Goal: Task Accomplishment & Management: Manage account settings

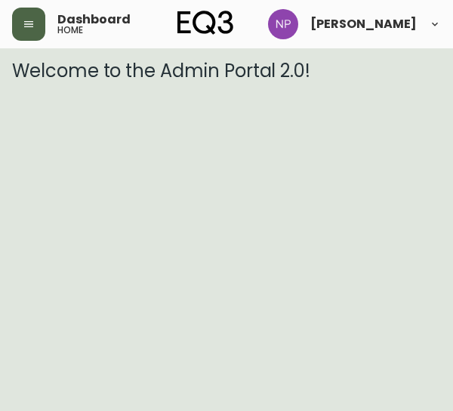
click at [26, 37] on button "button" at bounding box center [28, 24] width 33 height 33
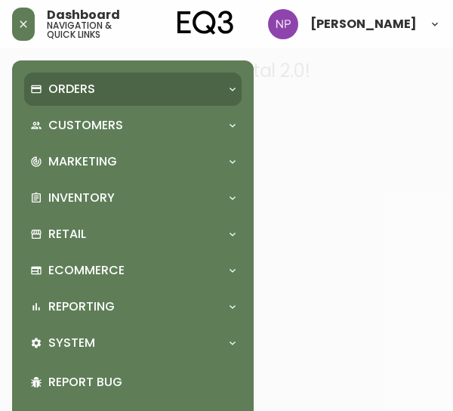
click at [66, 96] on p "Orders" at bounding box center [71, 89] width 47 height 17
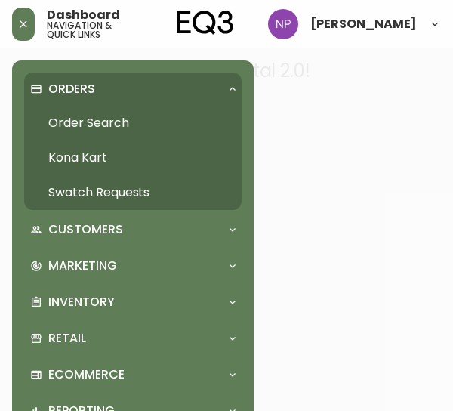
click at [112, 119] on link "Order Search" at bounding box center [132, 123] width 217 height 35
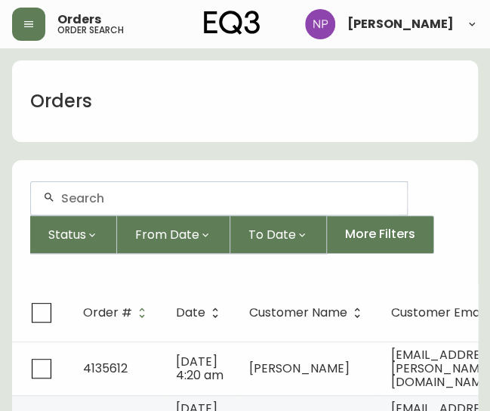
click at [108, 205] on div at bounding box center [219, 198] width 376 height 32
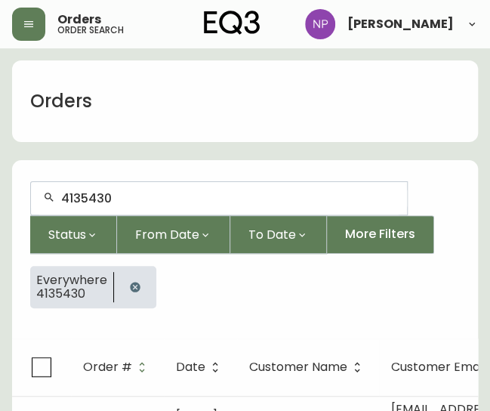
type input "4135430"
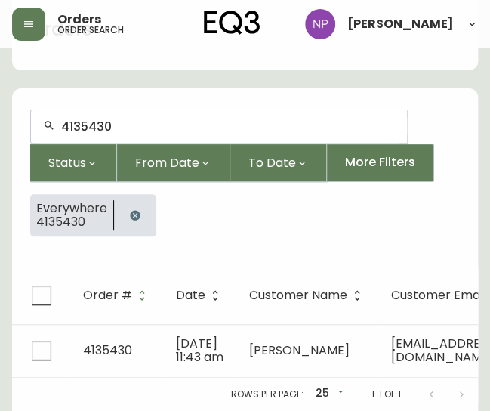
scroll to position [94, 0]
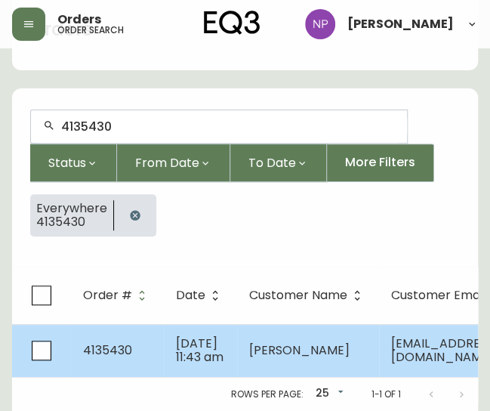
click at [210, 334] on span "Sep 16 2025, 11:43 am" at bounding box center [200, 349] width 48 height 31
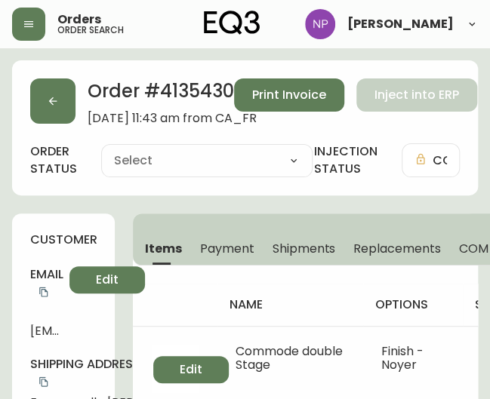
type input "Processing"
select select "PROCESSING"
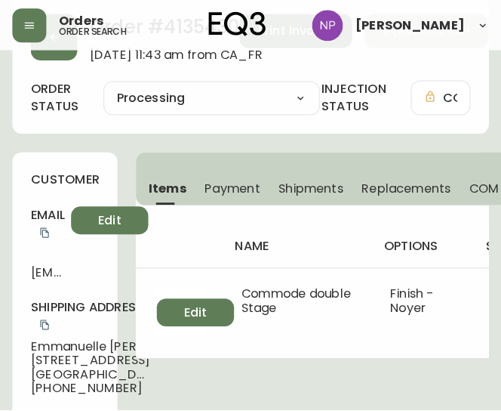
scroll to position [58, 0]
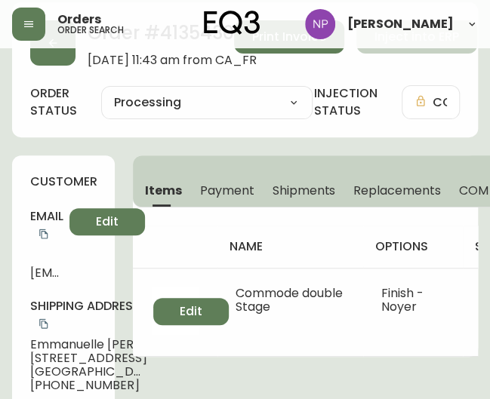
click at [306, 192] on span "Shipments" at bounding box center [304, 191] width 63 height 16
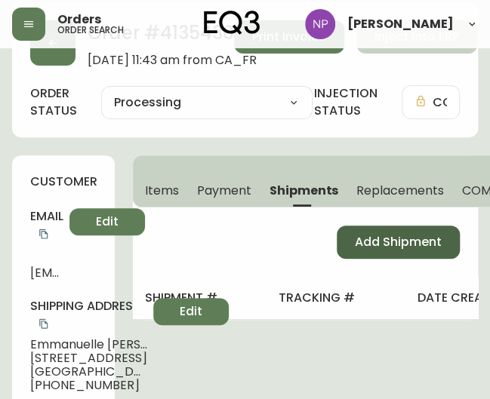
click at [386, 227] on button "Add Shipment" at bounding box center [398, 242] width 123 height 33
select select "PENDING"
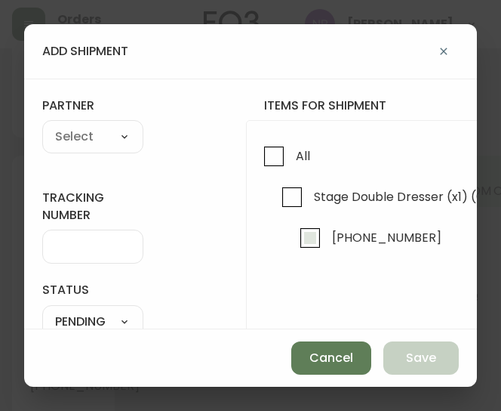
click at [390, 252] on span "7120-0451-13" at bounding box center [385, 236] width 114 height 33
click at [328, 252] on input "7120-0451-13" at bounding box center [310, 237] width 35 height 35
checkbox input "true"
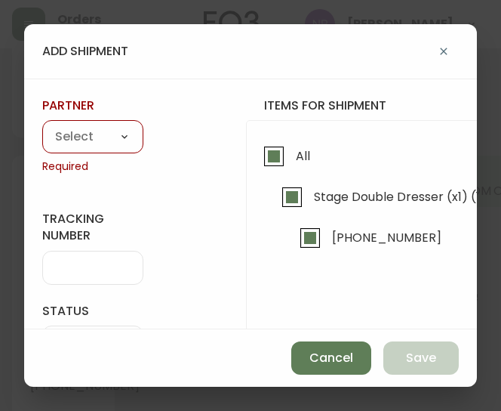
click at [121, 147] on select "A Move to Remember LLC ABF Freight Alero [PERSON_NAME] Canada Post Canpar Expre…" at bounding box center [92, 137] width 101 height 23
select select "cke1dpc0yc9gj0134t8k3ng1a"
click at [42, 126] on select "A Move to Remember LLC ABF Freight Alero [PERSON_NAME] Canada Post Canpar Expre…" at bounding box center [92, 137] width 101 height 23
type input "RXO"
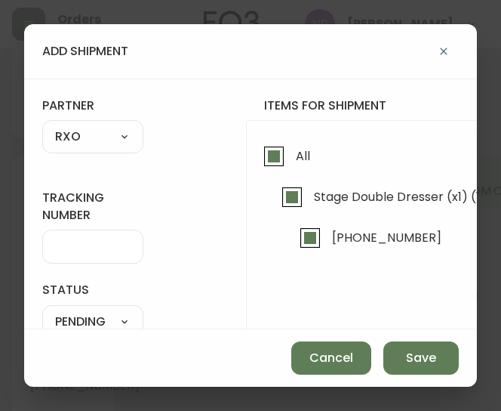
click at [60, 245] on input "tracking number" at bounding box center [92, 246] width 75 height 14
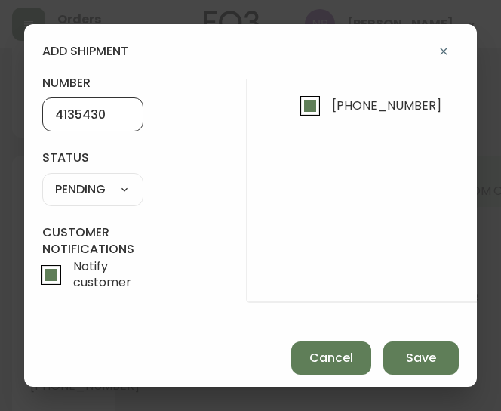
scroll to position [131, 0]
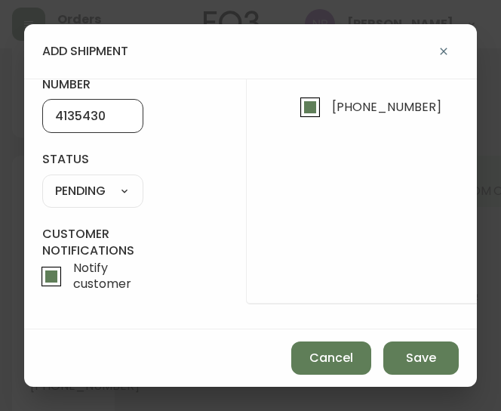
type input "4135430"
click at [120, 188] on select "SHIPPED PENDING CANCELLED" at bounding box center [92, 191] width 101 height 23
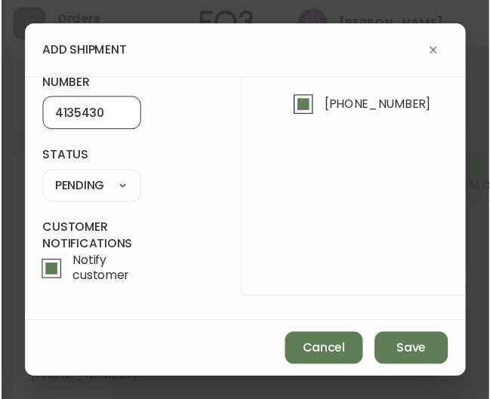
scroll to position [0, 0]
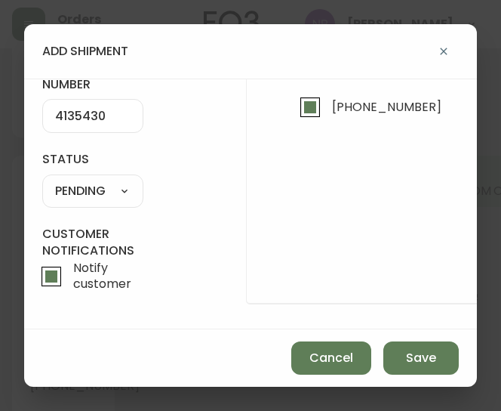
click at [42, 180] on select "SHIPPED PENDING CANCELLED" at bounding box center [92, 191] width 101 height 23
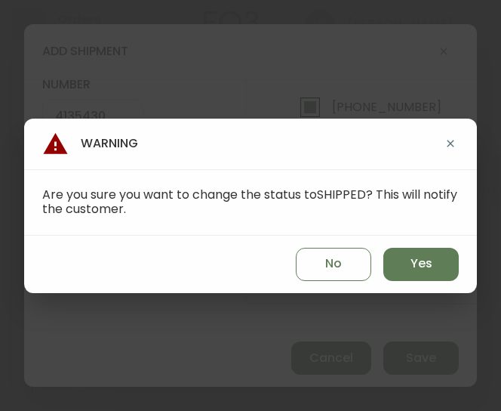
select select "PENDING"
click at [401, 268] on button "Yes" at bounding box center [420, 264] width 75 height 33
type input "SHIPPED"
select select "SHIPPED"
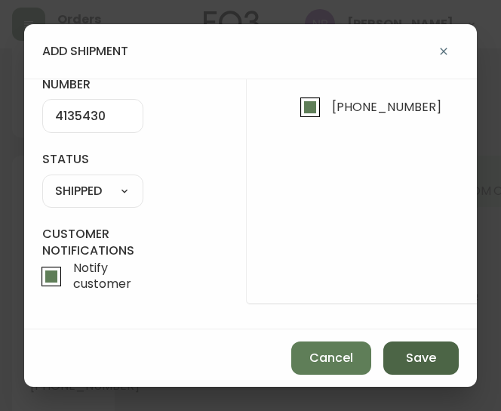
click at [429, 356] on span "Save" at bounding box center [421, 358] width 30 height 17
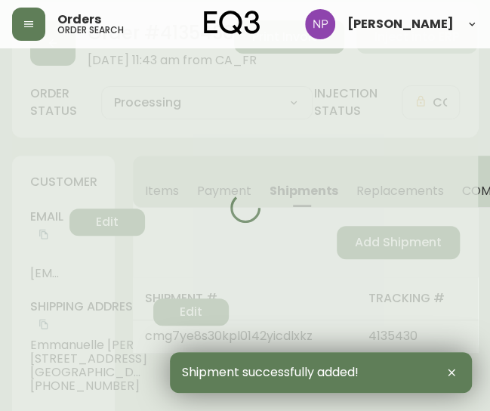
type input "Fully Shipped"
select select "FULLY_SHIPPED"
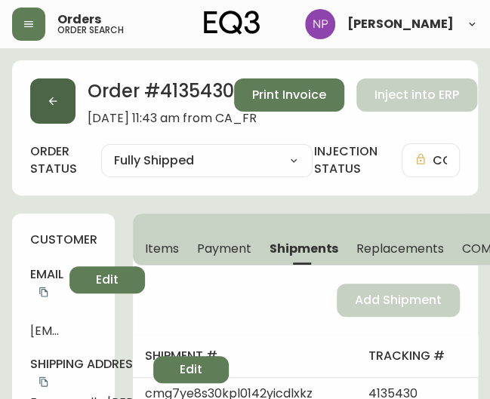
click at [51, 103] on icon "button" at bounding box center [53, 101] width 8 height 8
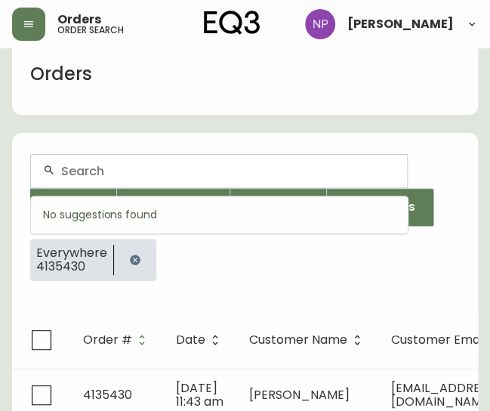
click at [128, 169] on input "text" at bounding box center [228, 171] width 334 height 14
type input "4135442"
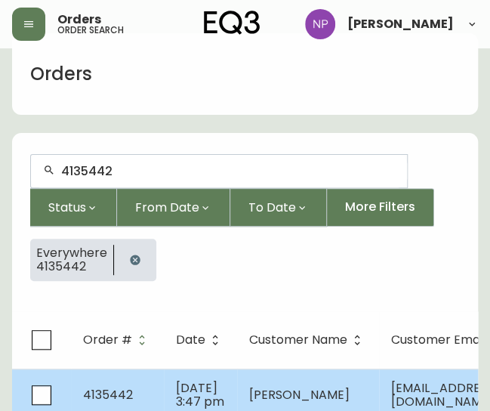
click at [194, 396] on span "Sep 17 2025, 3:47 pm" at bounding box center [200, 394] width 48 height 31
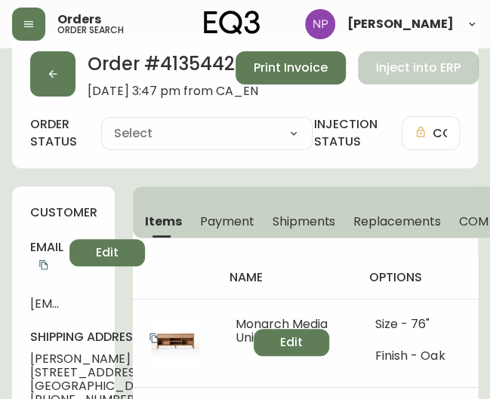
type input "Processing"
select select "PROCESSING"
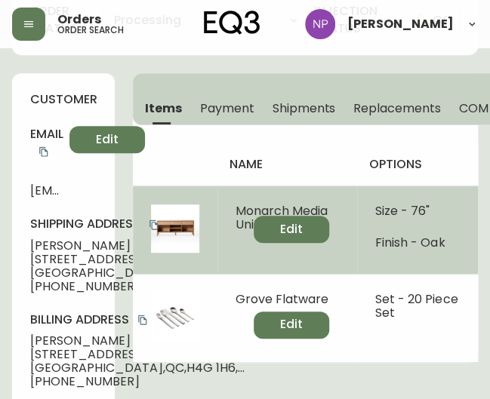
scroll to position [139, 0]
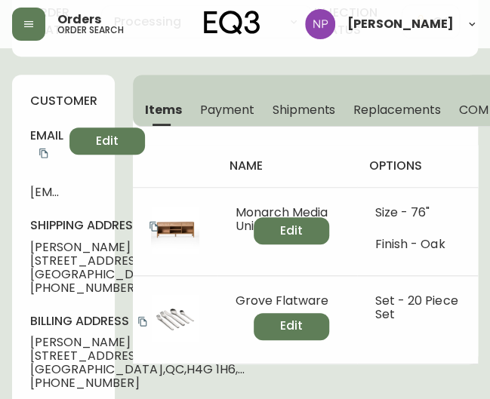
click at [242, 138] on div "name options sku details price total Monarch Media Unit Size - 76" Finish - Oak…" at bounding box center [305, 246] width 345 height 238
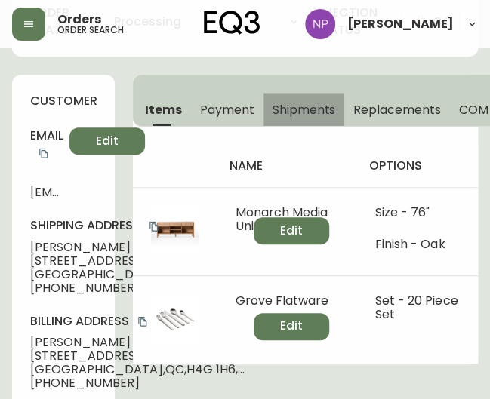
click at [297, 113] on span "Shipments" at bounding box center [304, 110] width 63 height 16
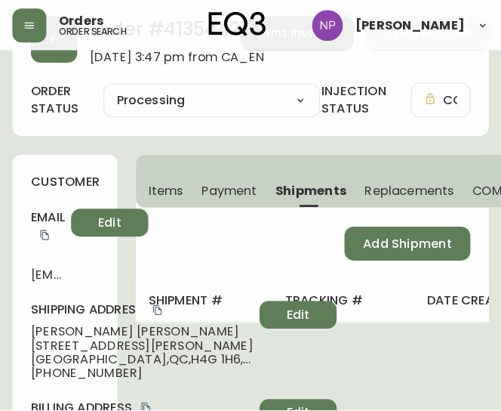
scroll to position [62, 0]
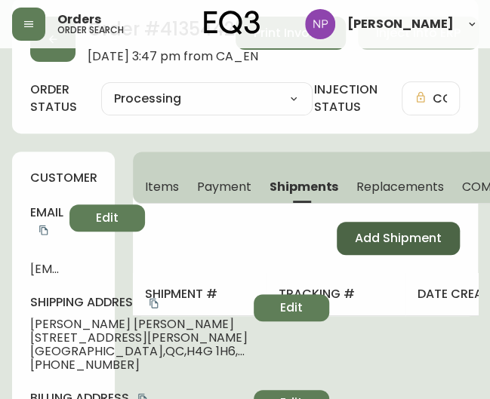
click at [384, 244] on span "Add Shipment" at bounding box center [398, 238] width 87 height 17
select select "PENDING"
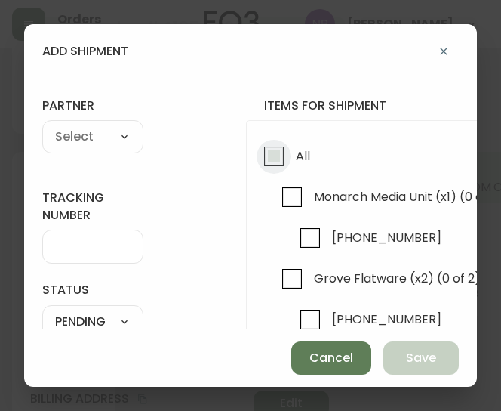
click at [288, 139] on input "All" at bounding box center [274, 156] width 35 height 35
checkbox input "true"
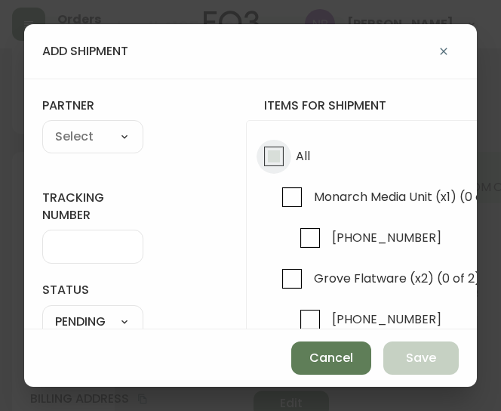
checkbox input "true"
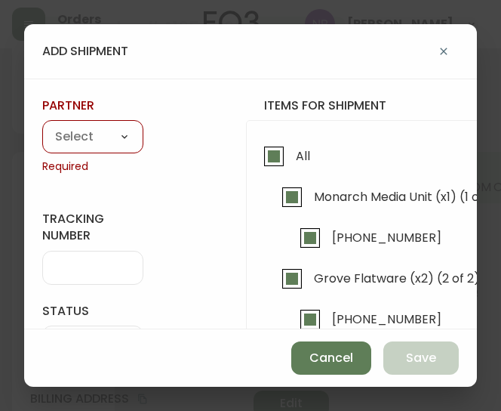
click at [87, 147] on select "A Move to Remember LLC ABF Freight Alero [PERSON_NAME] Canada Post Canpar Expre…" at bounding box center [92, 137] width 101 height 23
select select "cke1dpc0yc9gj0134t8k3ng1a"
click at [42, 126] on select "A Move to Remember LLC ABF Freight Alero [PERSON_NAME] Canada Post Canpar Expre…" at bounding box center [92, 137] width 101 height 23
type input "RXO"
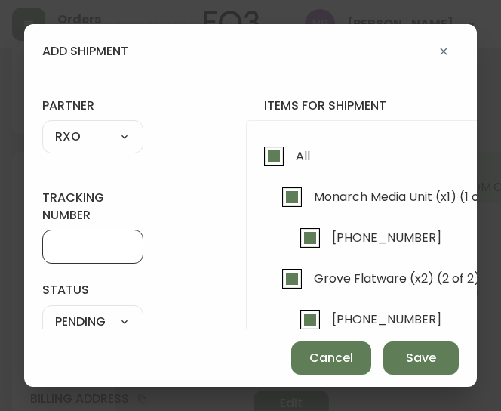
click at [96, 250] on input "tracking number" at bounding box center [92, 246] width 75 height 14
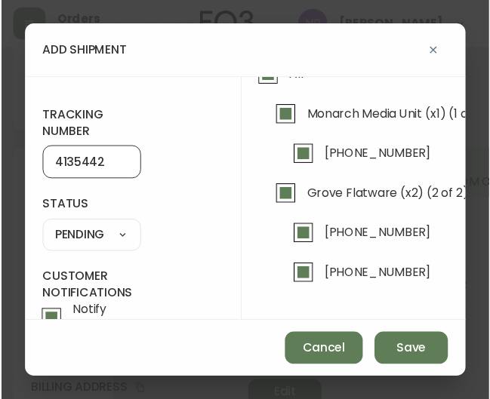
scroll to position [82, 0]
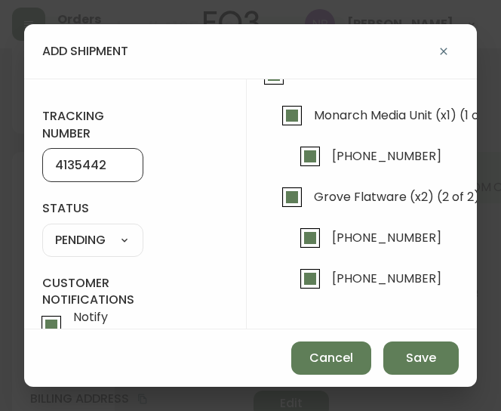
type input "4135442"
click at [127, 248] on select "SHIPPED PENDING CANCELLED" at bounding box center [92, 240] width 101 height 23
click at [42, 229] on select "SHIPPED PENDING CANCELLED" at bounding box center [92, 240] width 101 height 23
select select "PENDING"
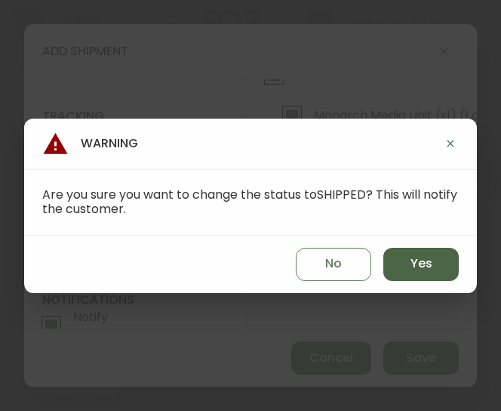
click at [444, 262] on button "Yes" at bounding box center [420, 264] width 75 height 33
type input "SHIPPED"
select select "SHIPPED"
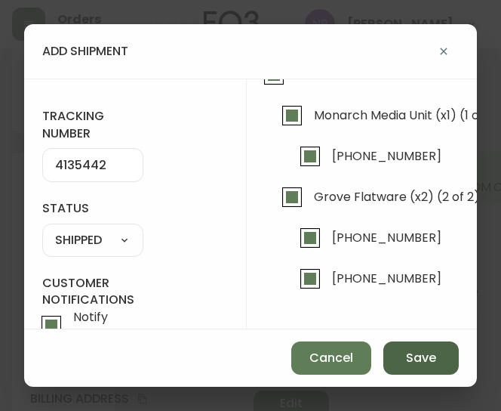
click at [436, 363] on button "Save" at bounding box center [420, 357] width 75 height 33
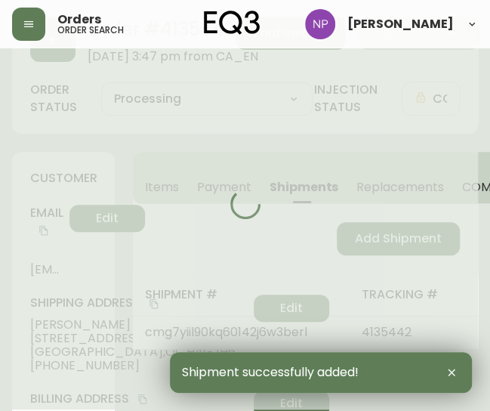
type input "Fully Shipped"
select select "FULLY_SHIPPED"
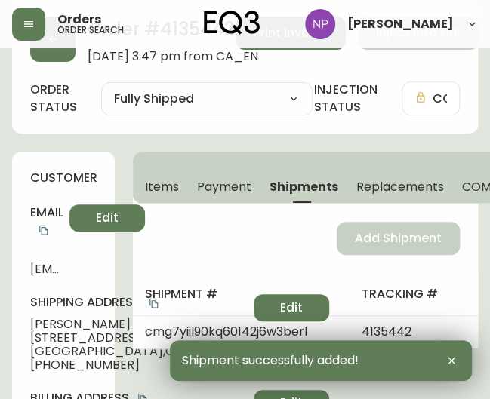
scroll to position [0, 0]
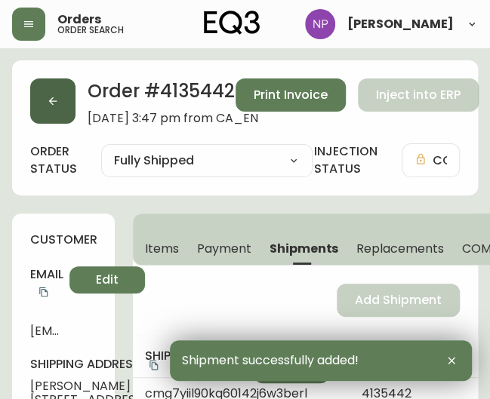
click at [50, 93] on button "button" at bounding box center [52, 101] width 45 height 45
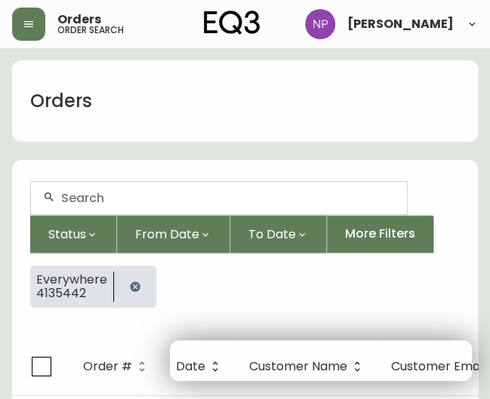
scroll to position [27, 0]
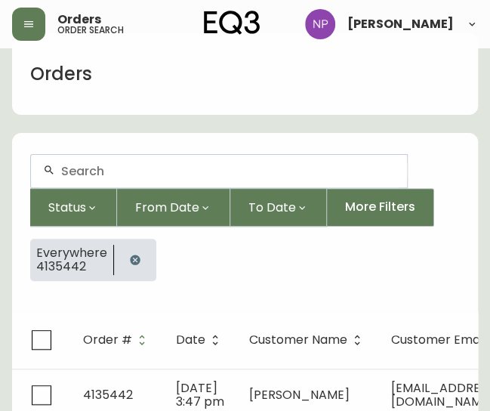
click at [140, 165] on input "text" at bounding box center [228, 171] width 334 height 14
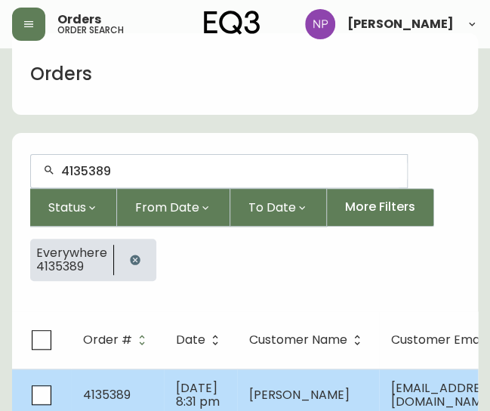
type input "4135389"
click at [134, 380] on td "4135389" at bounding box center [117, 394] width 93 height 53
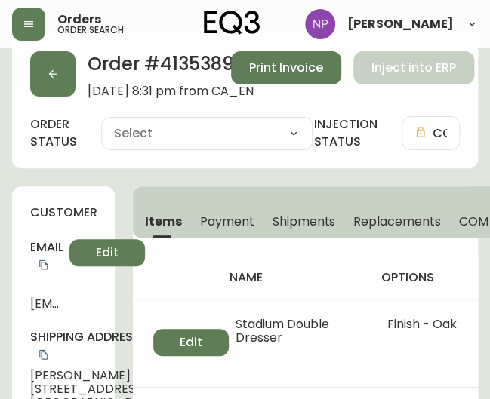
type input "Processing"
select select "PROCESSING"
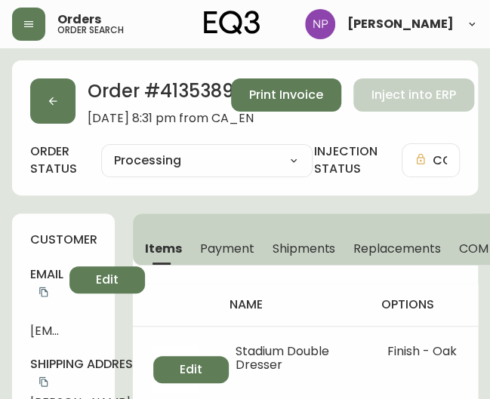
click at [307, 248] on span "Shipments" at bounding box center [304, 249] width 63 height 16
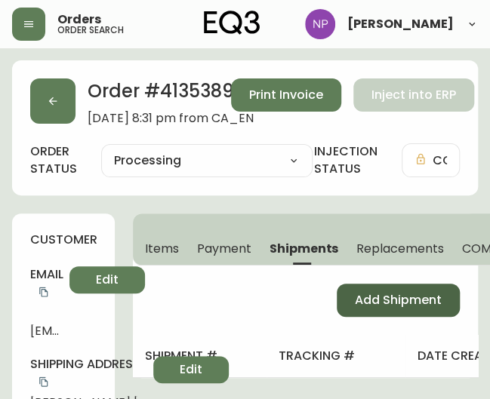
click at [381, 303] on span "Add Shipment" at bounding box center [398, 300] width 87 height 17
select select "PENDING"
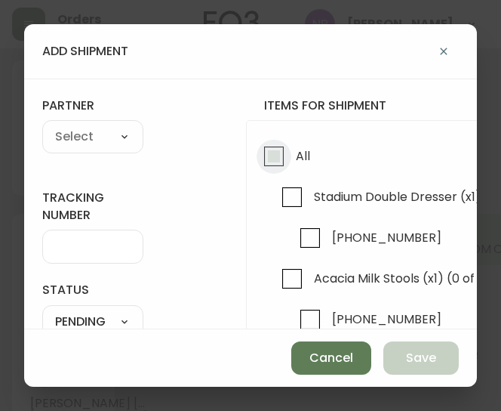
click at [283, 158] on input "All" at bounding box center [274, 156] width 35 height 35
checkbox input "true"
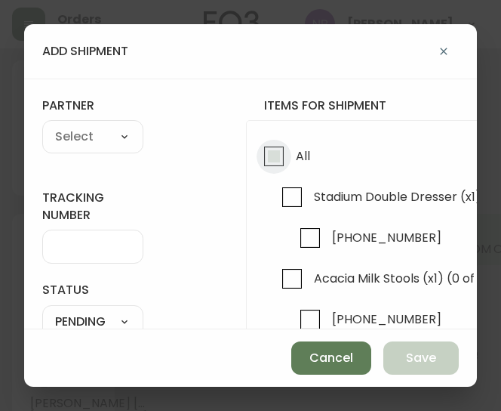
checkbox input "true"
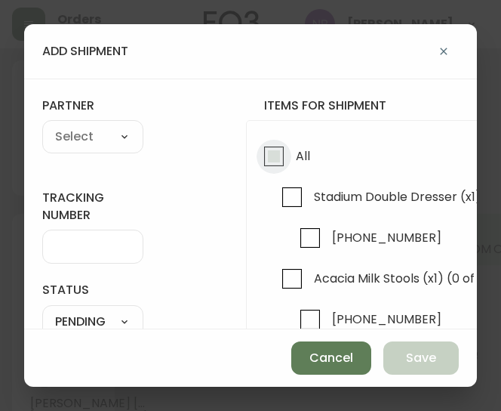
checkbox input "true"
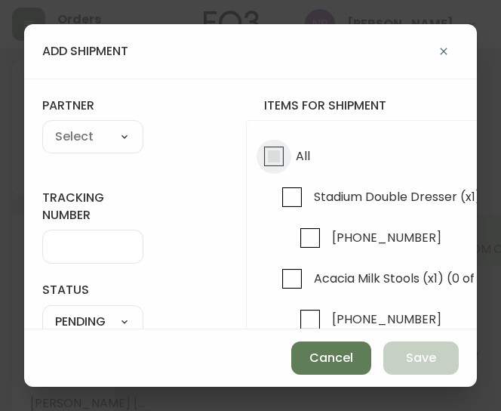
checkbox input "true"
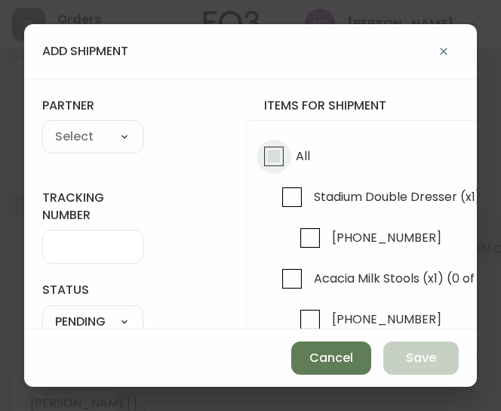
checkbox input "true"
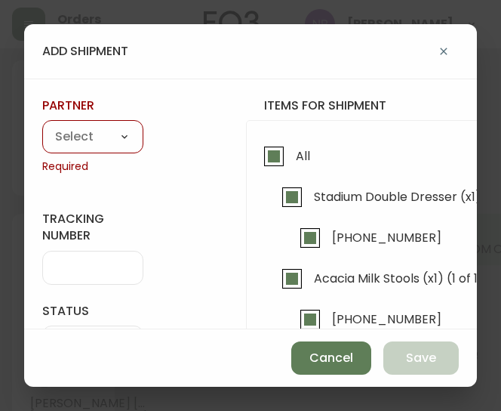
click at [98, 134] on select "A Move to Remember LLC ABF Freight Alero [PERSON_NAME] Canada Post Canpar Expre…" at bounding box center [92, 137] width 101 height 23
select select "cke1dpc0yc9gj0134t8k3ng1a"
click at [42, 126] on select "A Move to Remember LLC ABF Freight Alero [PERSON_NAME] Canada Post Canpar Expre…" at bounding box center [92, 137] width 101 height 23
type input "RXO"
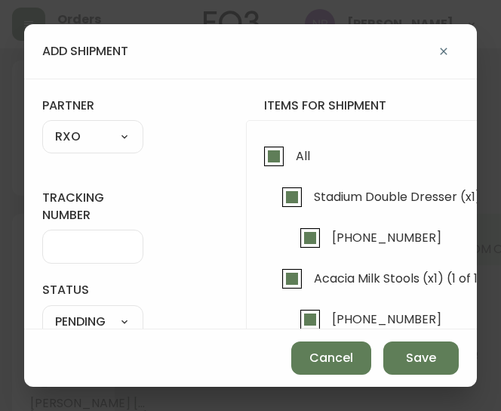
click at [101, 247] on input "tracking number" at bounding box center [92, 246] width 75 height 14
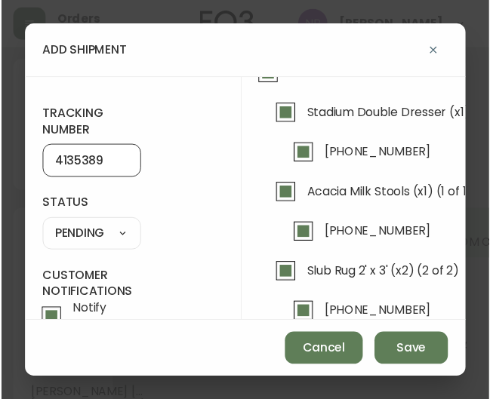
scroll to position [82, 0]
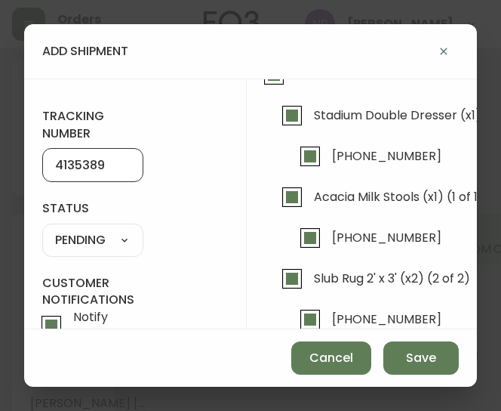
type input "4135389"
click at [107, 243] on select "SHIPPED PENDING CANCELLED" at bounding box center [92, 240] width 101 height 23
click at [42, 229] on select "SHIPPED PENDING CANCELLED" at bounding box center [92, 240] width 101 height 23
select select "PENDING"
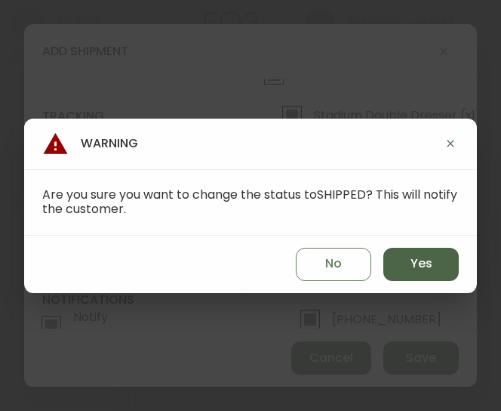
click at [418, 269] on span "Yes" at bounding box center [422, 263] width 22 height 17
type input "SHIPPED"
select select "SHIPPED"
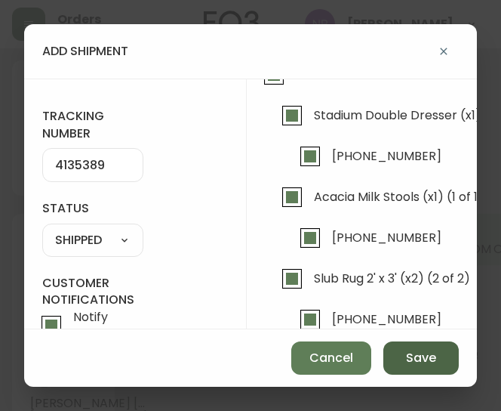
click at [440, 364] on button "Save" at bounding box center [420, 357] width 75 height 33
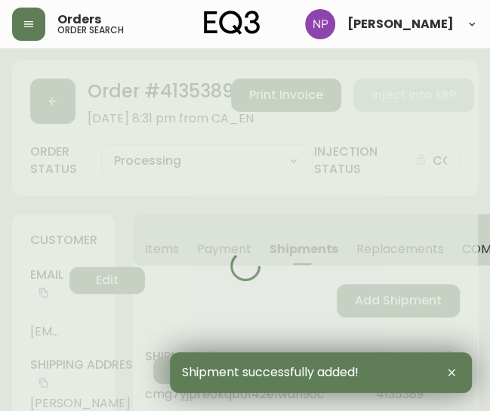
type input "Fully Shipped"
select select "FULLY_SHIPPED"
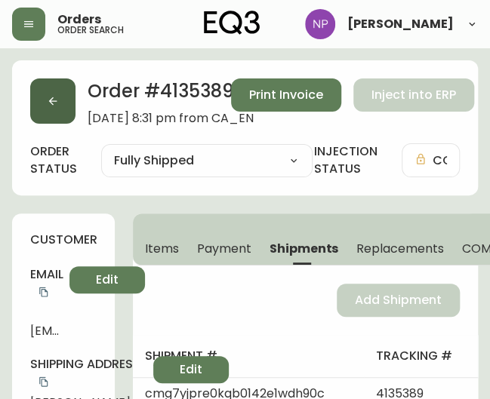
click at [51, 82] on button "button" at bounding box center [52, 101] width 45 height 45
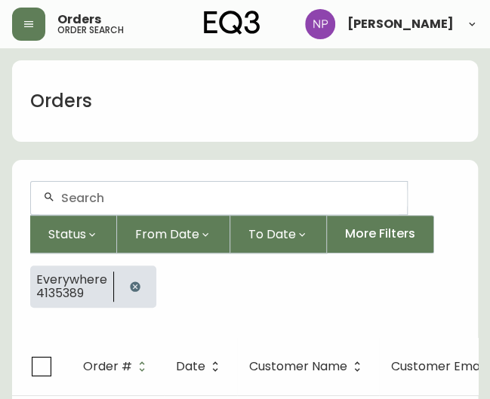
scroll to position [27, 0]
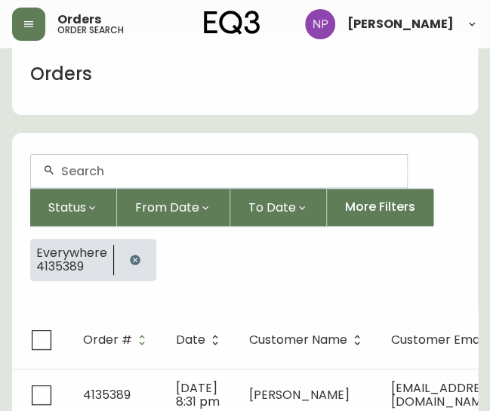
click at [75, 172] on input "text" at bounding box center [228, 171] width 334 height 14
type input "4133095"
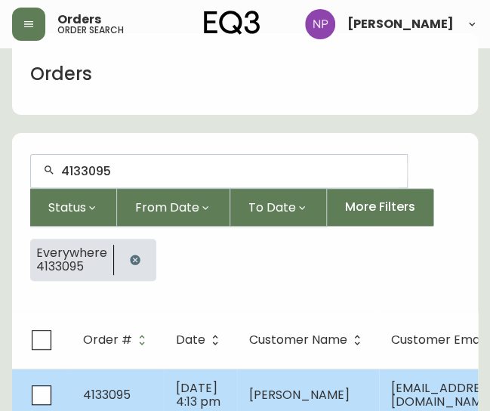
click at [164, 386] on td "May 19 2025, 4:13 pm" at bounding box center [200, 394] width 73 height 53
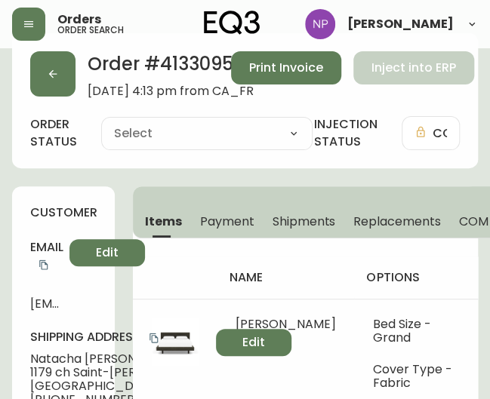
type input "Processing"
select select "PROCESSING"
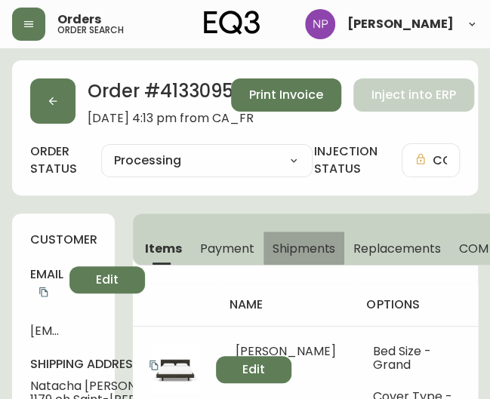
click at [300, 237] on button "Shipments" at bounding box center [304, 248] width 82 height 33
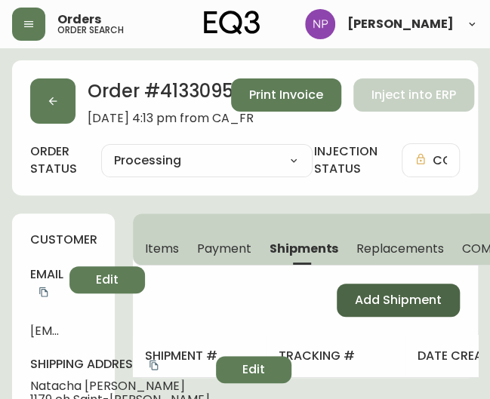
click at [362, 306] on span "Add Shipment" at bounding box center [398, 300] width 87 height 17
select select "PENDING"
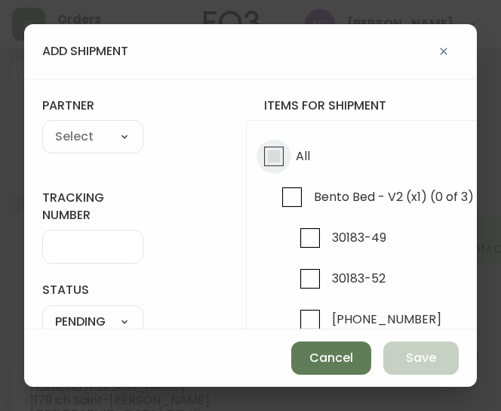
click at [279, 158] on input "All" at bounding box center [274, 156] width 35 height 35
checkbox input "true"
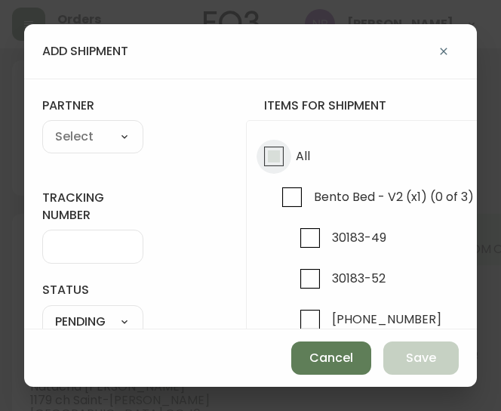
checkbox input "true"
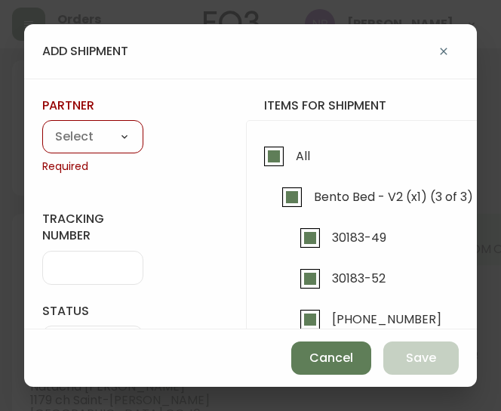
click at [117, 141] on select "A Move to Remember LLC ABF Freight Alero [PERSON_NAME] Canada Post Canpar Expre…" at bounding box center [92, 137] width 101 height 23
select select "cke1dpc0yc9gj0134t8k3ng1a"
click at [42, 126] on select "A Move to Remember LLC ABF Freight Alero [PERSON_NAME] Canada Post Canpar Expre…" at bounding box center [92, 137] width 101 height 23
type input "RXO"
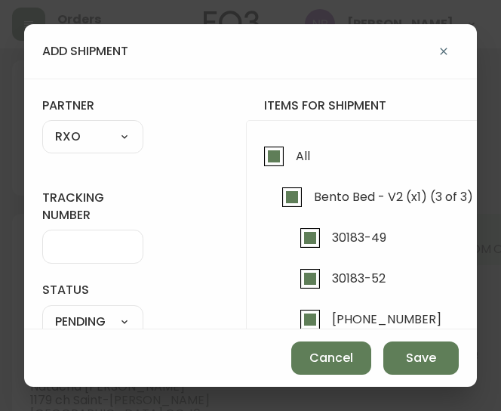
click at [82, 248] on input "tracking number" at bounding box center [92, 246] width 75 height 14
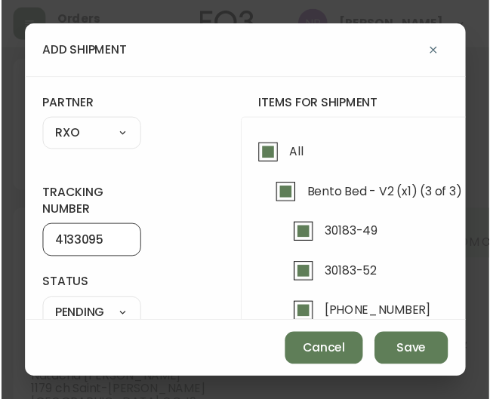
scroll to position [96, 0]
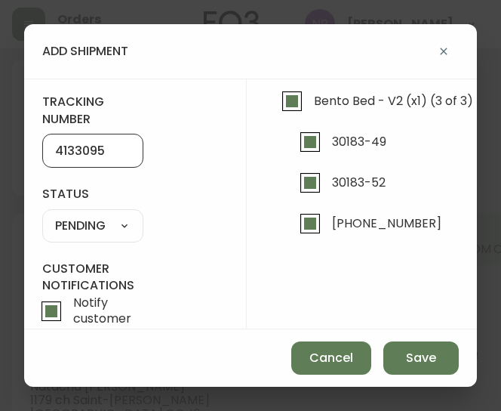
type input "4133095"
click at [86, 239] on div "SHIPPED PENDING CANCELLED" at bounding box center [92, 225] width 101 height 33
click at [71, 216] on select "SHIPPED PENDING CANCELLED" at bounding box center [92, 225] width 101 height 23
click at [42, 214] on select "SHIPPED PENDING CANCELLED" at bounding box center [92, 225] width 101 height 23
select select "PENDING"
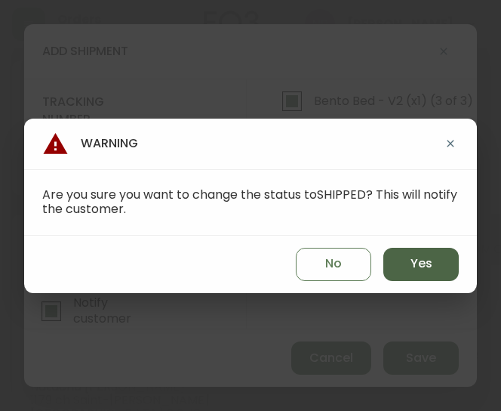
click at [417, 259] on span "Yes" at bounding box center [422, 263] width 22 height 17
type input "SHIPPED"
select select "SHIPPED"
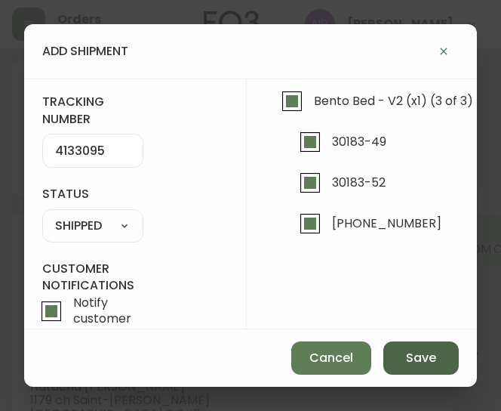
click at [442, 371] on button "Save" at bounding box center [420, 357] width 75 height 33
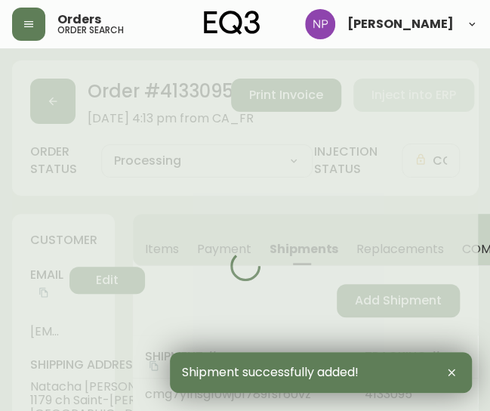
type input "Fully Shipped"
select select "FULLY_SHIPPED"
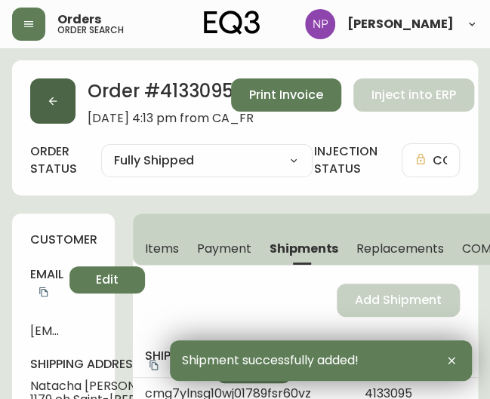
click at [65, 96] on button "button" at bounding box center [52, 101] width 45 height 45
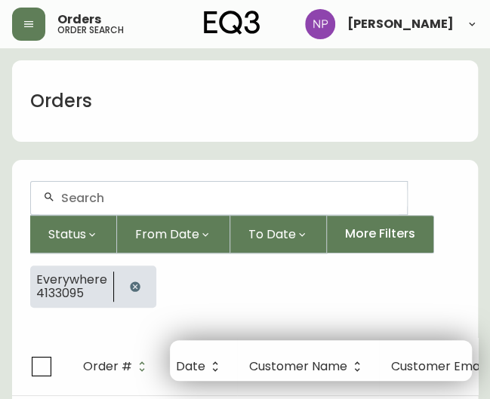
scroll to position [27, 0]
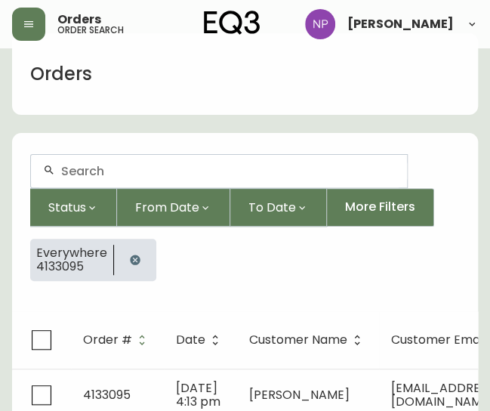
click at [118, 165] on input "text" at bounding box center [228, 171] width 334 height 14
type input "4133102"
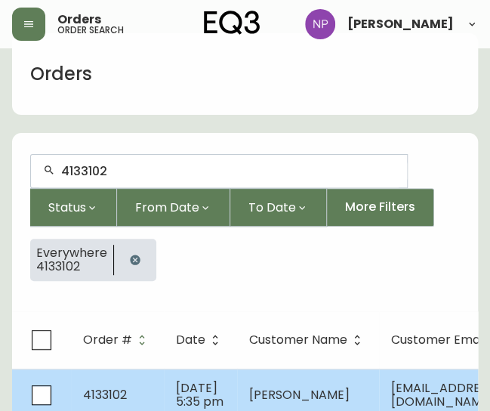
click at [184, 383] on span "May 19 2025, 5:35 pm" at bounding box center [200, 394] width 48 height 31
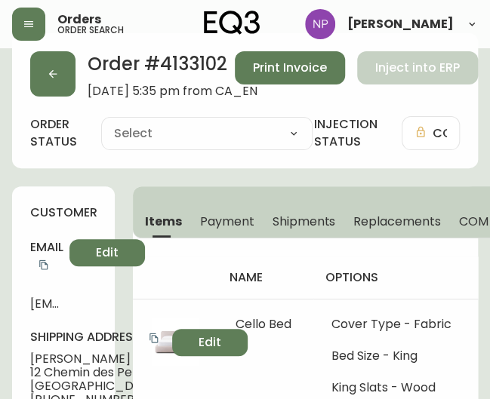
type input "Processing"
select select "PROCESSING"
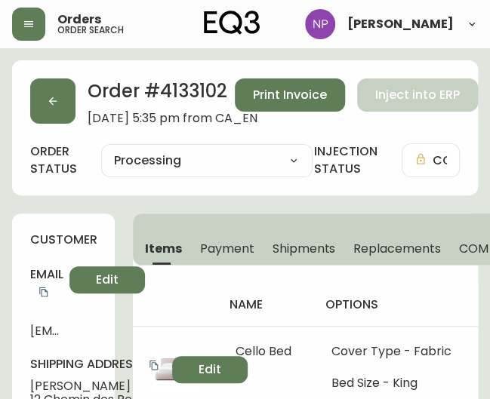
click at [310, 245] on span "Shipments" at bounding box center [304, 249] width 63 height 16
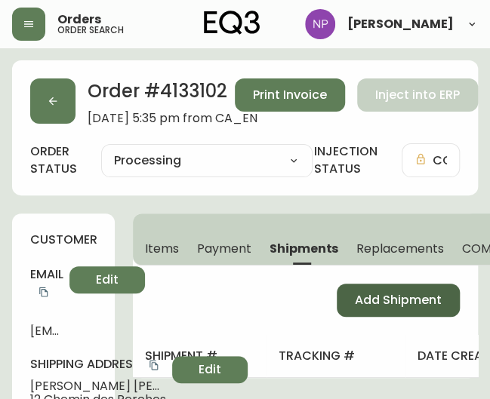
click at [405, 284] on button "Add Shipment" at bounding box center [398, 300] width 123 height 33
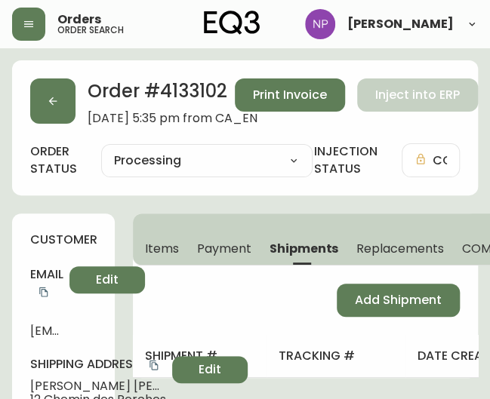
select select "PENDING"
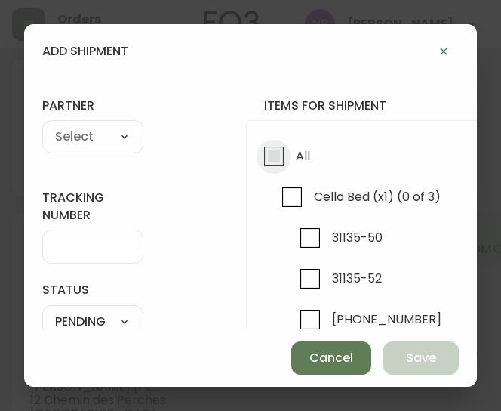
click at [275, 158] on input "All" at bounding box center [274, 156] width 35 height 35
checkbox input "true"
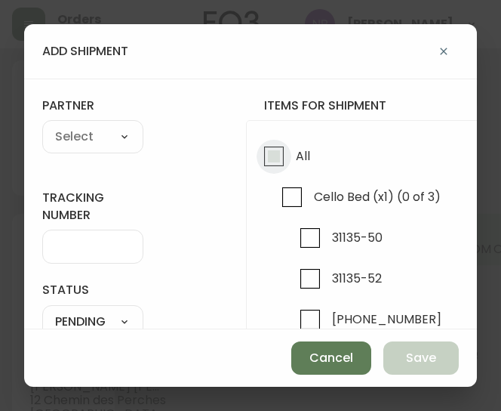
checkbox input "true"
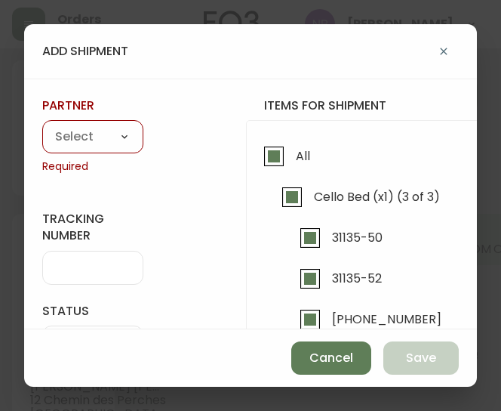
click at [119, 137] on select "A Move to Remember LLC ABF Freight Alero [PERSON_NAME] Canada Post Canpar Expre…" at bounding box center [92, 137] width 101 height 23
select select "cke1dpc0yc9gj0134t8k3ng1a"
click at [42, 126] on select "A Move to Remember LLC ABF Freight Alero [PERSON_NAME] Canada Post Canpar Expre…" at bounding box center [92, 137] width 101 height 23
type input "RXO"
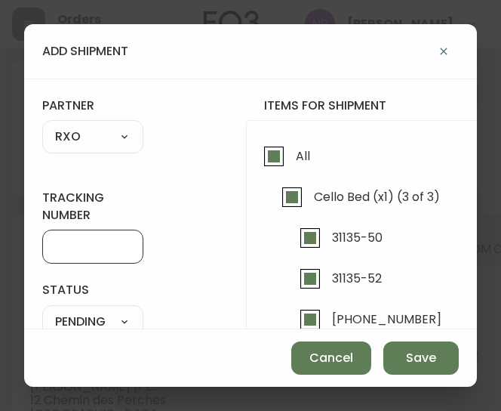
click at [94, 244] on input "tracking number" at bounding box center [92, 246] width 75 height 14
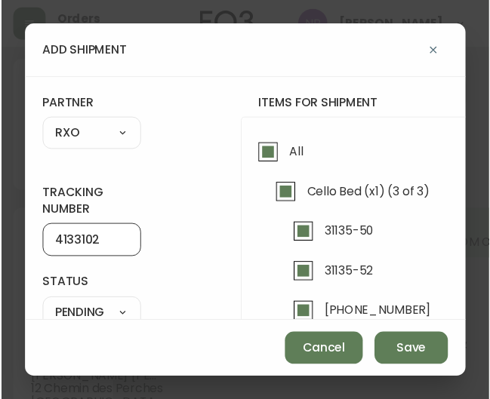
scroll to position [142, 0]
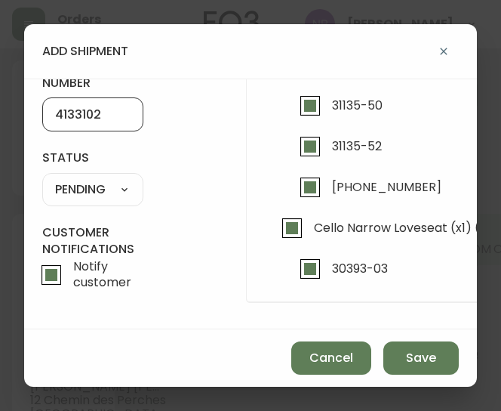
type input "4133102"
click at [95, 178] on select "SHIPPED PENDING CANCELLED" at bounding box center [92, 189] width 101 height 23
click at [42, 178] on select "SHIPPED PENDING CANCELLED" at bounding box center [92, 189] width 101 height 23
select select "PENDING"
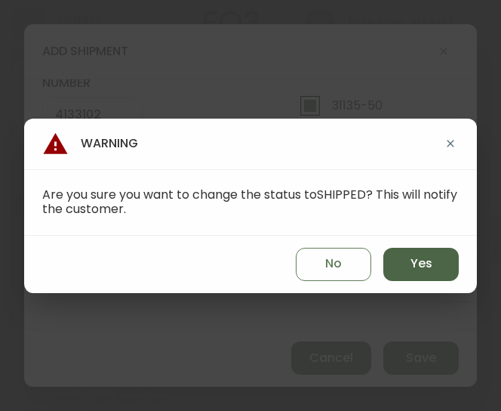
click at [429, 260] on span "Yes" at bounding box center [422, 263] width 22 height 17
type input "SHIPPED"
select select "SHIPPED"
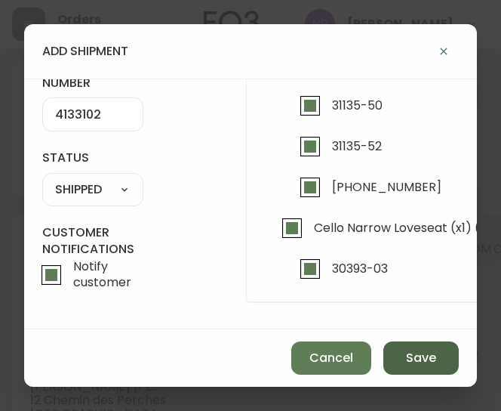
click at [427, 364] on span "Save" at bounding box center [421, 358] width 30 height 17
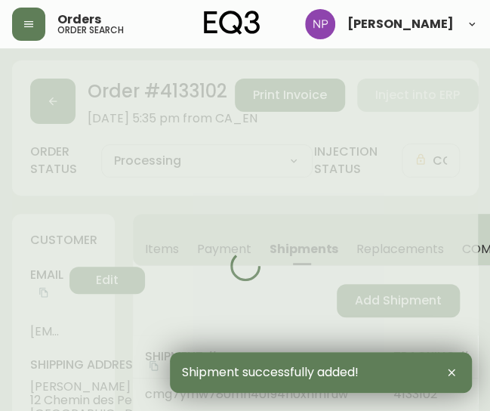
type input "Fully Shipped"
select select "FULLY_SHIPPED"
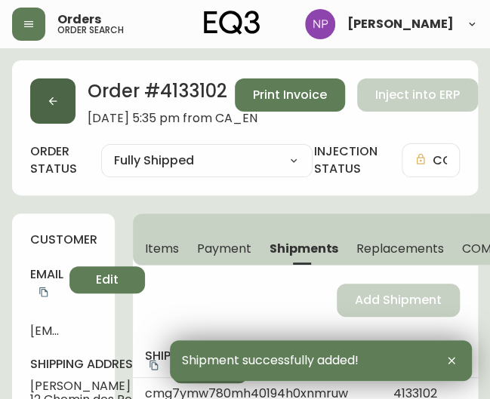
click at [51, 95] on icon "button" at bounding box center [53, 101] width 12 height 12
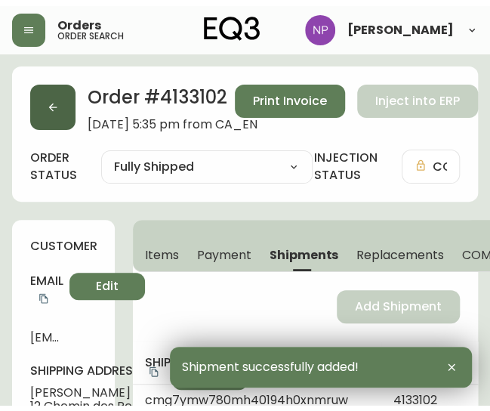
scroll to position [27, 0]
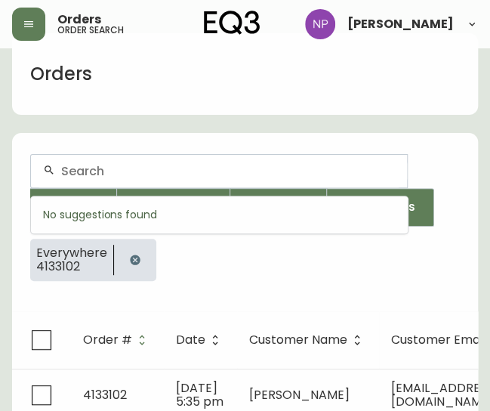
click at [148, 164] on input "text" at bounding box center [228, 171] width 334 height 14
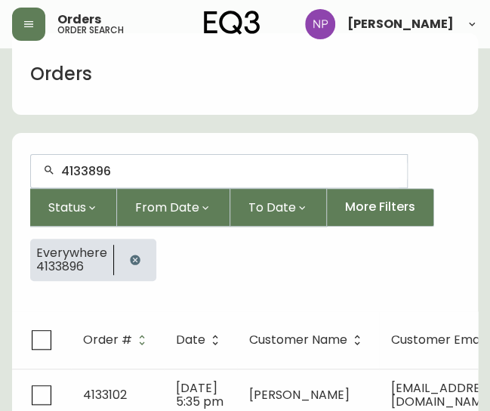
type input "4133896"
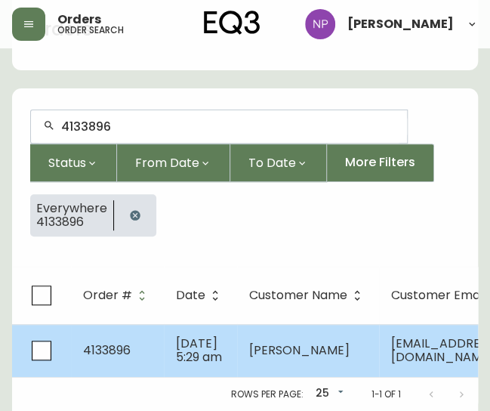
click at [258, 341] on span "claude gervais-ahelo" at bounding box center [299, 349] width 100 height 17
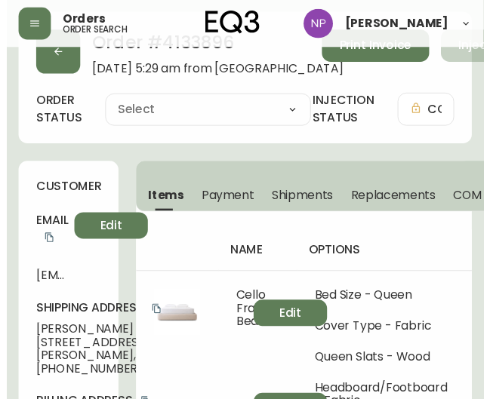
scroll to position [93, 0]
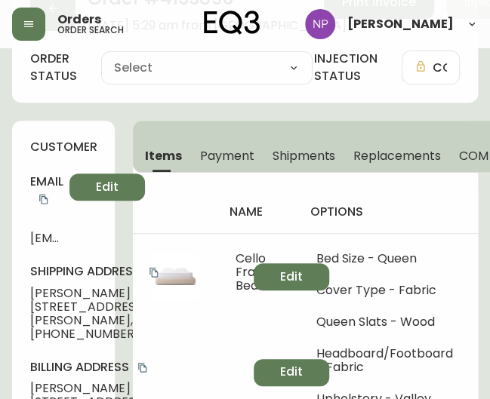
type input "Processing"
select select "PROCESSING"
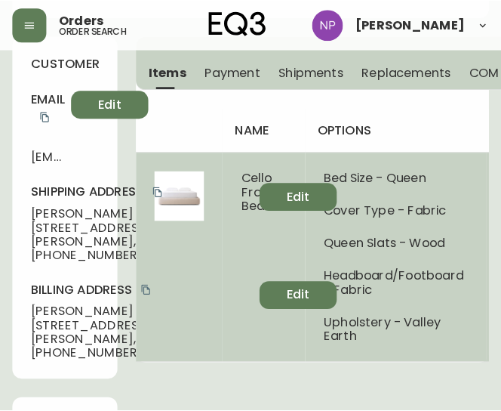
scroll to position [173, 0]
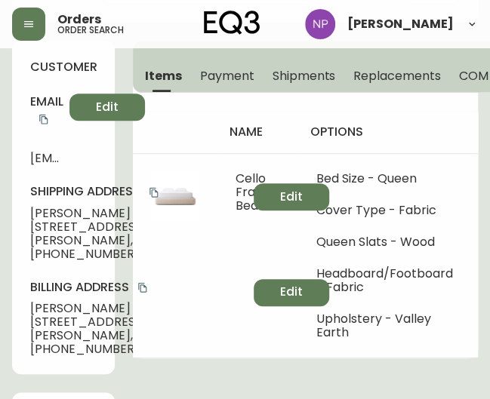
click at [289, 81] on span "Shipments" at bounding box center [304, 76] width 63 height 16
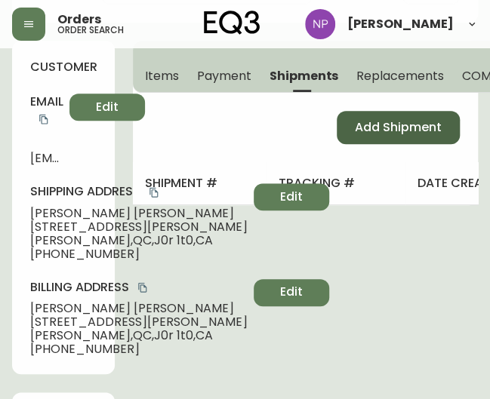
click at [383, 132] on span "Add Shipment" at bounding box center [398, 127] width 87 height 17
select select "PENDING"
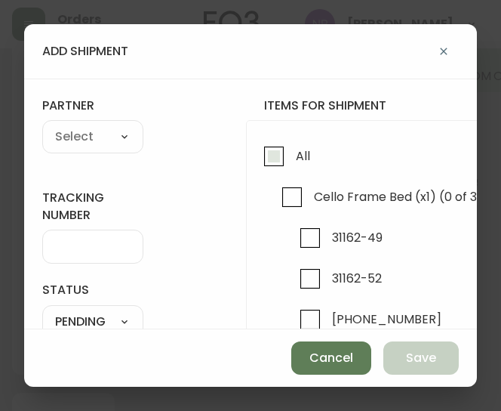
click at [280, 159] on input "All" at bounding box center [274, 156] width 35 height 35
checkbox input "true"
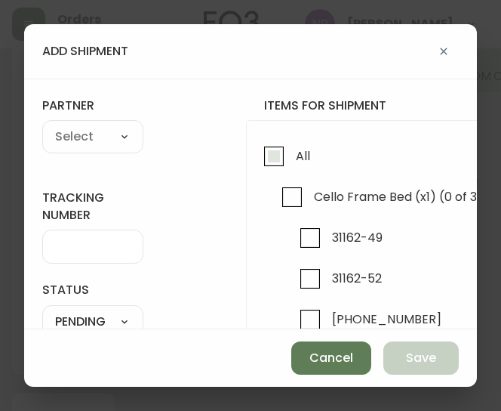
checkbox input "true"
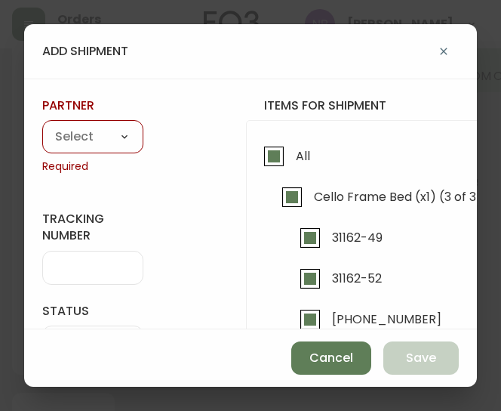
click at [100, 138] on select "A Move to Remember LLC ABF Freight Alero [PERSON_NAME] Canada Post Canpar Expre…" at bounding box center [92, 137] width 101 height 23
select select "cjy0a02zv01zm0154nrftgnd2"
click at [42, 126] on select "A Move to Remember LLC ABF Freight Alero [PERSON_NAME] Canada Post Canpar Expre…" at bounding box center [92, 137] width 101 height 23
type input "Overland West"
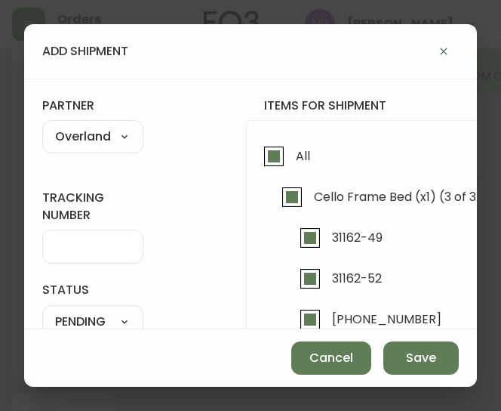
click at [122, 132] on select "A Move to Remember LLC ABF Freight Alero [PERSON_NAME] Canada Post Canpar Expre…" at bounding box center [92, 137] width 101 height 23
select select "cke1dpc0yc9gj0134t8k3ng1a"
click at [42, 126] on select "A Move to Remember LLC ABF Freight Alero [PERSON_NAME] Canada Post Canpar Expre…" at bounding box center [92, 137] width 101 height 23
type input "RXO"
click at [82, 254] on div at bounding box center [92, 246] width 101 height 34
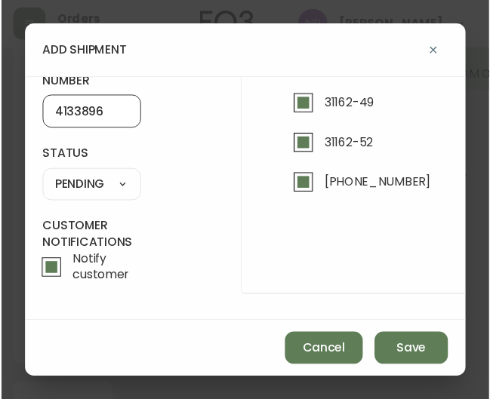
scroll to position [142, 0]
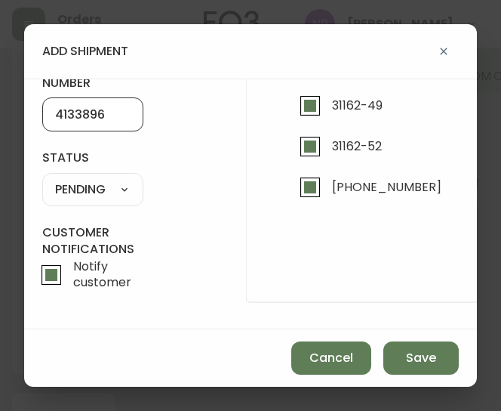
type input "4133896"
click at [112, 178] on select "SHIPPED PENDING CANCELLED" at bounding box center [92, 189] width 101 height 23
click at [42, 178] on select "SHIPPED PENDING CANCELLED" at bounding box center [92, 189] width 101 height 23
select select "PENDING"
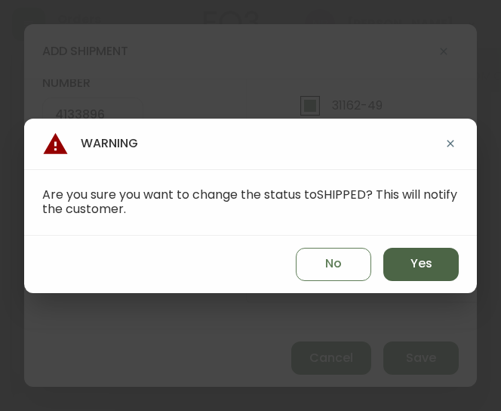
click at [414, 273] on button "Yes" at bounding box center [420, 264] width 75 height 33
type input "SHIPPED"
select select "SHIPPED"
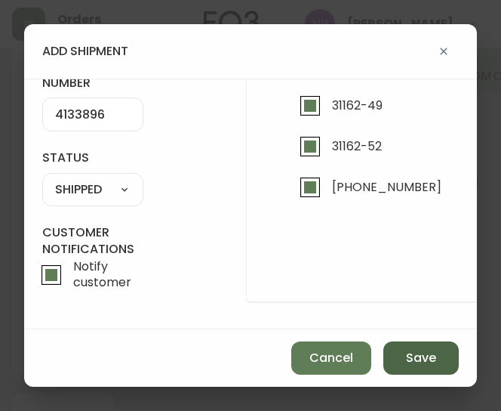
click at [426, 365] on span "Save" at bounding box center [421, 358] width 30 height 17
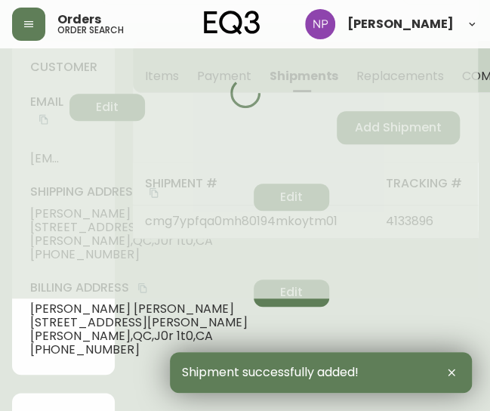
type input "Fully Shipped"
select select "FULLY_SHIPPED"
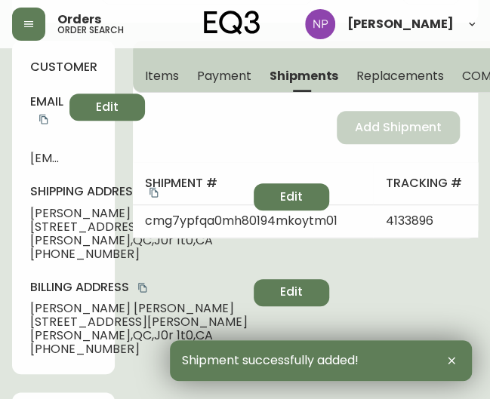
scroll to position [0, 0]
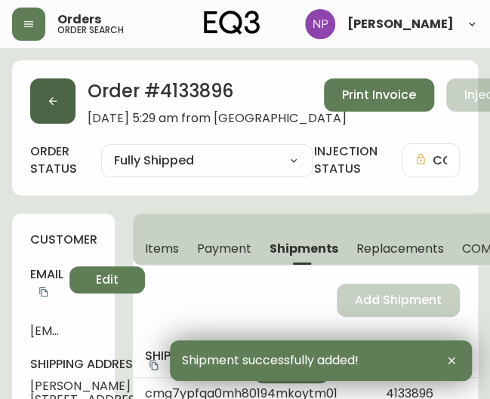
click at [47, 106] on icon "button" at bounding box center [53, 101] width 12 height 12
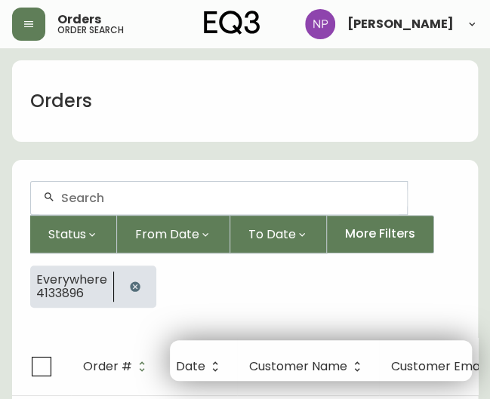
scroll to position [27, 0]
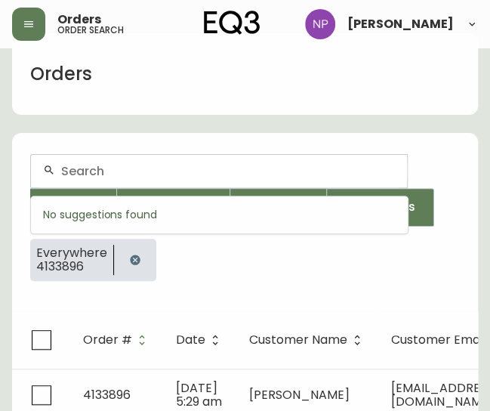
click at [106, 168] on input "text" at bounding box center [228, 171] width 334 height 14
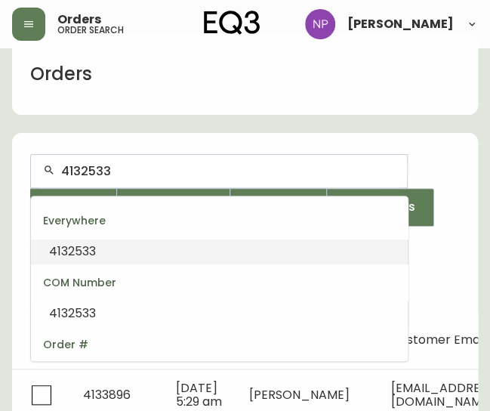
type input "4132533"
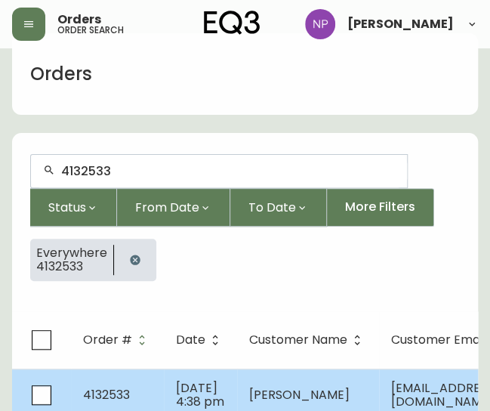
click at [167, 377] on td "Apr 20 2025, 4:38 pm" at bounding box center [200, 394] width 73 height 53
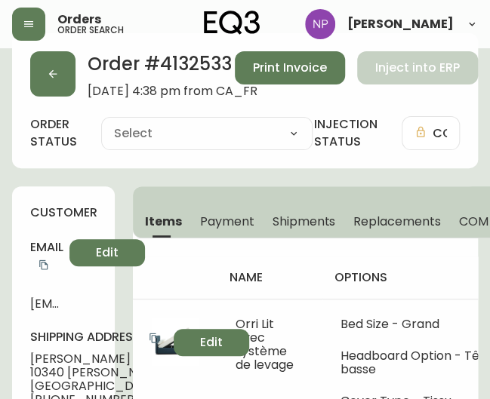
type input "Processing"
select select "PROCESSING"
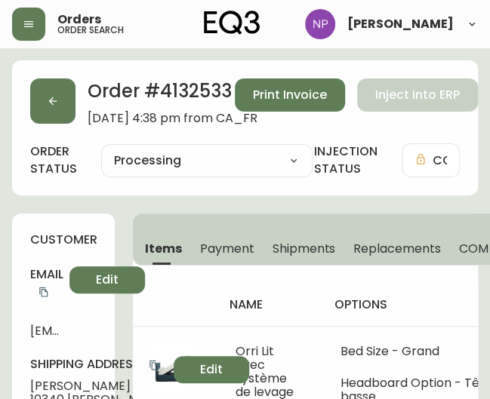
click at [295, 245] on span "Shipments" at bounding box center [304, 249] width 63 height 16
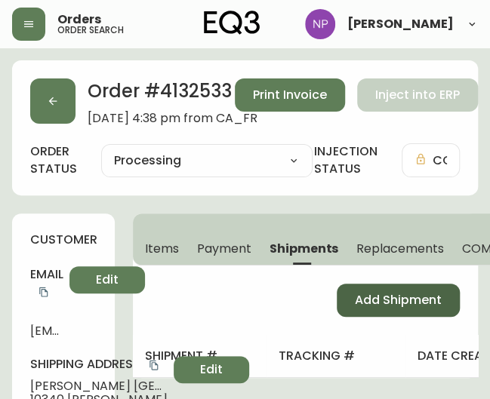
click at [405, 295] on span "Add Shipment" at bounding box center [398, 300] width 87 height 17
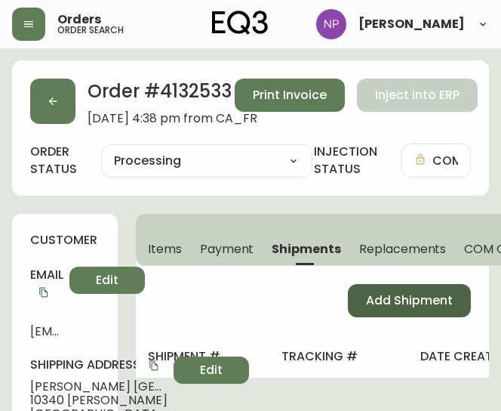
select select "PENDING"
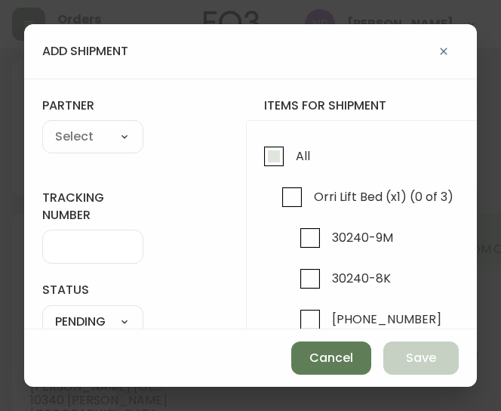
click at [268, 149] on input "All" at bounding box center [274, 156] width 35 height 35
checkbox input "true"
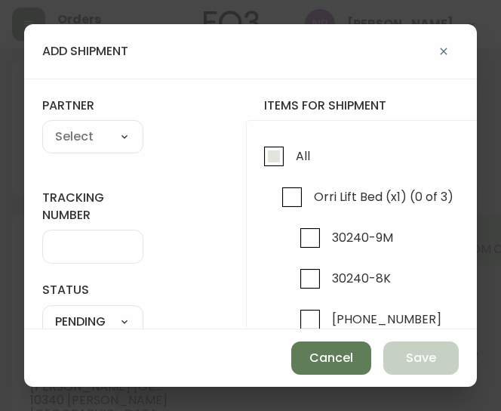
checkbox input "true"
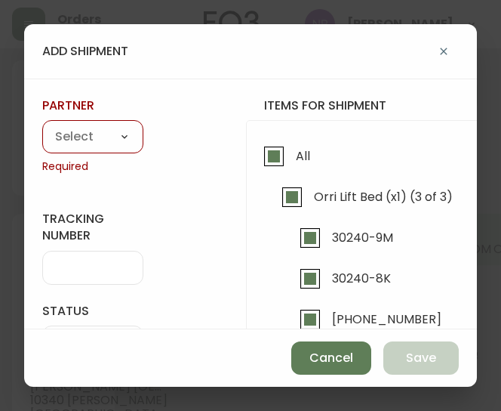
click at [95, 141] on select "A Move to Remember LLC ABF Freight Alero [PERSON_NAME] Canada Post Canpar Expre…" at bounding box center [92, 137] width 101 height 23
select select "cke1dpc0yc9gj0134t8k3ng1a"
click at [42, 126] on select "A Move to Remember LLC ABF Freight Alero [PERSON_NAME] Canada Post Canpar Expre…" at bounding box center [92, 137] width 101 height 23
type input "RXO"
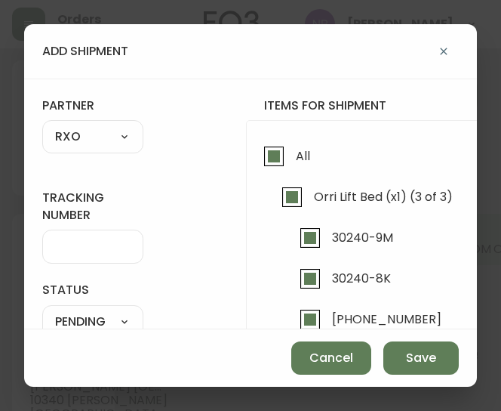
click at [86, 256] on div at bounding box center [92, 246] width 101 height 34
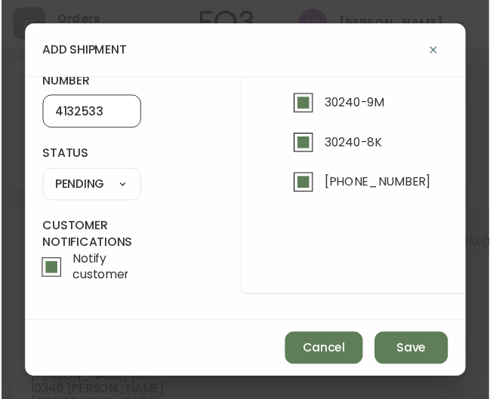
scroll to position [142, 0]
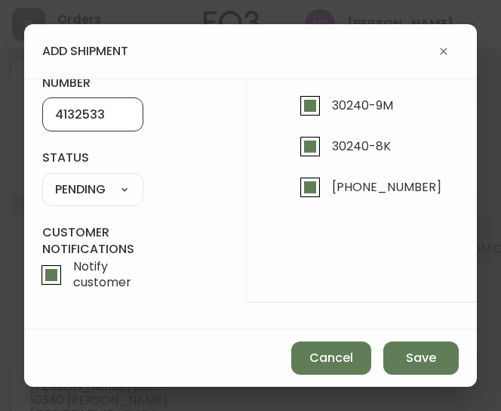
type input "4132533"
click at [112, 179] on select "SHIPPED PENDING CANCELLED" at bounding box center [92, 189] width 101 height 23
click at [42, 178] on select "SHIPPED PENDING CANCELLED" at bounding box center [92, 189] width 101 height 23
select select "PENDING"
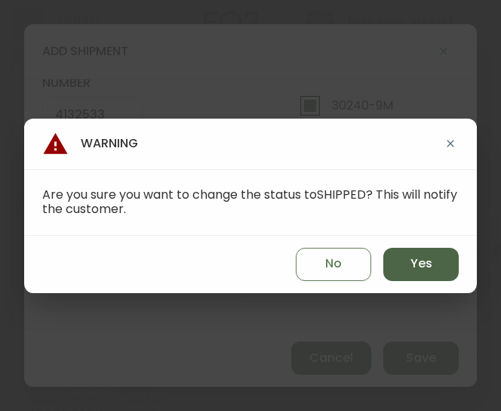
click at [452, 266] on button "Yes" at bounding box center [420, 264] width 75 height 33
type input "SHIPPED"
select select "SHIPPED"
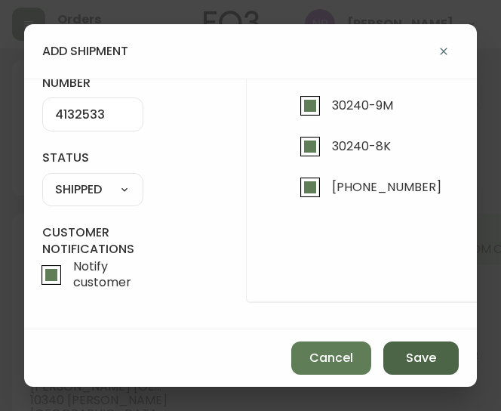
click at [423, 369] on button "Save" at bounding box center [420, 357] width 75 height 33
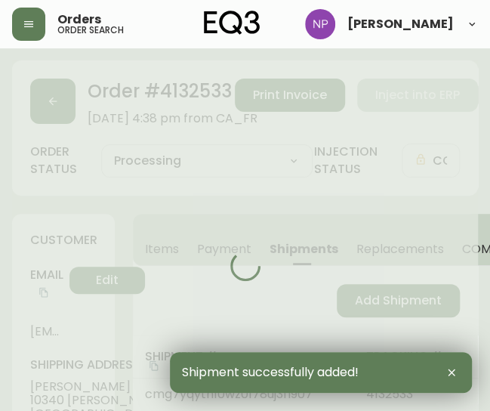
type input "Fully Shipped"
select select "FULLY_SHIPPED"
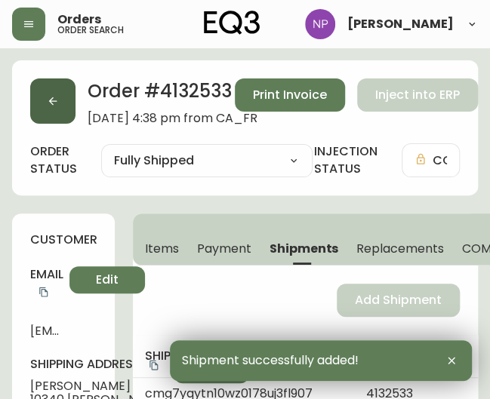
click at [64, 111] on button "button" at bounding box center [52, 101] width 45 height 45
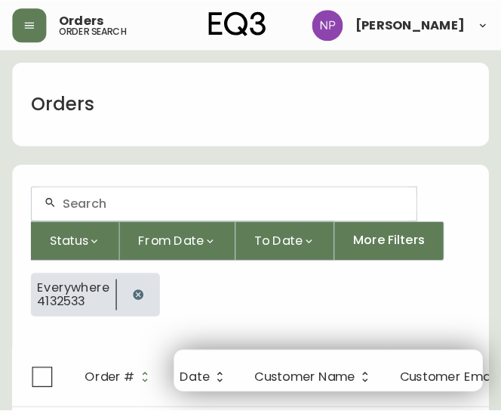
scroll to position [27, 0]
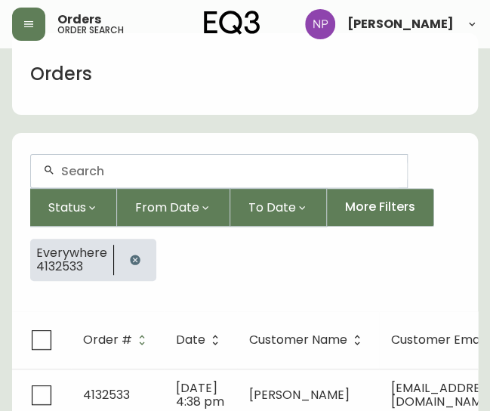
click at [95, 182] on div at bounding box center [219, 171] width 376 height 32
type input "4135447"
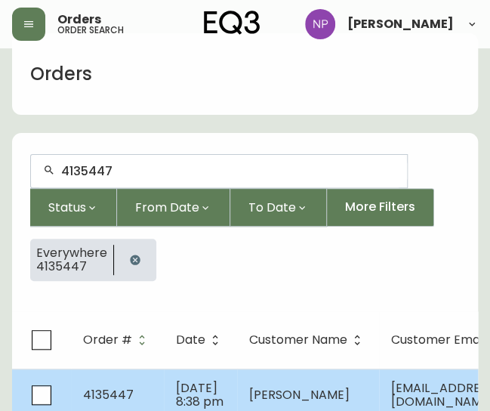
click at [156, 377] on td "4135447" at bounding box center [117, 394] width 93 height 53
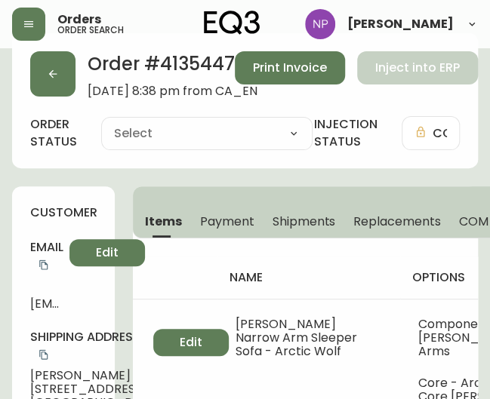
type input "Processing"
select select "PROCESSING"
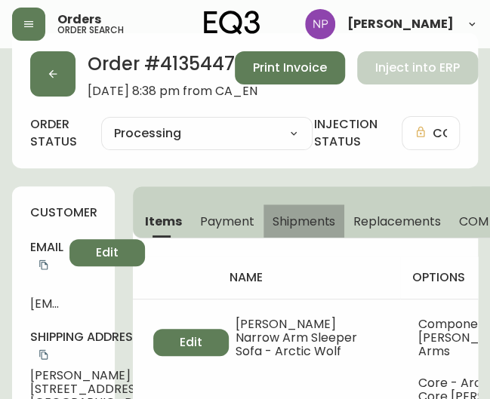
click at [308, 228] on span "Shipments" at bounding box center [304, 222] width 63 height 16
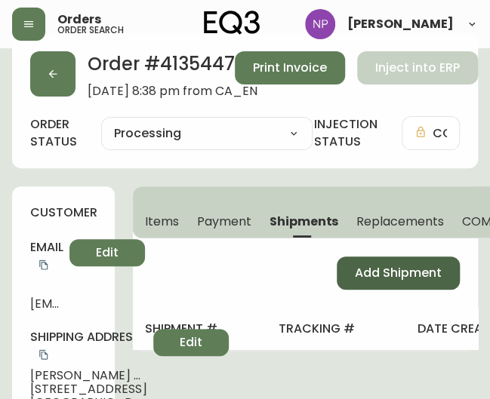
click at [383, 276] on span "Add Shipment" at bounding box center [398, 273] width 87 height 17
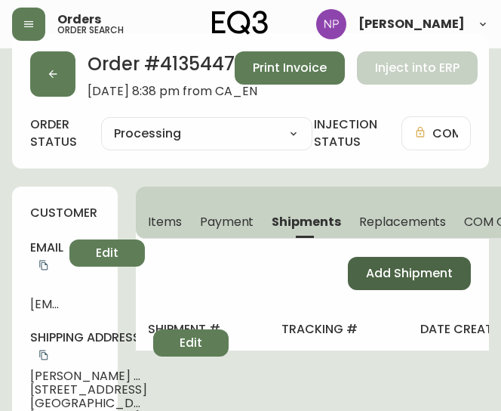
select select "PENDING"
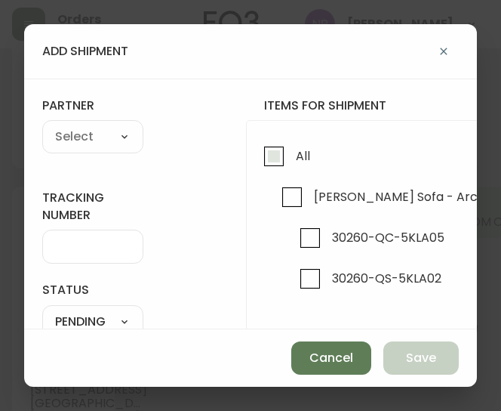
click at [259, 155] on input "All" at bounding box center [274, 156] width 35 height 35
checkbox input "true"
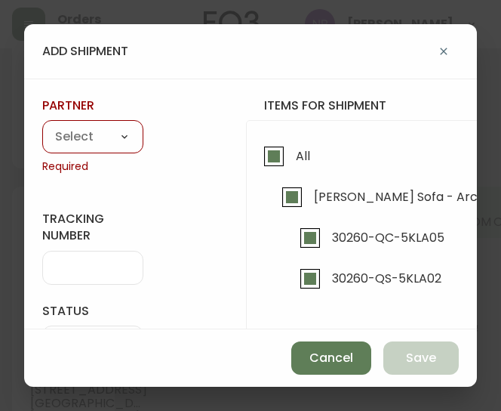
click at [93, 137] on select "A Move to Remember LLC ABF Freight Alero [PERSON_NAME] Canada Post Canpar Expre…" at bounding box center [92, 137] width 101 height 23
select select "cke1dpc0yc9gj0134t8k3ng1a"
click at [42, 126] on select "A Move to Remember LLC ABF Freight Alero [PERSON_NAME] Canada Post Canpar Expre…" at bounding box center [92, 137] width 101 height 23
type input "RXO"
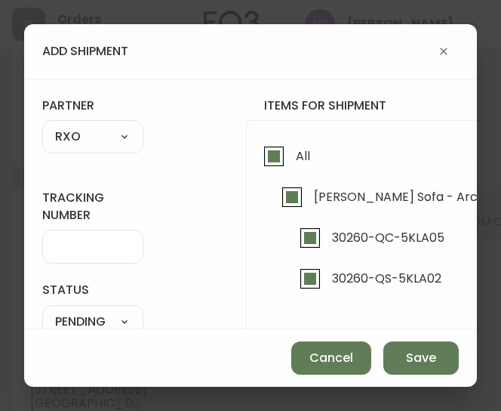
click at [71, 240] on input "tracking number" at bounding box center [92, 246] width 75 height 14
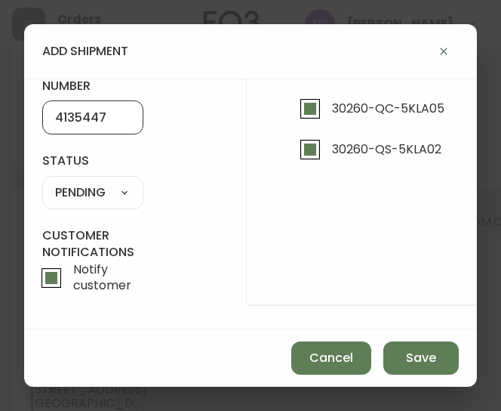
scroll to position [128, 0]
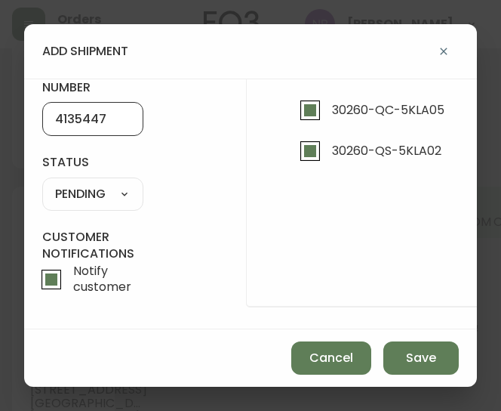
type input "4135447"
click at [124, 202] on select "SHIPPED PENDING CANCELLED" at bounding box center [92, 194] width 101 height 23
click at [42, 183] on select "SHIPPED PENDING CANCELLED" at bounding box center [92, 194] width 101 height 23
select select "PENDING"
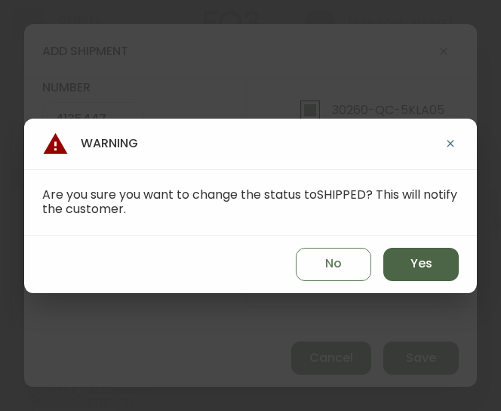
click at [438, 267] on button "Yes" at bounding box center [420, 264] width 75 height 33
type input "SHIPPED"
select select "SHIPPED"
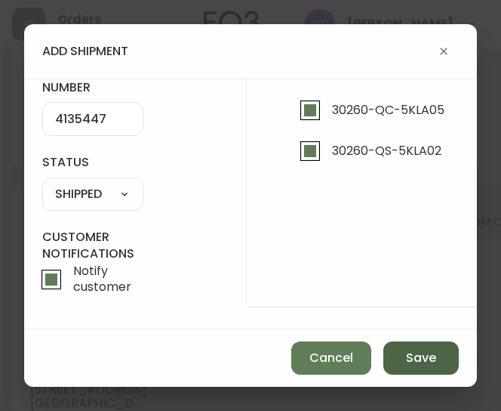
click at [442, 354] on button "Save" at bounding box center [420, 357] width 75 height 33
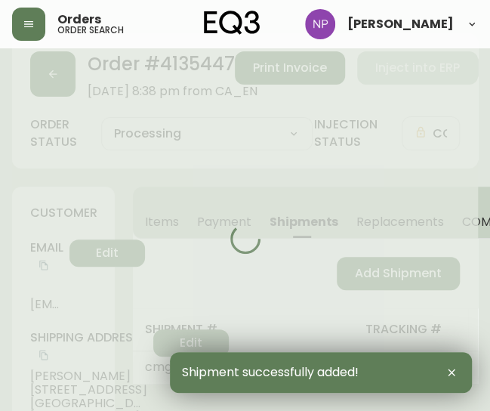
type input "Fully Shipped"
select select "FULLY_SHIPPED"
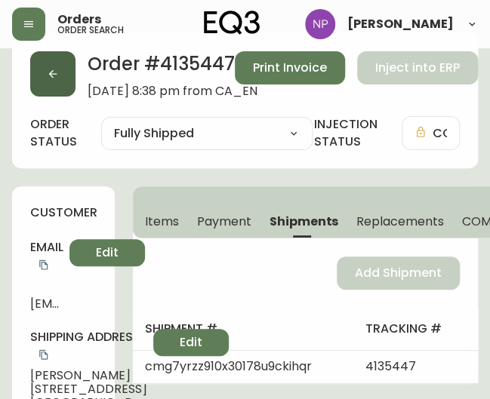
click at [56, 79] on icon "button" at bounding box center [53, 74] width 12 height 12
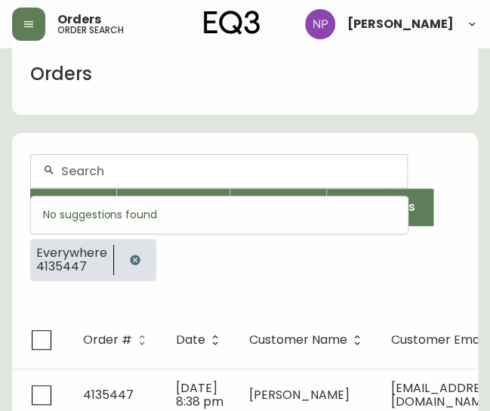
click at [130, 164] on input "text" at bounding box center [228, 171] width 334 height 14
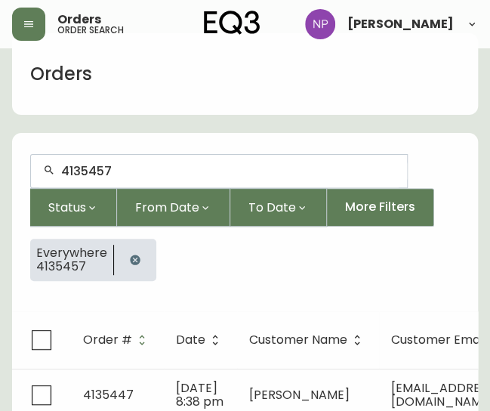
type input "4135457"
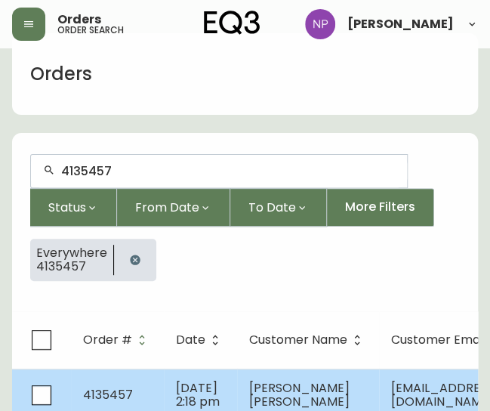
click at [129, 393] on span "4135457" at bounding box center [108, 394] width 50 height 17
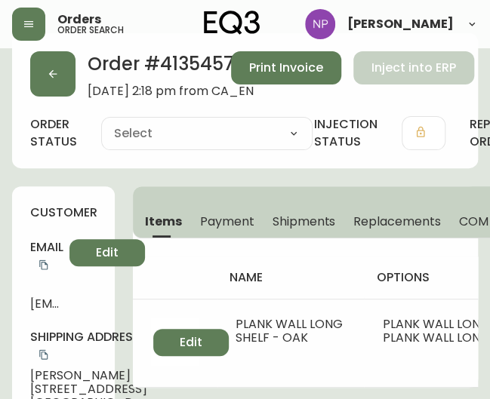
type input "Processing"
select select "PROCESSING"
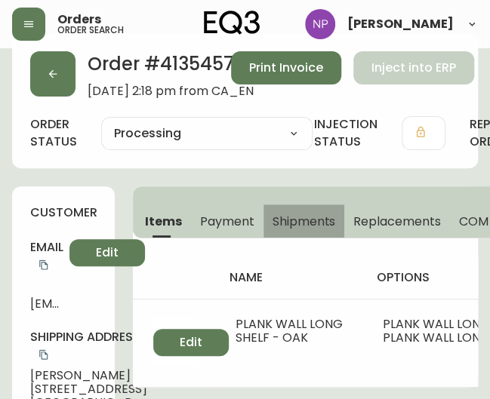
click at [294, 214] on span "Shipments" at bounding box center [304, 222] width 63 height 16
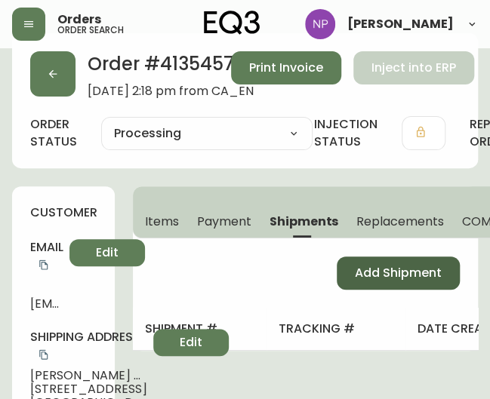
click at [399, 266] on span "Add Shipment" at bounding box center [398, 273] width 87 height 17
select select "PENDING"
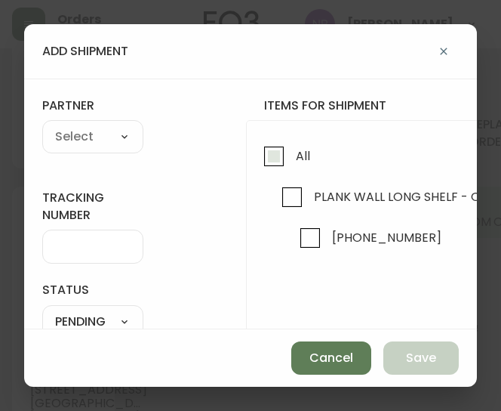
click at [269, 150] on input "All" at bounding box center [274, 156] width 35 height 35
checkbox input "true"
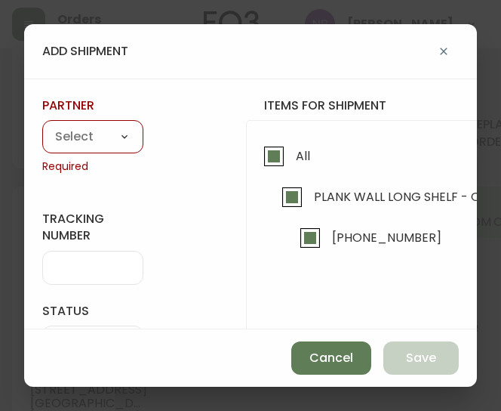
click at [129, 140] on select "A Move to Remember LLC ABF Freight Alero [PERSON_NAME] Canada Post Canpar Expre…" at bounding box center [92, 137] width 101 height 23
select select "ck6ml9xrz18r00186iyro3grt"
click at [42, 126] on select "A Move to Remember LLC ABF Freight Alero [PERSON_NAME] Canada Post Canpar Expre…" at bounding box center [92, 137] width 101 height 23
type input "Encompass Logistics"
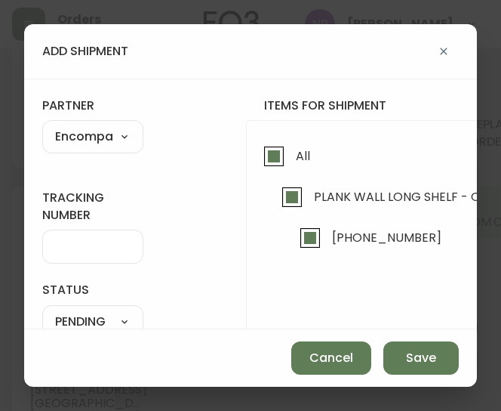
click at [93, 245] on input "tracking number" at bounding box center [92, 246] width 75 height 14
type input "ENCOMPASS LOGISTICS"
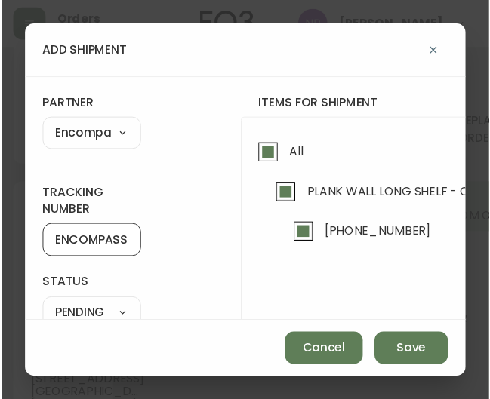
scroll to position [142, 0]
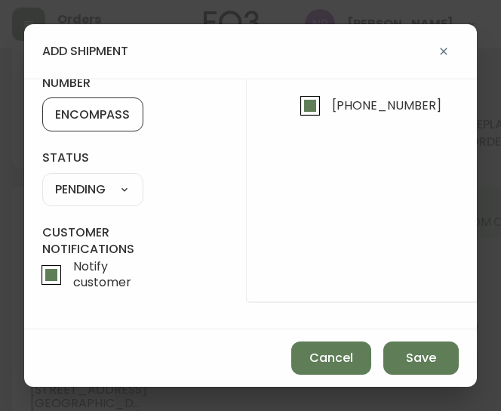
click at [93, 180] on select "SHIPPED PENDING CANCELLED" at bounding box center [92, 189] width 101 height 23
click at [42, 178] on select "SHIPPED PENDING CANCELLED" at bounding box center [92, 189] width 101 height 23
select select "PENDING"
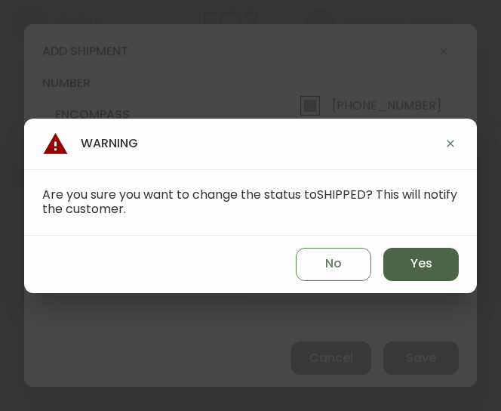
click at [420, 269] on span "Yes" at bounding box center [422, 263] width 22 height 17
type input "SHIPPED"
select select "SHIPPED"
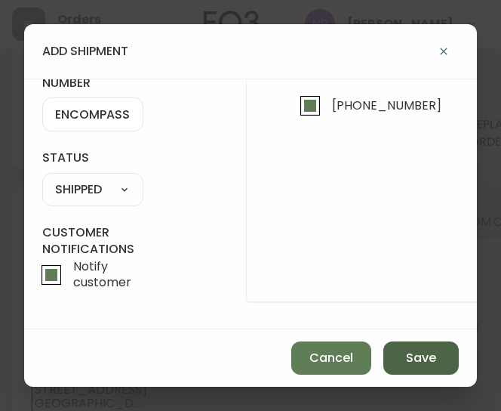
click at [411, 368] on button "Save" at bounding box center [420, 357] width 75 height 33
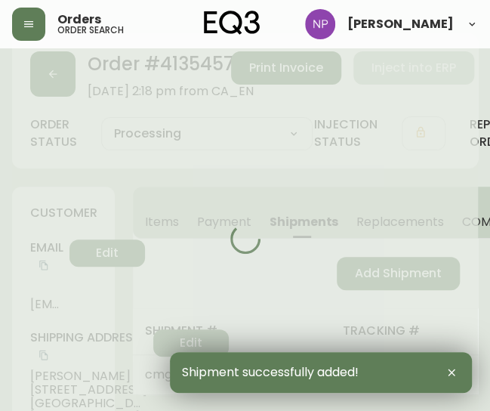
type input "Fully Shipped"
select select "FULLY_SHIPPED"
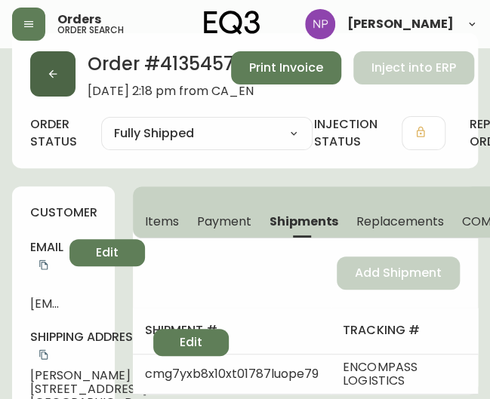
click at [60, 78] on button "button" at bounding box center [52, 73] width 45 height 45
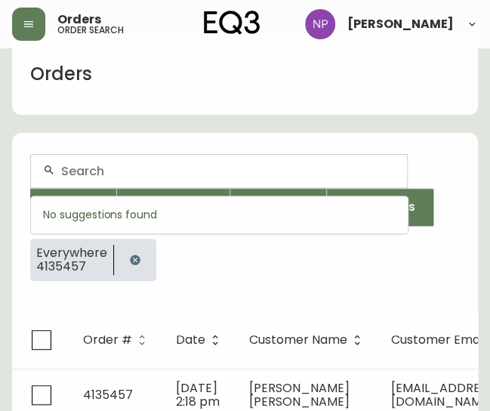
click at [96, 173] on input "text" at bounding box center [228, 171] width 334 height 14
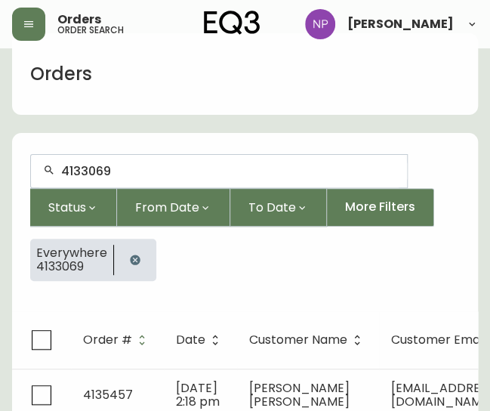
type input "4133069"
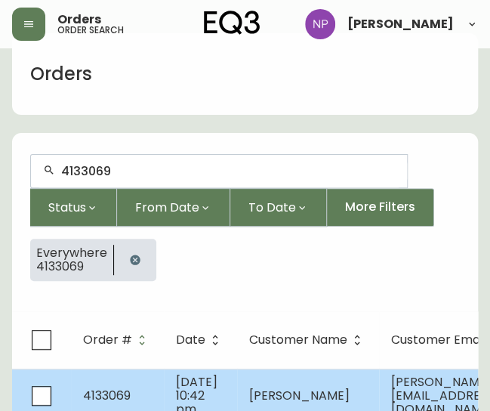
click at [136, 380] on td "4133069" at bounding box center [117, 395] width 93 height 54
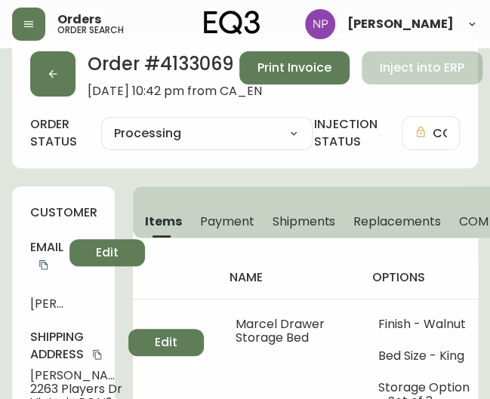
type input "Processing"
select select "PROCESSING"
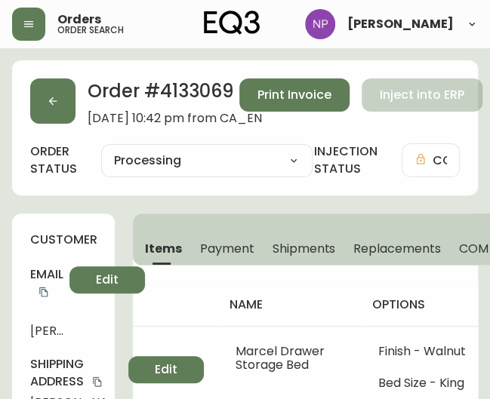
click at [310, 243] on span "Shipments" at bounding box center [304, 249] width 63 height 16
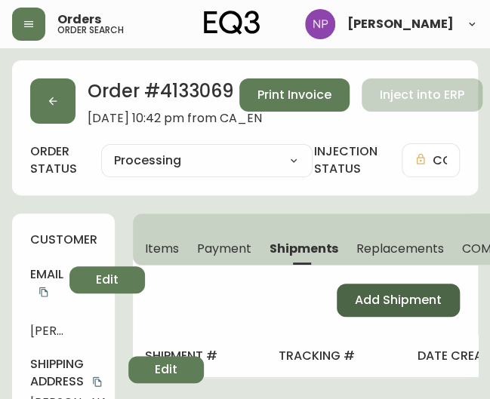
click at [376, 298] on span "Add Shipment" at bounding box center [398, 300] width 87 height 17
select select "PENDING"
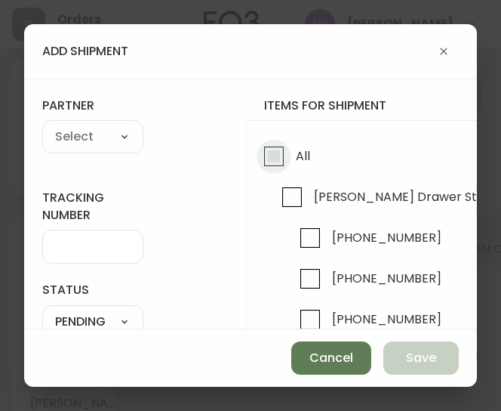
click at [283, 150] on input "All" at bounding box center [274, 156] width 35 height 35
checkbox input "true"
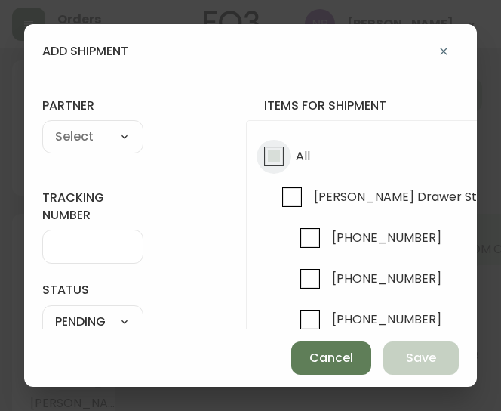
checkbox input "true"
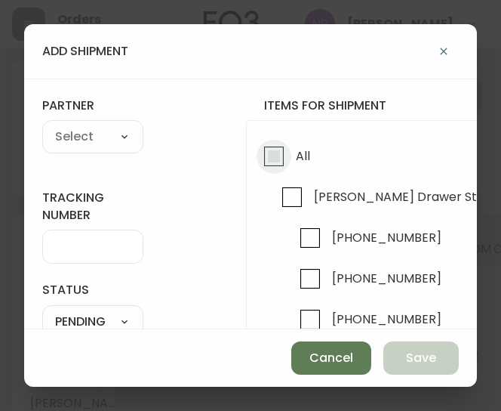
checkbox input "true"
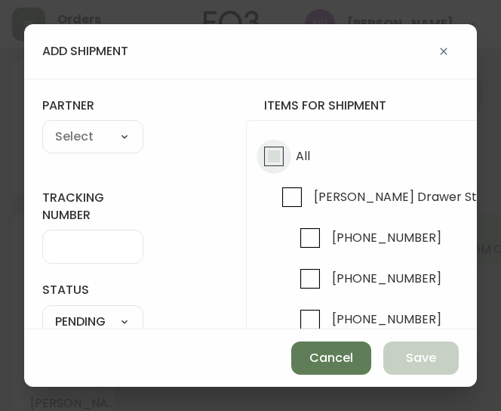
checkbox input "true"
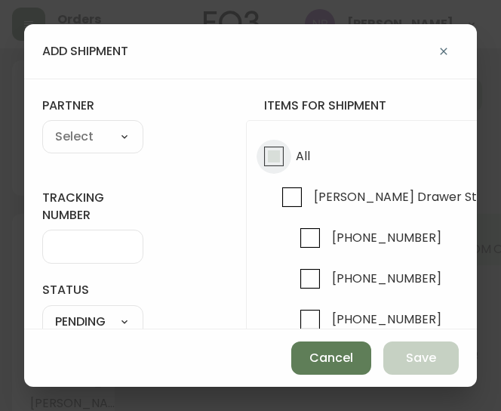
checkbox input "true"
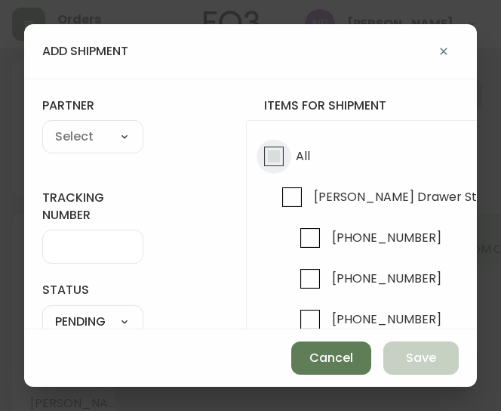
checkbox input "true"
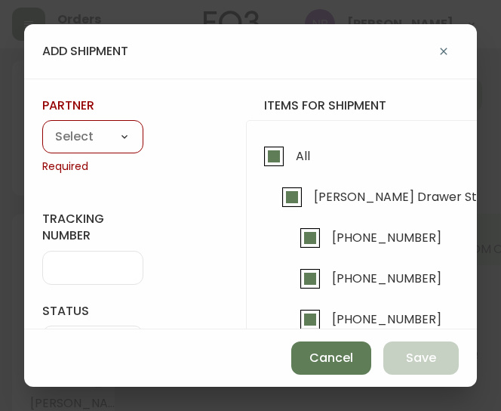
click at [102, 130] on select "A Move to Remember LLC ABF Freight Alero [PERSON_NAME] Canada Post Canpar Expre…" at bounding box center [92, 137] width 101 height 23
click at [42, 126] on select "A Move to Remember LLC ABF Freight Alero [PERSON_NAME] Canada Post Canpar Expre…" at bounding box center [92, 137] width 101 height 23
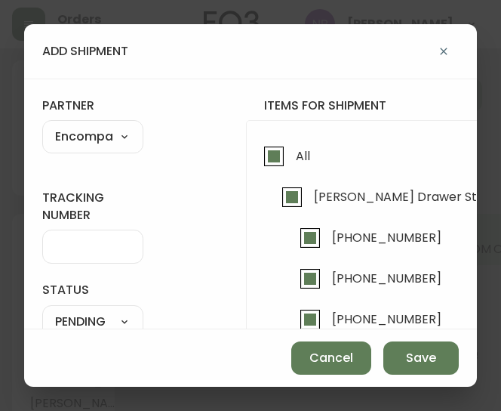
click at [88, 254] on div at bounding box center [92, 246] width 101 height 34
click at [87, 247] on input "tracking number" at bounding box center [92, 246] width 75 height 14
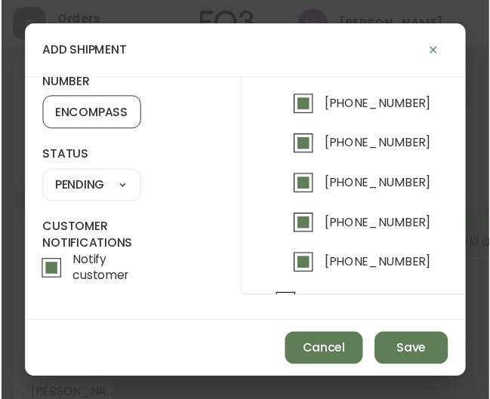
scroll to position [129, 0]
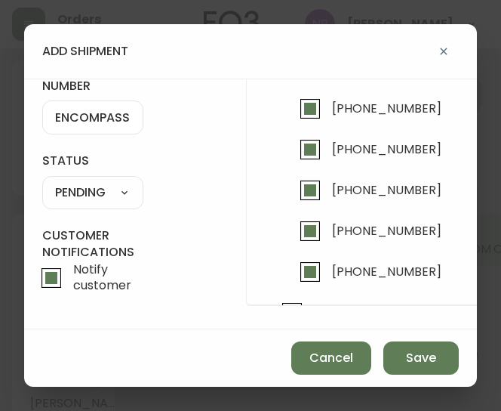
click at [110, 197] on select "SHIPPED PENDING CANCELLED" at bounding box center [92, 192] width 101 height 23
click at [89, 186] on select "SHIPPED PENDING CANCELLED" at bounding box center [92, 192] width 101 height 23
click at [42, 181] on select "SHIPPED PENDING CANCELLED" at bounding box center [92, 192] width 101 height 23
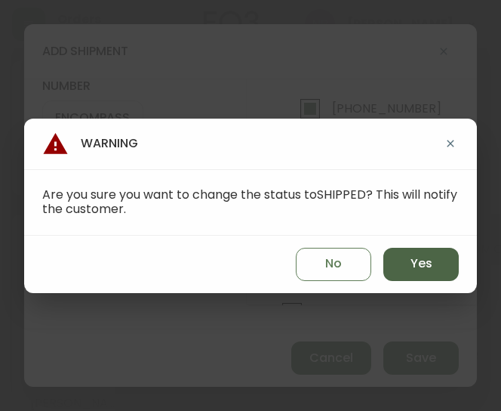
click at [426, 263] on span "Yes" at bounding box center [422, 263] width 22 height 17
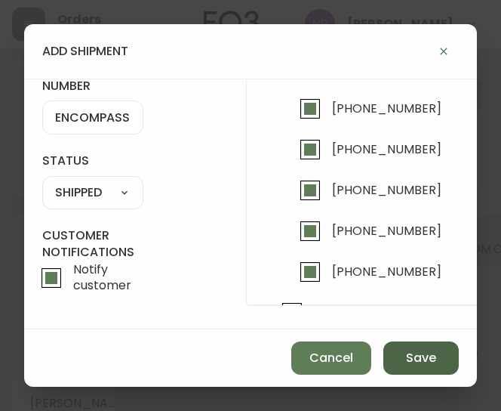
click at [417, 360] on span "Save" at bounding box center [421, 358] width 30 height 17
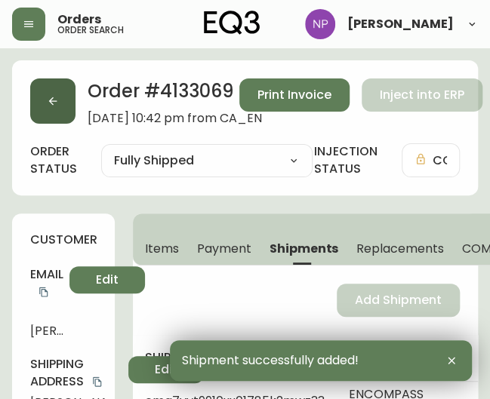
click at [66, 92] on button "button" at bounding box center [52, 101] width 45 height 45
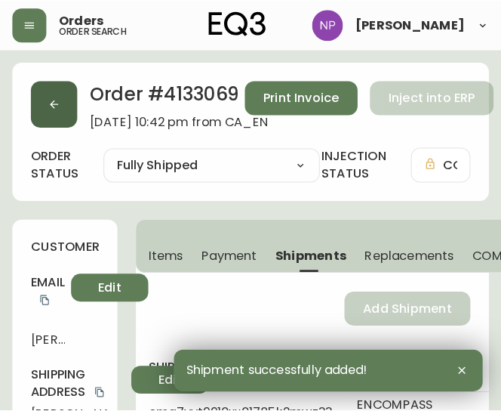
scroll to position [27, 0]
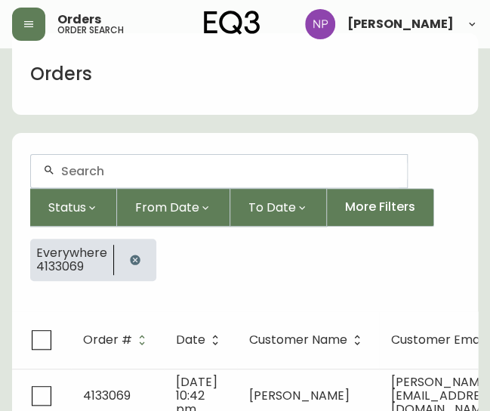
click at [106, 168] on input "text" at bounding box center [228, 171] width 334 height 14
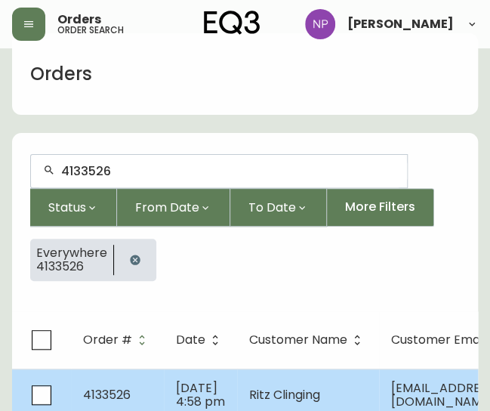
click at [157, 382] on td "4133526" at bounding box center [117, 394] width 93 height 53
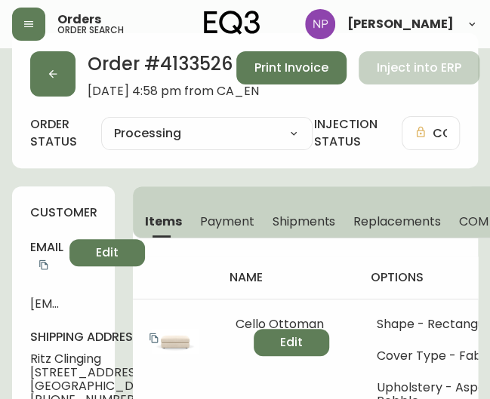
click at [295, 229] on button "Shipments" at bounding box center [304, 221] width 82 height 33
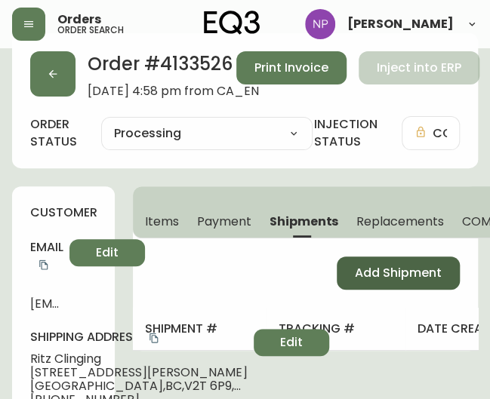
click at [415, 269] on span "Add Shipment" at bounding box center [398, 273] width 87 height 17
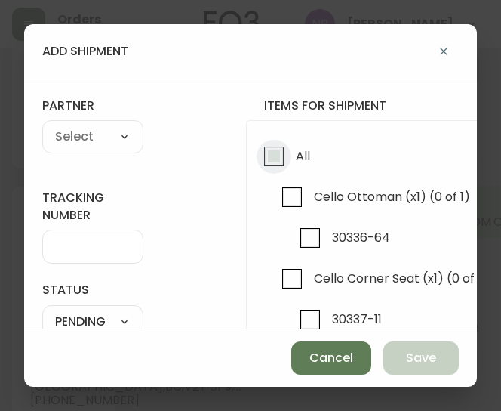
click at [281, 150] on input "All" at bounding box center [274, 156] width 35 height 35
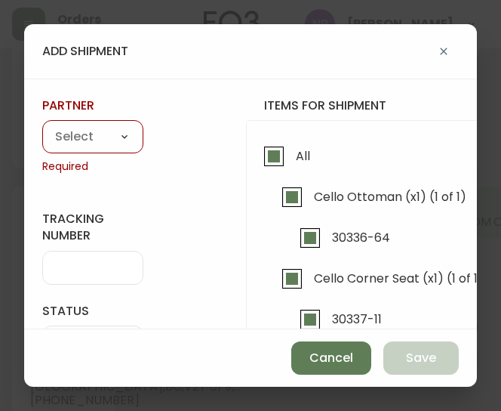
click at [79, 130] on select "A Move to Remember LLC ABF Freight Alero [PERSON_NAME] Canada Post Canpar Expre…" at bounding box center [92, 137] width 101 height 23
click at [42, 126] on select "A Move to Remember LLC ABF Freight Alero [PERSON_NAME] Canada Post Canpar Expre…" at bounding box center [92, 137] width 101 height 23
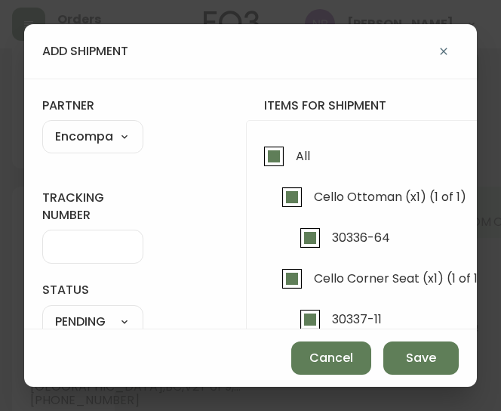
click at [90, 253] on div at bounding box center [92, 246] width 101 height 34
click at [92, 253] on input "tracking number" at bounding box center [92, 246] width 75 height 14
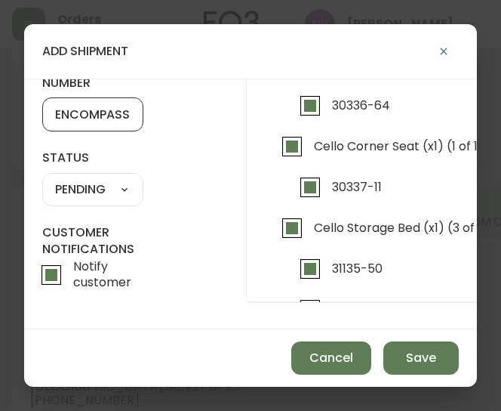
scroll to position [140, 0]
click at [84, 179] on select "SHIPPED PENDING CANCELLED" at bounding box center [92, 189] width 101 height 23
click at [42, 178] on select "SHIPPED PENDING CANCELLED" at bounding box center [92, 189] width 101 height 23
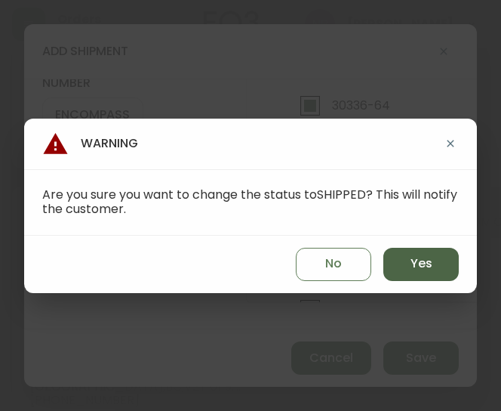
click at [401, 260] on button "Yes" at bounding box center [420, 264] width 75 height 33
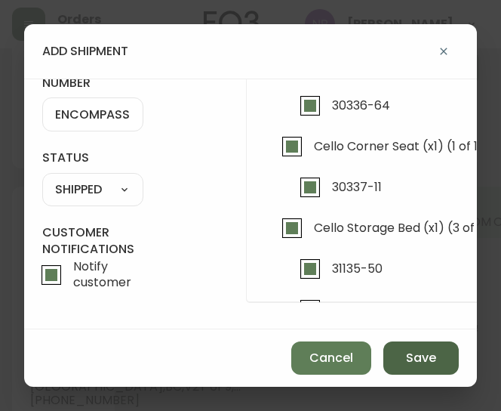
click at [450, 366] on button "Save" at bounding box center [420, 357] width 75 height 33
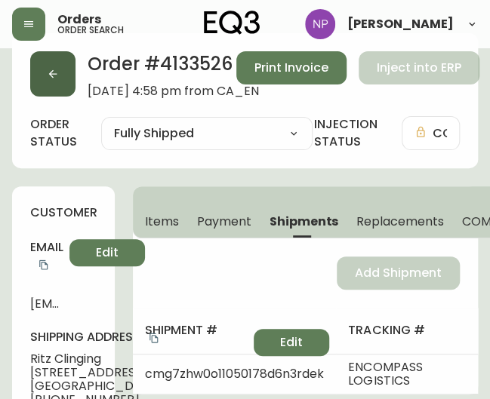
click at [37, 72] on button "button" at bounding box center [52, 73] width 45 height 45
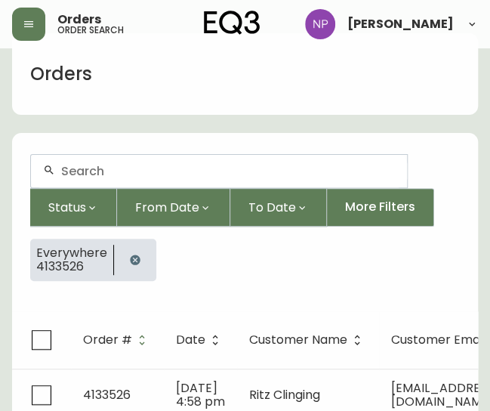
click at [143, 164] on input "text" at bounding box center [228, 171] width 334 height 14
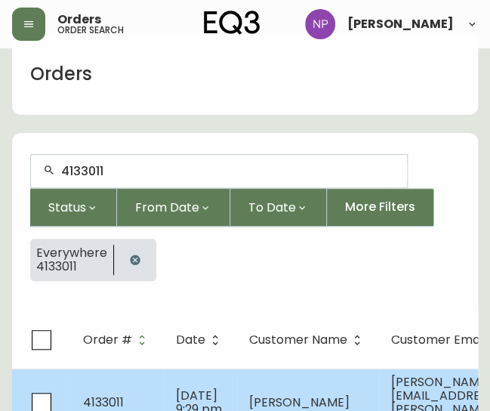
click at [176, 386] on span "May 16 2025, 9:29 pm" at bounding box center [199, 401] width 46 height 31
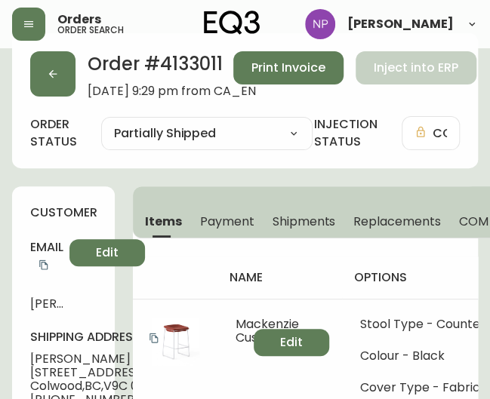
click at [308, 197] on div "Items Payment Shipments Replacements COM Orders Config Strings" at bounding box center [388, 212] width 511 height 52
click at [307, 218] on span "Shipments" at bounding box center [304, 222] width 63 height 16
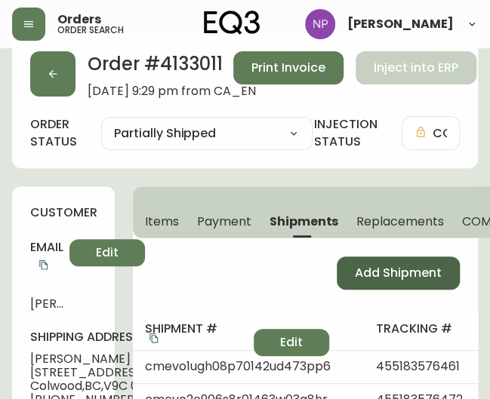
click at [386, 276] on span "Add Shipment" at bounding box center [398, 273] width 87 height 17
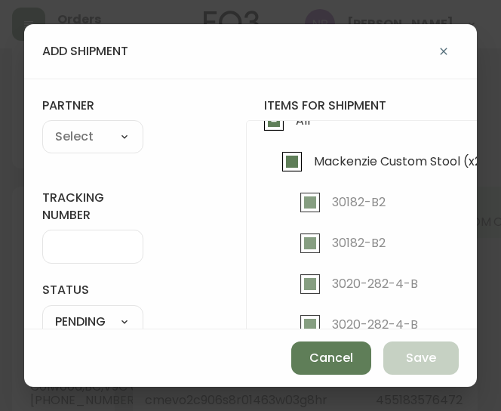
scroll to position [142, 0]
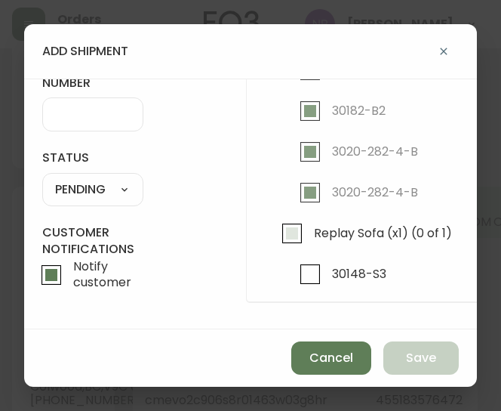
click at [278, 216] on input "Replay Sofa (x1) (0 of 1)" at bounding box center [292, 233] width 35 height 35
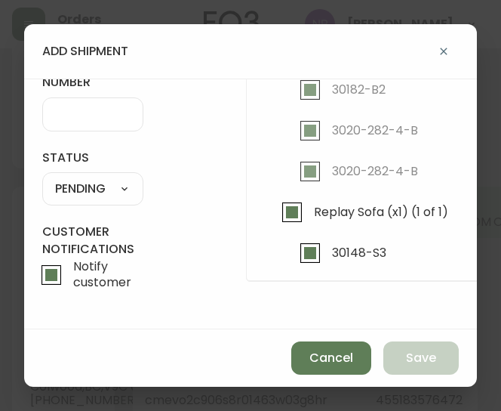
scroll to position [0, 0]
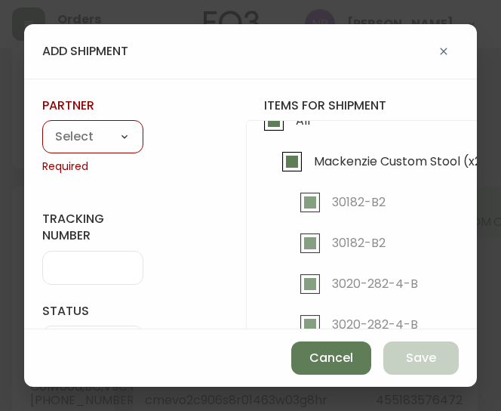
click at [103, 128] on select "A Move to Remember LLC ABF Freight Alero [PERSON_NAME] Canada Post Canpar Expre…" at bounding box center [92, 137] width 101 height 23
click at [42, 126] on select "A Move to Remember LLC ABF Freight Alero [PERSON_NAME] Canada Post Canpar Expre…" at bounding box center [92, 137] width 101 height 23
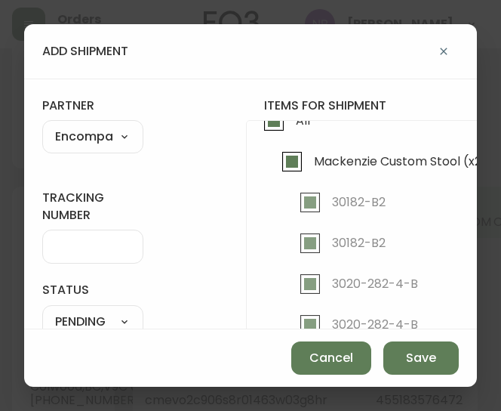
click at [67, 257] on div at bounding box center [92, 246] width 101 height 34
click at [116, 245] on input "tracking number" at bounding box center [92, 246] width 75 height 14
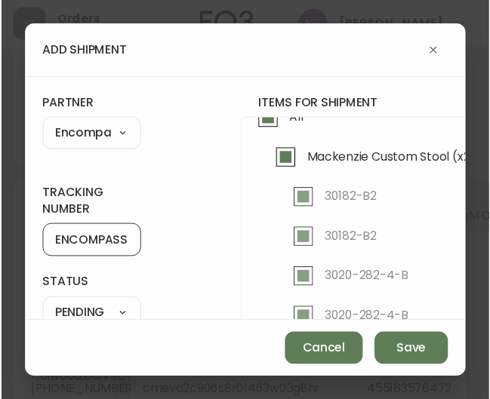
scroll to position [137, 0]
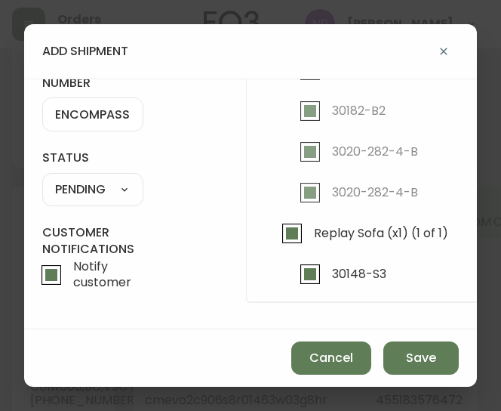
click at [112, 191] on select "SHIPPED PENDING CANCELLED" at bounding box center [92, 189] width 101 height 23
click at [42, 178] on select "SHIPPED PENDING CANCELLED" at bounding box center [92, 189] width 101 height 23
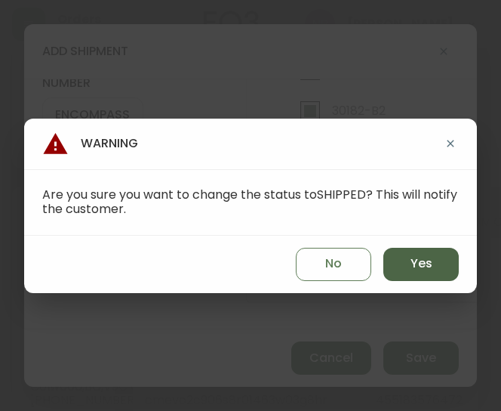
click at [411, 268] on span "Yes" at bounding box center [422, 263] width 22 height 17
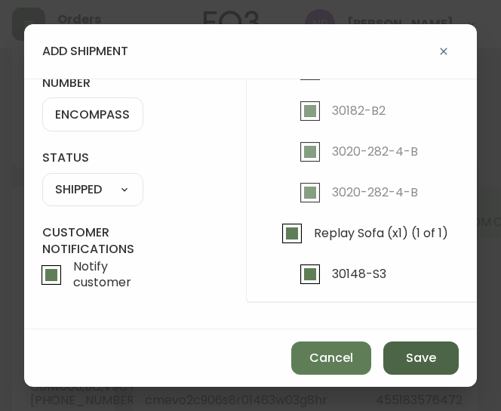
click at [426, 346] on button "Save" at bounding box center [420, 357] width 75 height 33
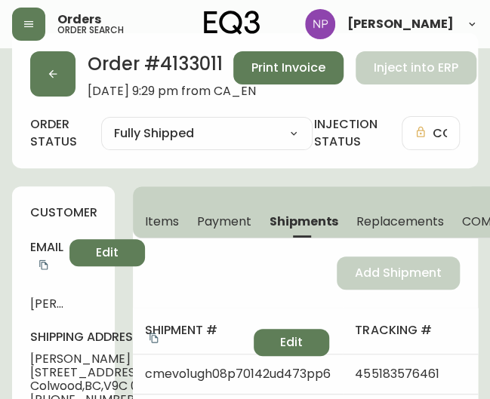
scroll to position [0, 0]
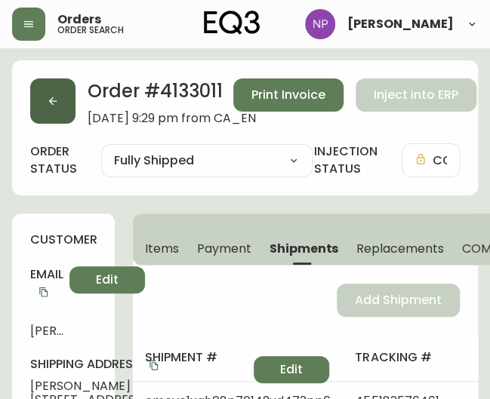
click at [65, 113] on button "button" at bounding box center [52, 101] width 45 height 45
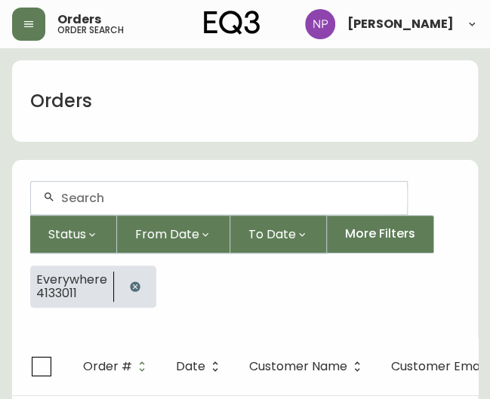
scroll to position [27, 0]
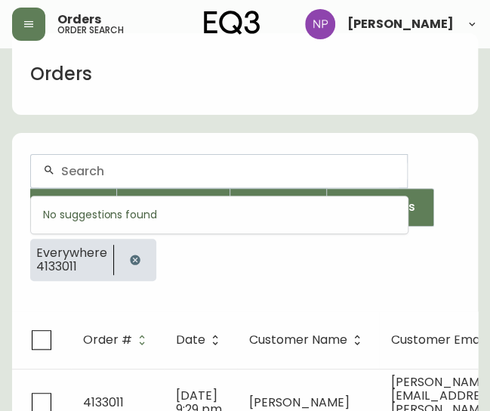
click at [84, 169] on input "text" at bounding box center [228, 171] width 334 height 14
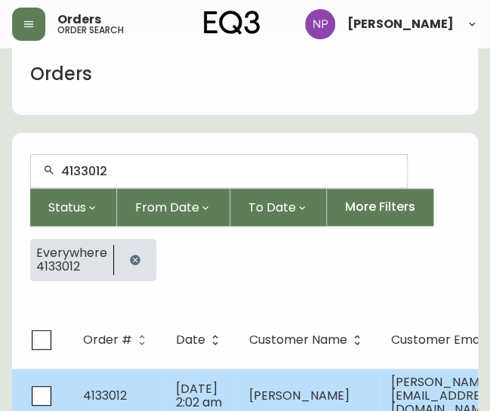
click at [136, 389] on td "4133012" at bounding box center [117, 395] width 93 height 54
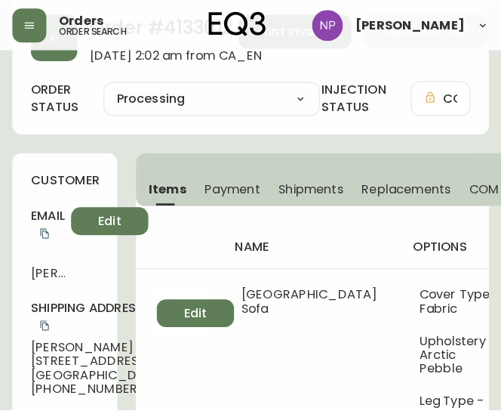
scroll to position [60, 0]
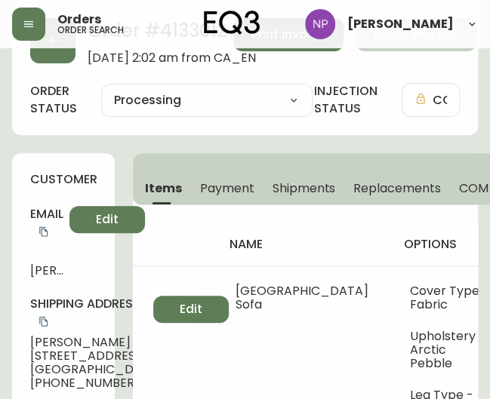
click at [308, 192] on span "Shipments" at bounding box center [304, 188] width 63 height 16
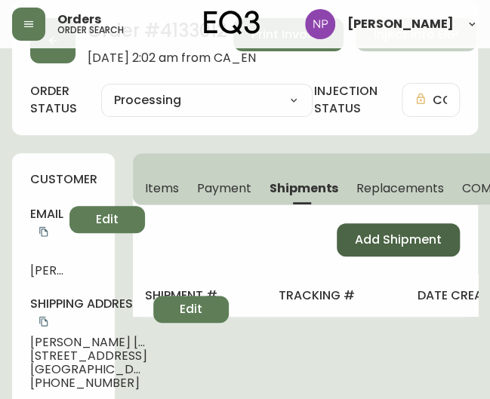
click at [400, 239] on span "Add Shipment" at bounding box center [398, 240] width 87 height 17
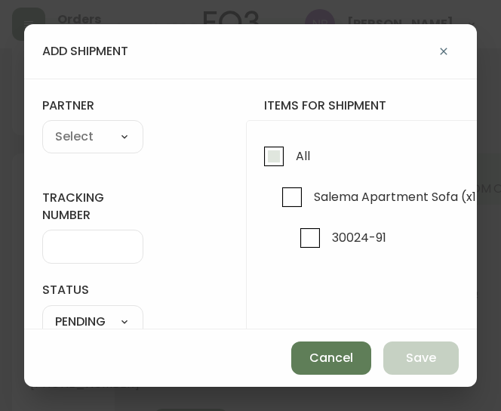
click at [276, 152] on input "All" at bounding box center [274, 156] width 35 height 35
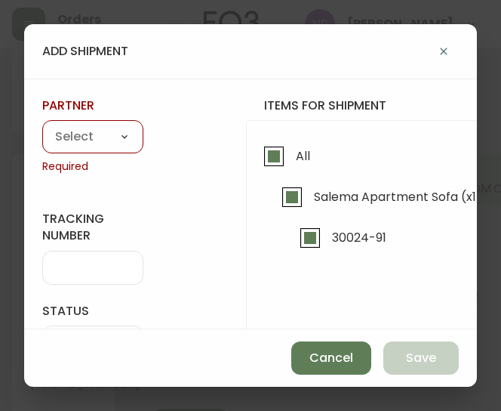
click at [134, 143] on select "A Move to Remember LLC ABF Freight Alero [PERSON_NAME] Canada Post Canpar Expre…" at bounding box center [92, 137] width 101 height 23
click at [42, 126] on select "A Move to Remember LLC ABF Freight Alero [PERSON_NAME] Canada Post Canpar Expre…" at bounding box center [92, 137] width 101 height 23
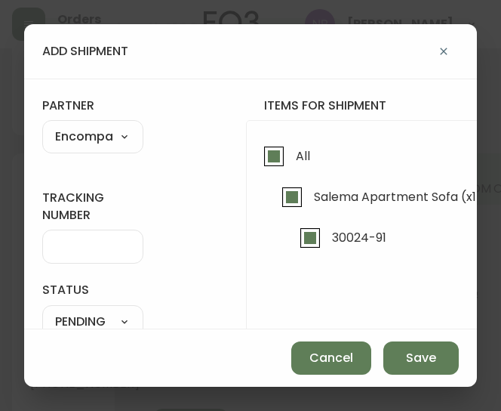
click at [79, 245] on input "tracking number" at bounding box center [92, 246] width 75 height 14
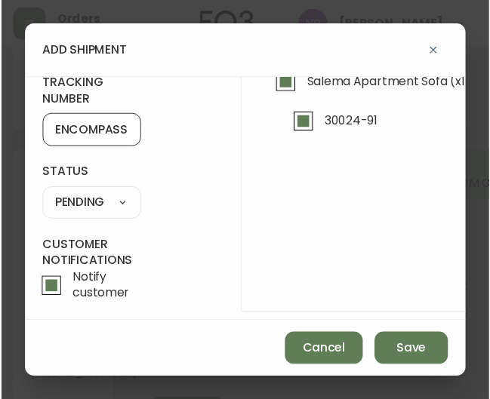
scroll to position [114, 0]
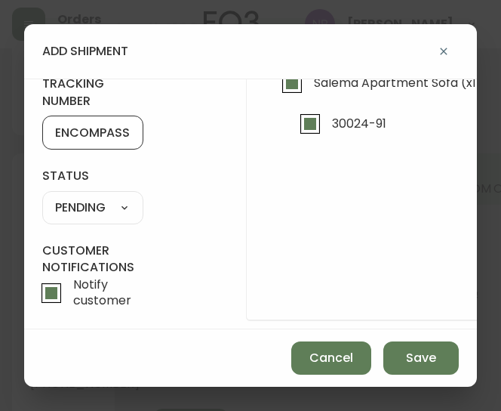
click at [106, 211] on select "SHIPPED PENDING CANCELLED" at bounding box center [92, 207] width 101 height 23
click at [42, 196] on select "SHIPPED PENDING CANCELLED" at bounding box center [92, 207] width 101 height 23
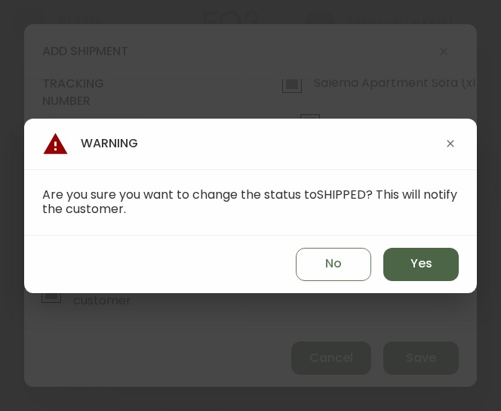
click at [419, 259] on span "Yes" at bounding box center [422, 263] width 22 height 17
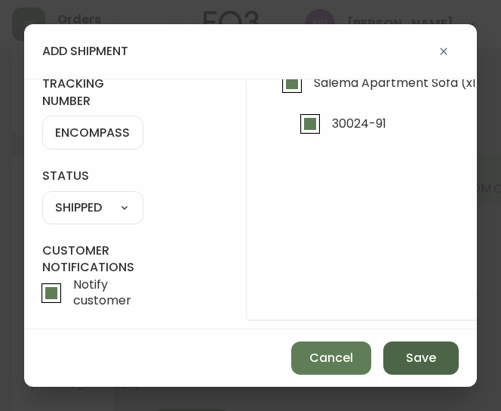
click at [442, 348] on button "Save" at bounding box center [420, 357] width 75 height 33
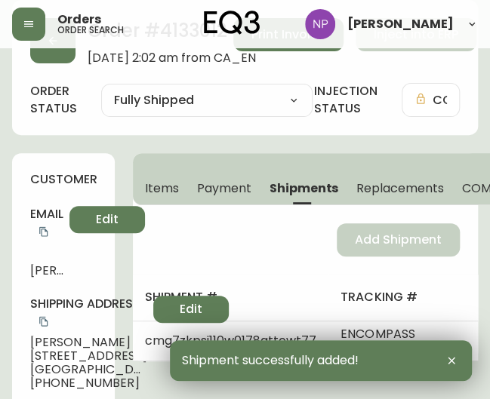
scroll to position [0, 0]
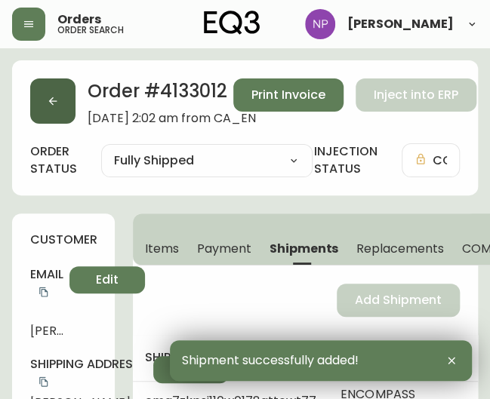
click at [55, 100] on icon "button" at bounding box center [53, 101] width 12 height 12
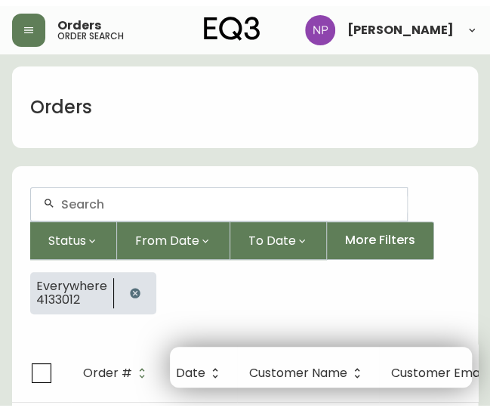
scroll to position [27, 0]
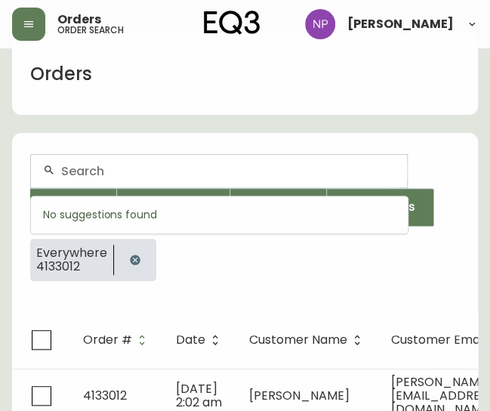
click at [113, 165] on input "text" at bounding box center [228, 171] width 334 height 14
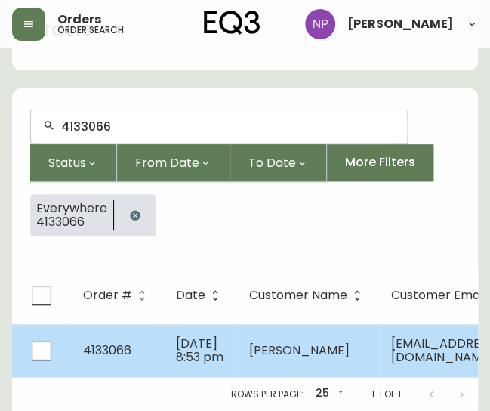
click at [239, 339] on td "Lauren Amorese" at bounding box center [308, 350] width 142 height 53
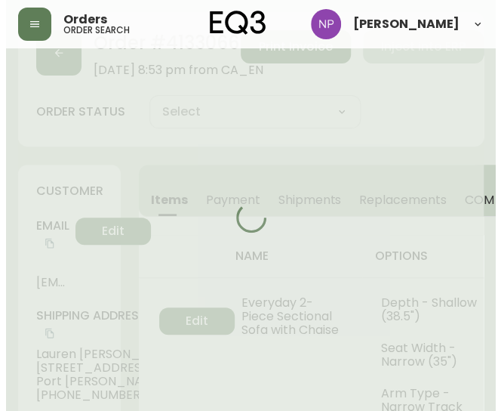
scroll to position [78, 0]
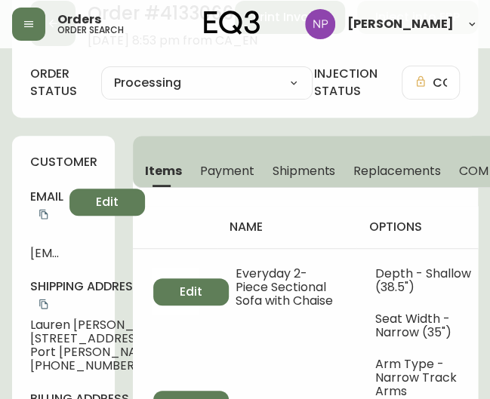
click at [313, 173] on span "Shipments" at bounding box center [304, 171] width 63 height 16
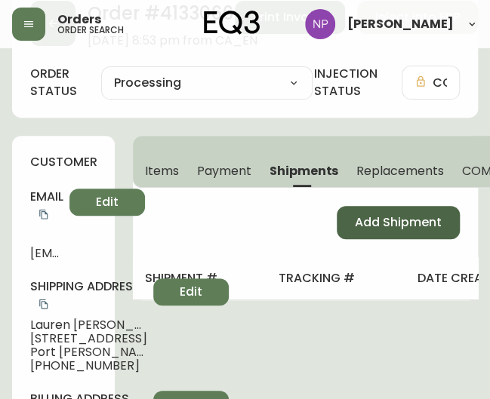
click at [365, 221] on span "Add Shipment" at bounding box center [398, 222] width 87 height 17
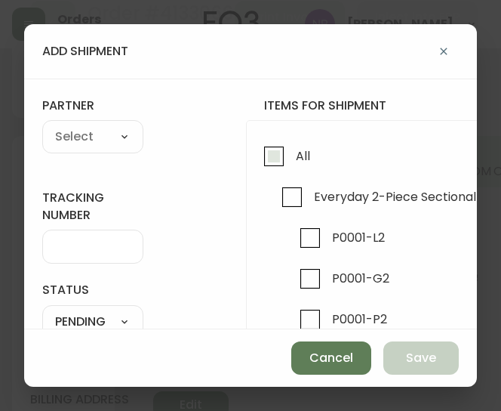
click at [279, 161] on input "All" at bounding box center [274, 156] width 35 height 35
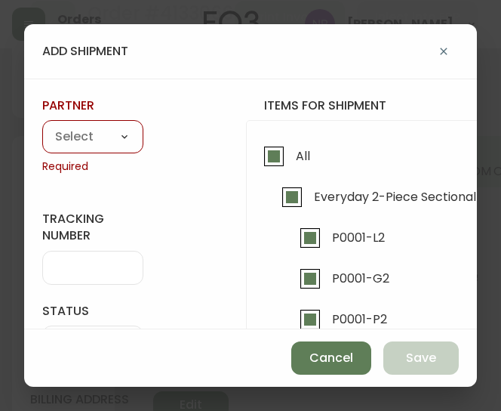
scroll to position [1, 0]
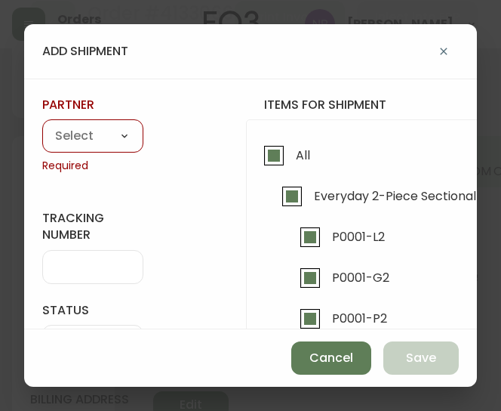
click at [121, 140] on select "A Move to Remember LLC ABF Freight Alero [PERSON_NAME] Canada Post Canpar Expre…" at bounding box center [92, 136] width 101 height 23
click at [42, 125] on select "A Move to Remember LLC ABF Freight Alero [PERSON_NAME] Canada Post Canpar Expre…" at bounding box center [92, 136] width 101 height 23
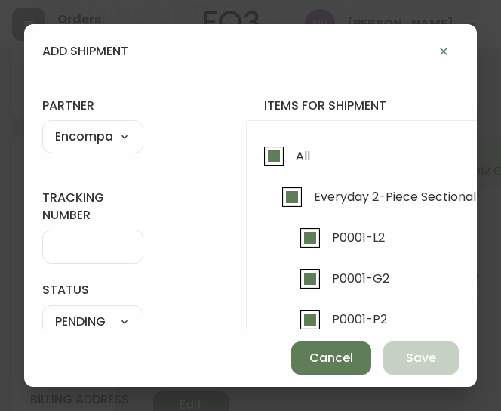
scroll to position [0, 0]
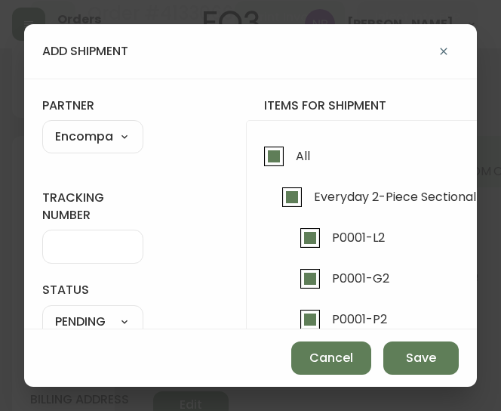
click at [100, 238] on div at bounding box center [92, 246] width 101 height 34
click at [88, 239] on input "tracking number" at bounding box center [92, 246] width 75 height 14
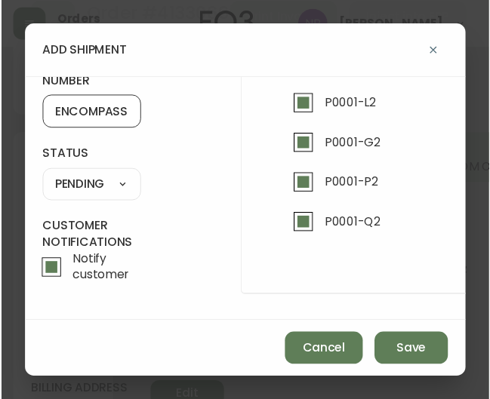
scroll to position [142, 0]
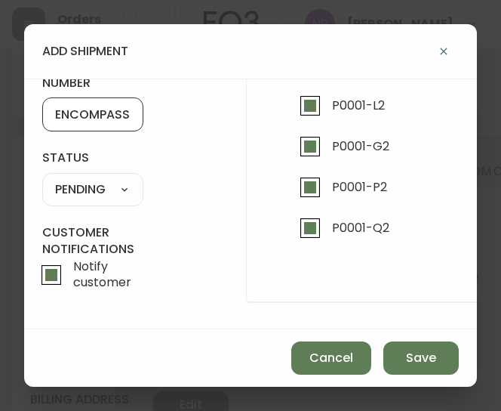
click at [118, 185] on select "SHIPPED PENDING CANCELLED" at bounding box center [92, 189] width 101 height 23
click at [42, 178] on select "SHIPPED PENDING CANCELLED" at bounding box center [92, 189] width 101 height 23
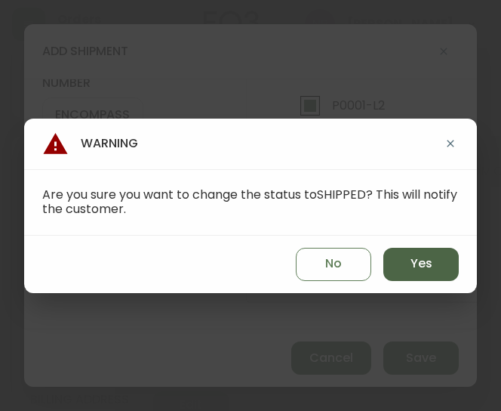
click at [399, 263] on button "Yes" at bounding box center [420, 264] width 75 height 33
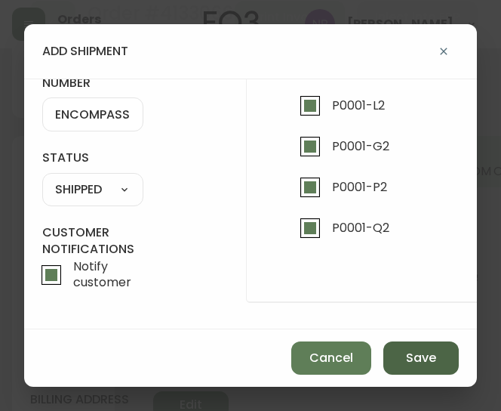
click at [416, 345] on button "Save" at bounding box center [420, 357] width 75 height 33
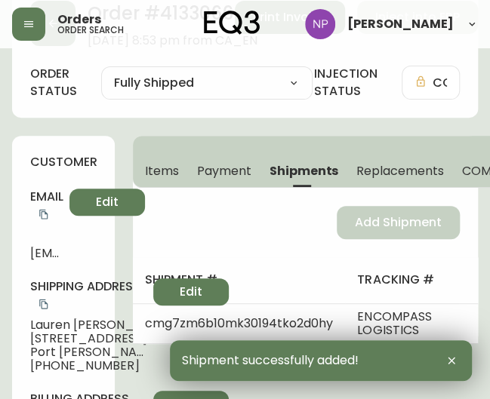
scroll to position [0, 0]
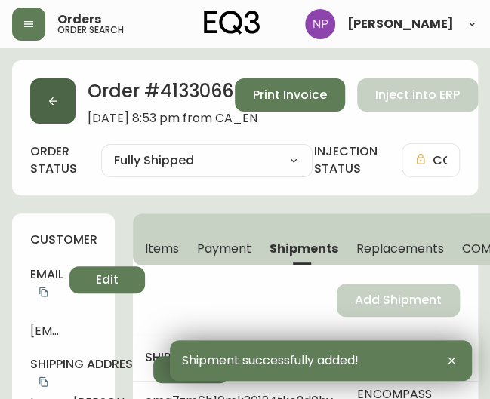
click at [60, 105] on button "button" at bounding box center [52, 101] width 45 height 45
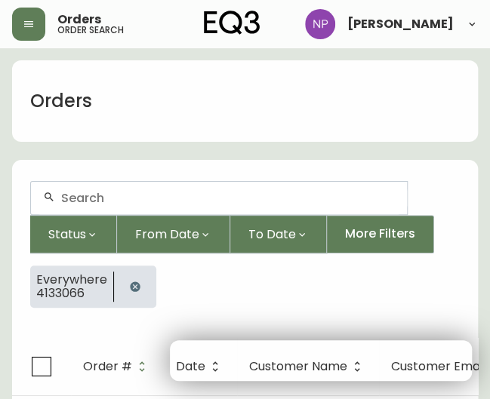
scroll to position [27, 0]
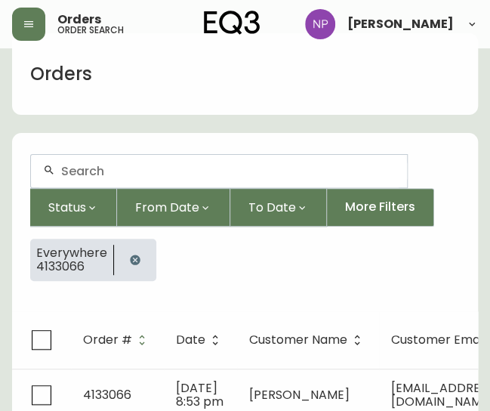
click at [94, 179] on div at bounding box center [219, 171] width 376 height 32
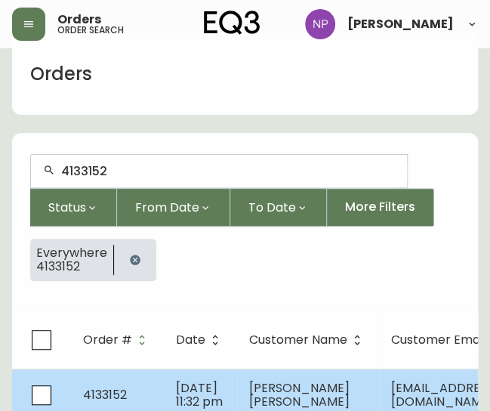
click at [151, 371] on td "4133152" at bounding box center [117, 394] width 93 height 53
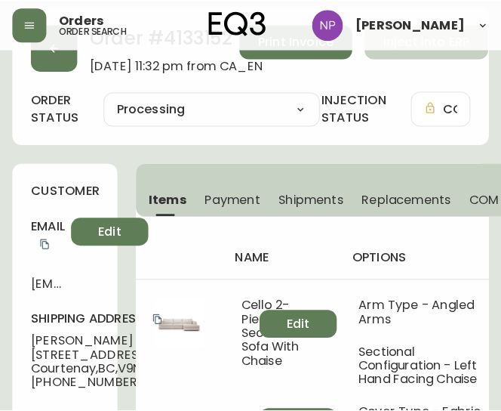
scroll to position [44, 0]
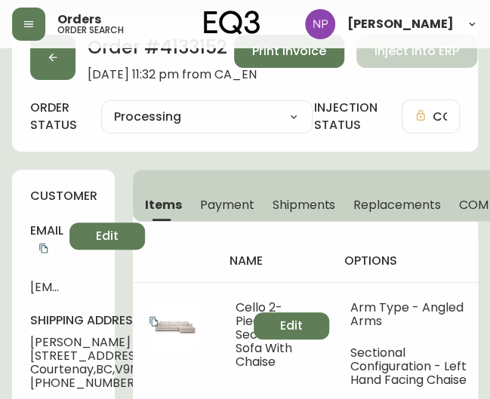
click at [311, 209] on span "Shipments" at bounding box center [304, 205] width 63 height 16
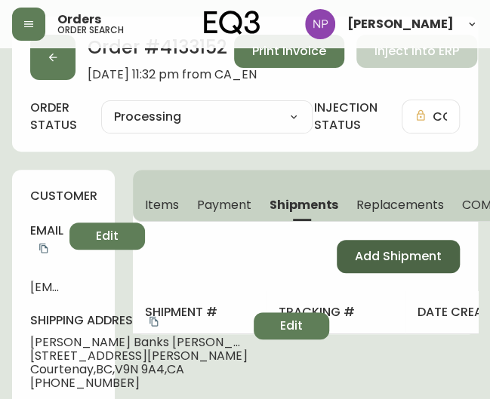
click at [367, 245] on button "Add Shipment" at bounding box center [398, 256] width 123 height 33
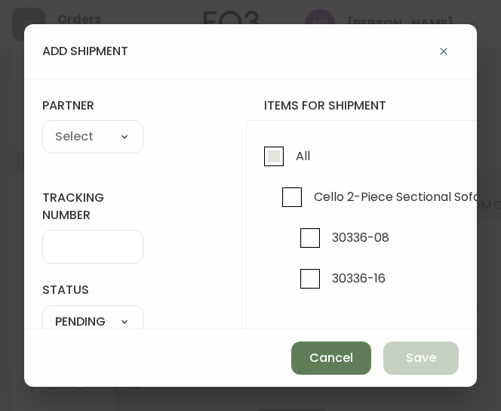
click at [279, 156] on input "All" at bounding box center [274, 156] width 35 height 35
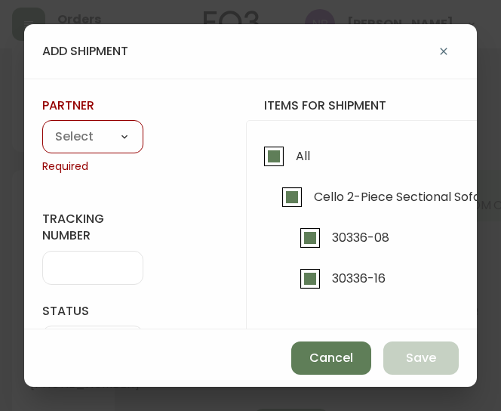
click at [85, 139] on select "A Move to Remember LLC ABF Freight Alero [PERSON_NAME] Canada Post Canpar Expre…" at bounding box center [92, 137] width 101 height 23
click at [42, 126] on select "A Move to Remember LLC ABF Freight Alero [PERSON_NAME] Canada Post Canpar Expre…" at bounding box center [92, 137] width 101 height 23
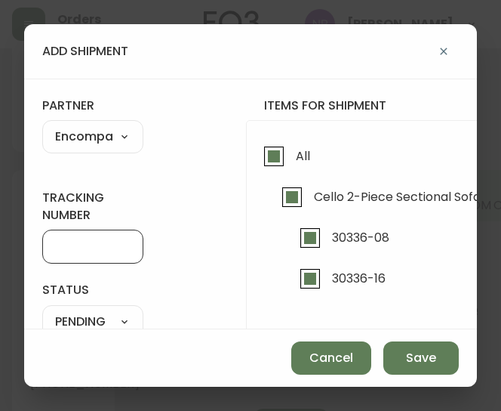
click at [88, 248] on input "tracking number" at bounding box center [92, 246] width 75 height 14
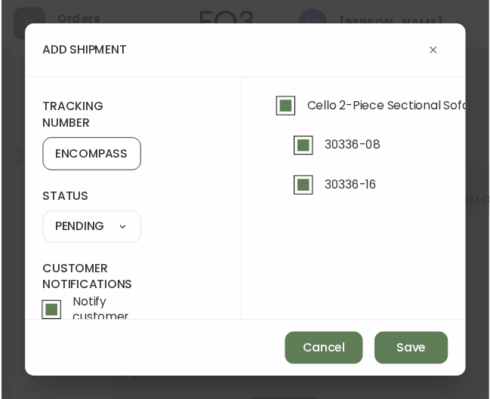
scroll to position [88, 0]
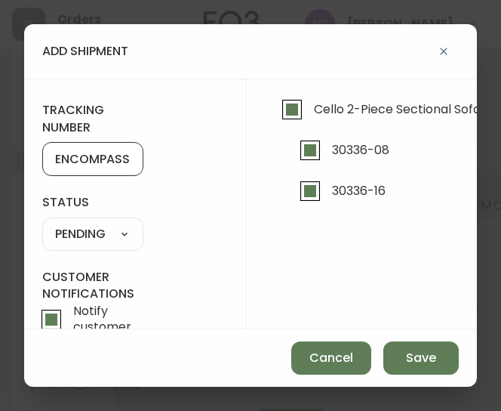
click at [56, 240] on select "SHIPPED PENDING CANCELLED" at bounding box center [92, 234] width 101 height 23
click at [42, 223] on select "SHIPPED PENDING CANCELLED" at bounding box center [92, 234] width 101 height 23
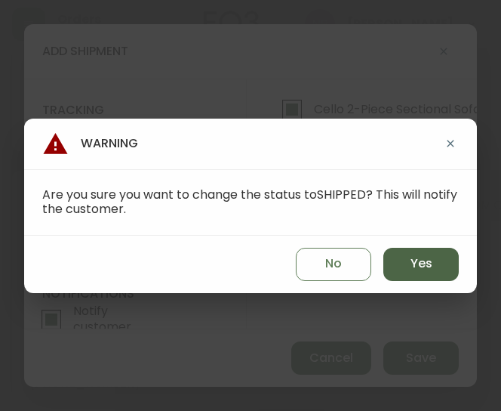
click at [448, 263] on button "Yes" at bounding box center [420, 264] width 75 height 33
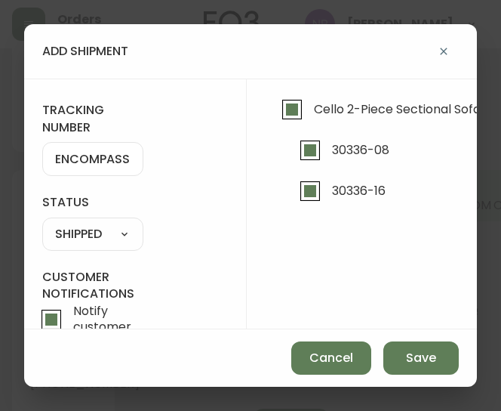
click at [408, 337] on div "Cancel Save" at bounding box center [250, 357] width 453 height 57
click at [417, 354] on span "Save" at bounding box center [421, 358] width 30 height 17
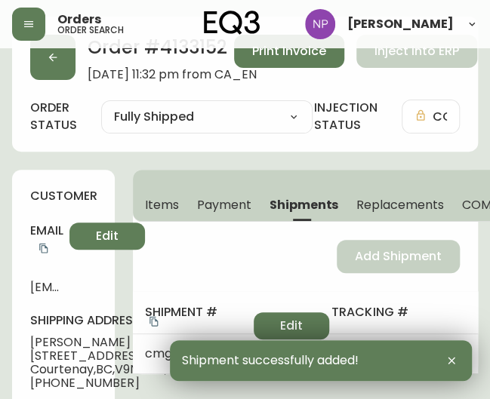
scroll to position [0, 0]
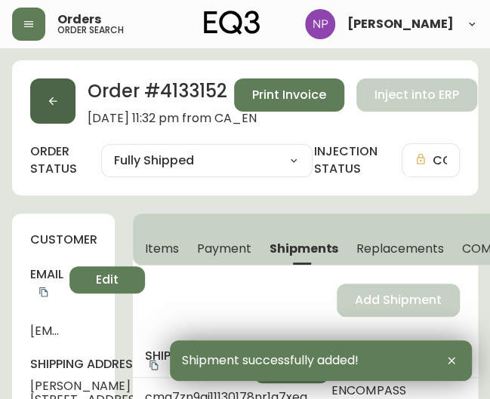
click at [50, 106] on icon "button" at bounding box center [53, 101] width 12 height 12
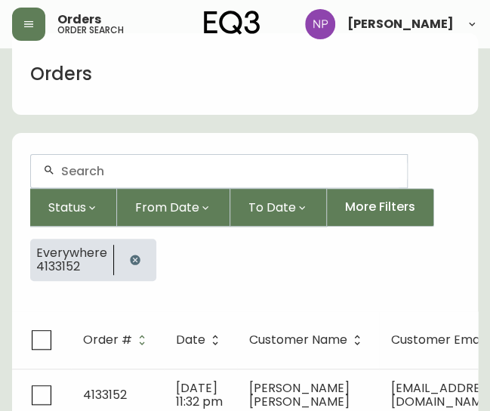
click at [121, 174] on input "text" at bounding box center [228, 171] width 334 height 14
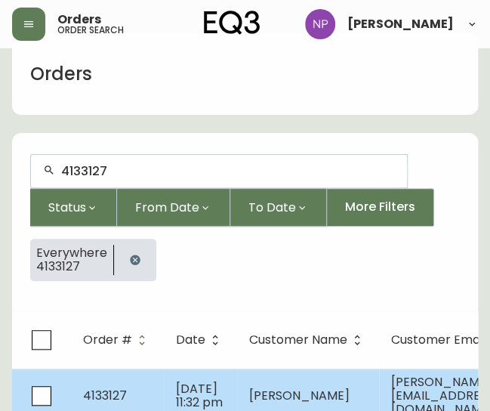
click at [152, 389] on td "4133127" at bounding box center [117, 395] width 93 height 54
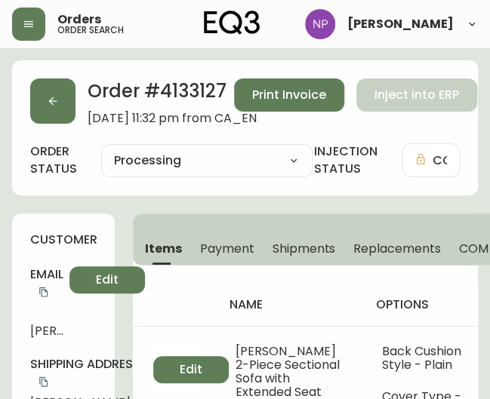
click at [291, 241] on span "Shipments" at bounding box center [304, 249] width 63 height 16
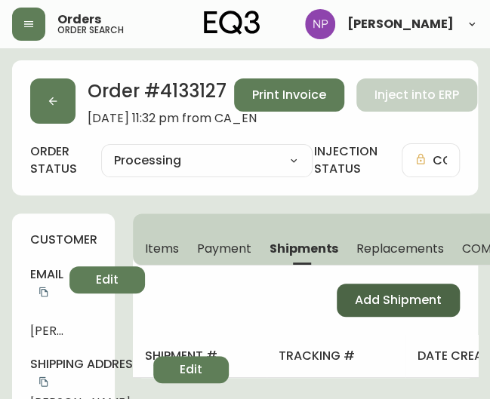
click at [391, 307] on span "Add Shipment" at bounding box center [398, 300] width 87 height 17
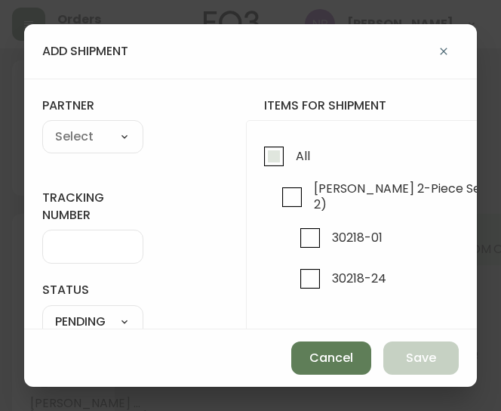
click at [284, 169] on input "All" at bounding box center [274, 156] width 35 height 35
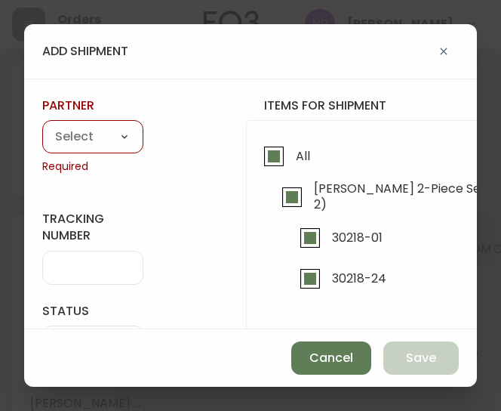
click at [99, 128] on select "A Move to Remember LLC ABF Freight Alero [PERSON_NAME] Canada Post Canpar Expre…" at bounding box center [92, 137] width 101 height 23
click at [42, 126] on select "A Move to Remember LLC ABF Freight Alero [PERSON_NAME] Canada Post Canpar Expre…" at bounding box center [92, 137] width 101 height 23
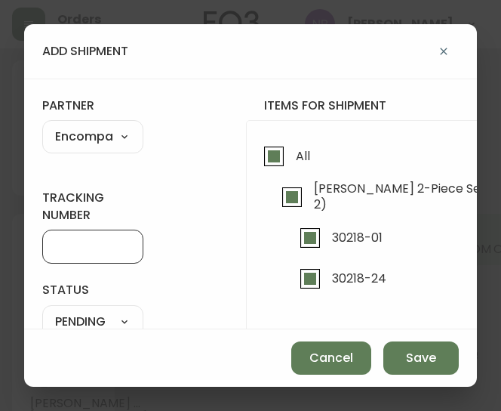
click at [85, 247] on input "tracking number" at bounding box center [92, 246] width 75 height 14
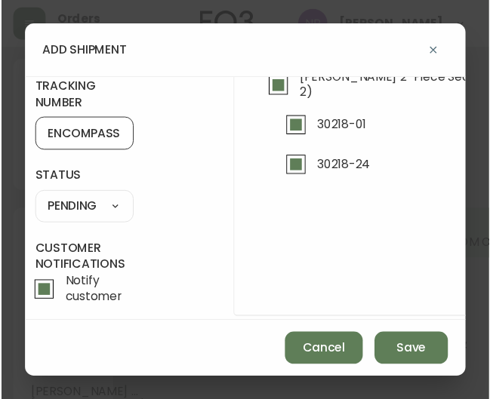
scroll to position [110, 9]
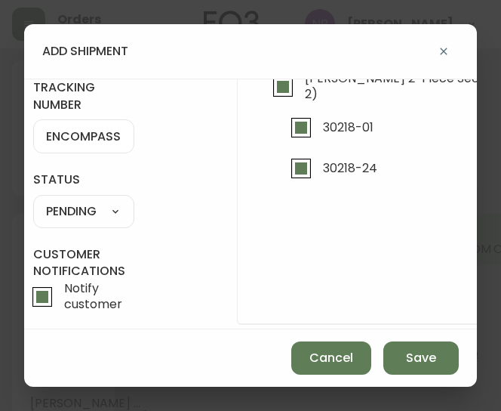
click at [104, 209] on select "SHIPPED PENDING CANCELLED" at bounding box center [83, 211] width 101 height 23
click at [33, 200] on select "SHIPPED PENDING CANCELLED" at bounding box center [83, 211] width 101 height 23
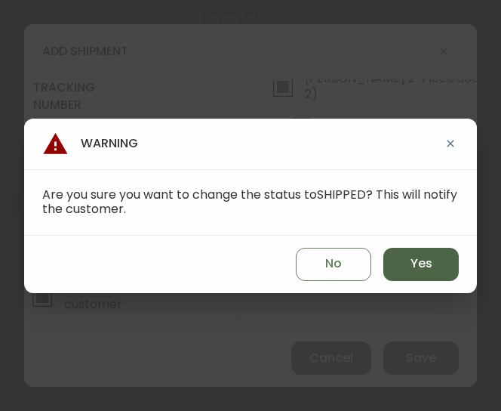
click at [427, 263] on span "Yes" at bounding box center [422, 263] width 22 height 17
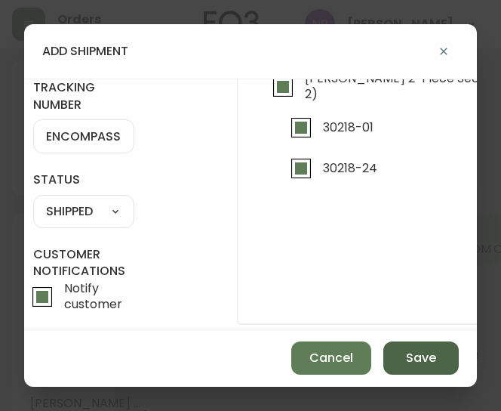
click at [425, 351] on span "Save" at bounding box center [421, 358] width 30 height 17
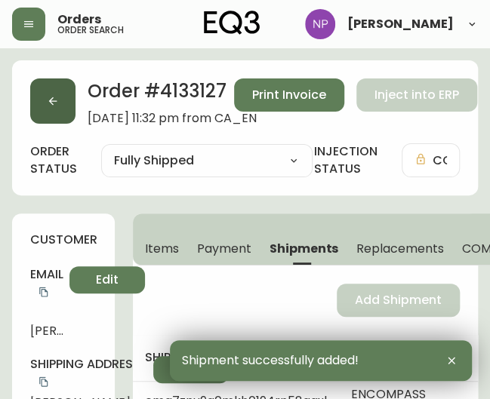
click at [63, 95] on button "button" at bounding box center [52, 101] width 45 height 45
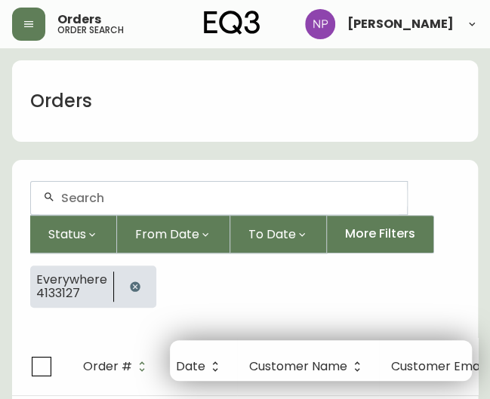
scroll to position [27, 0]
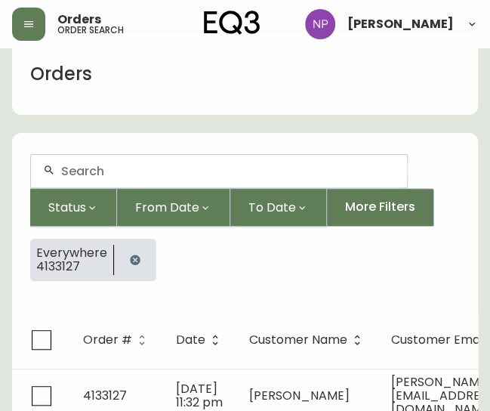
click at [75, 173] on input "text" at bounding box center [228, 171] width 334 height 14
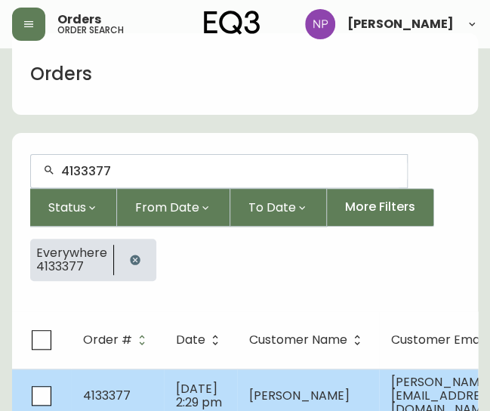
click at [125, 386] on span "4133377" at bounding box center [107, 394] width 48 height 17
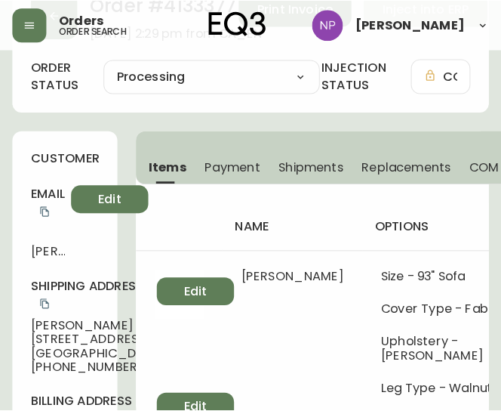
scroll to position [85, 0]
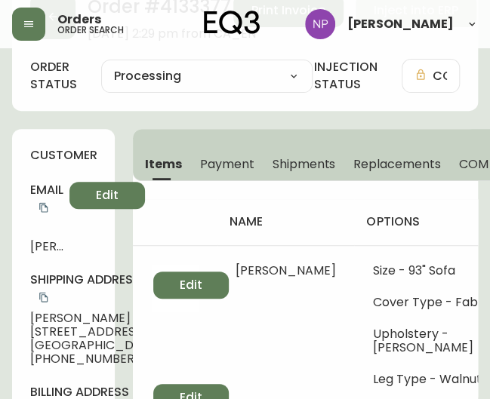
click at [316, 160] on span "Shipments" at bounding box center [304, 164] width 63 height 16
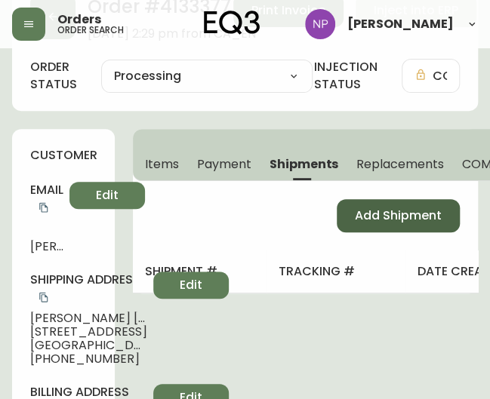
click at [368, 223] on span "Add Shipment" at bounding box center [398, 216] width 87 height 17
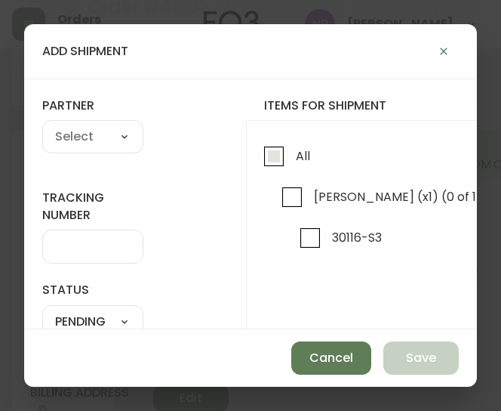
click at [260, 147] on input "All" at bounding box center [274, 156] width 35 height 35
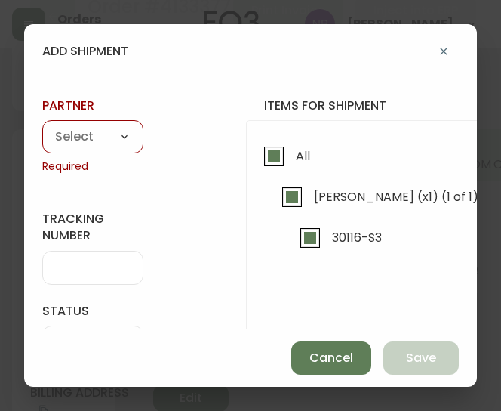
click at [84, 139] on select "A Move to Remember LLC ABF Freight Alero [PERSON_NAME] Canada Post Canpar Expre…" at bounding box center [92, 137] width 101 height 23
click at [42, 126] on select "A Move to Remember LLC ABF Freight Alero [PERSON_NAME] Canada Post Canpar Expre…" at bounding box center [92, 137] width 101 height 23
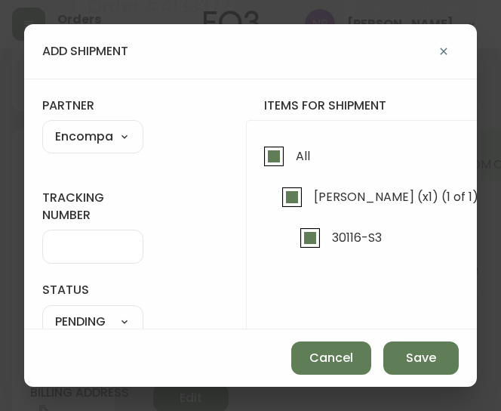
click at [88, 248] on input "tracking number" at bounding box center [92, 246] width 75 height 14
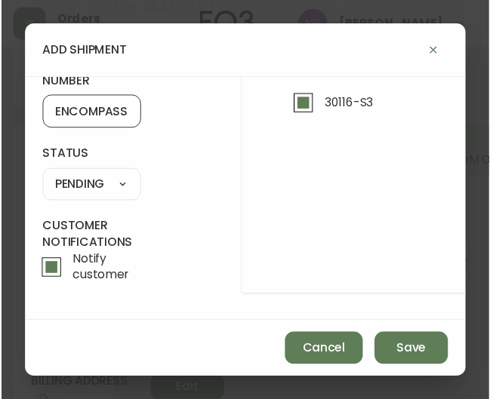
scroll to position [142, 0]
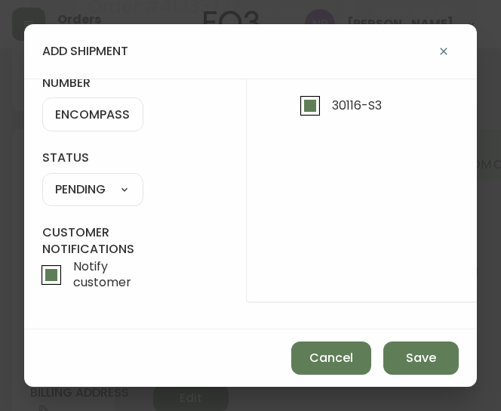
click at [90, 182] on select "SHIPPED PENDING CANCELLED" at bounding box center [92, 189] width 101 height 23
click at [42, 178] on select "SHIPPED PENDING CANCELLED" at bounding box center [92, 189] width 101 height 23
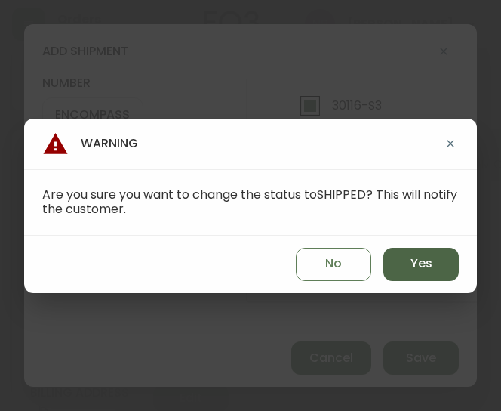
click at [430, 260] on span "Yes" at bounding box center [422, 263] width 22 height 17
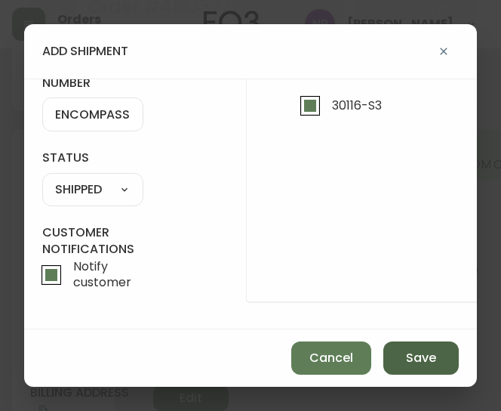
click at [422, 362] on span "Save" at bounding box center [421, 358] width 30 height 17
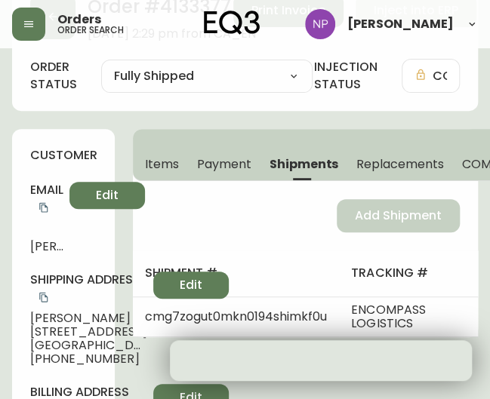
scroll to position [0, 0]
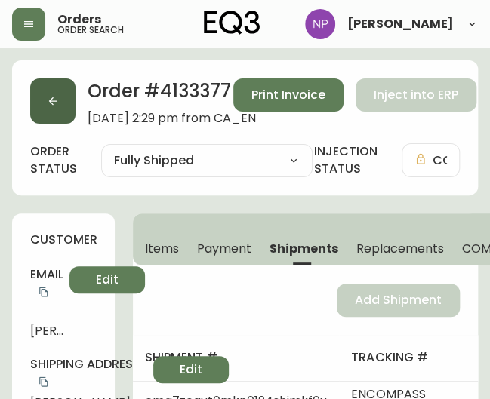
click at [50, 112] on button "button" at bounding box center [52, 101] width 45 height 45
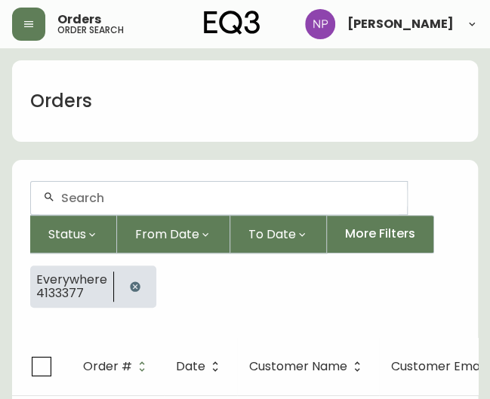
scroll to position [27, 0]
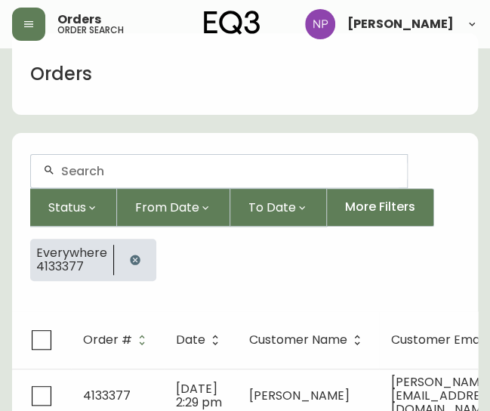
click at [104, 170] on input "text" at bounding box center [228, 171] width 334 height 14
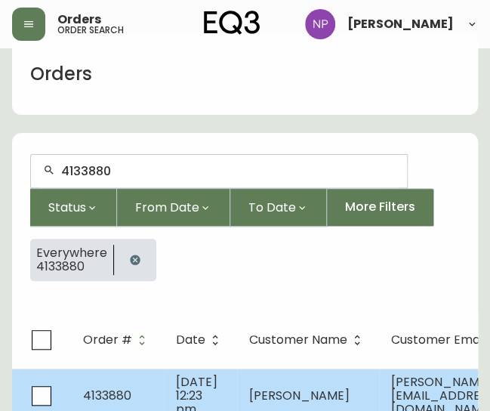
click at [139, 390] on td "4133880" at bounding box center [117, 395] width 93 height 54
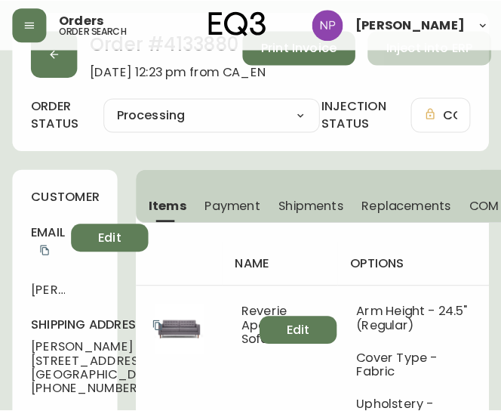
scroll to position [45, 0]
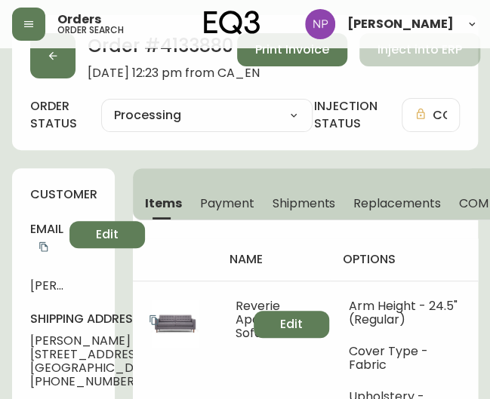
click at [317, 215] on button "Shipments" at bounding box center [304, 202] width 82 height 33
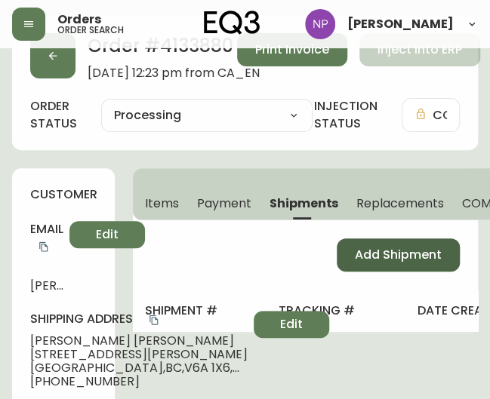
click at [426, 248] on span "Add Shipment" at bounding box center [398, 255] width 87 height 17
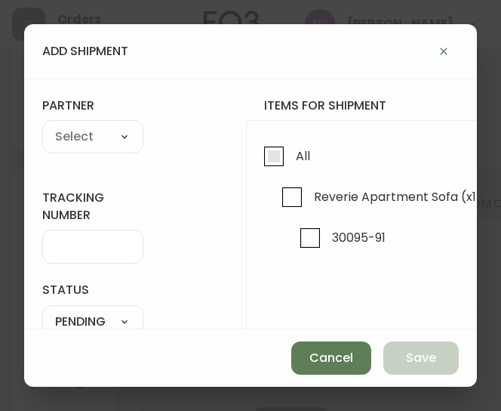
click at [287, 149] on input "All" at bounding box center [274, 156] width 35 height 35
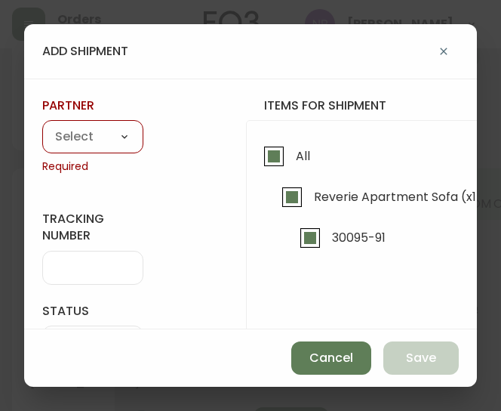
click at [74, 134] on select "A Move to Remember LLC ABF Freight Alero [PERSON_NAME] Canada Post Canpar Expre…" at bounding box center [92, 137] width 101 height 23
click at [42, 126] on select "A Move to Remember LLC ABF Freight Alero [PERSON_NAME] Canada Post Canpar Expre…" at bounding box center [92, 137] width 101 height 23
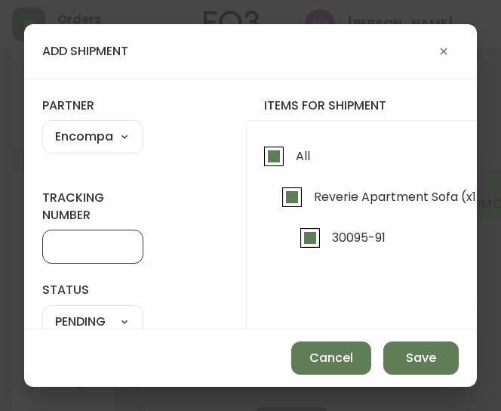
click at [75, 241] on input "tracking number" at bounding box center [92, 246] width 75 height 14
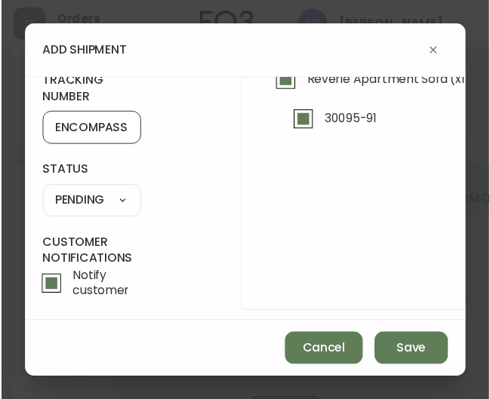
scroll to position [121, 0]
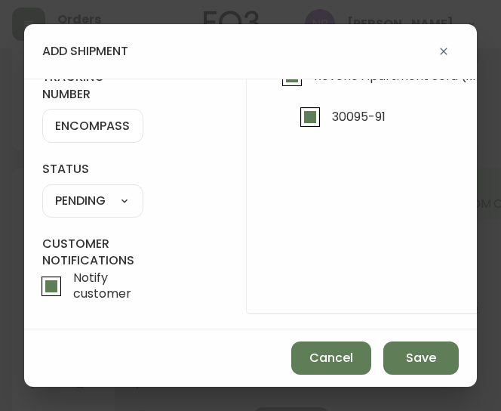
click at [108, 194] on select "SHIPPED PENDING CANCELLED" at bounding box center [92, 200] width 101 height 23
click at [42, 189] on select "SHIPPED PENDING CANCELLED" at bounding box center [92, 200] width 101 height 23
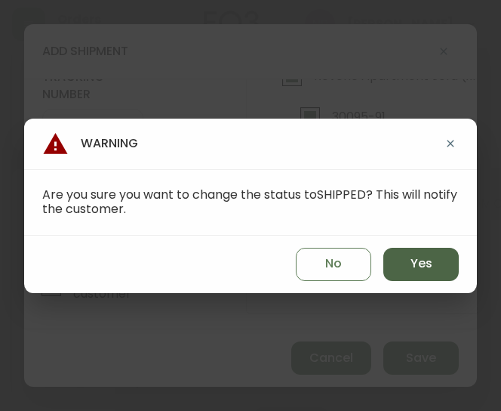
click at [411, 262] on span "Yes" at bounding box center [422, 263] width 22 height 17
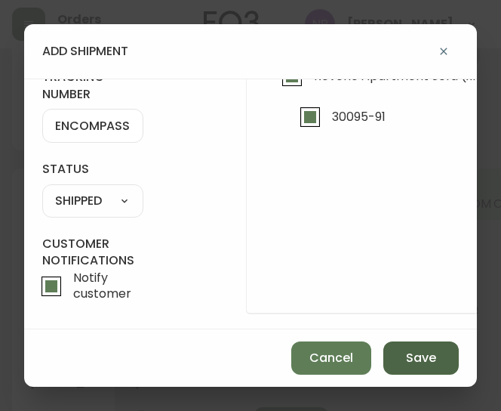
click at [449, 368] on button "Save" at bounding box center [420, 357] width 75 height 33
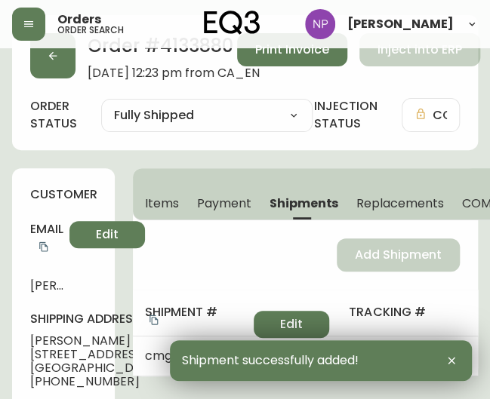
scroll to position [0, 0]
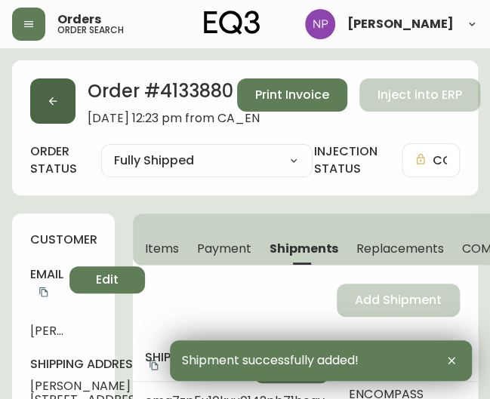
click at [48, 109] on button "button" at bounding box center [52, 101] width 45 height 45
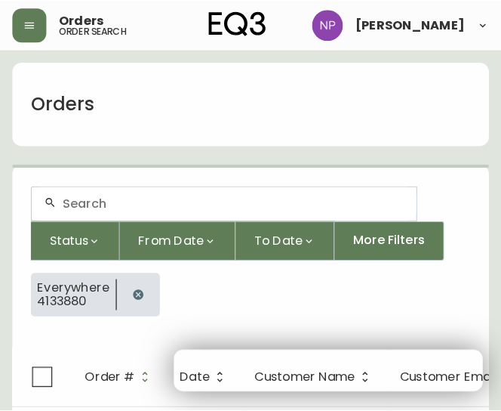
scroll to position [27, 0]
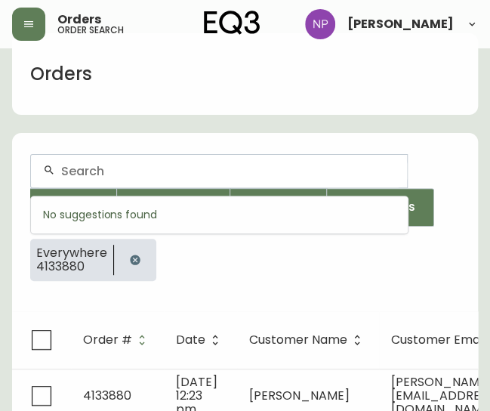
click at [80, 176] on input "text" at bounding box center [228, 171] width 334 height 14
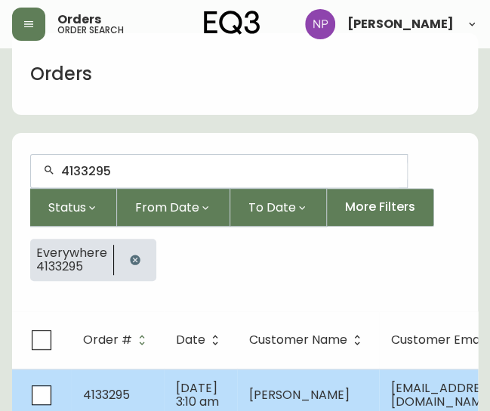
click at [125, 380] on td "4133295" at bounding box center [117, 394] width 93 height 53
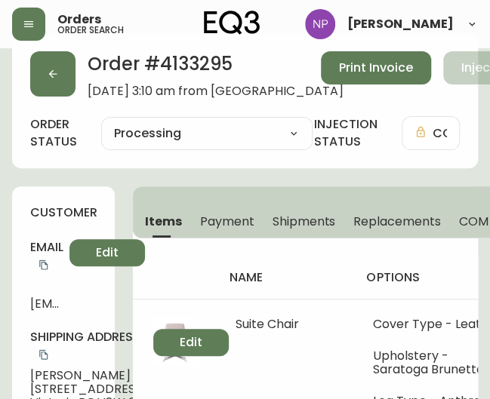
click at [305, 220] on span "Shipments" at bounding box center [304, 222] width 63 height 16
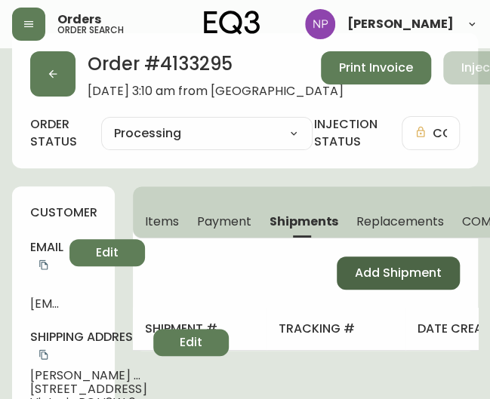
click at [393, 276] on span "Add Shipment" at bounding box center [398, 273] width 87 height 17
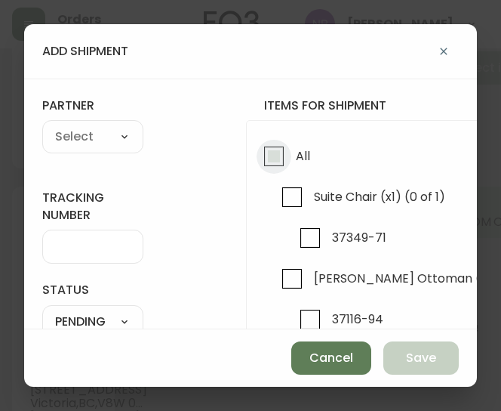
click at [277, 151] on input "All" at bounding box center [274, 156] width 35 height 35
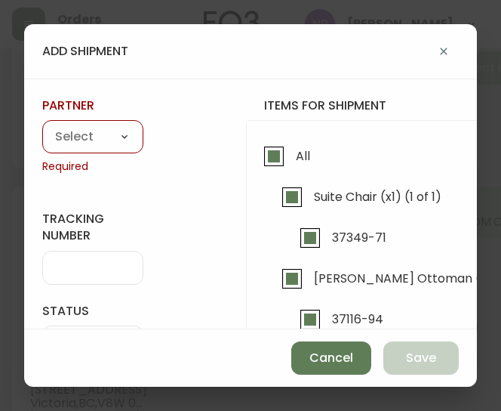
click at [90, 145] on select "A Move to Remember LLC ABF Freight Alero [PERSON_NAME] Canada Post Canpar Expre…" at bounding box center [92, 137] width 101 height 23
click at [42, 126] on select "A Move to Remember LLC ABF Freight Alero [PERSON_NAME] Canada Post Canpar Expre…" at bounding box center [92, 137] width 101 height 23
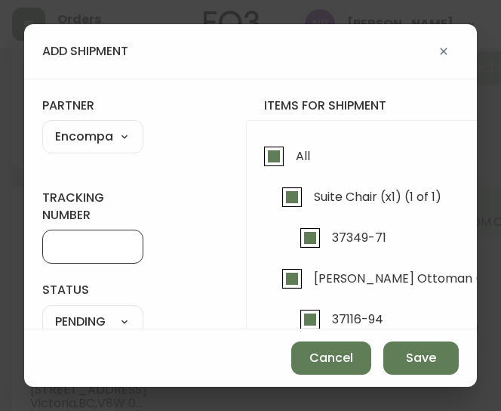
click at [107, 248] on input "tracking number" at bounding box center [92, 246] width 75 height 14
click at [190, 402] on div "add shipment tracking number ENCOMPASS LOGISTICS status PENDING SHIPPED PENDING…" at bounding box center [250, 205] width 501 height 411
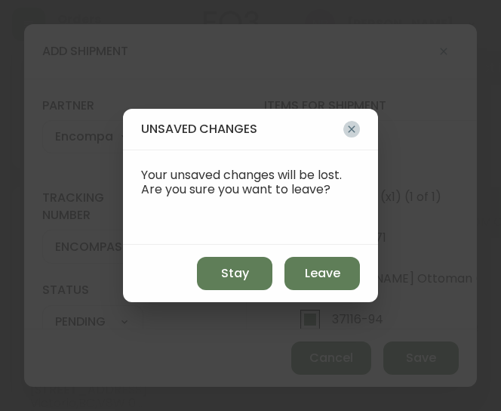
click at [350, 126] on icon "button" at bounding box center [351, 129] width 7 height 7
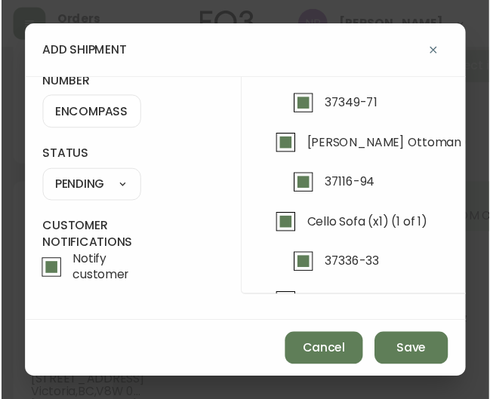
scroll to position [139, 0]
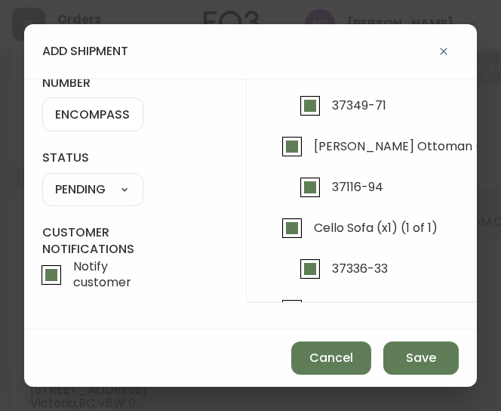
click at [81, 181] on select "SHIPPED PENDING CANCELLED" at bounding box center [92, 189] width 101 height 23
click at [42, 178] on select "SHIPPED PENDING CANCELLED" at bounding box center [92, 189] width 101 height 23
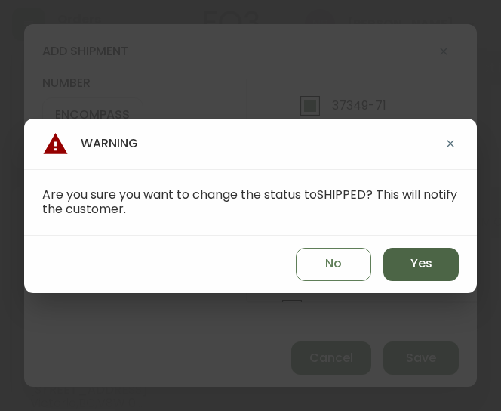
click at [396, 263] on button "Yes" at bounding box center [420, 264] width 75 height 33
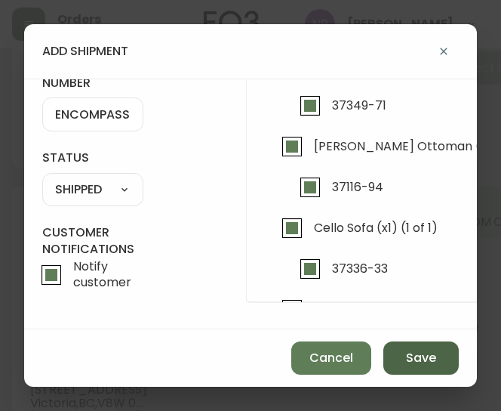
click at [426, 351] on span "Save" at bounding box center [421, 358] width 30 height 17
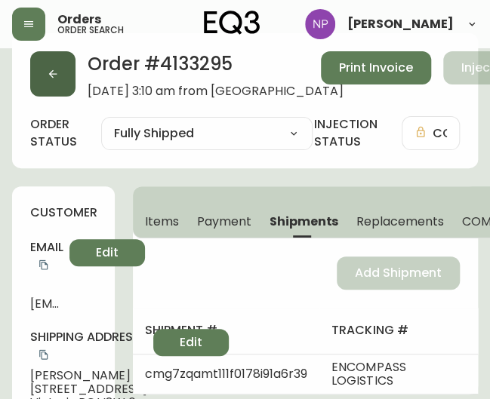
click at [60, 66] on button "button" at bounding box center [52, 73] width 45 height 45
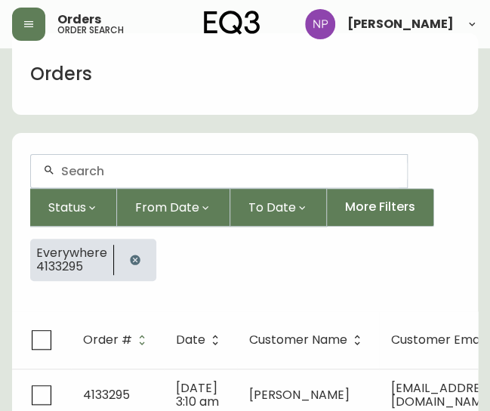
click at [103, 159] on div at bounding box center [219, 171] width 376 height 32
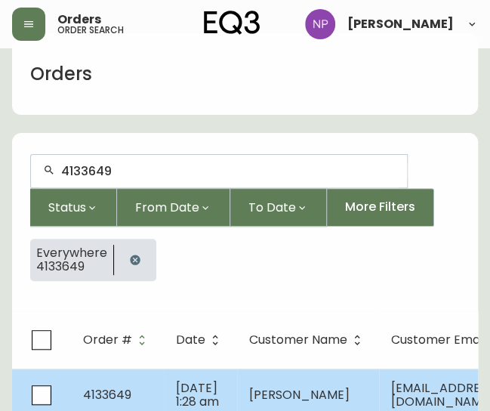
click at [178, 386] on span "Jun 12 2025, 1:28 am" at bounding box center [197, 394] width 43 height 31
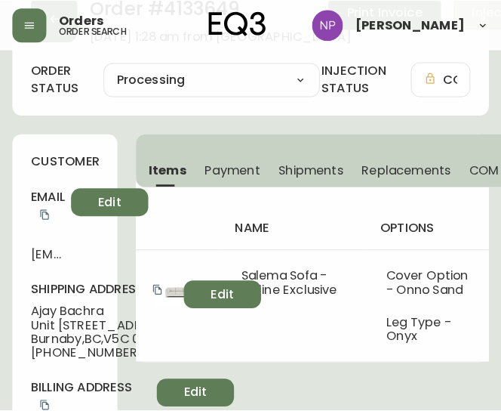
scroll to position [44, 0]
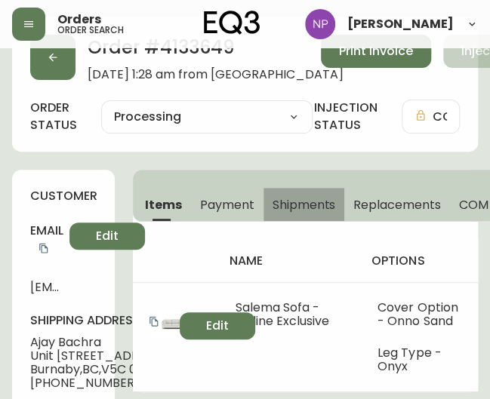
click at [290, 206] on span "Shipments" at bounding box center [304, 205] width 63 height 16
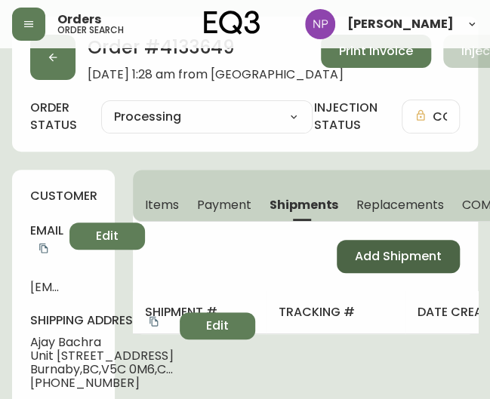
click at [373, 250] on span "Add Shipment" at bounding box center [398, 256] width 87 height 17
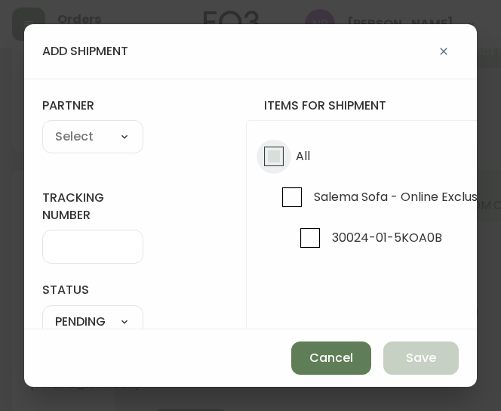
click at [268, 166] on input "All" at bounding box center [274, 156] width 35 height 35
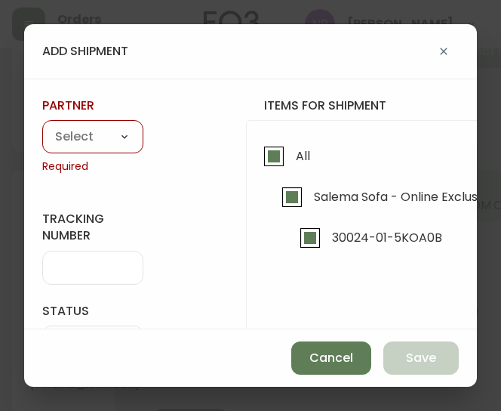
click at [69, 141] on select "A Move to Remember LLC ABF Freight Alero [PERSON_NAME] Canada Post Canpar Expre…" at bounding box center [92, 137] width 101 height 23
click at [42, 126] on select "A Move to Remember LLC ABF Freight Alero [PERSON_NAME] Canada Post Canpar Expre…" at bounding box center [92, 137] width 101 height 23
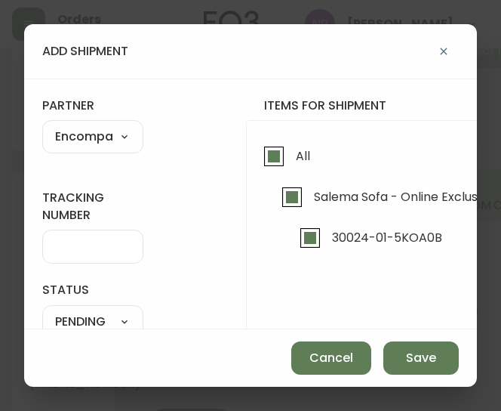
click at [97, 257] on div at bounding box center [92, 246] width 101 height 34
click at [90, 248] on input "tracking number" at bounding box center [92, 246] width 75 height 14
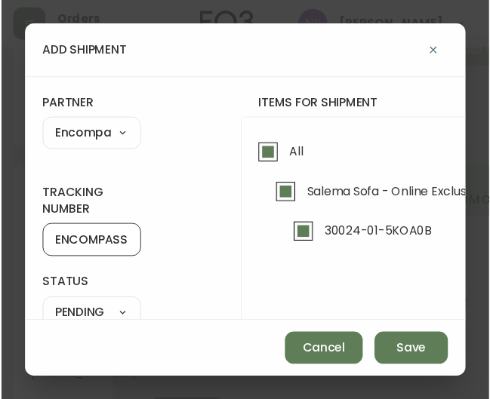
scroll to position [96, 0]
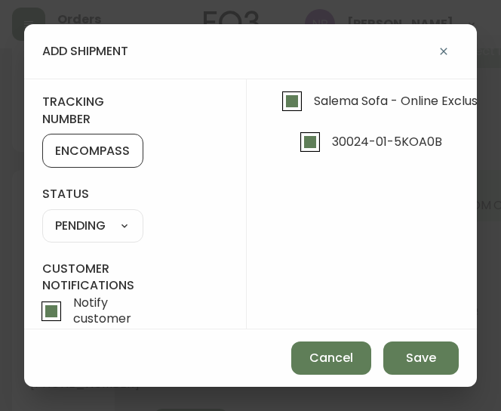
click at [89, 233] on select "SHIPPED PENDING CANCELLED" at bounding box center [92, 225] width 101 height 23
click at [42, 214] on select "SHIPPED PENDING CANCELLED" at bounding box center [92, 225] width 101 height 23
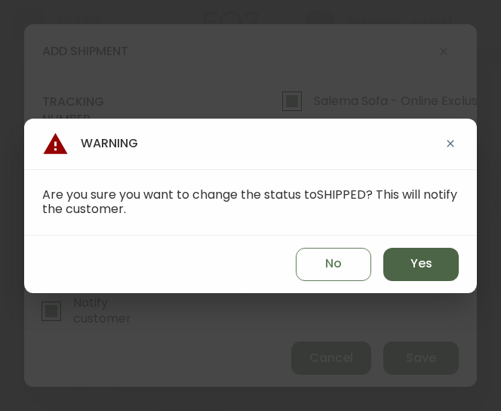
click at [394, 264] on button "Yes" at bounding box center [420, 264] width 75 height 33
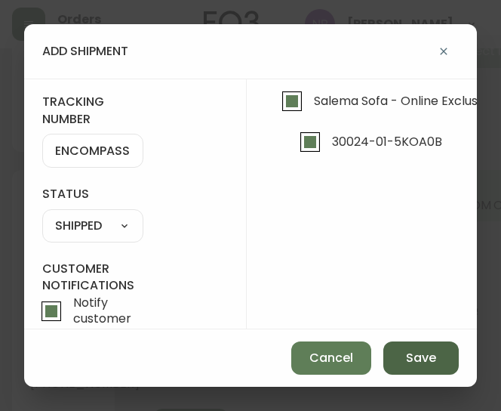
click at [420, 352] on span "Save" at bounding box center [421, 358] width 30 height 17
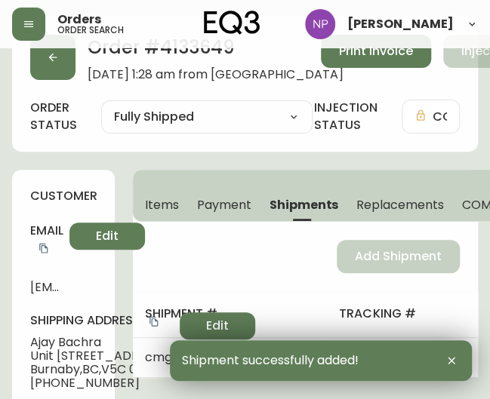
scroll to position [0, 0]
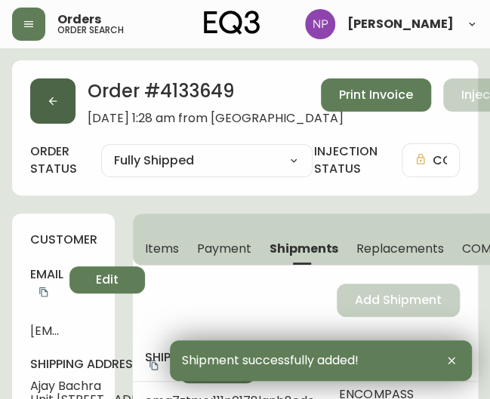
click at [69, 100] on button "button" at bounding box center [52, 101] width 45 height 45
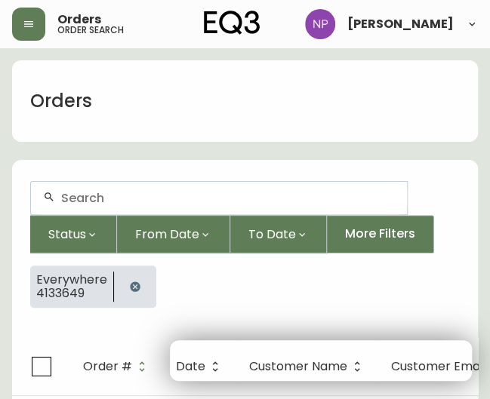
scroll to position [27, 0]
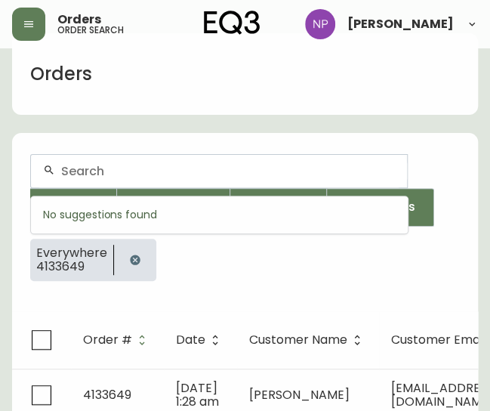
click at [71, 164] on input "text" at bounding box center [228, 171] width 334 height 14
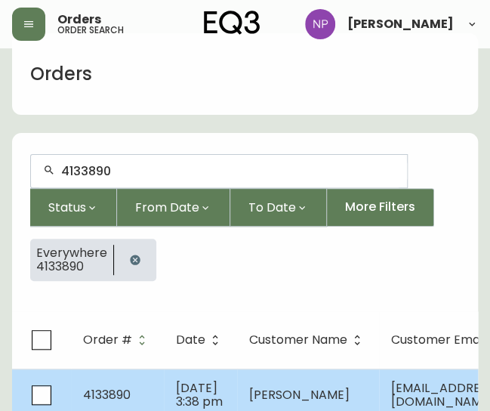
click at [203, 379] on span "Jun 29 2025, 3:38 pm" at bounding box center [199, 394] width 47 height 31
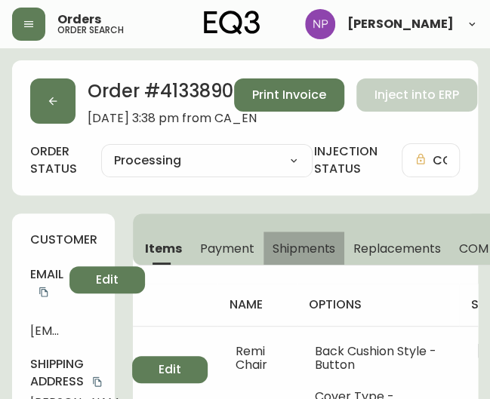
click at [308, 250] on span "Shipments" at bounding box center [304, 249] width 63 height 16
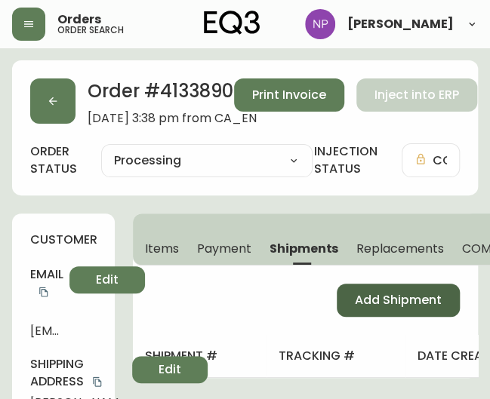
click at [397, 288] on button "Add Shipment" at bounding box center [398, 300] width 123 height 33
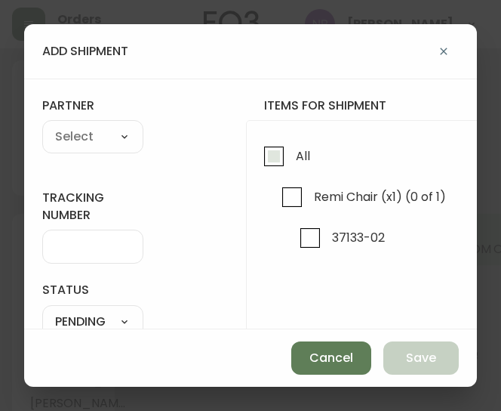
click at [261, 160] on input "All" at bounding box center [274, 156] width 35 height 35
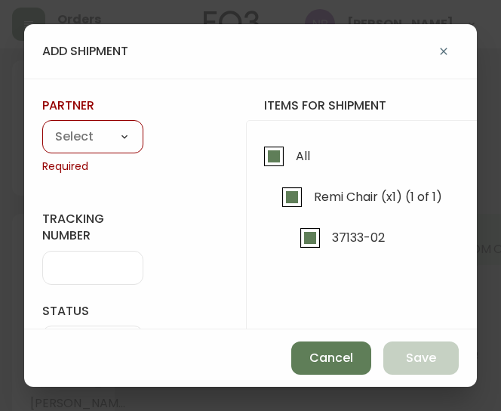
click at [103, 136] on select "A Move to Remember LLC ABF Freight Alero [PERSON_NAME] Canada Post Canpar Expre…" at bounding box center [92, 137] width 101 height 23
click at [42, 126] on select "A Move to Remember LLC ABF Freight Alero [PERSON_NAME] Canada Post Canpar Expre…" at bounding box center [92, 137] width 101 height 23
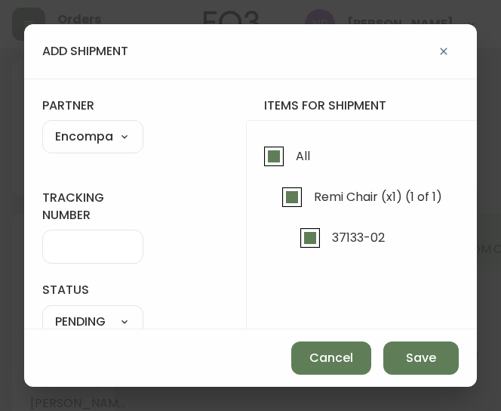
click at [80, 244] on input "tracking number" at bounding box center [92, 246] width 75 height 14
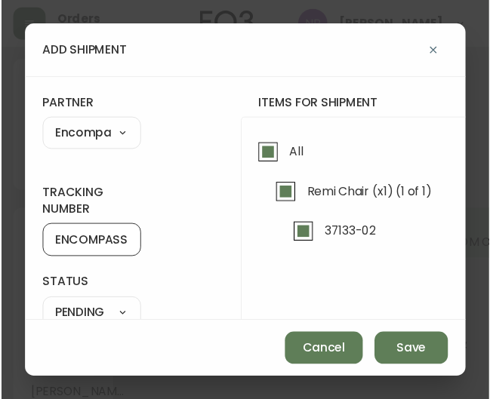
scroll to position [139, 0]
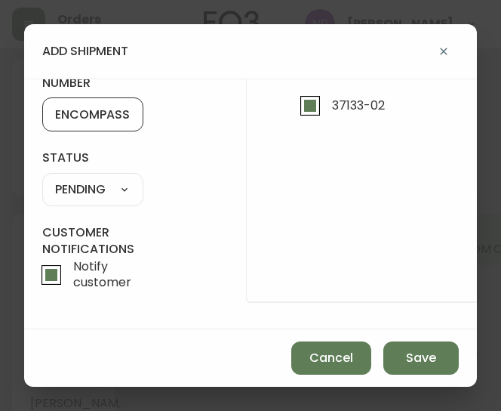
click at [93, 178] on select "SHIPPED PENDING CANCELLED" at bounding box center [92, 189] width 101 height 23
click at [42, 178] on select "SHIPPED PENDING CANCELLED" at bounding box center [92, 189] width 101 height 23
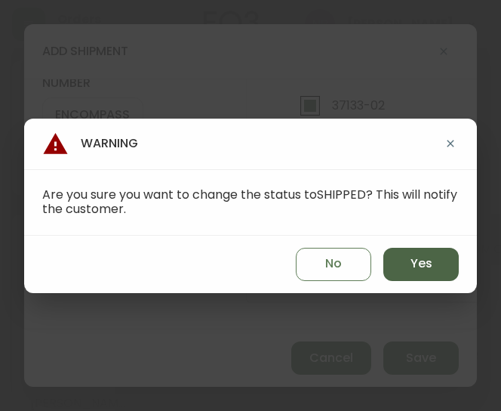
click at [404, 266] on button "Yes" at bounding box center [420, 264] width 75 height 33
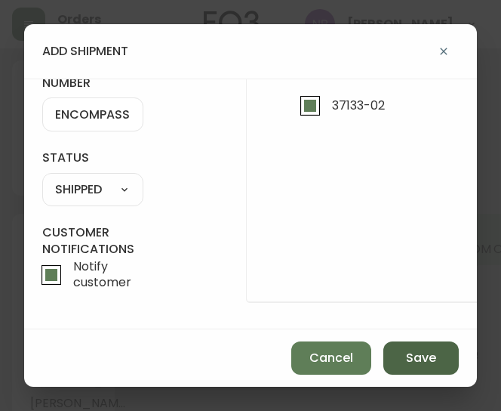
click at [416, 353] on span "Save" at bounding box center [421, 358] width 30 height 17
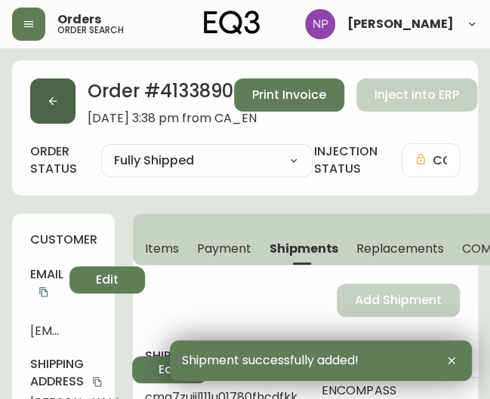
click at [56, 106] on icon "button" at bounding box center [53, 101] width 12 height 12
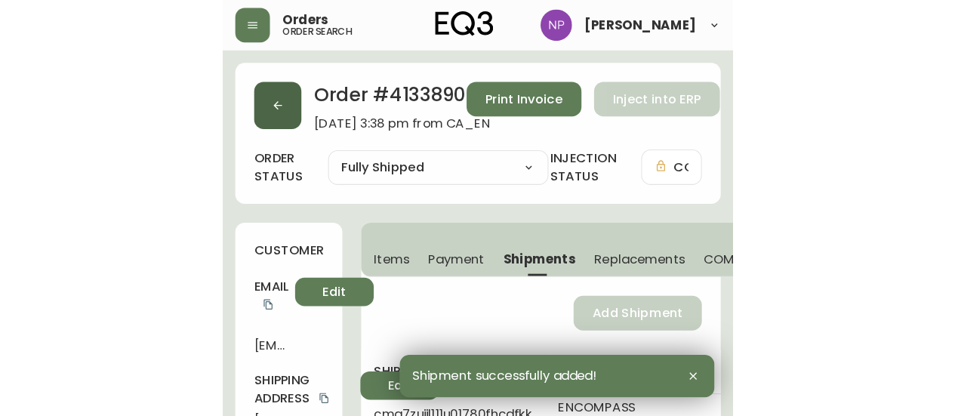
scroll to position [27, 0]
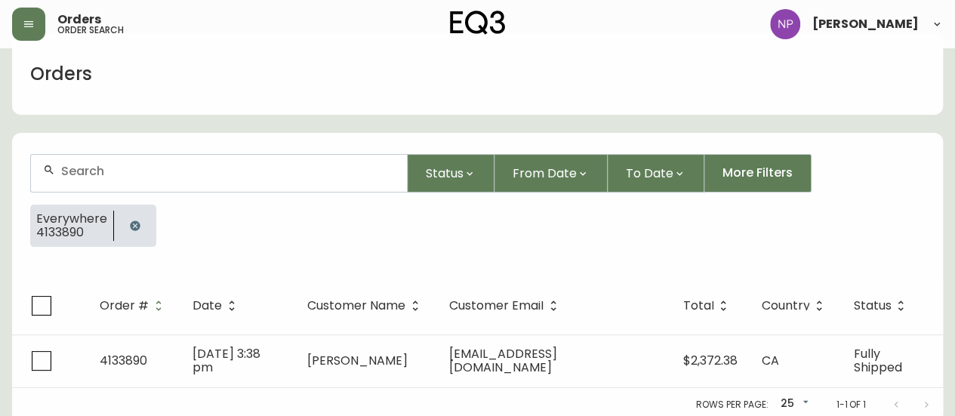
click at [132, 161] on div at bounding box center [219, 173] width 376 height 37
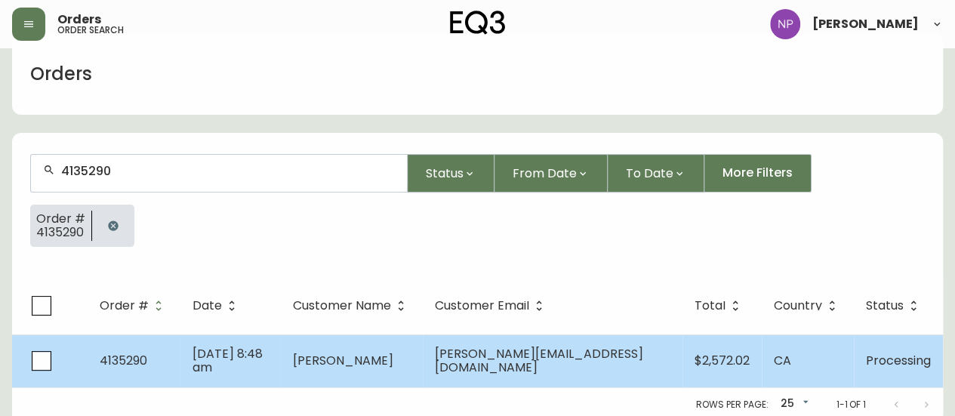
click at [393, 364] on span "Adrienne Sutton" at bounding box center [343, 360] width 100 height 17
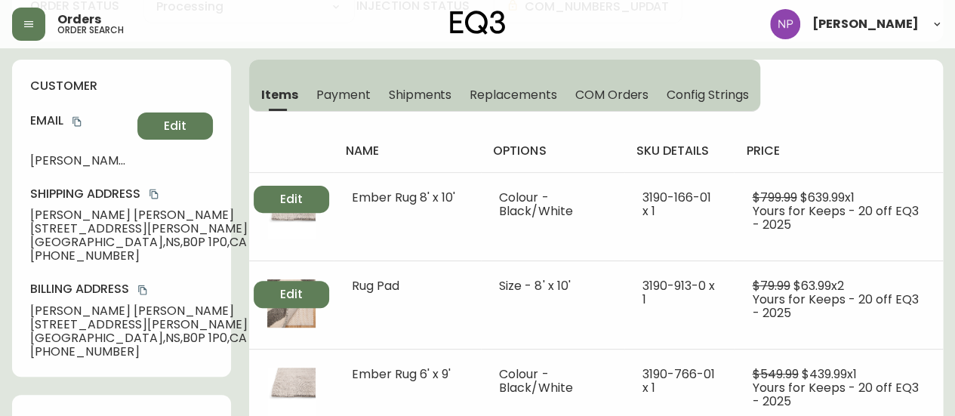
scroll to position [139, 0]
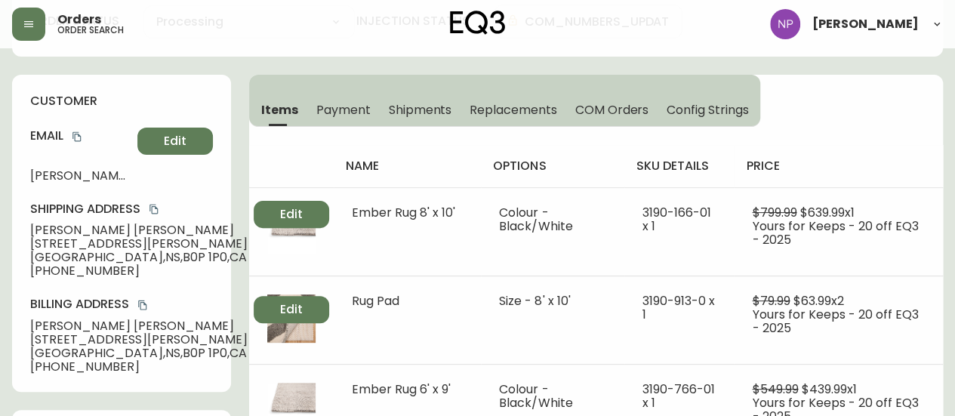
click at [412, 112] on span "Shipments" at bounding box center [420, 110] width 63 height 16
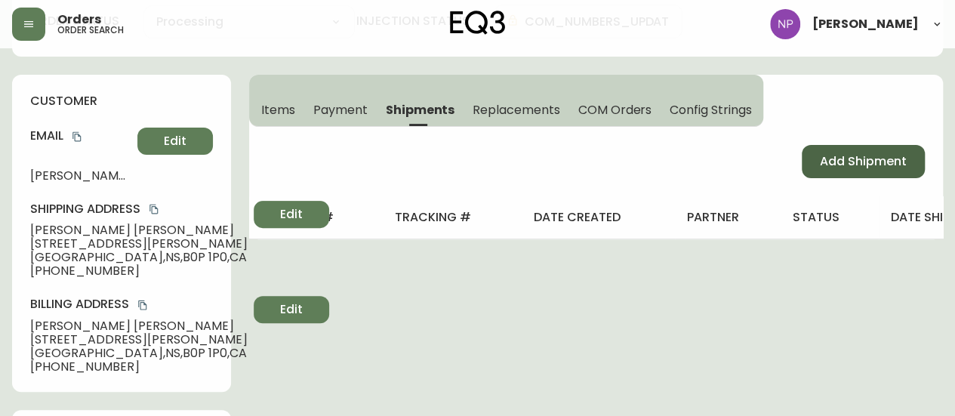
click at [452, 165] on span "Add Shipment" at bounding box center [863, 161] width 87 height 17
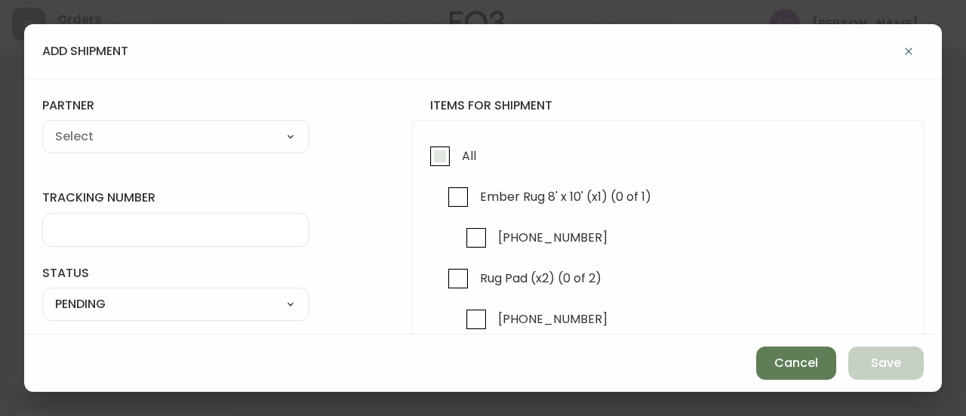
click at [424, 149] on input "All" at bounding box center [440, 156] width 35 height 35
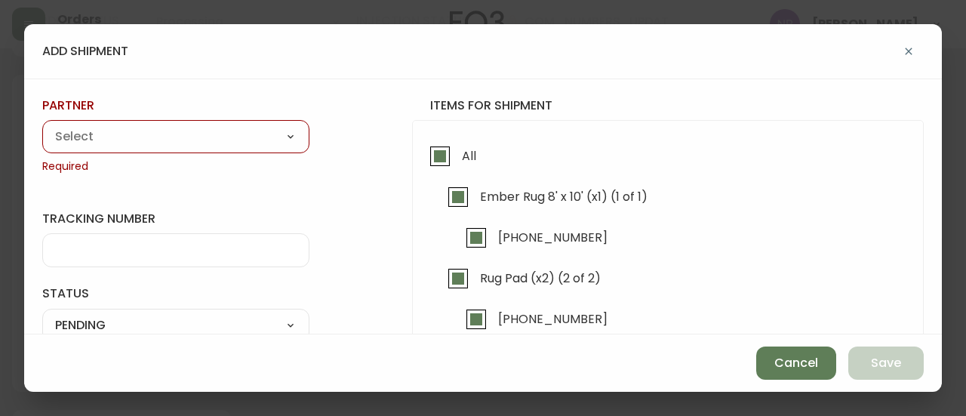
click at [254, 131] on select "A Move to Remember LLC ABF Freight Alero [PERSON_NAME] Canada Post Canpar Expre…" at bounding box center [175, 137] width 267 height 23
click at [42, 126] on select "A Move to Remember LLC ABF Freight Alero [PERSON_NAME] Canada Post Canpar Expre…" at bounding box center [175, 137] width 267 height 23
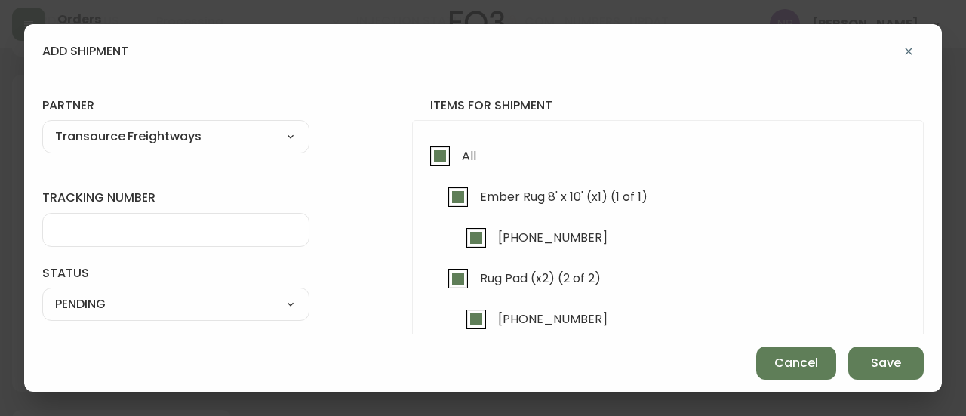
click at [162, 239] on div at bounding box center [175, 230] width 267 height 34
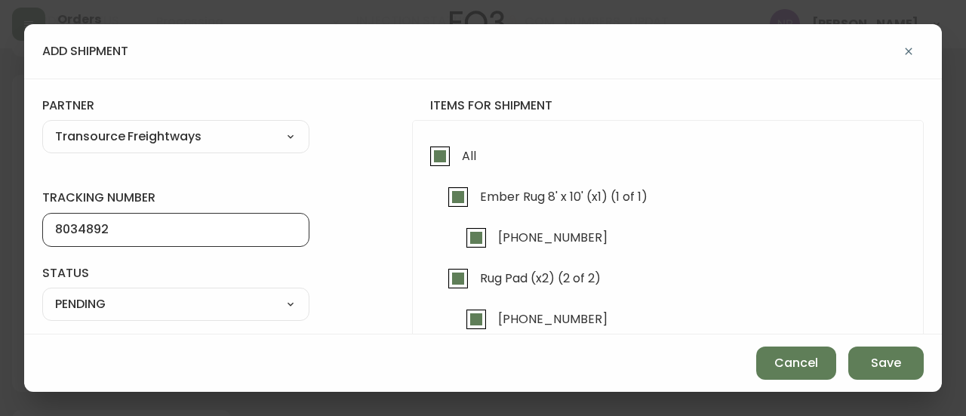
click at [189, 303] on select "SHIPPED PENDING CANCELLED" at bounding box center [175, 304] width 267 height 23
click at [42, 293] on select "SHIPPED PENDING CANCELLED" at bounding box center [175, 304] width 267 height 23
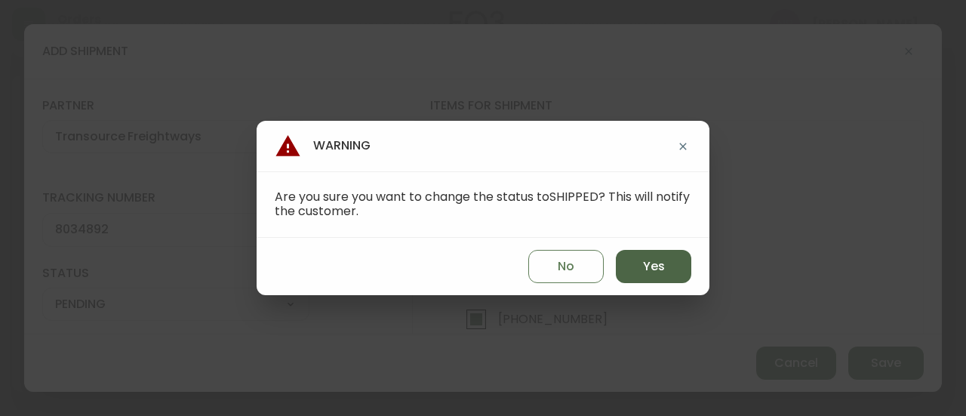
click at [452, 259] on button "Yes" at bounding box center [653, 266] width 75 height 33
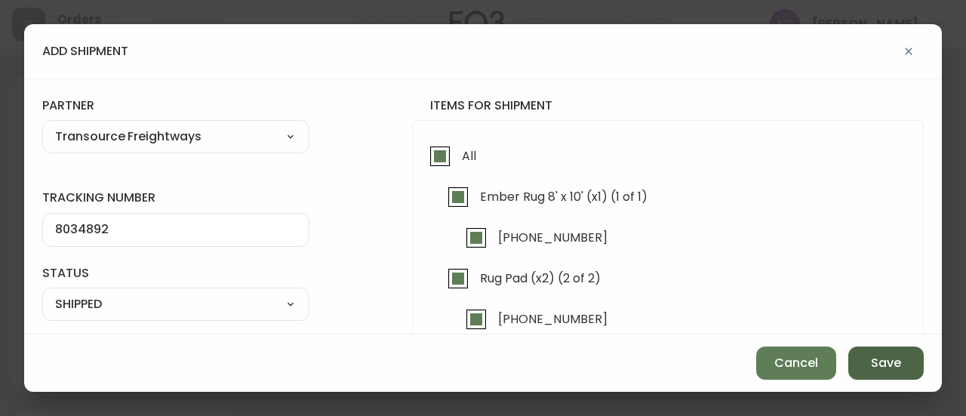
click at [452, 366] on span "Save" at bounding box center [886, 363] width 30 height 17
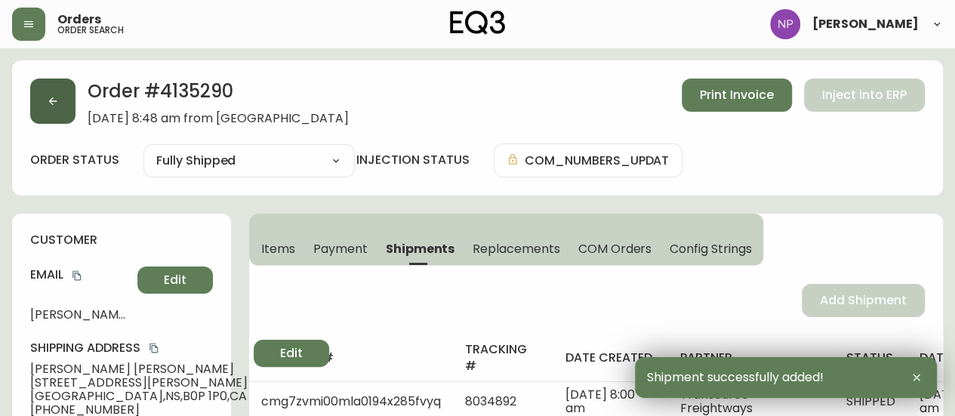
click at [55, 107] on button "button" at bounding box center [52, 101] width 45 height 45
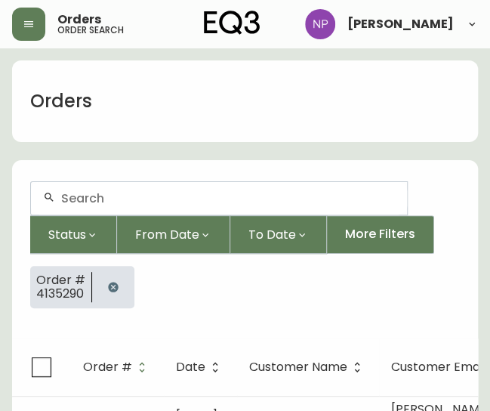
click at [127, 199] on input "text" at bounding box center [228, 198] width 334 height 14
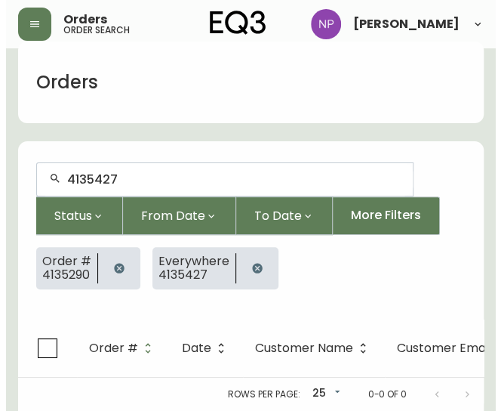
scroll to position [27, 0]
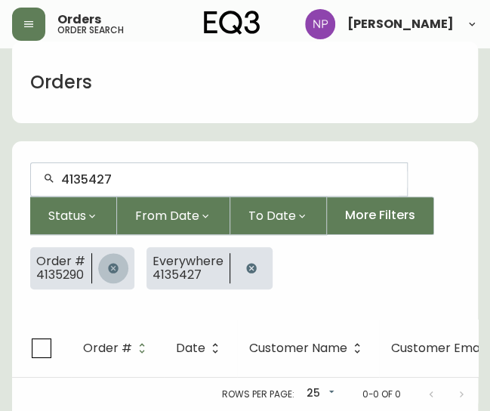
click at [111, 263] on icon "button" at bounding box center [113, 268] width 10 height 10
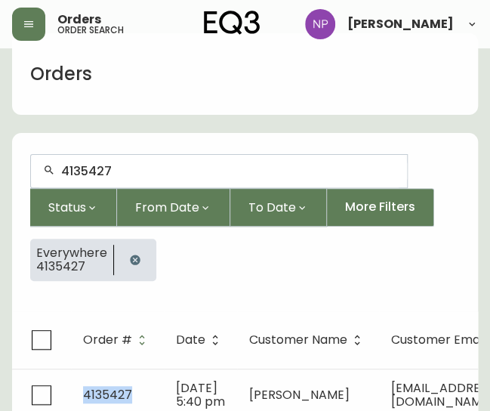
drag, startPoint x: 111, startPoint y: 253, endPoint x: 145, endPoint y: 365, distance: 116.8
click at [145, 365] on div "4135427 Status From Date To Date More Filters Everywhere 4135427 Order # Date C…" at bounding box center [245, 294] width 466 height 322
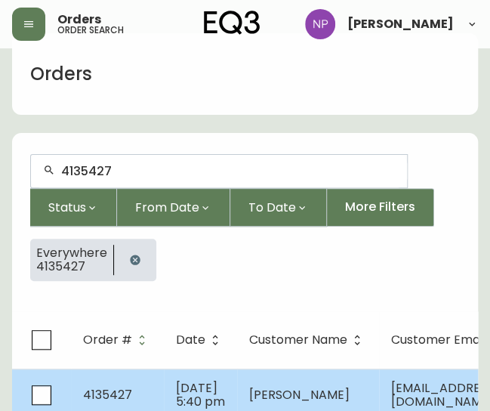
click at [180, 395] on span "Sep 15 2025, 5:40 pm" at bounding box center [200, 394] width 49 height 31
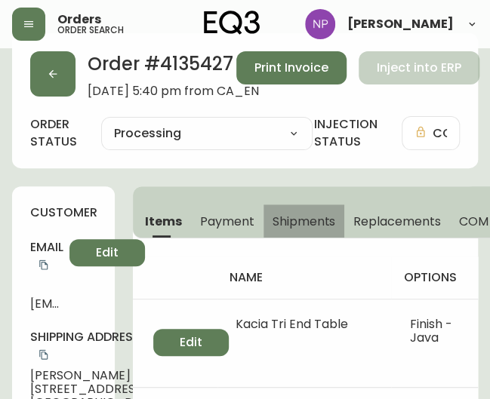
click at [300, 217] on span "Shipments" at bounding box center [304, 222] width 63 height 16
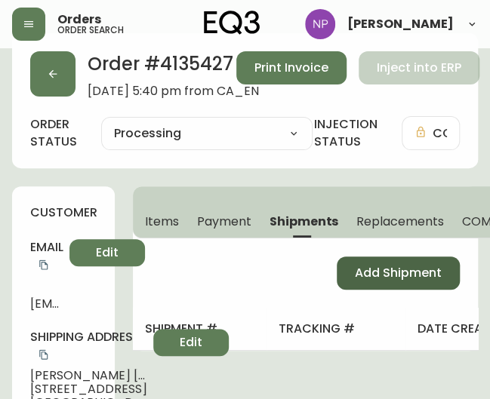
click at [368, 277] on span "Add Shipment" at bounding box center [398, 273] width 87 height 17
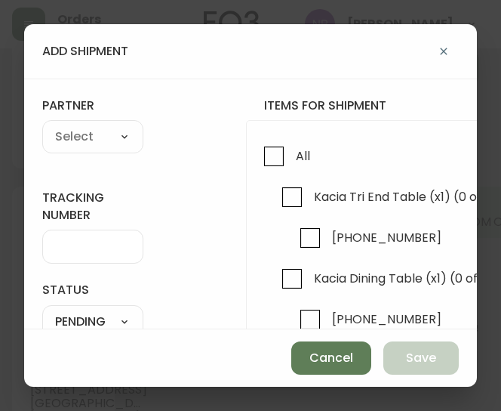
click at [112, 140] on select "A Move to Remember LLC ABF Freight Alero [PERSON_NAME] Canada Post Canpar Expre…" at bounding box center [92, 137] width 101 height 23
click at [42, 126] on select "A Move to Remember LLC ABF Freight Alero [PERSON_NAME] Canada Post Canpar Expre…" at bounding box center [92, 137] width 101 height 23
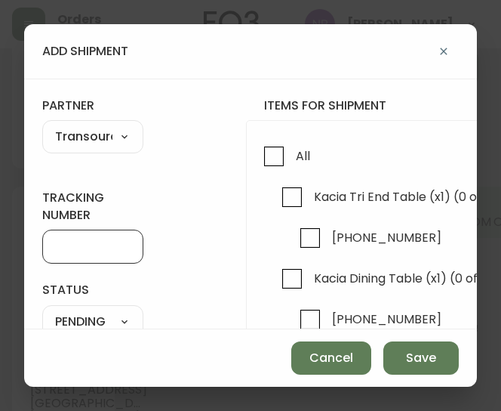
click at [91, 242] on input "tracking number" at bounding box center [92, 246] width 75 height 14
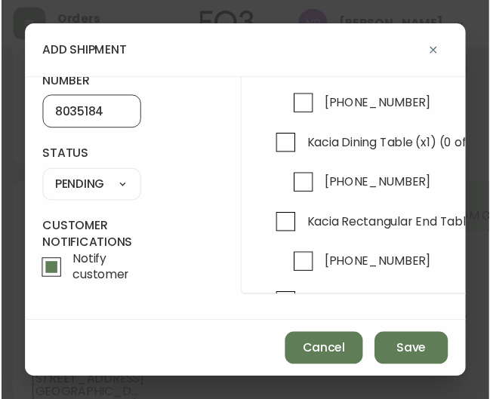
scroll to position [139, 0]
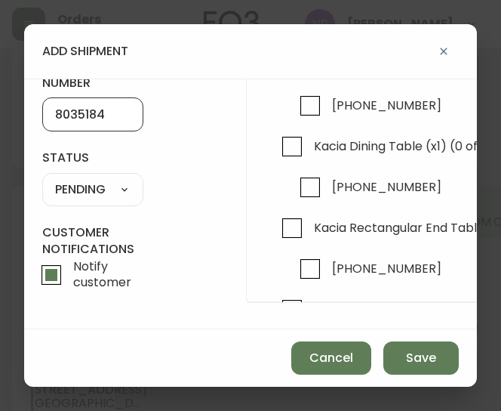
click at [115, 178] on select "SHIPPED PENDING CANCELLED" at bounding box center [92, 189] width 101 height 23
click at [42, 178] on select "SHIPPED PENDING CANCELLED" at bounding box center [92, 189] width 101 height 23
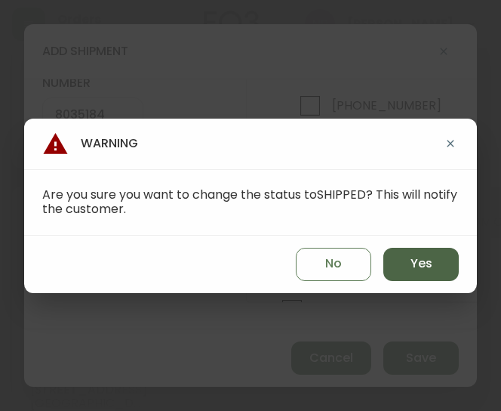
click at [435, 259] on button "Yes" at bounding box center [420, 264] width 75 height 33
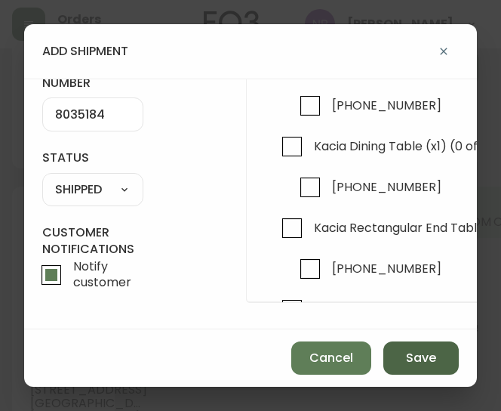
click at [423, 358] on span "Save" at bounding box center [421, 358] width 30 height 17
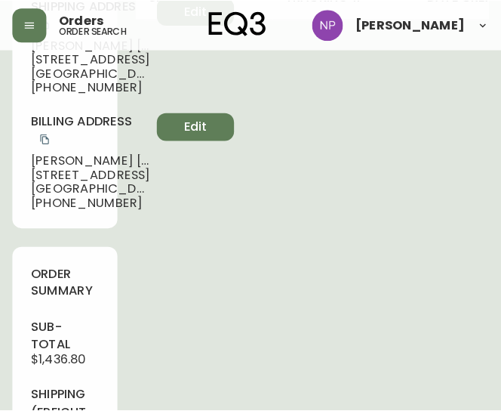
scroll to position [0, 0]
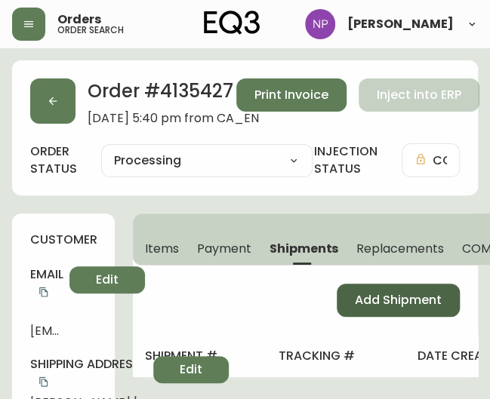
click at [395, 297] on span "Add Shipment" at bounding box center [398, 300] width 87 height 17
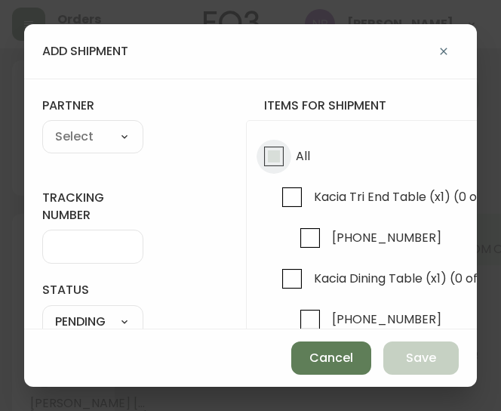
click at [288, 168] on input "All" at bounding box center [274, 156] width 35 height 35
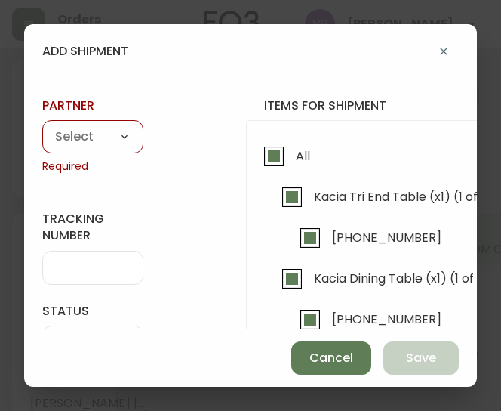
click at [101, 123] on div "A Move to Remember LLC ABF Freight Alero [PERSON_NAME] Canada Post Canpar Expre…" at bounding box center [92, 136] width 101 height 33
click at [70, 140] on select "A Move to Remember LLC ABF Freight Alero [PERSON_NAME] Canada Post Canpar Expre…" at bounding box center [92, 137] width 101 height 23
click at [42, 126] on select "A Move to Remember LLC ABF Freight Alero [PERSON_NAME] Canada Post Canpar Expre…" at bounding box center [92, 137] width 101 height 23
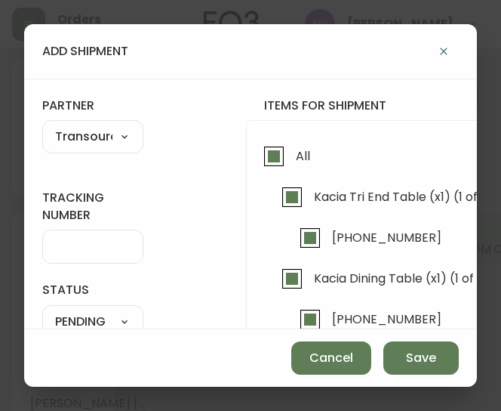
click at [62, 250] on input "tracking number" at bounding box center [92, 246] width 75 height 14
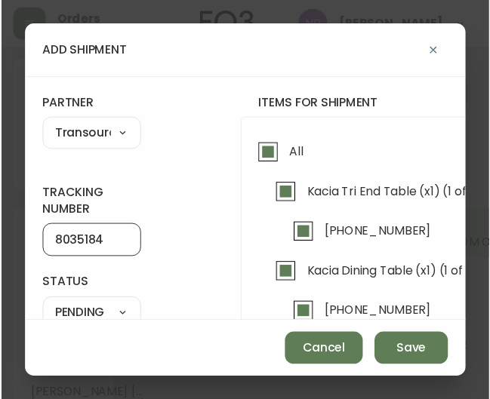
scroll to position [107, 0]
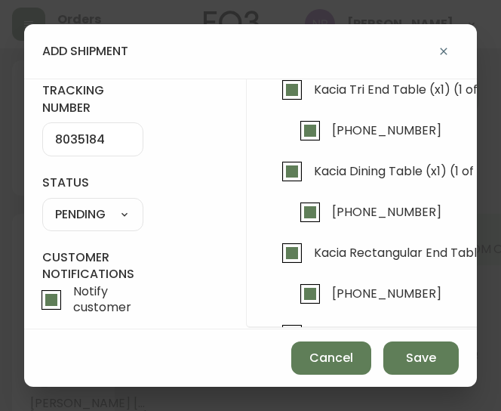
click at [100, 218] on select "SHIPPED PENDING CANCELLED" at bounding box center [92, 214] width 101 height 23
click at [42, 203] on select "SHIPPED PENDING CANCELLED" at bounding box center [92, 214] width 101 height 23
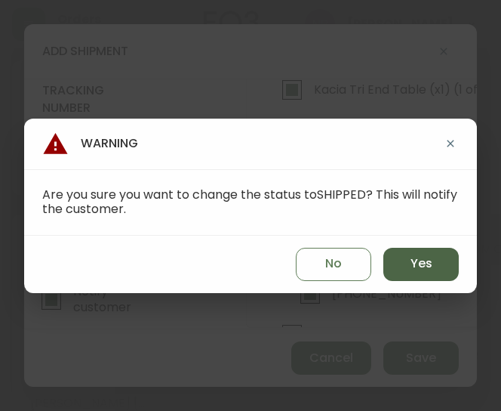
click at [394, 262] on button "Yes" at bounding box center [420, 264] width 75 height 33
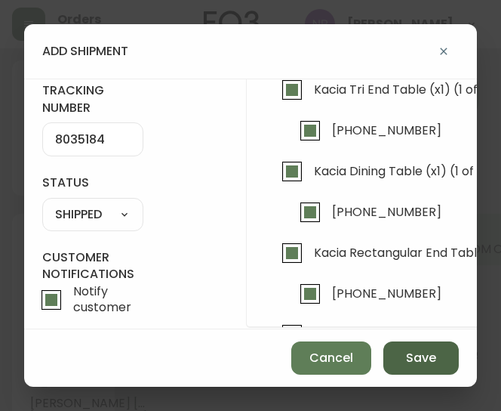
click at [435, 358] on span "Save" at bounding box center [421, 358] width 30 height 17
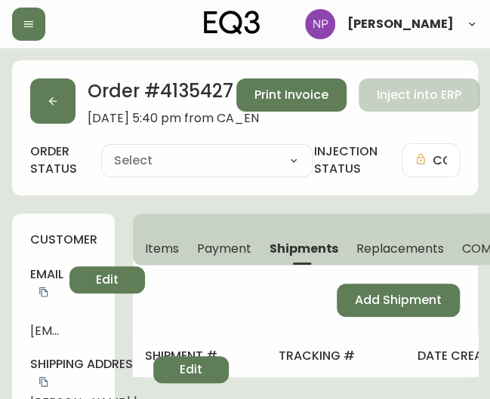
type input "Processing"
select select "PROCESSING"
click at [53, 106] on icon "button" at bounding box center [53, 101] width 12 height 12
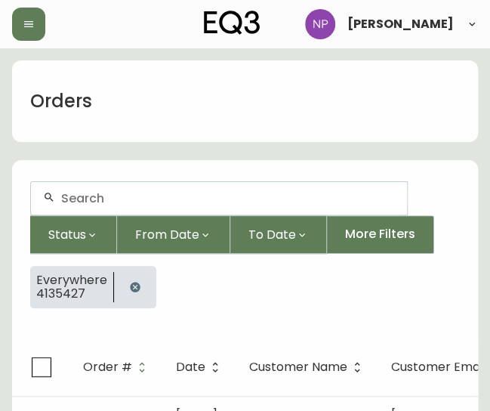
click at [59, 202] on div at bounding box center [219, 198] width 376 height 32
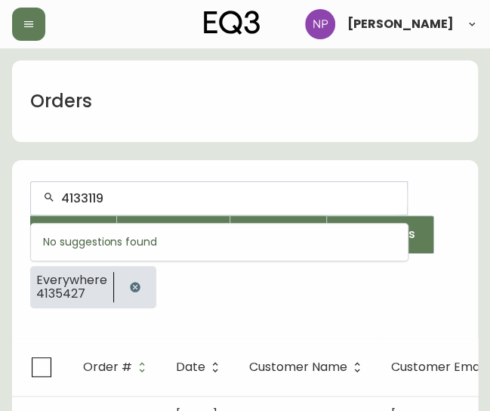
type input "4133119"
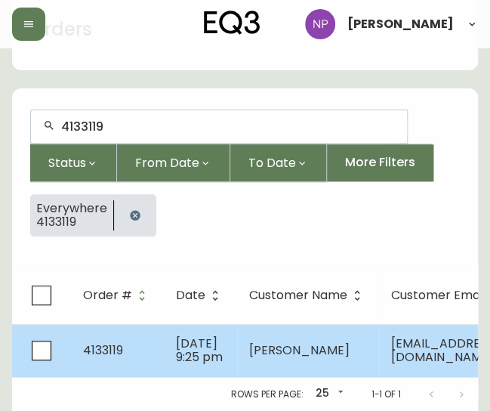
click at [173, 332] on td "May 19 2025, 9:25 pm" at bounding box center [200, 350] width 73 height 53
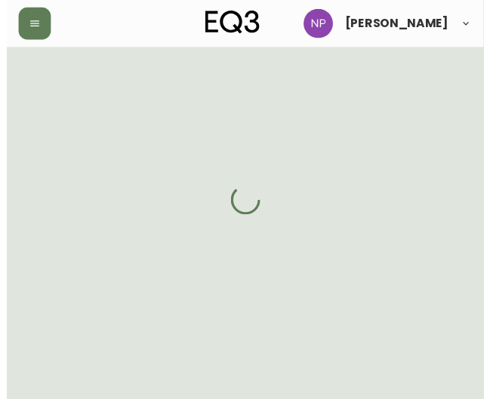
scroll to position [94, 0]
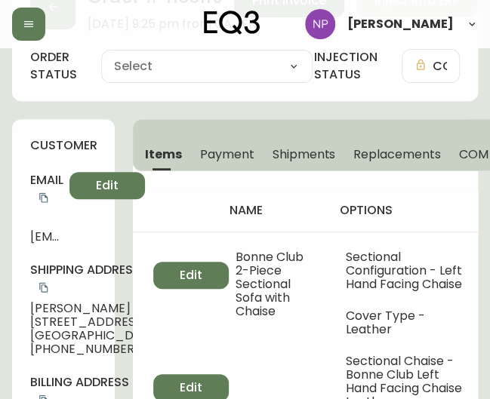
type input "Processing"
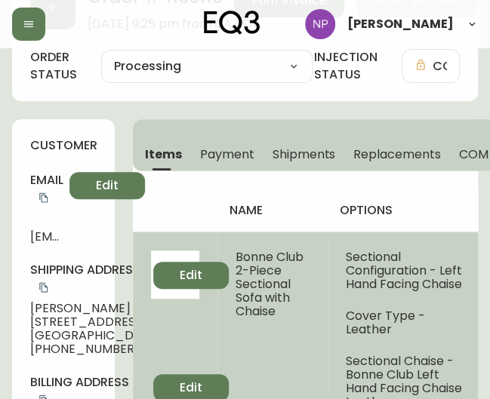
select select "PROCESSING"
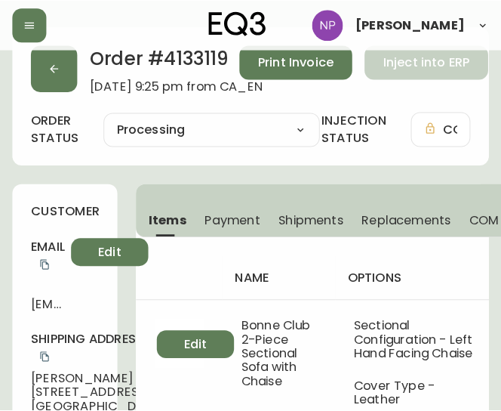
scroll to position [20, 0]
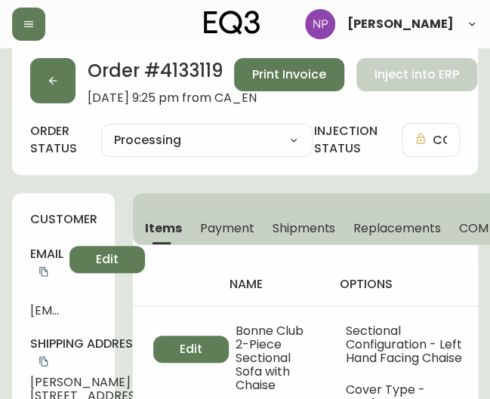
click at [302, 236] on button "Shipments" at bounding box center [304, 227] width 82 height 33
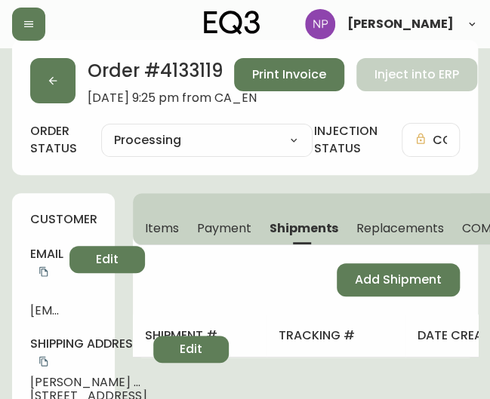
click at [403, 300] on div "Add Shipment" at bounding box center [305, 279] width 345 height 69
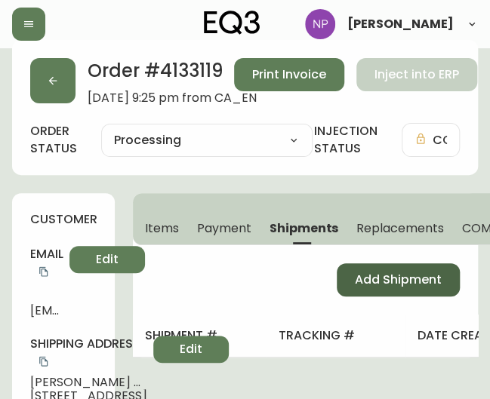
click at [388, 280] on span "Add Shipment" at bounding box center [398, 280] width 87 height 17
select select "PENDING"
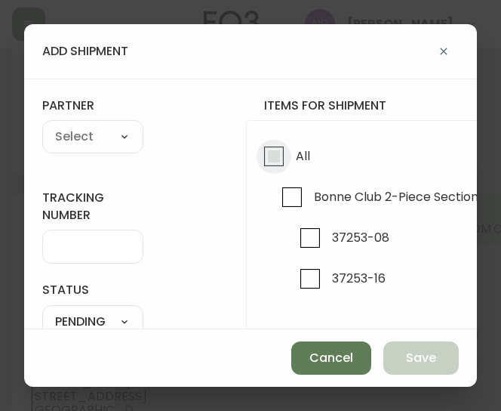
click at [269, 158] on input "All" at bounding box center [274, 156] width 35 height 35
checkbox input "true"
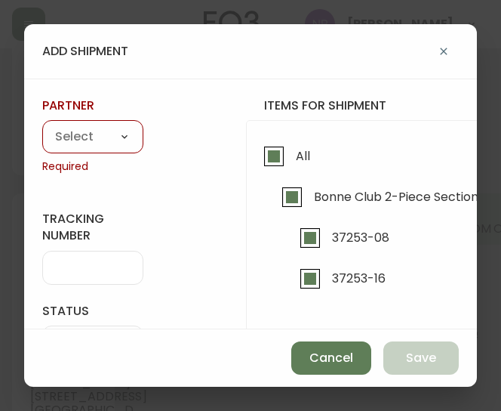
click at [68, 144] on select "A Move to Remember LLC ABF Freight Alero [PERSON_NAME] Canada Post Canpar Expre…" at bounding box center [92, 137] width 101 height 23
select select "cm36aljh91kyh01104d2qpq4w"
click at [42, 126] on select "A Move to Remember LLC ABF Freight Alero [PERSON_NAME] Canada Post Canpar Expre…" at bounding box center [92, 137] width 101 height 23
type input "Transource Freightways"
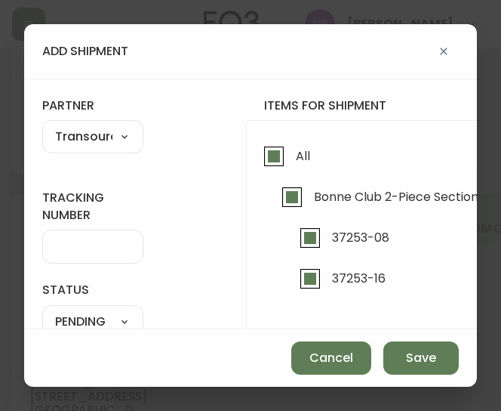
click at [85, 251] on input "tracking number" at bounding box center [92, 246] width 75 height 14
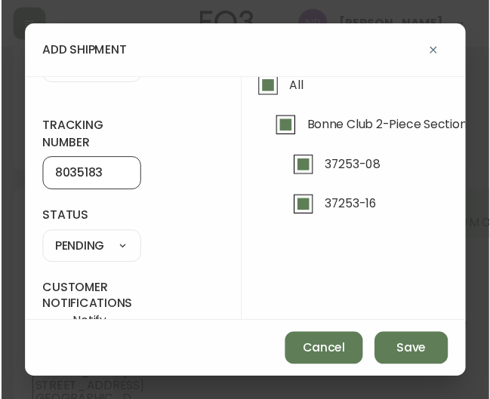
scroll to position [72, 0]
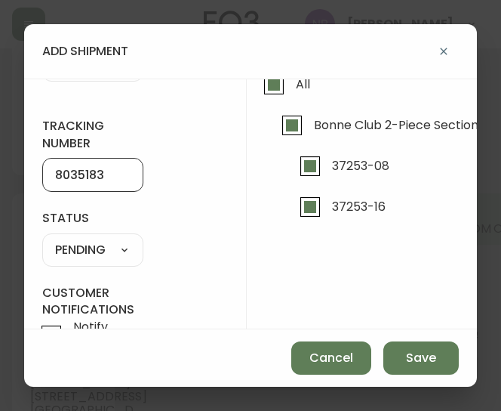
type input "8035183"
click at [107, 248] on select "SHIPPED PENDING CANCELLED" at bounding box center [92, 250] width 101 height 23
click at [42, 239] on select "SHIPPED PENDING CANCELLED" at bounding box center [92, 250] width 101 height 23
select select "PENDING"
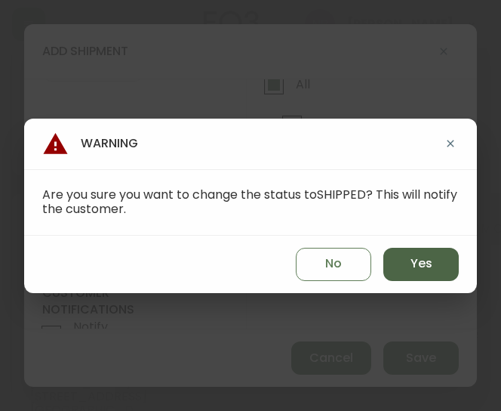
click at [416, 260] on span "Yes" at bounding box center [422, 263] width 22 height 17
type input "SHIPPED"
select select "SHIPPED"
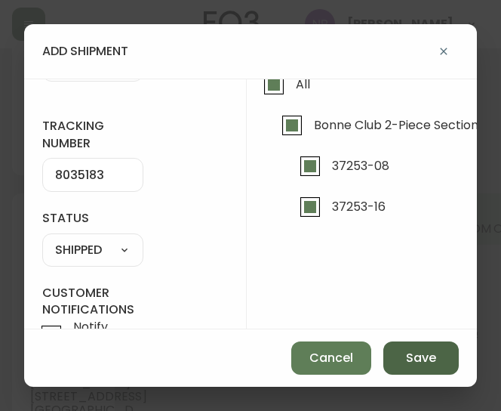
click at [396, 360] on button "Save" at bounding box center [420, 357] width 75 height 33
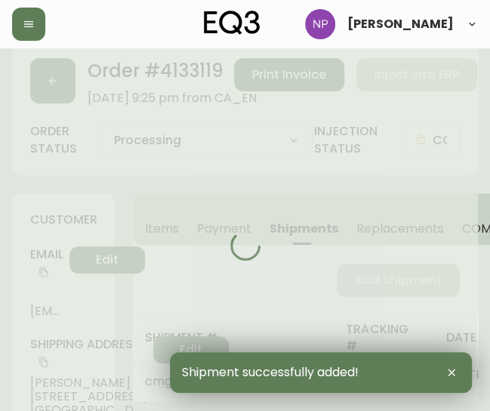
type input "Fully Shipped"
select select "FULLY_SHIPPED"
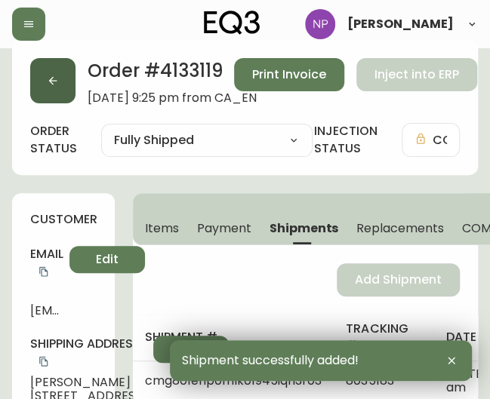
click at [60, 85] on button "button" at bounding box center [52, 80] width 45 height 45
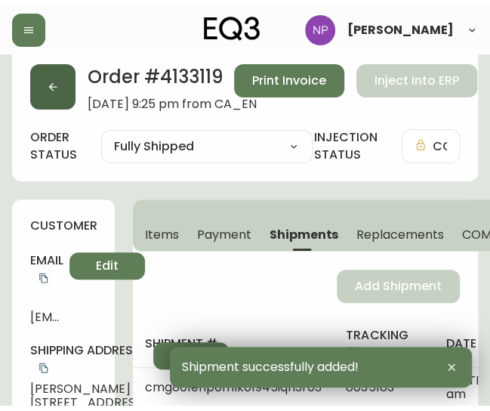
scroll to position [27, 0]
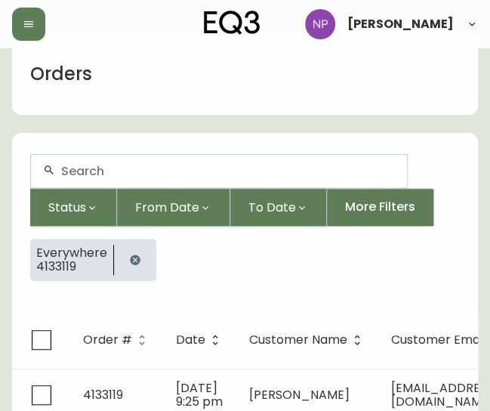
click at [85, 177] on div at bounding box center [219, 171] width 376 height 32
type input "4133795"
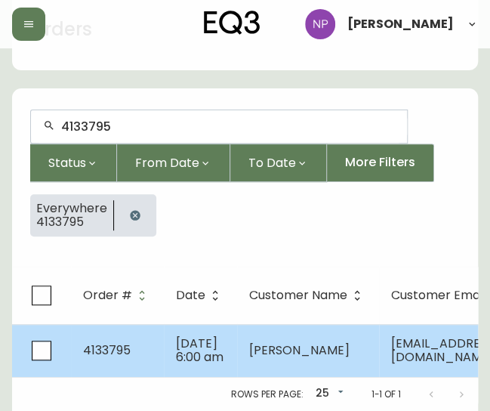
click at [181, 340] on span "Jun 23 2025, 6:00 am" at bounding box center [200, 349] width 48 height 31
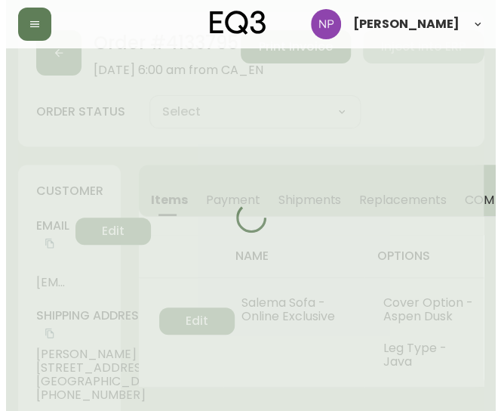
scroll to position [94, 0]
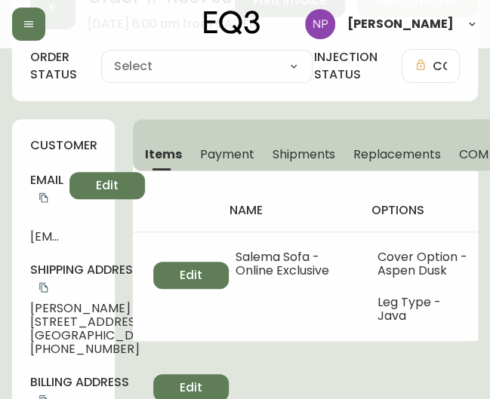
type input "Processing"
select select "PROCESSING"
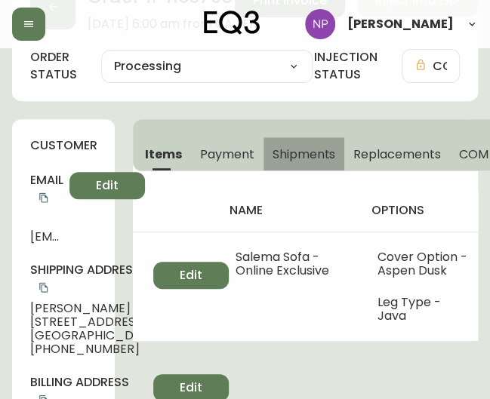
click at [295, 155] on span "Shipments" at bounding box center [304, 154] width 63 height 16
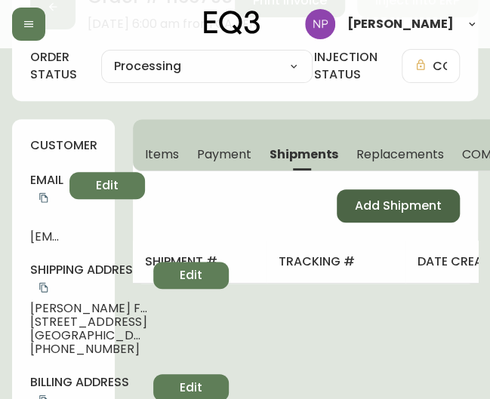
click at [365, 209] on span "Add Shipment" at bounding box center [398, 206] width 87 height 17
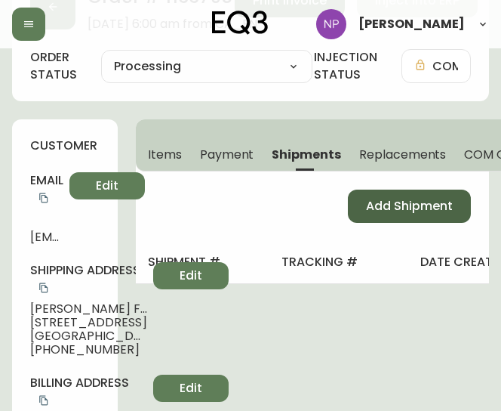
select select "PENDING"
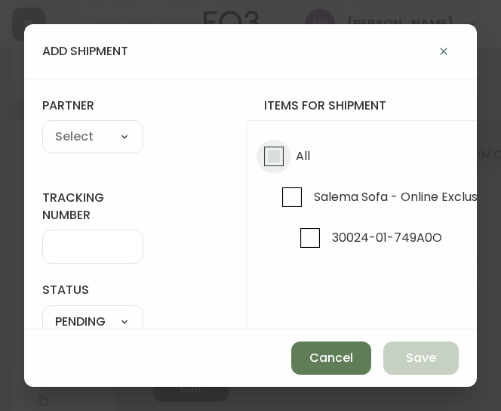
click at [275, 147] on input "All" at bounding box center [274, 156] width 35 height 35
checkbox input "true"
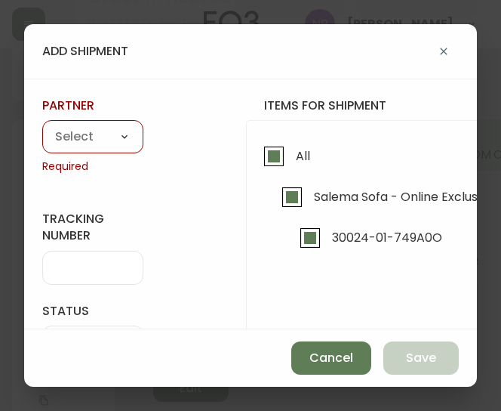
click at [98, 132] on select "A Move to Remember LLC ABF Freight Alero [PERSON_NAME] Canada Post Canpar Expre…" at bounding box center [92, 137] width 101 height 23
select select "cm36aljh91kyh01104d2qpq4w"
click at [42, 126] on select "A Move to Remember LLC ABF Freight Alero [PERSON_NAME] Canada Post Canpar Expre…" at bounding box center [92, 137] width 101 height 23
type input "Transource Freightways"
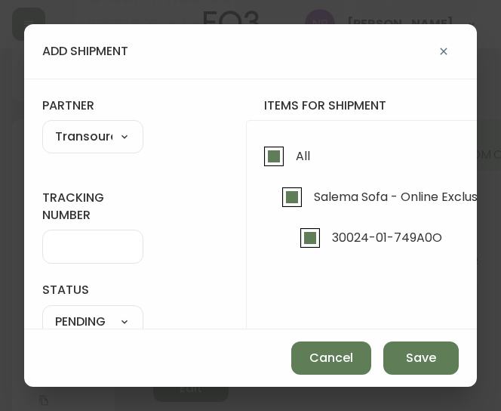
click at [82, 248] on input "tracking number" at bounding box center [92, 246] width 75 height 14
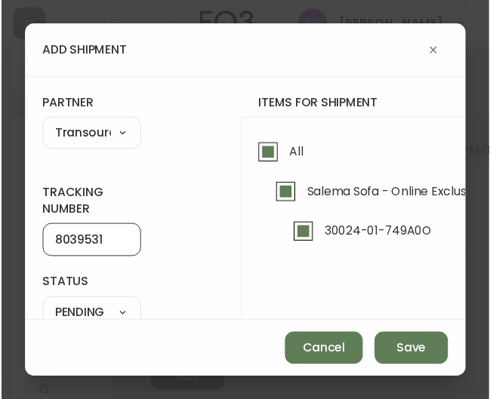
scroll to position [142, 0]
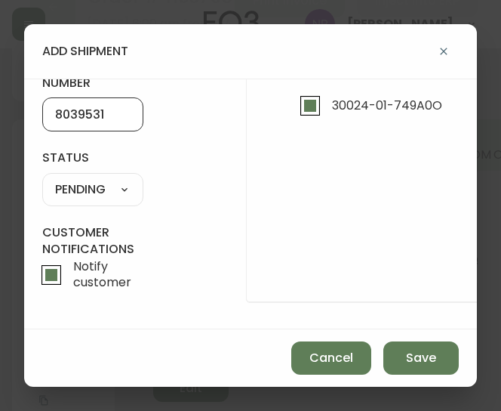
type input "8039531"
click at [91, 178] on select "SHIPPED PENDING CANCELLED" at bounding box center [92, 189] width 101 height 23
click at [42, 178] on select "SHIPPED PENDING CANCELLED" at bounding box center [92, 189] width 101 height 23
select select "PENDING"
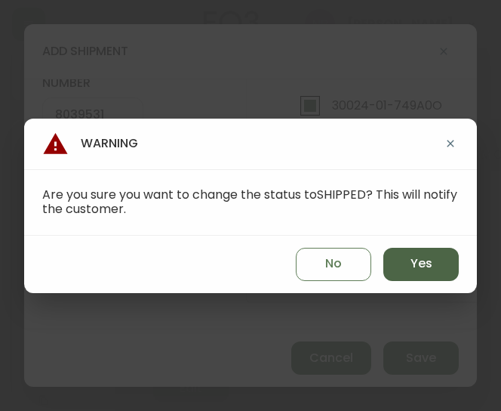
click at [442, 257] on button "Yes" at bounding box center [420, 264] width 75 height 33
type input "SHIPPED"
select select "SHIPPED"
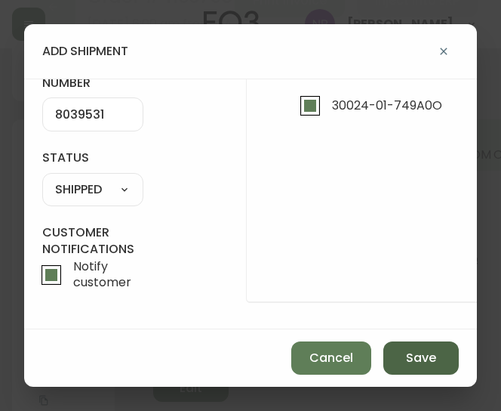
click at [435, 358] on span "Save" at bounding box center [421, 358] width 30 height 17
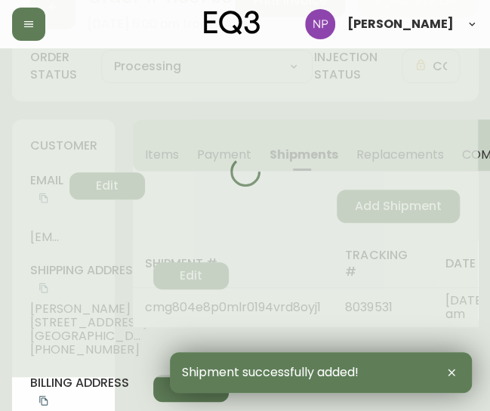
type input "Fully Shipped"
select select "FULLY_SHIPPED"
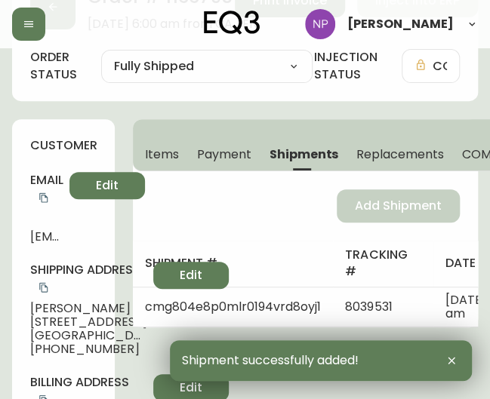
scroll to position [0, 0]
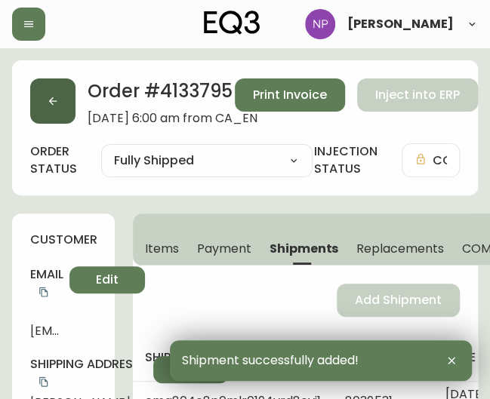
click at [59, 104] on button "button" at bounding box center [52, 101] width 45 height 45
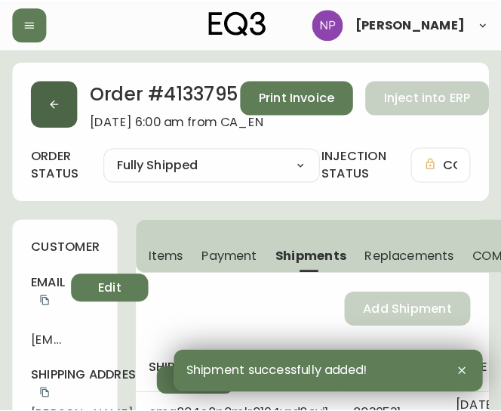
scroll to position [27, 0]
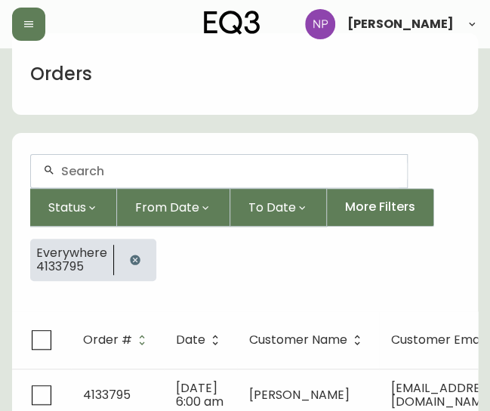
click at [119, 162] on div at bounding box center [219, 171] width 376 height 32
type input "4135427"
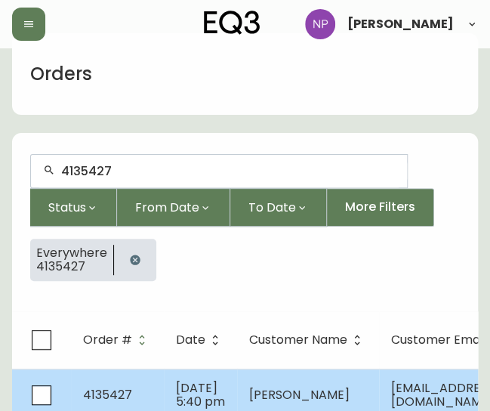
click at [166, 394] on td "Sep 15 2025, 5:40 pm" at bounding box center [200, 394] width 73 height 53
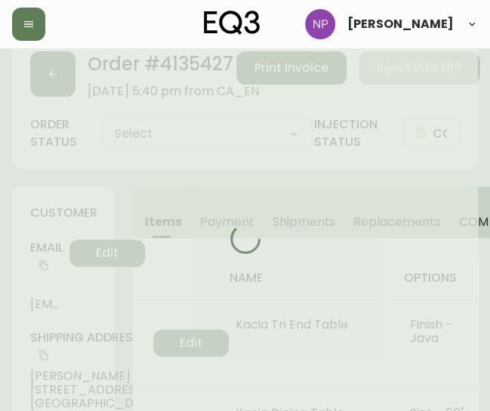
type input "Processing"
select select "PROCESSING"
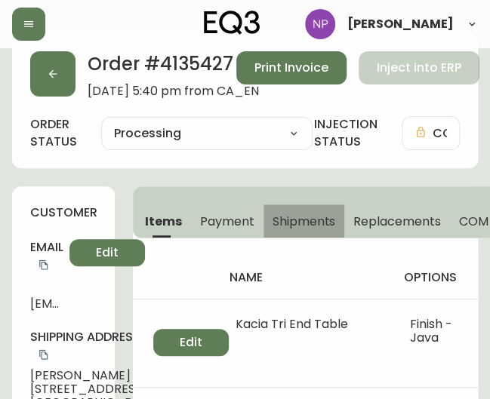
click at [313, 228] on span "Shipments" at bounding box center [304, 222] width 63 height 16
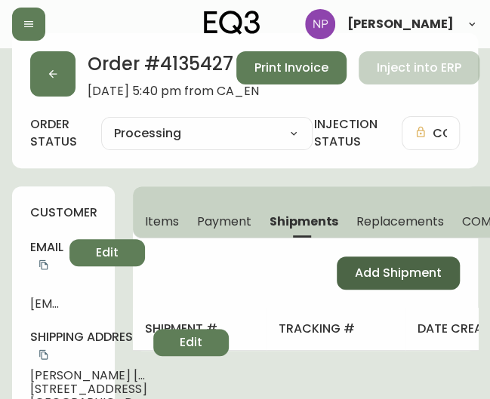
click at [388, 273] on span "Add Shipment" at bounding box center [398, 273] width 87 height 17
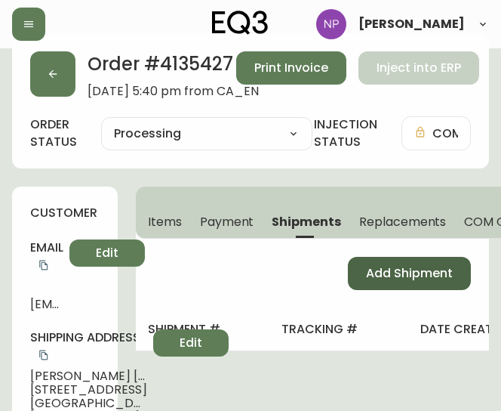
select select "PENDING"
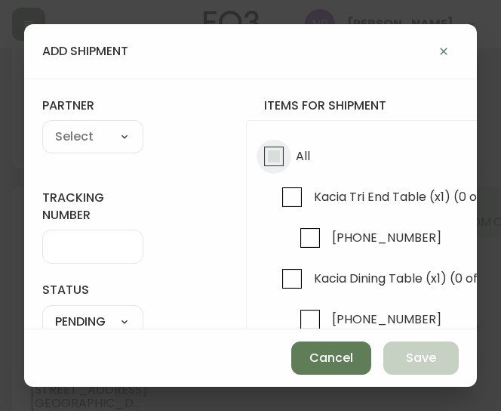
click at [282, 153] on input "All" at bounding box center [274, 156] width 35 height 35
checkbox input "true"
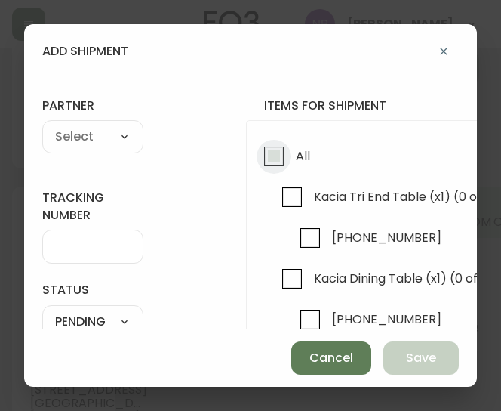
checkbox input "true"
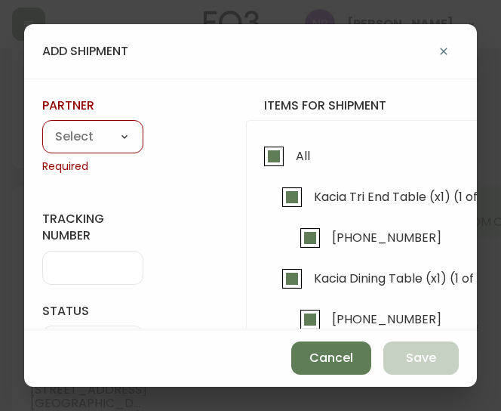
click at [103, 132] on select "A Move to Remember LLC ABF Freight Alero [PERSON_NAME] Canada Post Canpar Expre…" at bounding box center [92, 137] width 101 height 23
select select "cm36aljh91kyh01104d2qpq4w"
click at [42, 126] on select "A Move to Remember LLC ABF Freight Alero [PERSON_NAME] Canada Post Canpar Expre…" at bounding box center [92, 137] width 101 height 23
type input "Transource Freightways"
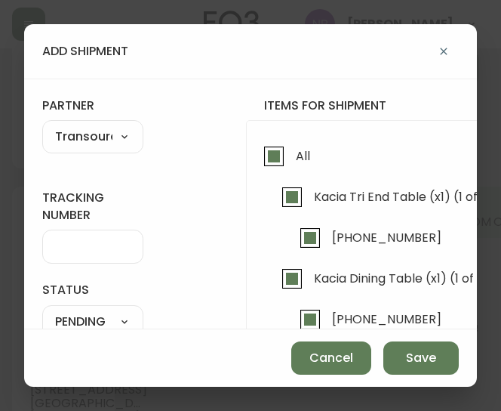
click at [90, 251] on input "tracking number" at bounding box center [92, 246] width 75 height 14
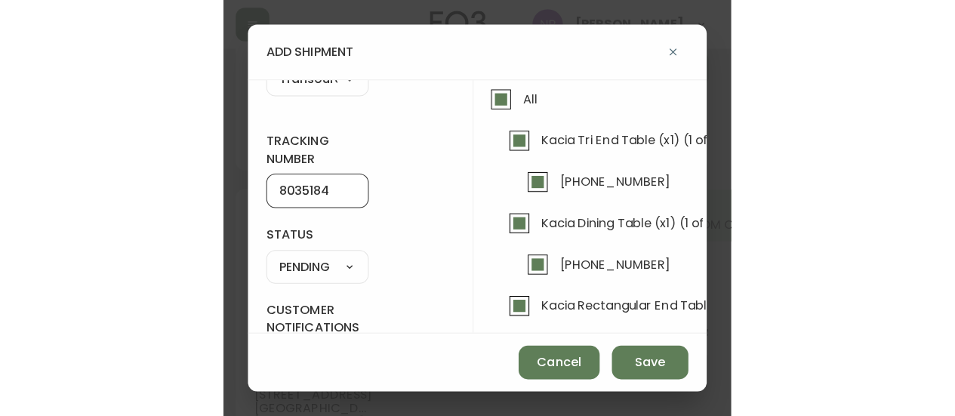
scroll to position [58, 0]
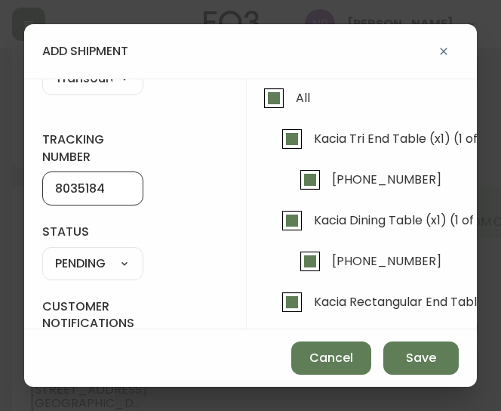
type input "8035184"
click at [88, 265] on select "SHIPPED PENDING CANCELLED" at bounding box center [92, 263] width 101 height 23
click at [42, 252] on select "SHIPPED PENDING CANCELLED" at bounding box center [92, 263] width 101 height 23
select select "PENDING"
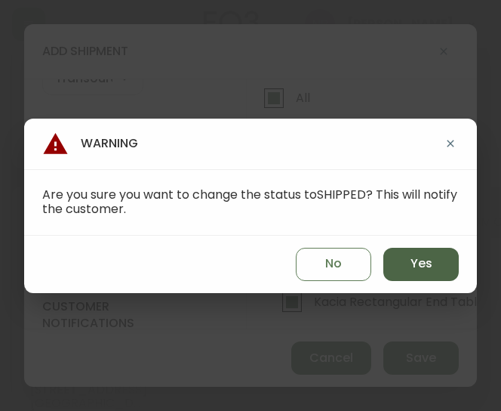
click at [448, 259] on button "Yes" at bounding box center [420, 264] width 75 height 33
type input "SHIPPED"
select select "SHIPPED"
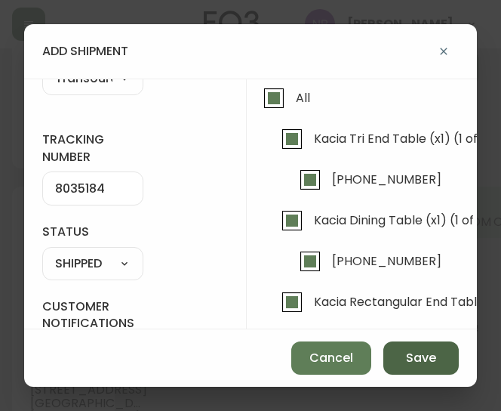
click at [448, 353] on button "Save" at bounding box center [420, 357] width 75 height 33
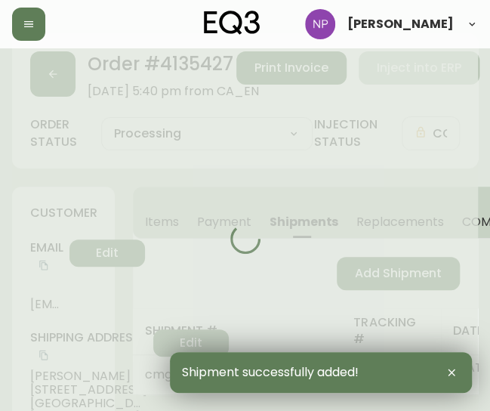
type input "Fully Shipped"
select select "FULLY_SHIPPED"
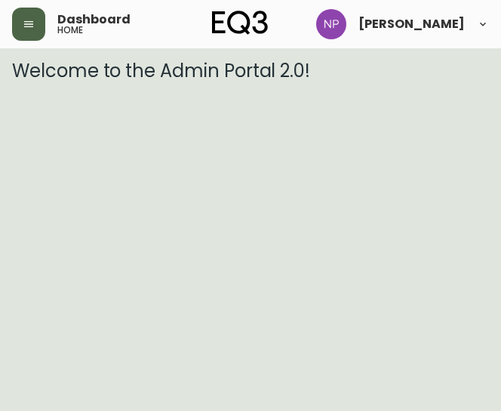
click at [34, 18] on icon "button" at bounding box center [29, 24] width 12 height 12
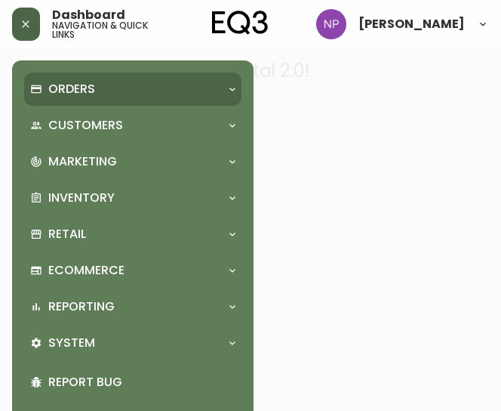
click at [97, 100] on div "Orders" at bounding box center [132, 88] width 217 height 33
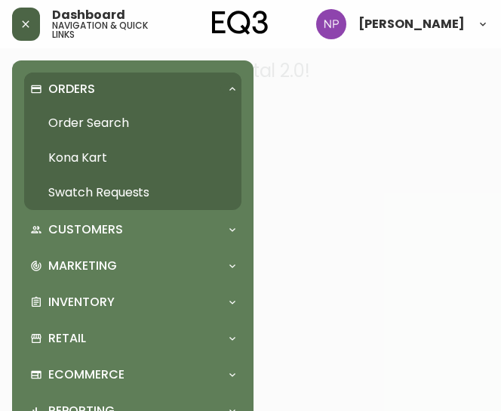
click at [110, 128] on link "Order Search" at bounding box center [132, 123] width 217 height 35
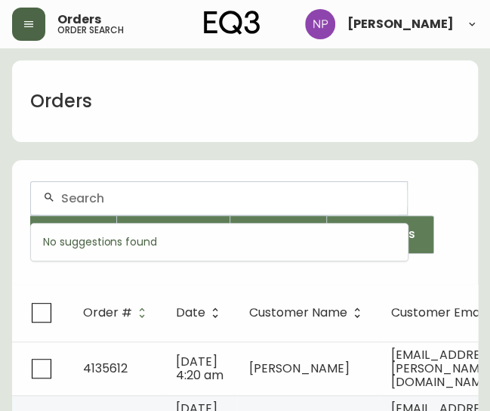
click at [137, 194] on input "text" at bounding box center [228, 198] width 334 height 14
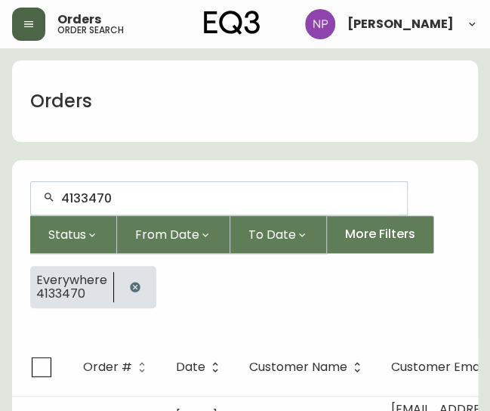
type input "4133470"
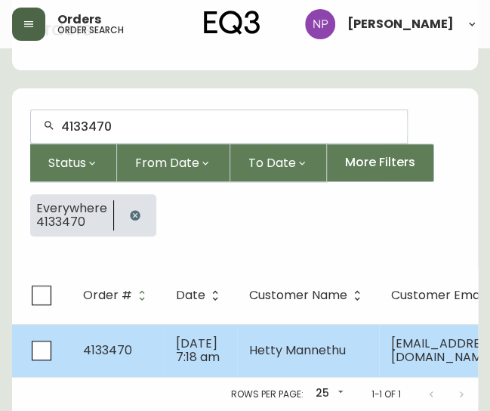
click at [193, 334] on span "[DATE] 7:18 am" at bounding box center [198, 349] width 44 height 31
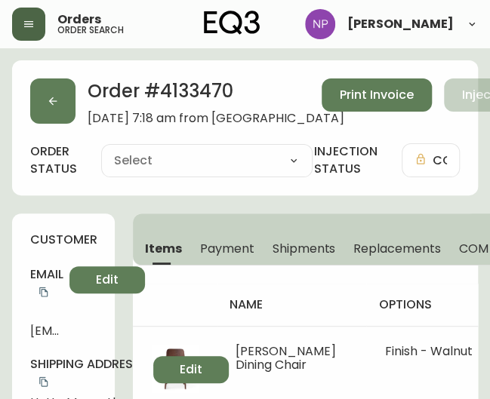
type input "Processing"
select select "PROCESSING"
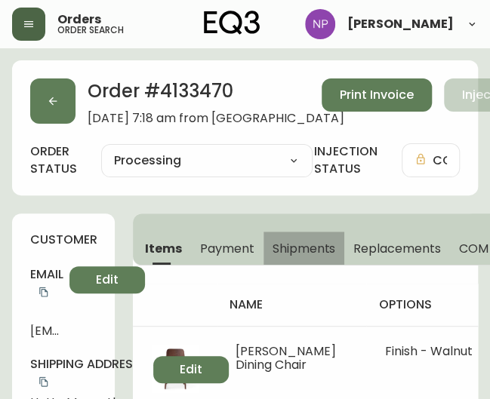
click at [311, 253] on span "Shipments" at bounding box center [304, 249] width 63 height 16
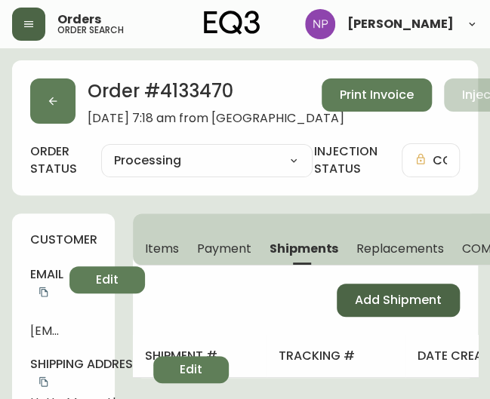
click at [408, 304] on span "Add Shipment" at bounding box center [398, 300] width 87 height 17
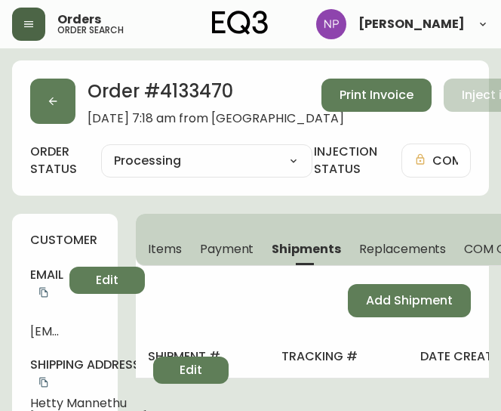
select select "PENDING"
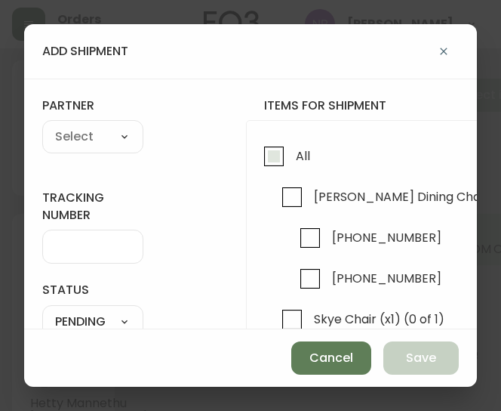
click at [270, 165] on input "All" at bounding box center [274, 156] width 35 height 35
checkbox input "true"
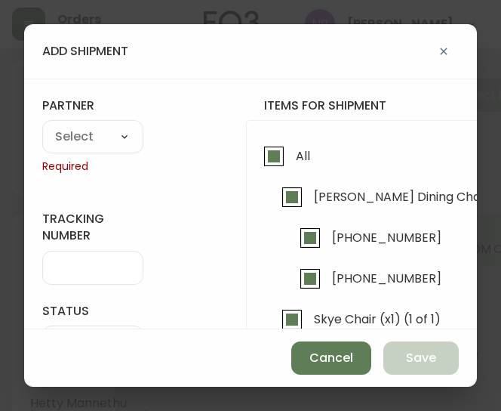
checkbox input "true"
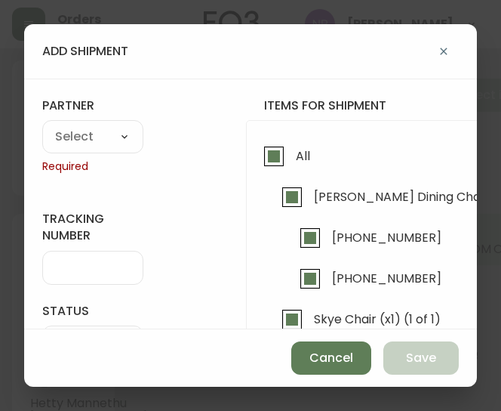
checkbox input "true"
click at [36, 112] on div "tracking number status PENDING SHIPPED PENDING CANCELLED partner A Move to Reme…" at bounding box center [250, 204] width 453 height 251
click at [82, 139] on select "A Move to Remember LLC ABF Freight Alero [PERSON_NAME] Canada Post Canpar Expre…" at bounding box center [92, 137] width 101 height 23
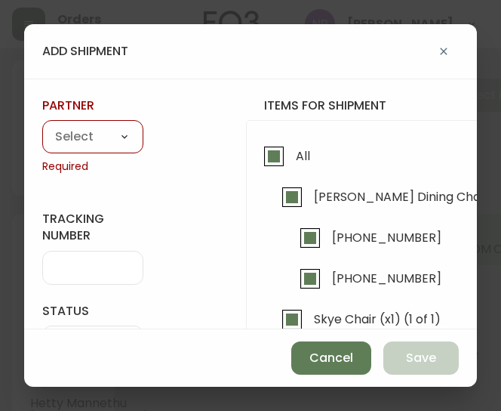
select select "cke1dpc0yc9gj0134t8k3ng1a"
click at [42, 126] on select "A Move to Remember LLC ABF Freight Alero [PERSON_NAME] Canada Post Canpar Expre…" at bounding box center [92, 137] width 101 height 23
type input "RXO"
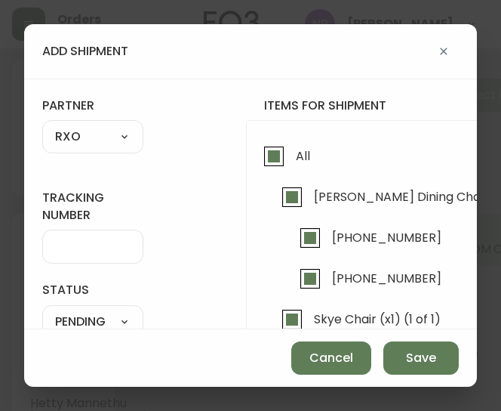
click at [68, 248] on input "tracking number" at bounding box center [92, 246] width 75 height 14
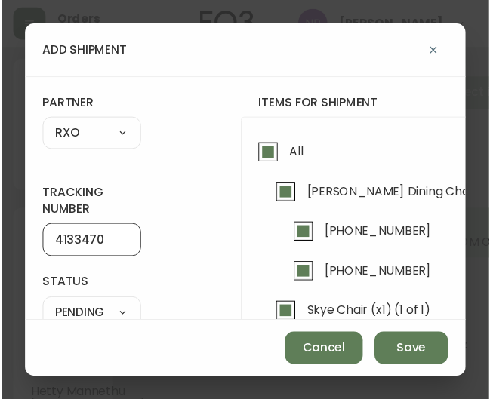
scroll to position [128, 0]
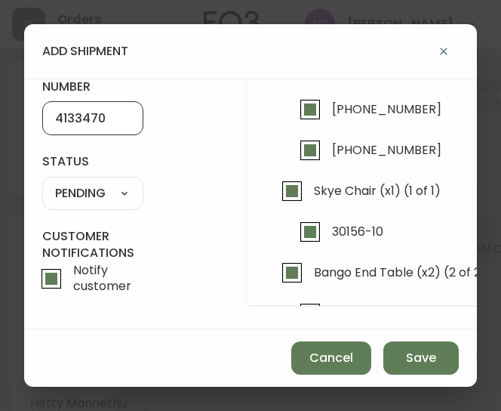
type input "4133470"
click at [95, 199] on select "SHIPPED PENDING CANCELLED" at bounding box center [92, 193] width 101 height 23
click at [42, 182] on select "SHIPPED PENDING CANCELLED" at bounding box center [92, 193] width 101 height 23
select select "PENDING"
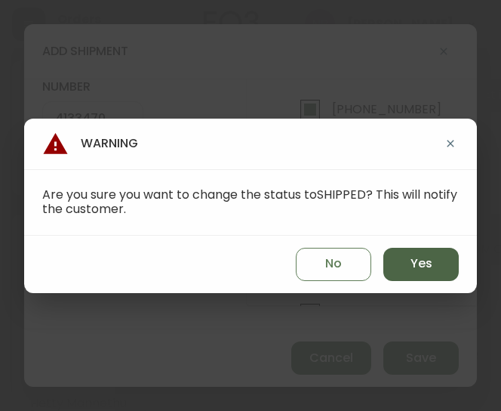
click at [399, 259] on button "Yes" at bounding box center [420, 264] width 75 height 33
type input "SHIPPED"
select select "SHIPPED"
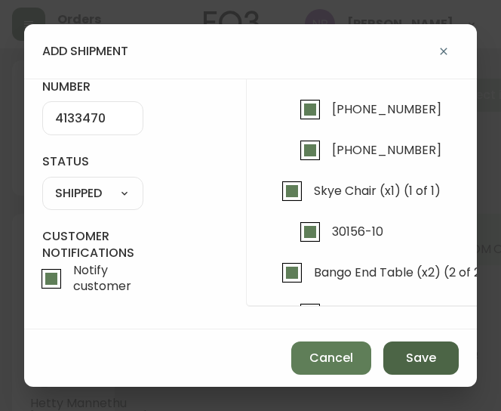
click at [436, 362] on button "Save" at bounding box center [420, 357] width 75 height 33
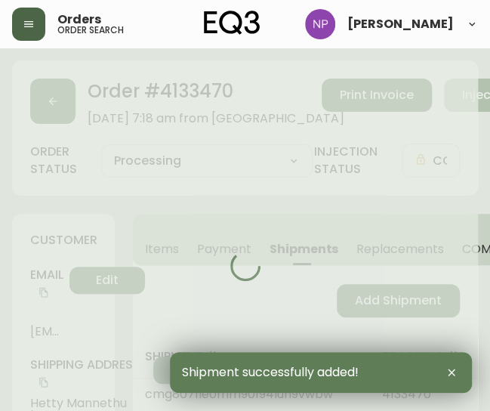
type input "Fully Shipped"
select select "FULLY_SHIPPED"
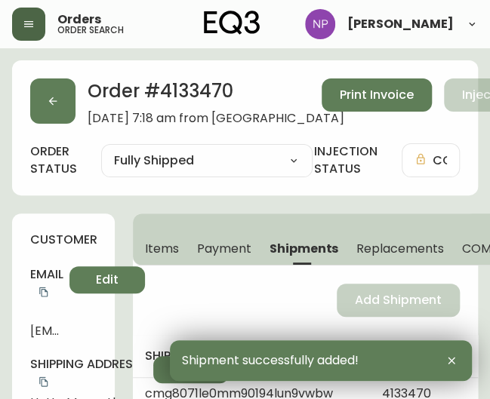
click at [79, 109] on div "Order # 4133470 [DATE] 7:18 am from CA_EN Print Invoice Inject into ERP" at bounding box center [245, 102] width 430 height 47
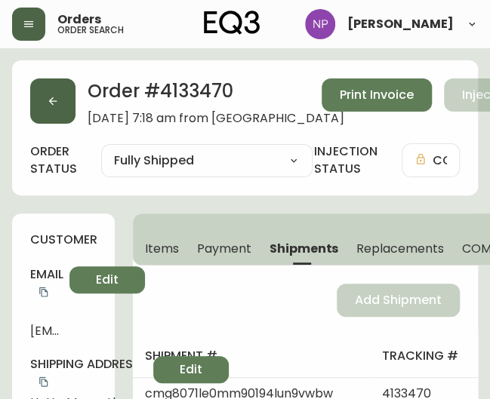
click at [67, 108] on button "button" at bounding box center [52, 101] width 45 height 45
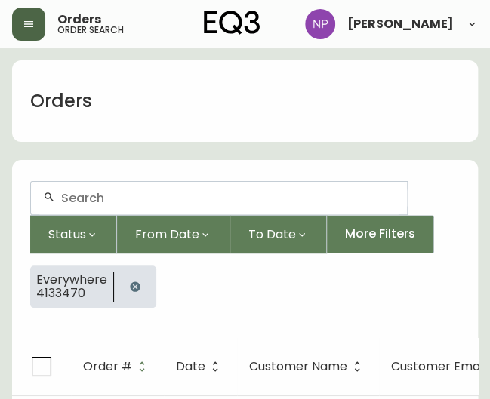
scroll to position [27, 0]
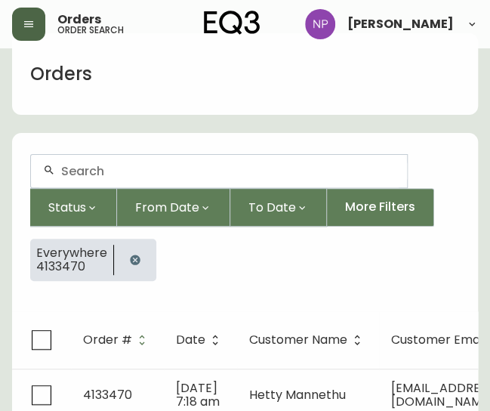
click at [82, 168] on input "text" at bounding box center [228, 171] width 334 height 14
type input "4133770"
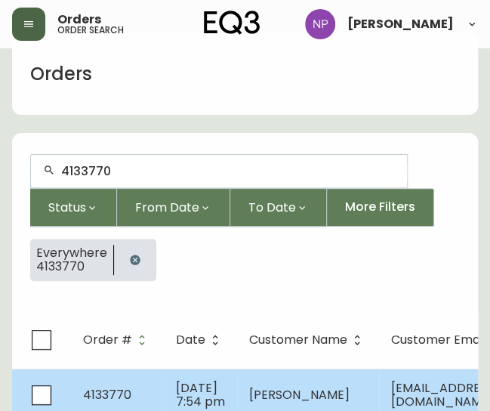
click at [151, 377] on td "4133770" at bounding box center [117, 394] width 93 height 53
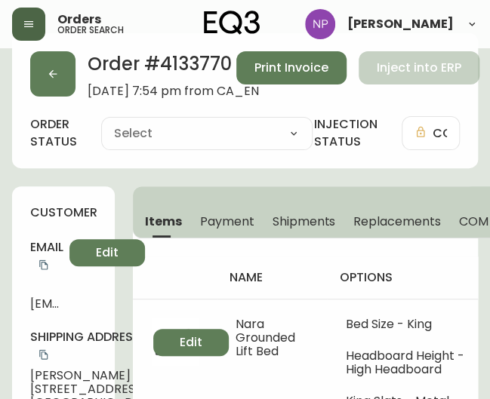
type input "Processing"
select select "PROCESSING"
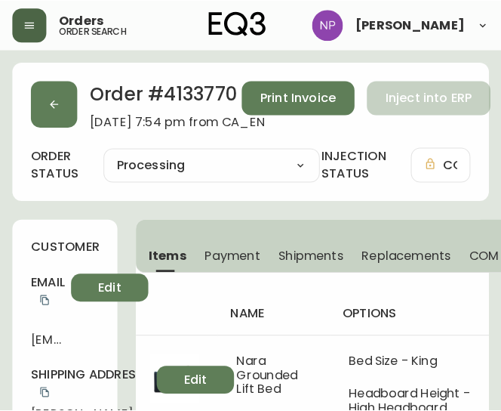
scroll to position [126, 0]
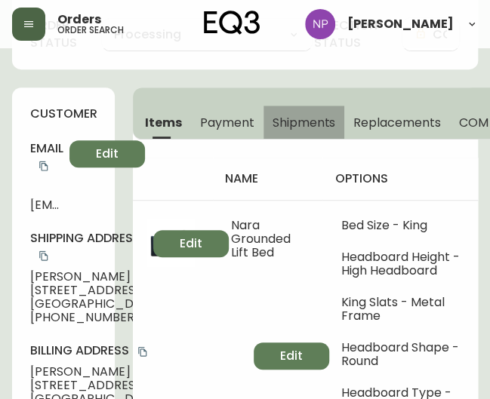
click at [291, 122] on span "Shipments" at bounding box center [304, 123] width 63 height 16
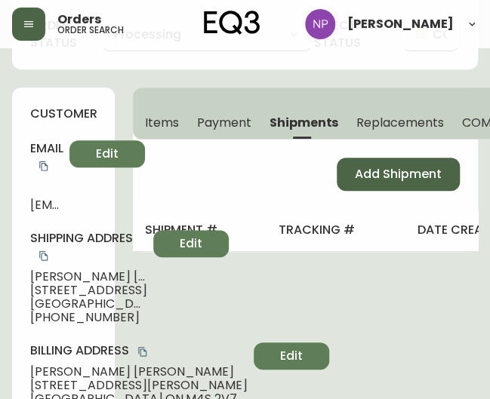
click at [386, 170] on span "Add Shipment" at bounding box center [398, 174] width 87 height 17
select select "PENDING"
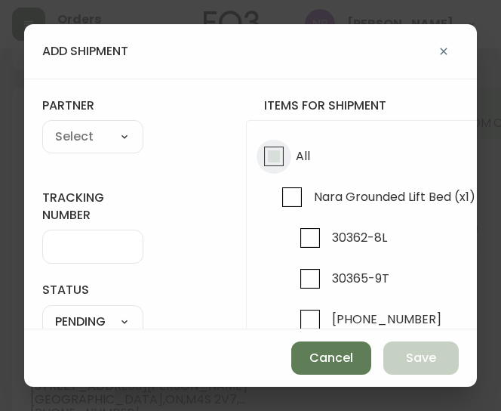
click at [281, 153] on input "All" at bounding box center [274, 156] width 35 height 35
checkbox input "true"
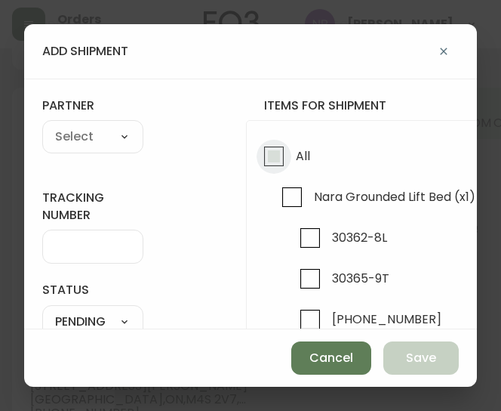
checkbox input "true"
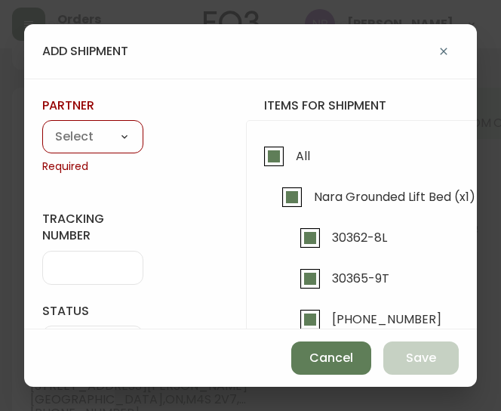
click at [110, 138] on select "A Move to Remember LLC ABF Freight Alero [PERSON_NAME] Canada Post Canpar Expre…" at bounding box center [92, 137] width 101 height 23
select select "cke1dpc0yc9gj0134t8k3ng1a"
click at [42, 126] on select "A Move to Remember LLC ABF Freight Alero [PERSON_NAME] Canada Post Canpar Expre…" at bounding box center [92, 137] width 101 height 23
type input "RXO"
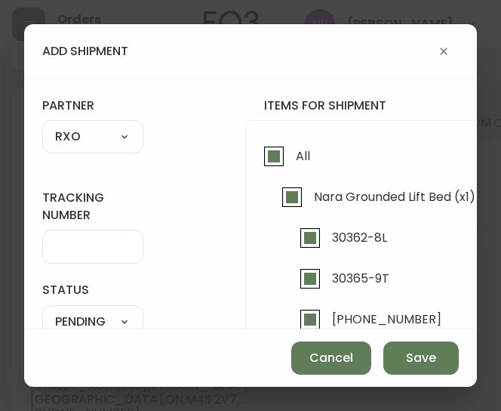
click at [75, 229] on div at bounding box center [92, 246] width 101 height 34
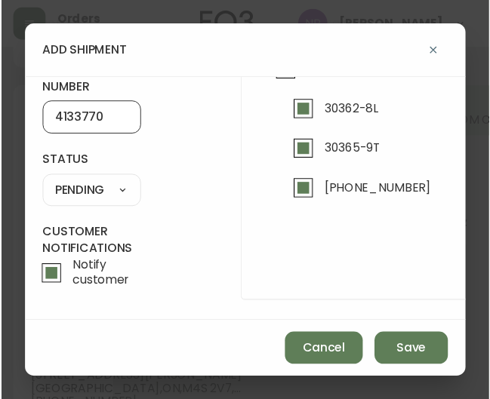
scroll to position [125, 0]
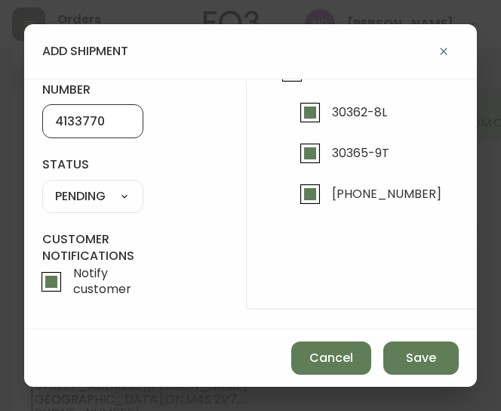
type input "4133770"
click at [114, 194] on select "SHIPPED PENDING CANCELLED" at bounding box center [92, 196] width 101 height 23
click at [42, 185] on select "SHIPPED PENDING CANCELLED" at bounding box center [92, 196] width 101 height 23
select select "PENDING"
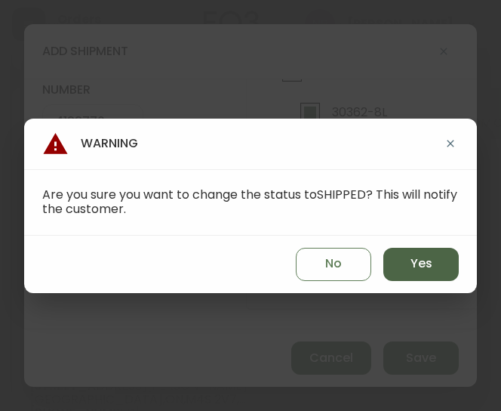
click at [413, 251] on button "Yes" at bounding box center [420, 264] width 75 height 33
type input "SHIPPED"
select select "SHIPPED"
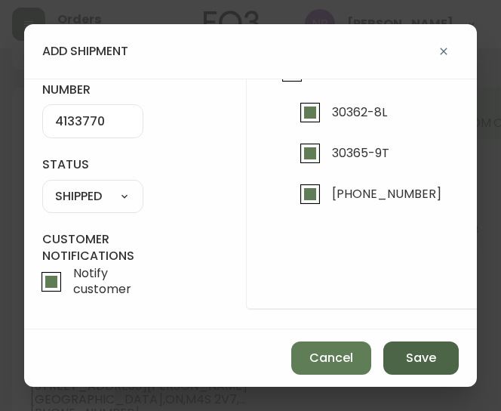
click at [423, 365] on span "Save" at bounding box center [421, 358] width 30 height 17
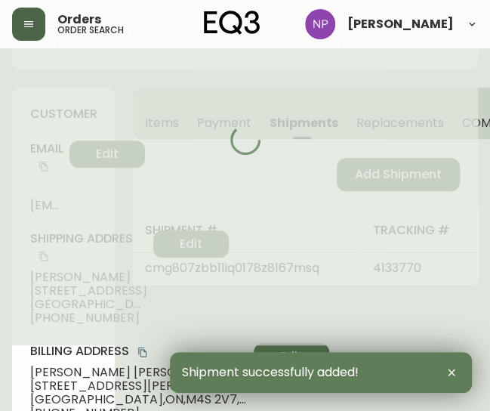
type input "Fully Shipped"
select select "FULLY_SHIPPED"
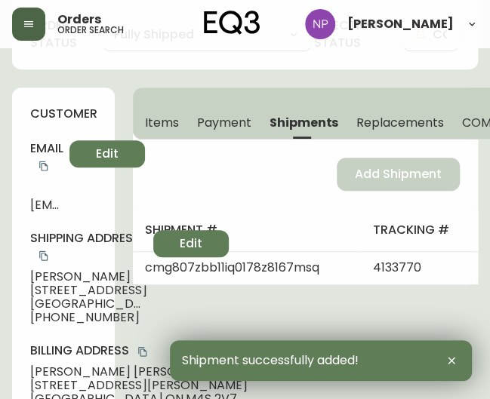
scroll to position [0, 0]
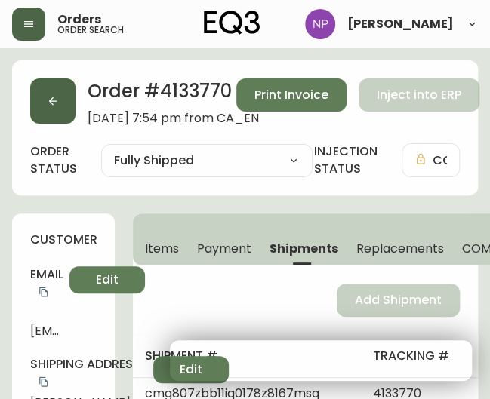
click at [52, 108] on button "button" at bounding box center [52, 101] width 45 height 45
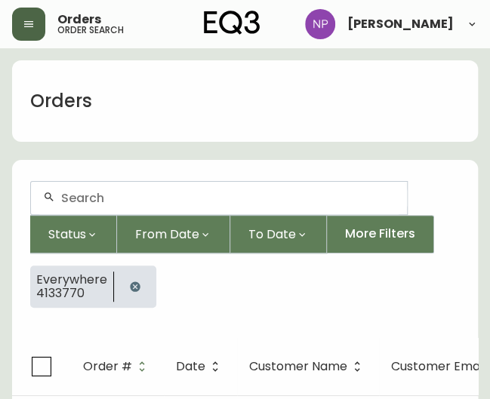
scroll to position [27, 0]
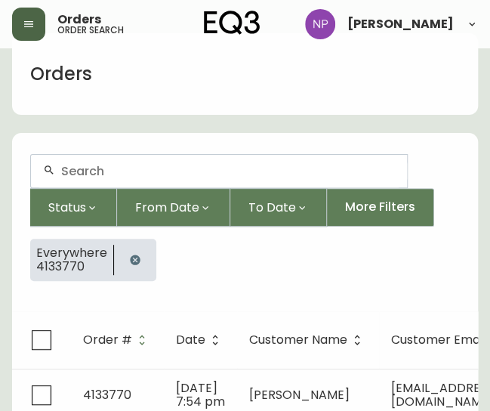
click at [116, 182] on div at bounding box center [219, 171] width 376 height 32
type input "4133878"
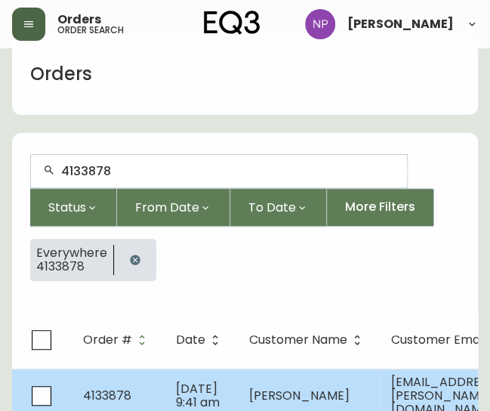
click at [149, 383] on td "4133878" at bounding box center [117, 395] width 93 height 54
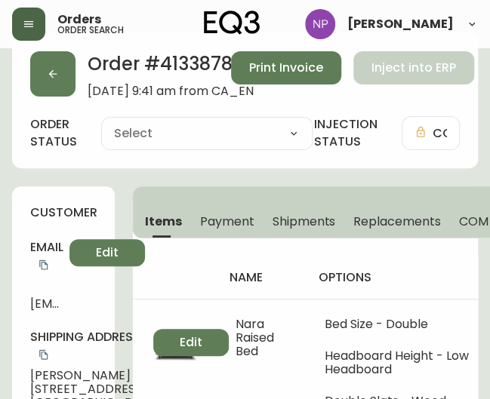
type input "Processing"
select select "PROCESSING"
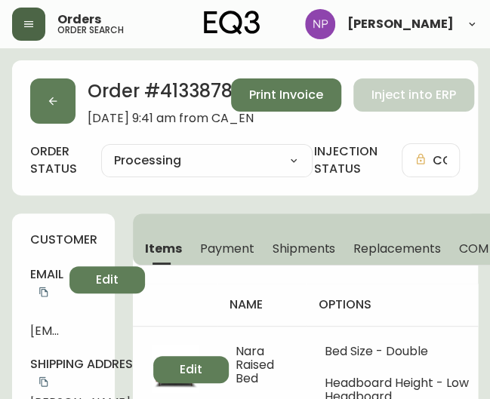
click at [305, 245] on span "Shipments" at bounding box center [304, 249] width 63 height 16
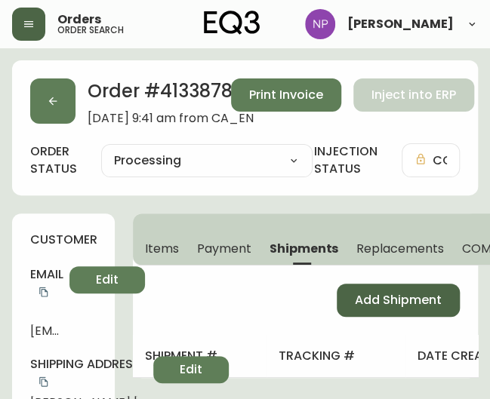
click at [415, 300] on span "Add Shipment" at bounding box center [398, 300] width 87 height 17
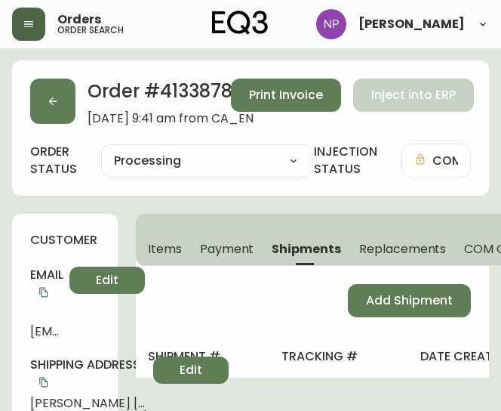
select select "PENDING"
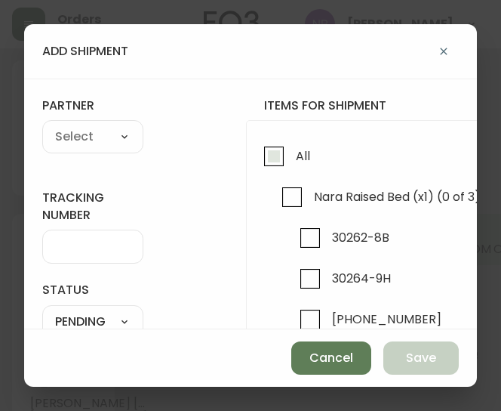
click at [279, 154] on input "All" at bounding box center [274, 156] width 35 height 35
checkbox input "true"
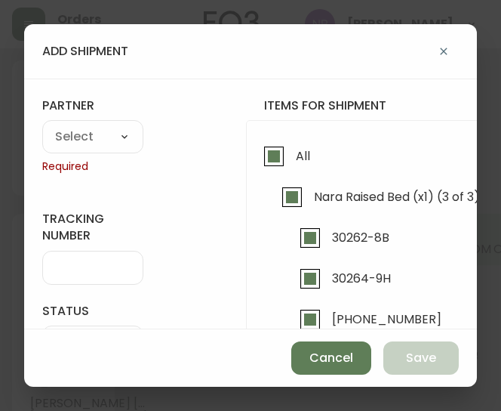
checkbox input "true"
click at [98, 137] on select "A Move to Remember LLC ABF Freight Alero [PERSON_NAME] Canada Post Canpar Expre…" at bounding box center [92, 137] width 101 height 23
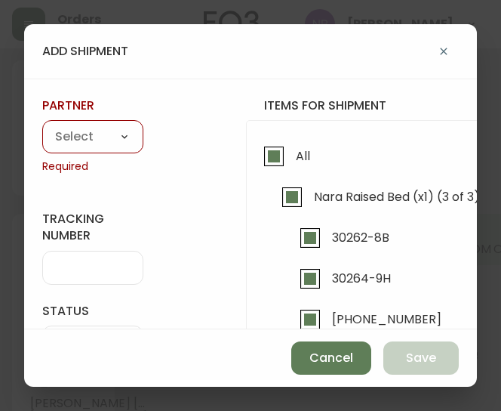
select select "cke1dpc0yc9gj0134t8k3ng1a"
click at [42, 126] on select "A Move to Remember LLC ABF Freight Alero [PERSON_NAME] Canada Post Canpar Expre…" at bounding box center [92, 137] width 101 height 23
type input "RXO"
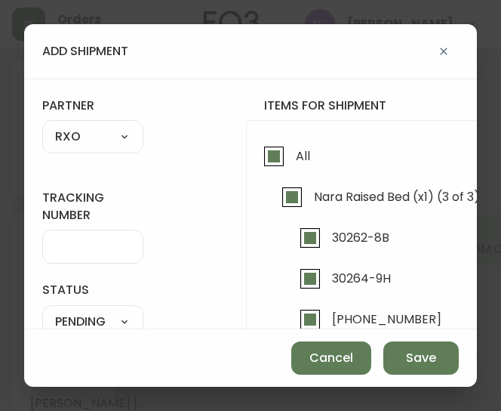
click at [84, 255] on div at bounding box center [92, 246] width 101 height 34
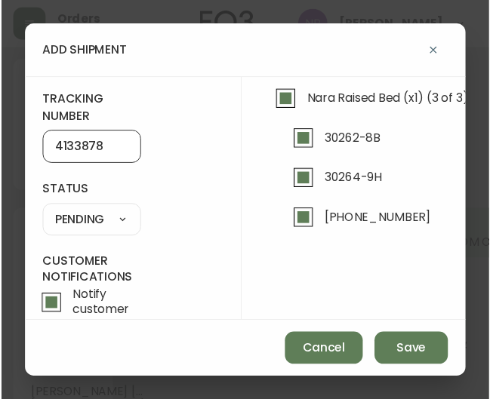
scroll to position [95, 0]
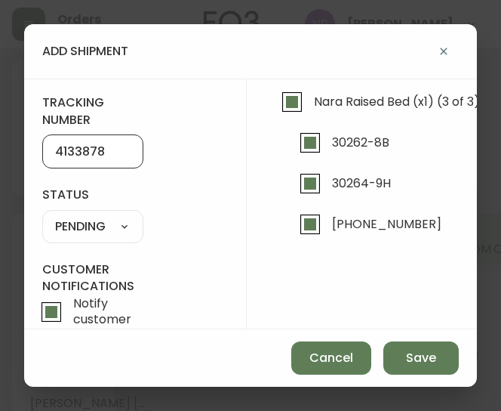
type input "4133878"
click at [82, 224] on select "SHIPPED PENDING CANCELLED" at bounding box center [92, 226] width 101 height 23
click at [42, 215] on select "SHIPPED PENDING CANCELLED" at bounding box center [92, 226] width 101 height 23
select select "PENDING"
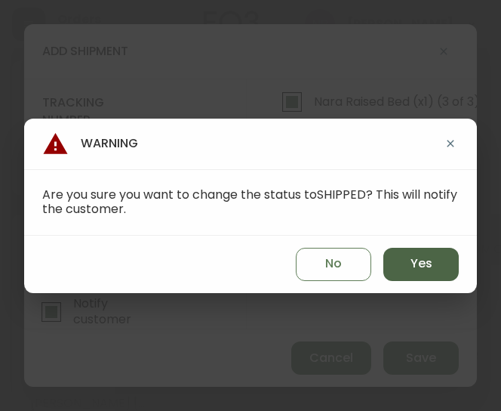
click at [385, 263] on button "Yes" at bounding box center [420, 264] width 75 height 33
type input "SHIPPED"
select select "SHIPPED"
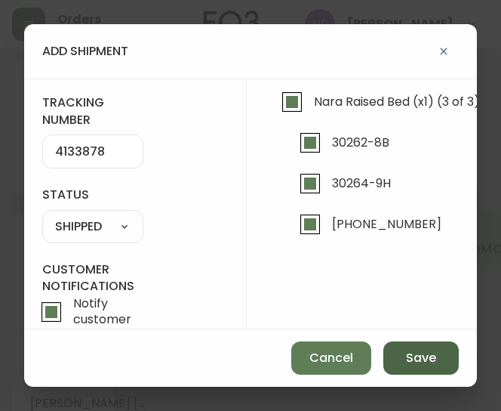
click at [430, 350] on span "Save" at bounding box center [421, 358] width 30 height 17
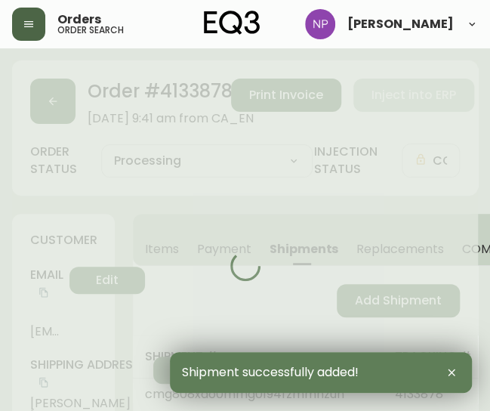
type input "Fully Shipped"
select select "FULLY_SHIPPED"
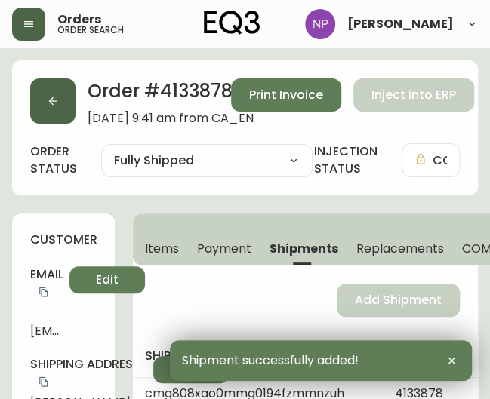
click at [43, 115] on button "button" at bounding box center [52, 101] width 45 height 45
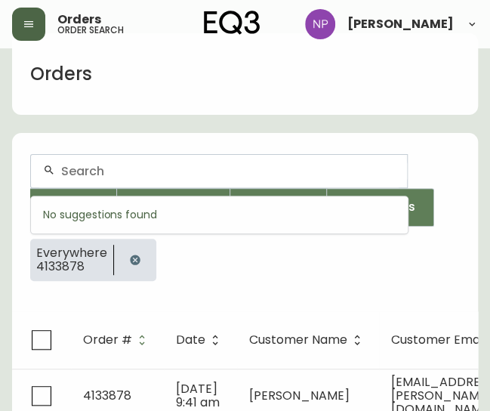
click at [85, 171] on input "text" at bounding box center [228, 171] width 334 height 14
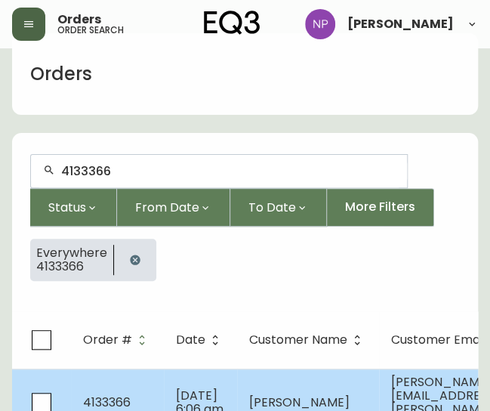
type input "4133366"
click at [199, 386] on span "[DATE] 6:06 am" at bounding box center [200, 401] width 48 height 31
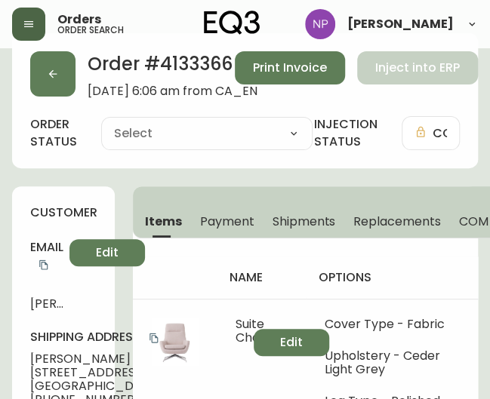
type input "Processing"
select select "PROCESSING"
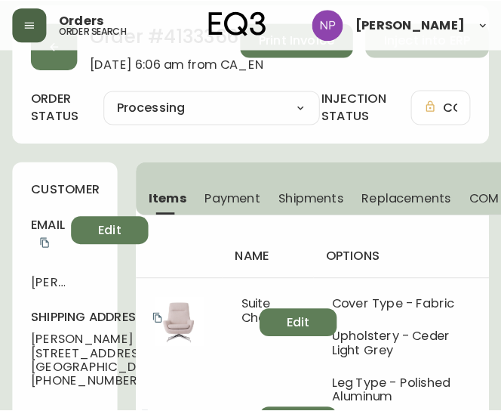
scroll to position [42, 0]
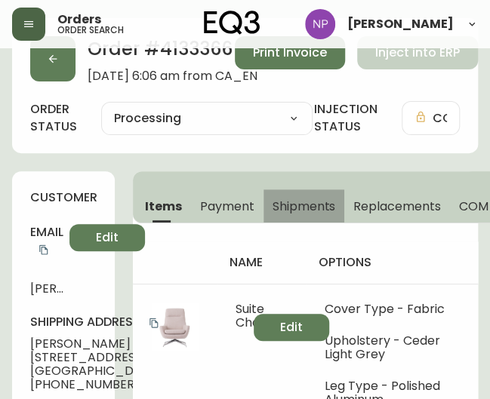
click at [289, 205] on span "Shipments" at bounding box center [304, 207] width 63 height 16
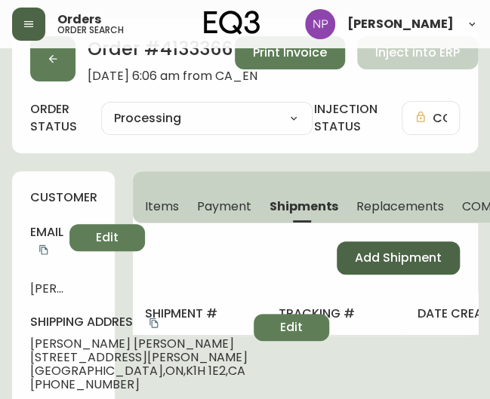
click at [394, 255] on span "Add Shipment" at bounding box center [398, 258] width 87 height 17
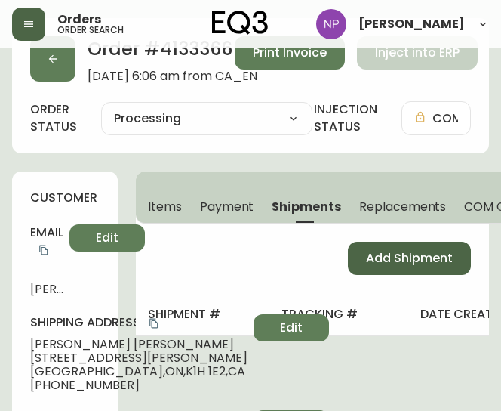
select select "PENDING"
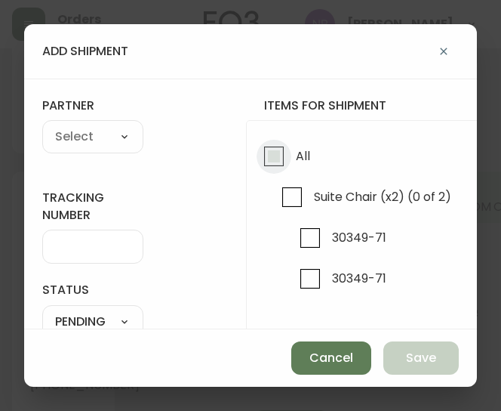
click at [257, 142] on input "All" at bounding box center [274, 156] width 35 height 35
checkbox input "true"
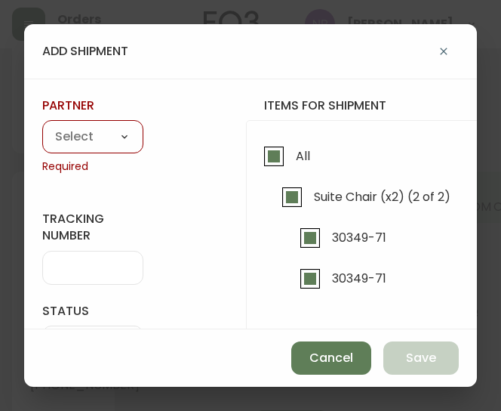
click at [106, 124] on div "A Move to Remember LLC ABF Freight Alero [PERSON_NAME] Canada Post Canpar Expre…" at bounding box center [92, 136] width 101 height 33
click at [100, 139] on select "A Move to Remember LLC ABF Freight Alero [PERSON_NAME] Canada Post Canpar Expre…" at bounding box center [92, 137] width 101 height 23
select select "cke1dpc0yc9gj0134t8k3ng1a"
click at [42, 126] on select "A Move to Remember LLC ABF Freight Alero [PERSON_NAME] Canada Post Canpar Expre…" at bounding box center [92, 137] width 101 height 23
type input "RXO"
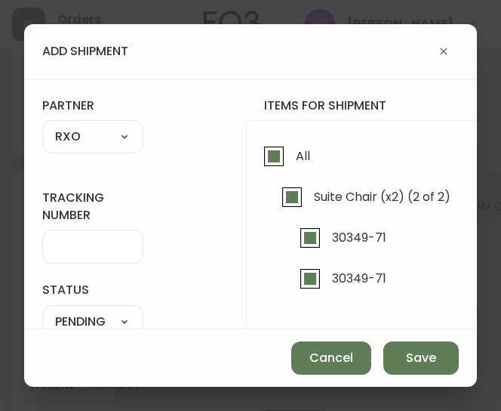
click at [92, 248] on input "tracking number" at bounding box center [92, 246] width 75 height 14
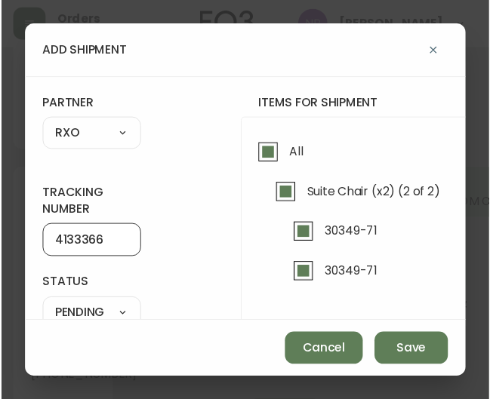
scroll to position [63, 0]
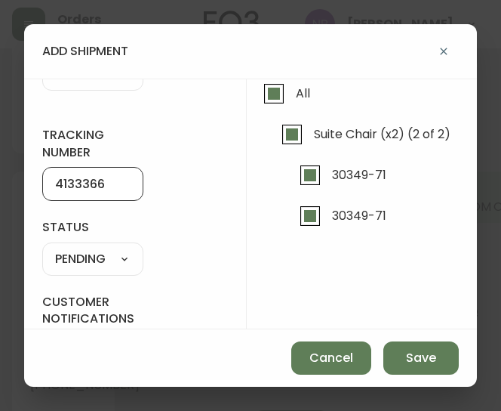
type input "4133366"
click at [88, 254] on select "SHIPPED PENDING CANCELLED" at bounding box center [92, 259] width 101 height 23
click at [42, 248] on select "SHIPPED PENDING CANCELLED" at bounding box center [92, 259] width 101 height 23
select select "PENDING"
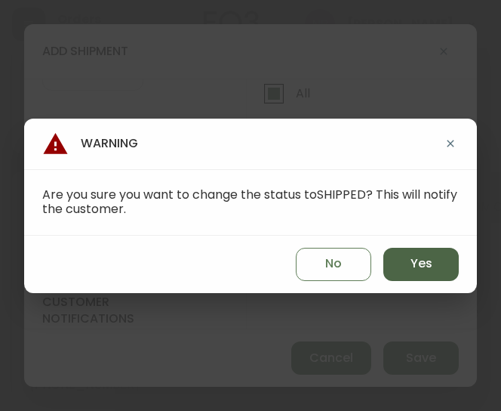
click at [430, 257] on span "Yes" at bounding box center [422, 263] width 22 height 17
type input "SHIPPED"
select select "SHIPPED"
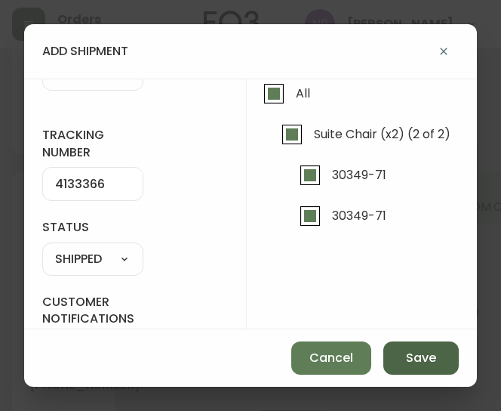
click at [422, 357] on span "Save" at bounding box center [421, 358] width 30 height 17
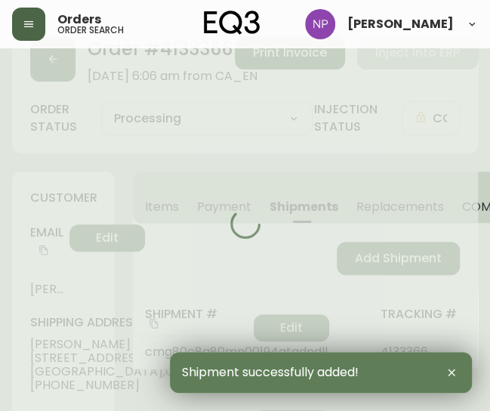
type input "Fully Shipped"
select select "FULLY_SHIPPED"
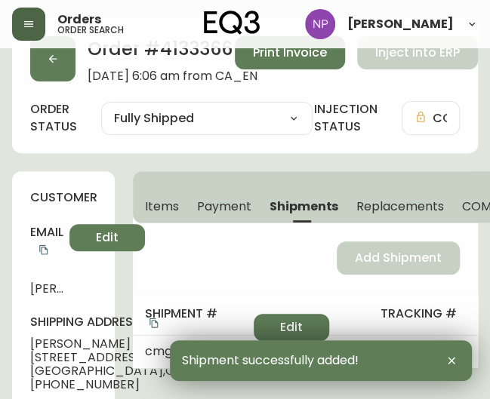
scroll to position [0, 0]
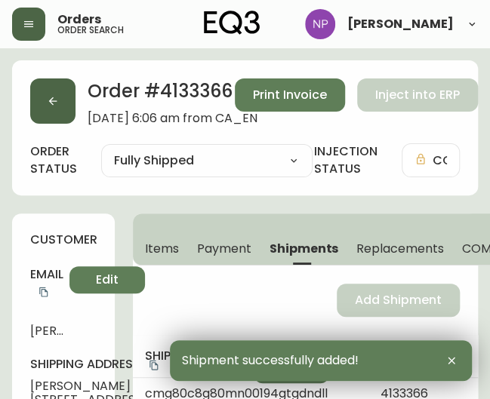
click at [67, 108] on button "button" at bounding box center [52, 101] width 45 height 45
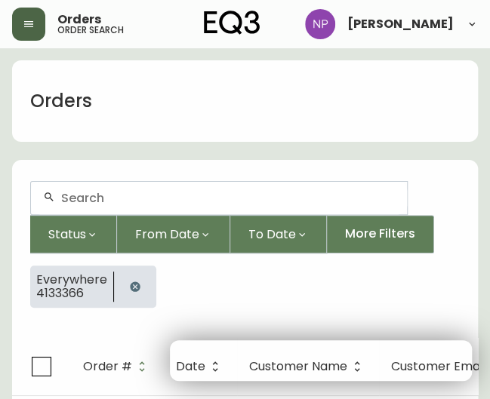
scroll to position [27, 0]
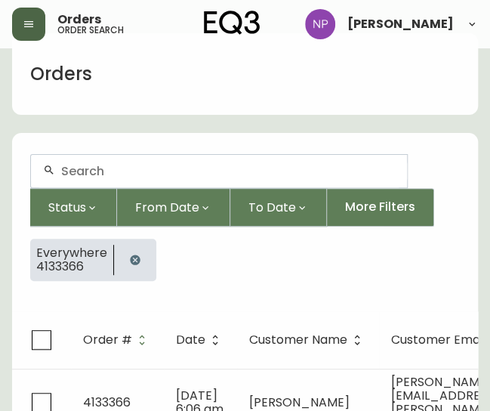
click at [124, 168] on input "text" at bounding box center [228, 171] width 334 height 14
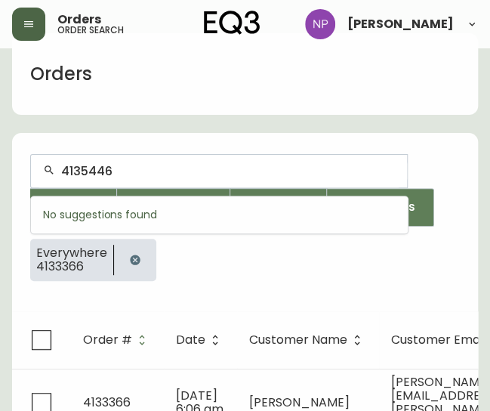
type input "4135446"
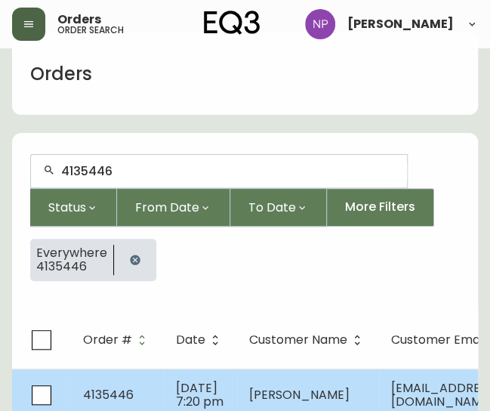
click at [119, 383] on td "4135446" at bounding box center [117, 394] width 93 height 53
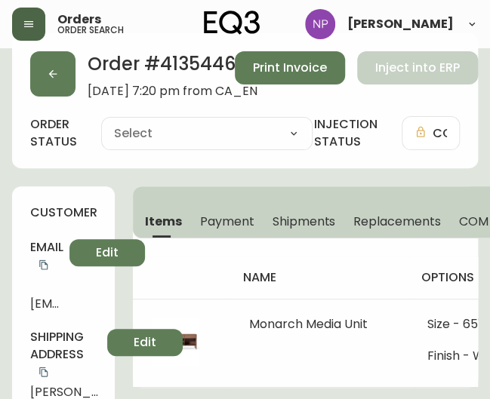
type input "Processing"
select select "PROCESSING"
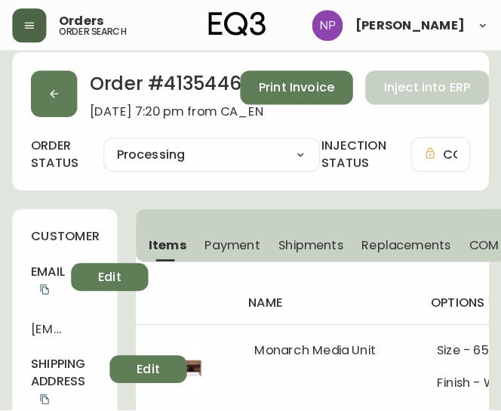
scroll to position [11, 0]
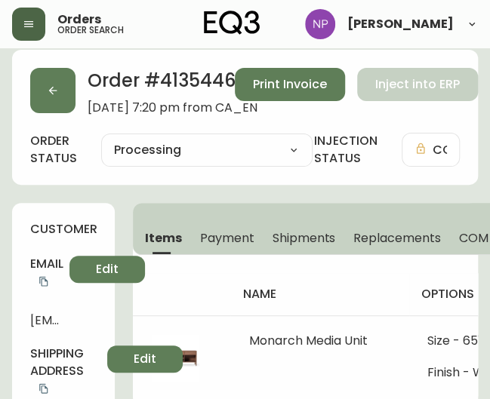
click at [304, 234] on span "Shipments" at bounding box center [304, 238] width 63 height 16
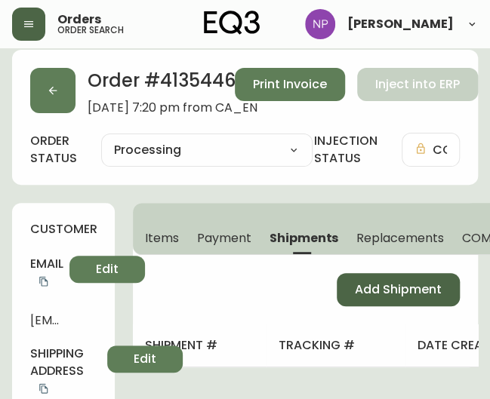
click at [396, 295] on span "Add Shipment" at bounding box center [398, 290] width 87 height 17
select select "PENDING"
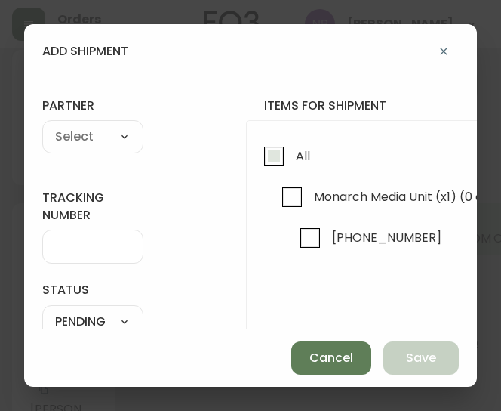
click at [273, 167] on input "All" at bounding box center [274, 156] width 35 height 35
checkbox input "true"
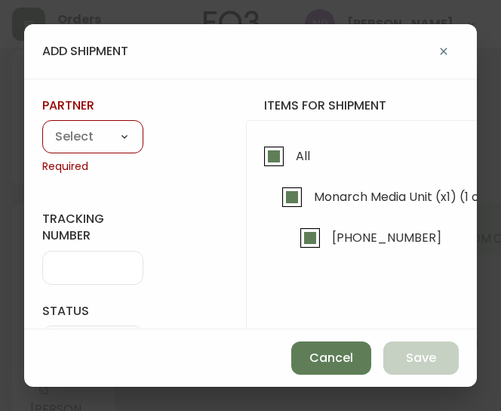
click at [94, 140] on select "A Move to Remember LLC ABF Freight Alero [PERSON_NAME] Canada Post Canpar Expre…" at bounding box center [92, 137] width 101 height 23
select select "cke1dpc0yc9gj0134t8k3ng1a"
click at [42, 126] on select "A Move to Remember LLC ABF Freight Alero [PERSON_NAME] Canada Post Canpar Expre…" at bounding box center [92, 137] width 101 height 23
type input "RXO"
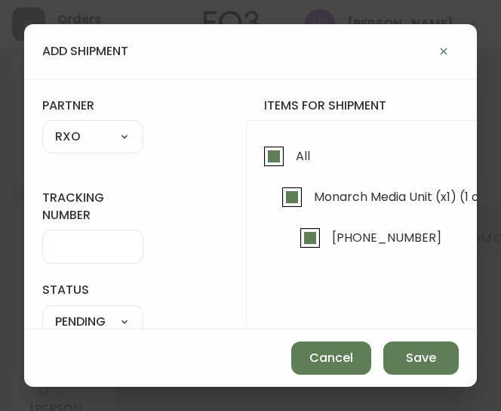
click at [77, 245] on input "tracking number" at bounding box center [92, 246] width 75 height 14
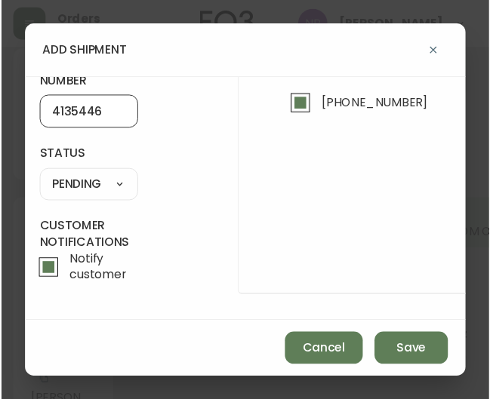
scroll to position [142, 4]
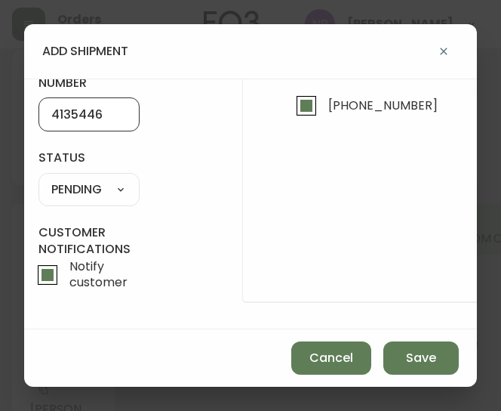
type input "4135446"
click at [91, 178] on select "SHIPPED PENDING CANCELLED" at bounding box center [88, 189] width 101 height 23
click at [38, 178] on select "SHIPPED PENDING CANCELLED" at bounding box center [88, 189] width 101 height 23
select select "PENDING"
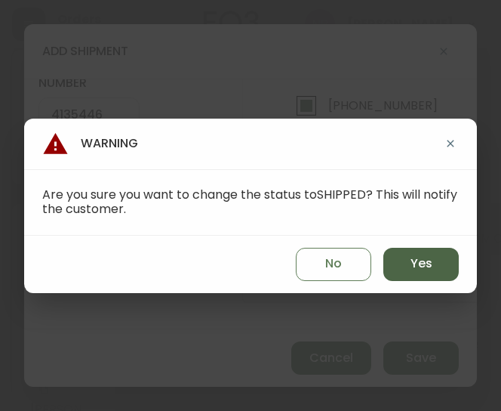
click at [457, 256] on button "Yes" at bounding box center [420, 264] width 75 height 33
type input "SHIPPED"
select select "SHIPPED"
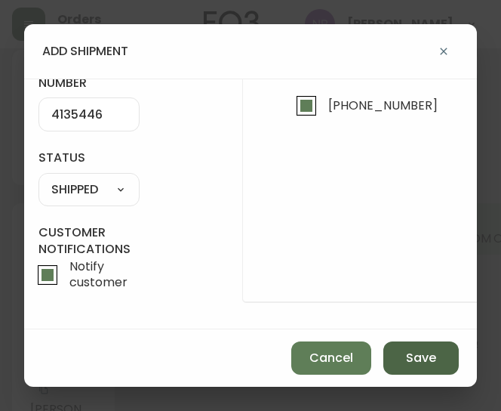
click at [411, 359] on span "Save" at bounding box center [421, 358] width 30 height 17
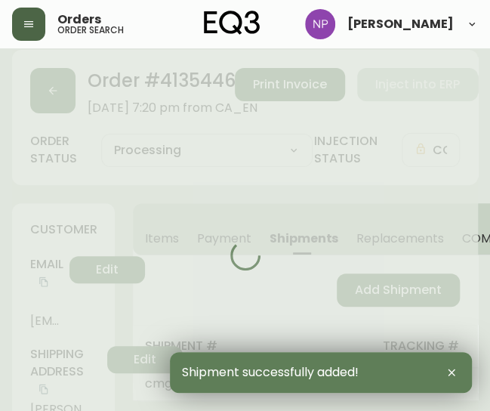
type input "Fully Shipped"
select select "FULLY_SHIPPED"
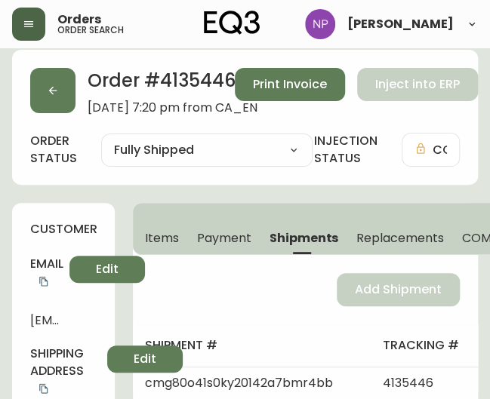
scroll to position [0, 0]
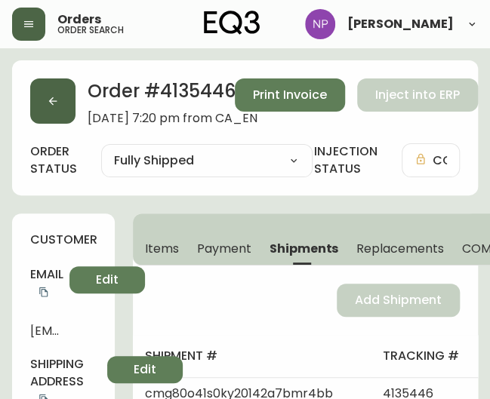
click at [47, 115] on button "button" at bounding box center [52, 101] width 45 height 45
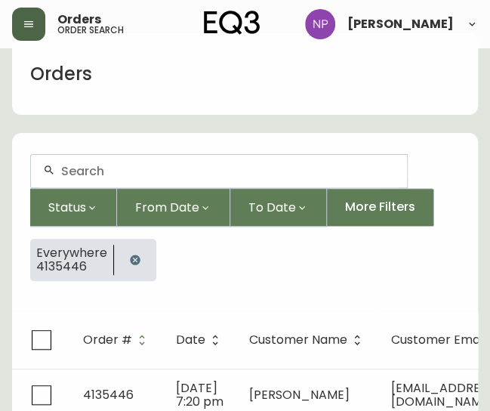
click at [72, 164] on input "text" at bounding box center [228, 171] width 334 height 14
type input "4135476"
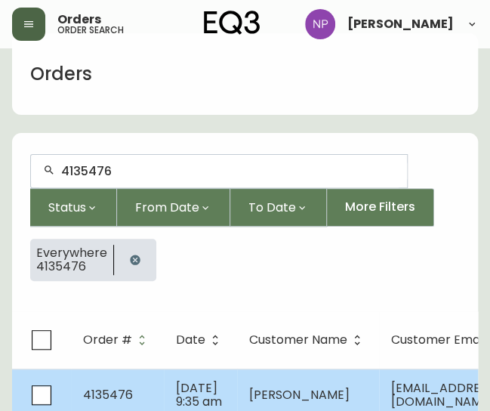
click at [214, 394] on td "[DATE] 9:35 am" at bounding box center [200, 394] width 73 height 53
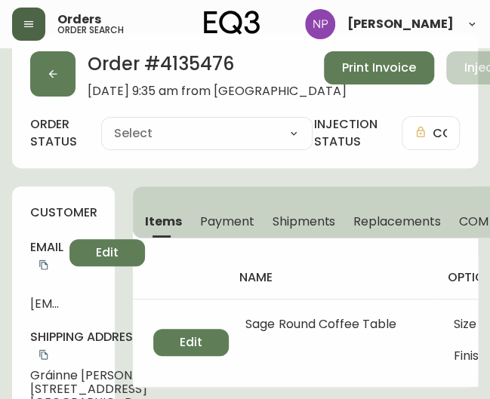
type input "Processing"
select select "PROCESSING"
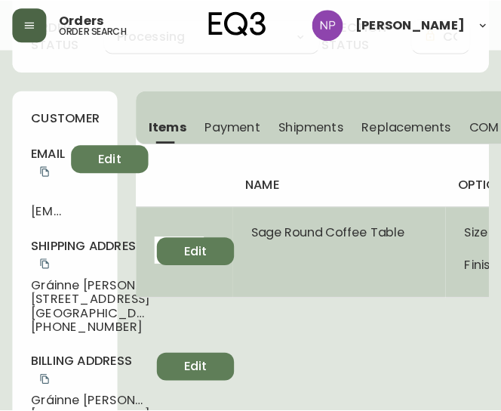
scroll to position [122, 0]
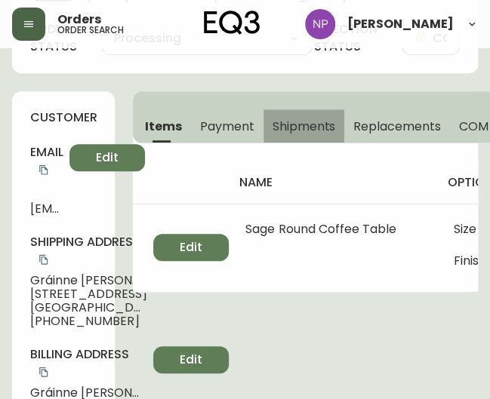
click at [263, 131] on button "Shipments" at bounding box center [304, 125] width 82 height 33
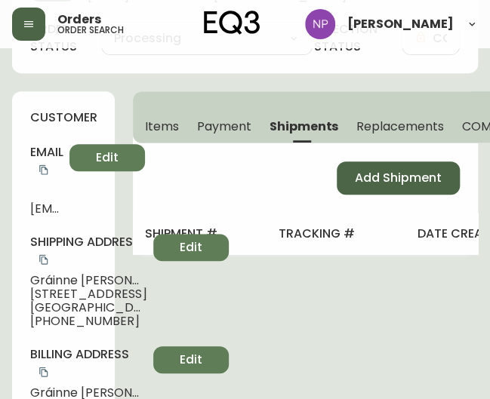
click at [379, 189] on button "Add Shipment" at bounding box center [398, 178] width 123 height 33
select select "PENDING"
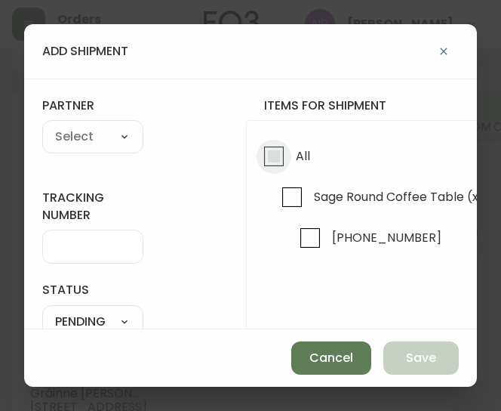
click at [289, 154] on input "All" at bounding box center [274, 156] width 35 height 35
checkbox input "true"
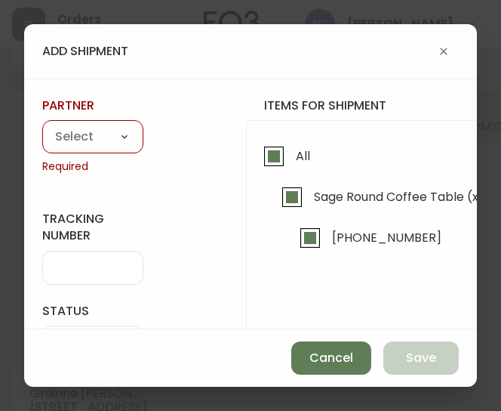
click at [107, 137] on select "A Move to Remember LLC ABF Freight Alero [PERSON_NAME] Canada Post Canpar Expre…" at bounding box center [92, 137] width 101 height 23
select select "cke1dpc0yc9gj0134t8k3ng1a"
click at [42, 126] on select "A Move to Remember LLC ABF Freight Alero [PERSON_NAME] Canada Post Canpar Expre…" at bounding box center [92, 137] width 101 height 23
type input "RXO"
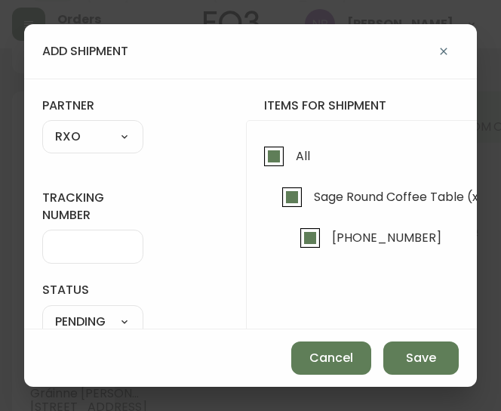
click at [107, 233] on div at bounding box center [92, 246] width 101 height 34
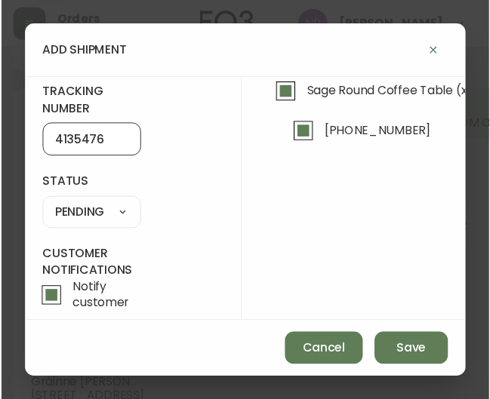
scroll to position [103, 0]
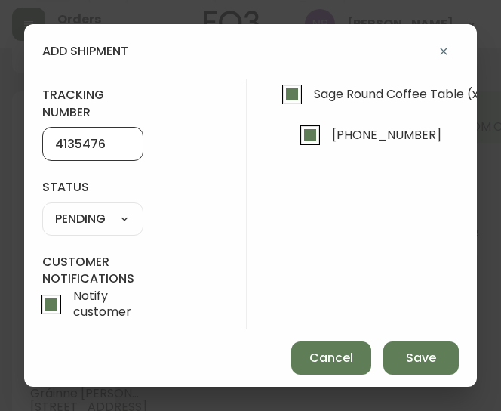
type input "4135476"
click at [107, 211] on select "SHIPPED PENDING CANCELLED" at bounding box center [92, 219] width 101 height 23
click at [42, 208] on select "SHIPPED PENDING CANCELLED" at bounding box center [92, 219] width 101 height 23
select select "PENDING"
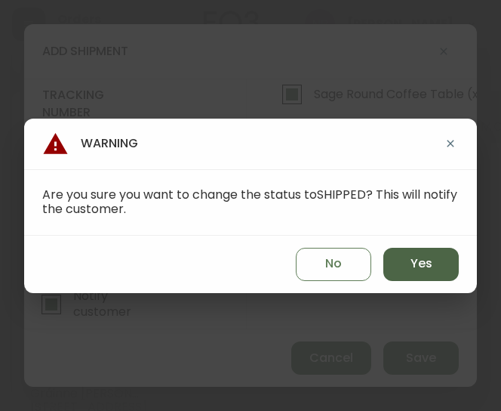
click at [404, 271] on button "Yes" at bounding box center [420, 264] width 75 height 33
type input "SHIPPED"
select select "SHIPPED"
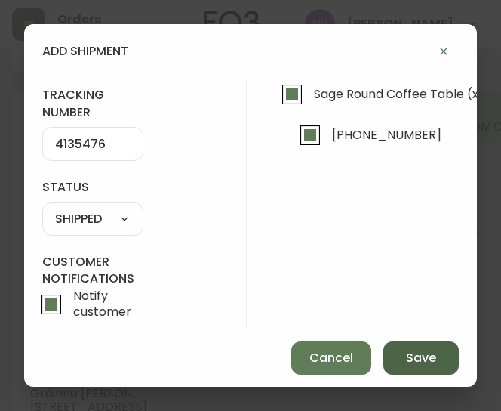
click at [439, 353] on button "Save" at bounding box center [420, 357] width 75 height 33
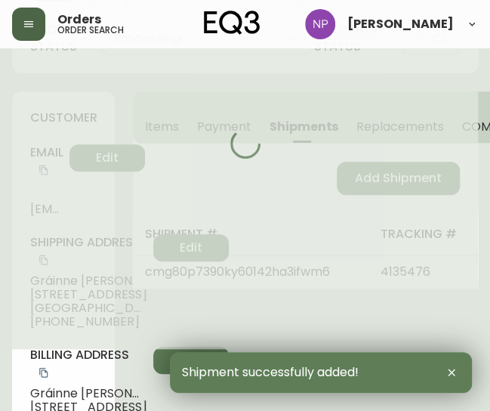
type input "Fully Shipped"
select select "FULLY_SHIPPED"
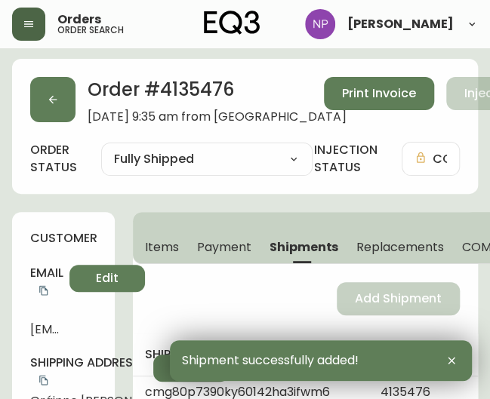
scroll to position [0, 0]
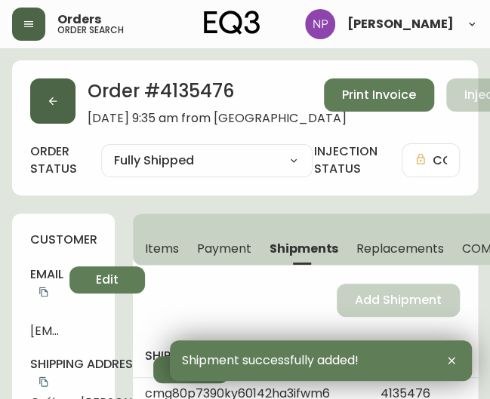
click at [60, 91] on button "button" at bounding box center [52, 101] width 45 height 45
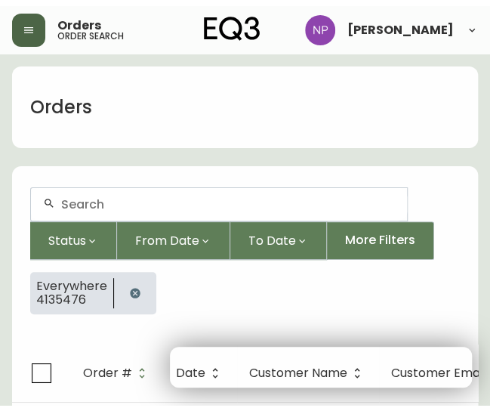
scroll to position [27, 0]
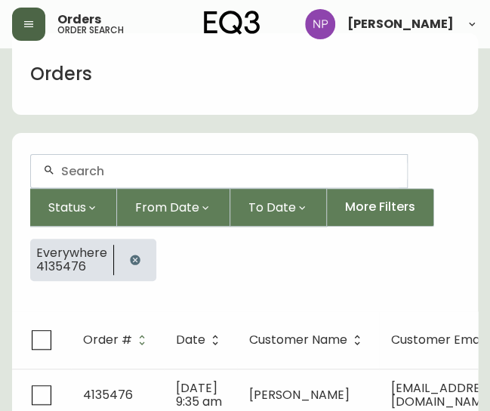
click at [79, 177] on div at bounding box center [219, 171] width 376 height 32
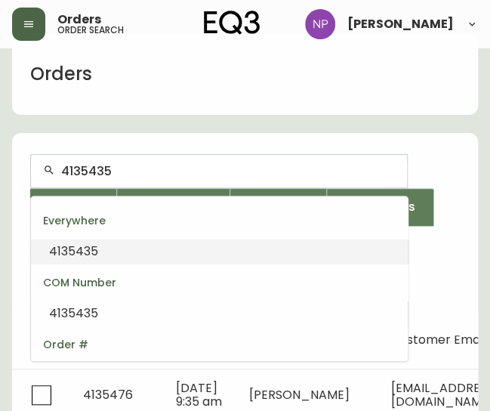
type input "4135435"
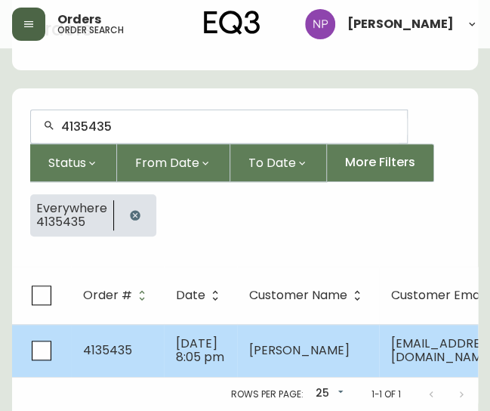
click at [119, 341] on span "4135435" at bounding box center [107, 349] width 49 height 17
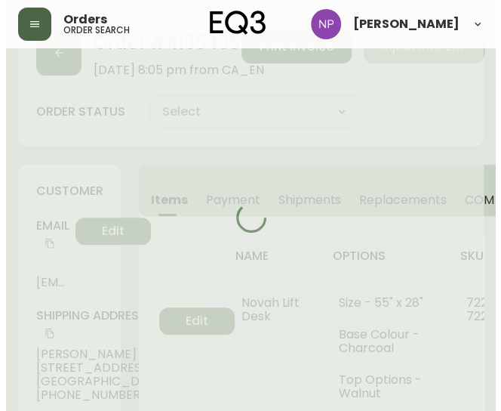
scroll to position [94, 0]
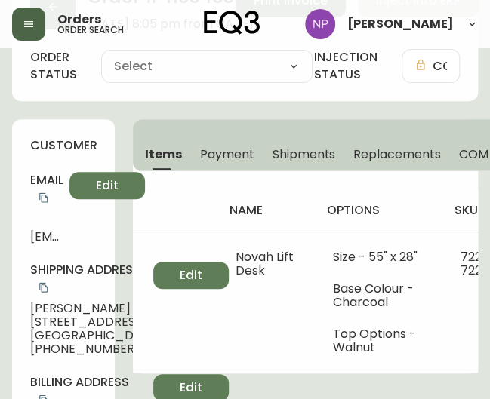
type input "Processing"
select select "PROCESSING"
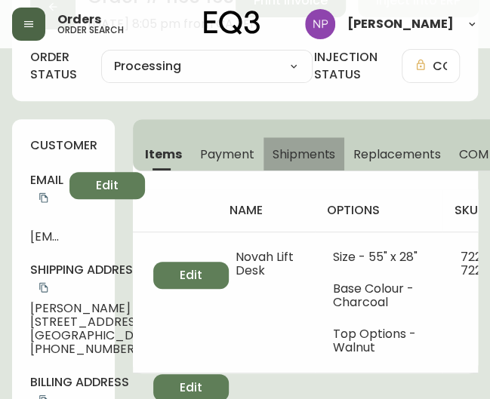
click at [284, 152] on span "Shipments" at bounding box center [304, 154] width 63 height 16
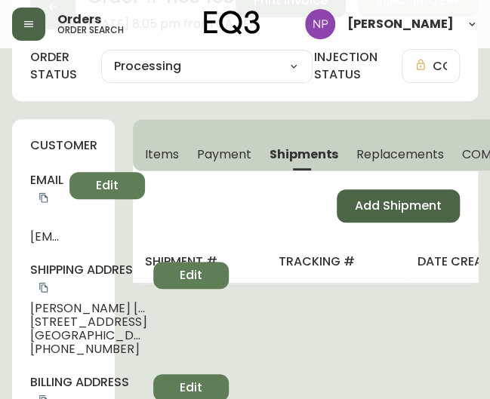
click at [359, 200] on span "Add Shipment" at bounding box center [398, 206] width 87 height 17
select select "PENDING"
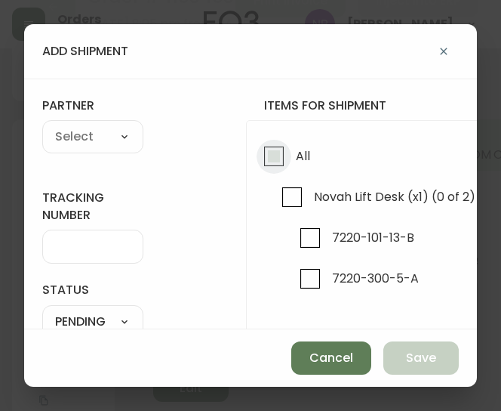
click at [284, 158] on input "All" at bounding box center [274, 156] width 35 height 35
checkbox input "true"
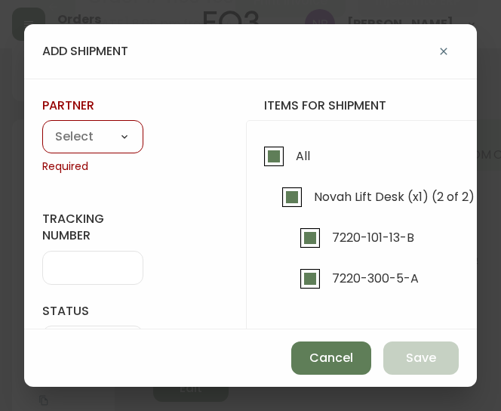
click at [88, 141] on select "A Move to Remember LLC ABF Freight Alero [PERSON_NAME] Canada Post Canpar Expre…" at bounding box center [92, 137] width 101 height 23
select select "cke1dpc0yc9gj0134t8k3ng1a"
click at [42, 126] on select "A Move to Remember LLC ABF Freight Alero [PERSON_NAME] Canada Post Canpar Expre…" at bounding box center [92, 137] width 101 height 23
type input "RXO"
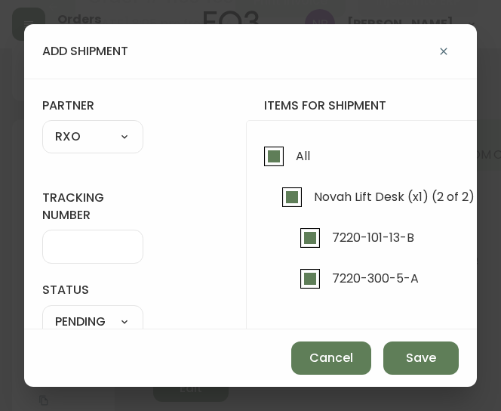
click at [82, 239] on input "tracking number" at bounding box center [92, 246] width 75 height 14
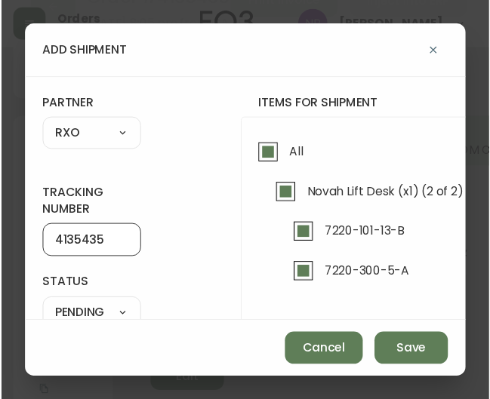
scroll to position [140, 0]
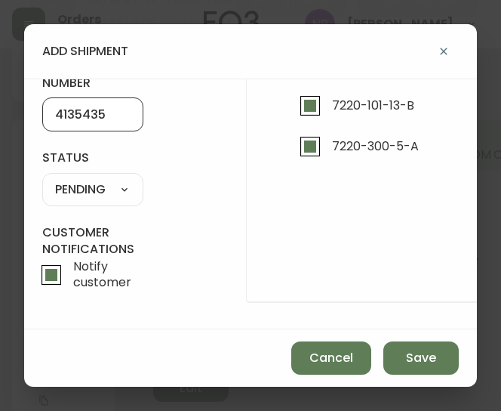
type input "4135435"
click at [88, 178] on select "SHIPPED PENDING CANCELLED" at bounding box center [92, 189] width 101 height 23
click at [42, 178] on select "SHIPPED PENDING CANCELLED" at bounding box center [92, 189] width 101 height 23
select select "PENDING"
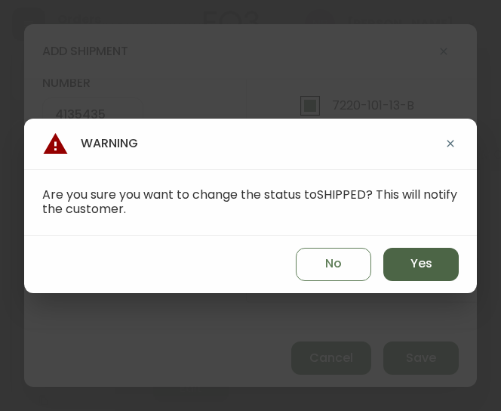
click at [401, 262] on button "Yes" at bounding box center [420, 264] width 75 height 33
type input "SHIPPED"
select select "SHIPPED"
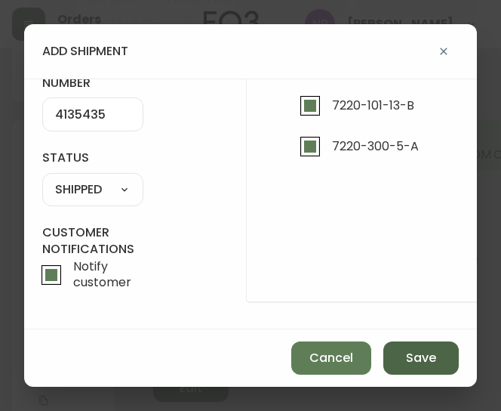
click at [422, 362] on span "Save" at bounding box center [421, 358] width 30 height 17
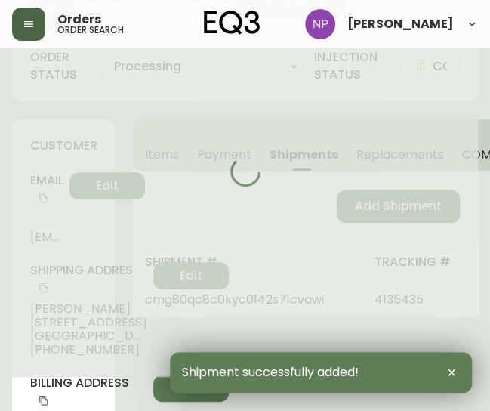
type input "Fully Shipped"
select select "FULLY_SHIPPED"
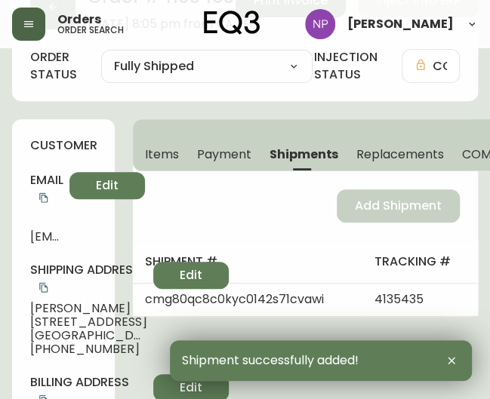
scroll to position [0, 0]
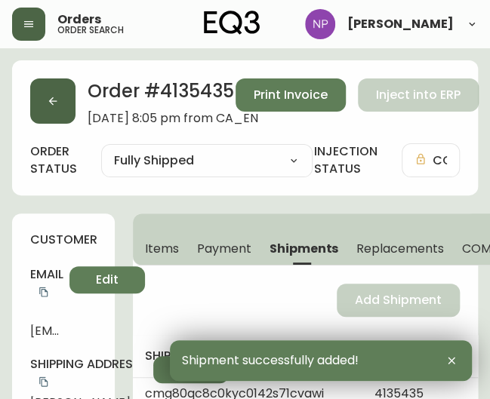
click at [42, 108] on button "button" at bounding box center [52, 101] width 45 height 45
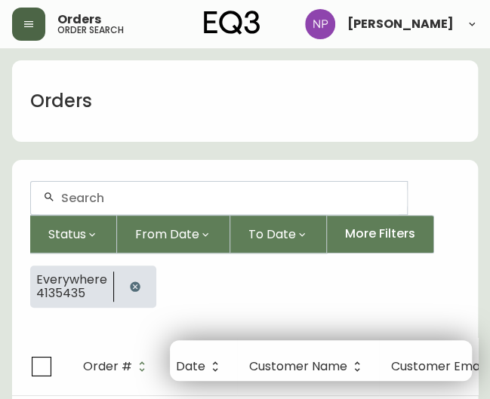
scroll to position [27, 0]
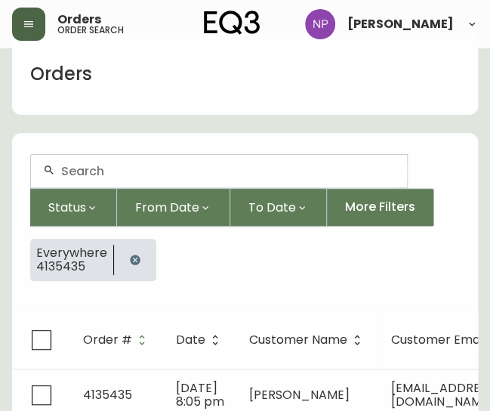
click at [112, 168] on input "text" at bounding box center [228, 171] width 334 height 14
type input "4135488"
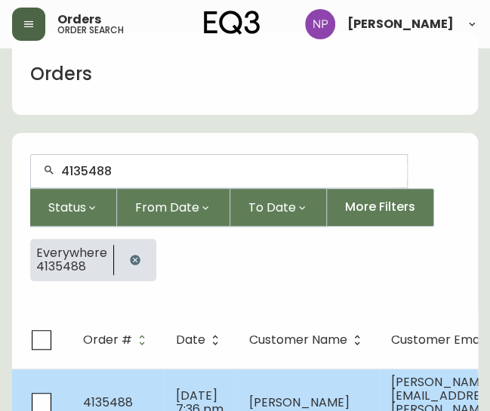
click at [134, 393] on td "4135488" at bounding box center [117, 401] width 93 height 67
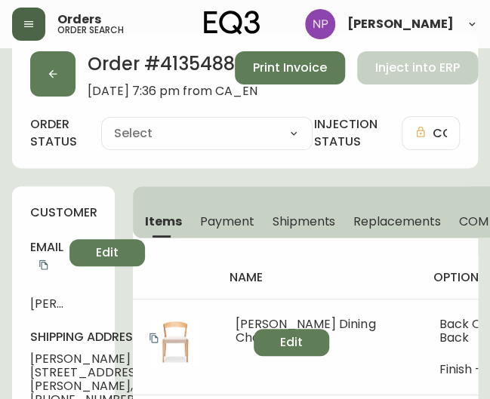
type input "Processing"
select select "PROCESSING"
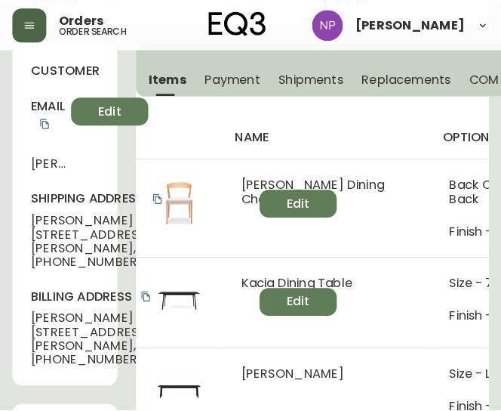
scroll to position [171, 0]
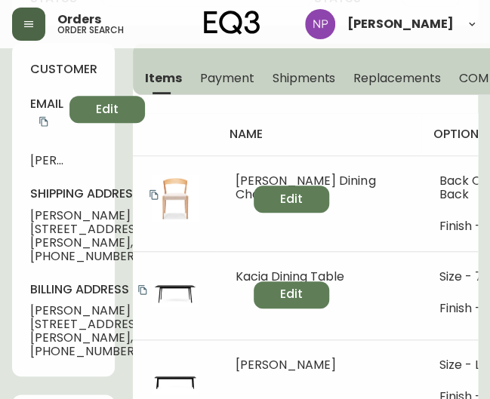
click at [290, 85] on button "Shipments" at bounding box center [304, 77] width 82 height 33
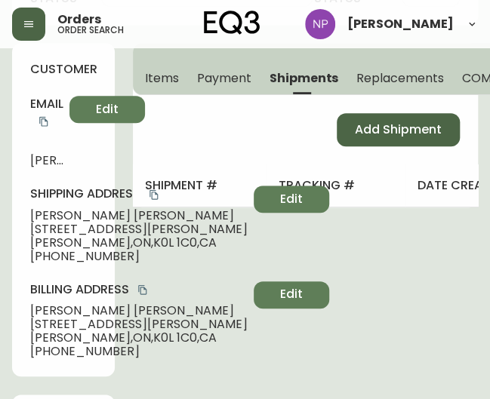
click at [390, 129] on span "Add Shipment" at bounding box center [398, 130] width 87 height 17
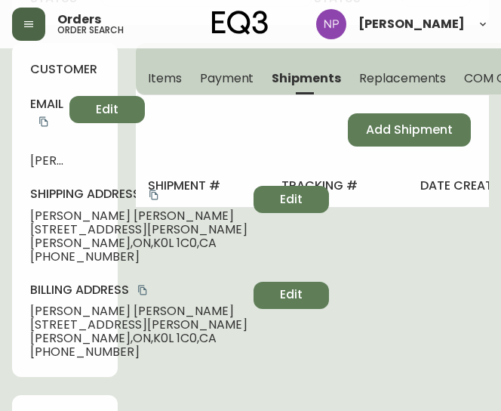
select select "PENDING"
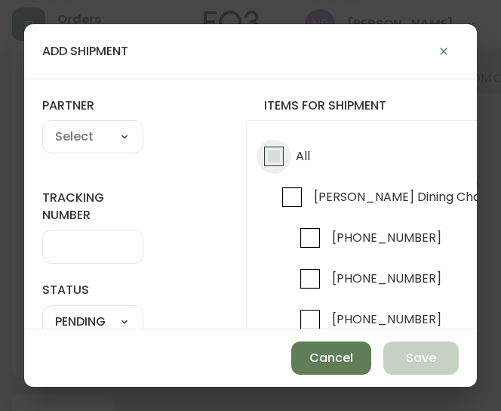
click at [270, 164] on input "All" at bounding box center [274, 156] width 35 height 35
checkbox input "true"
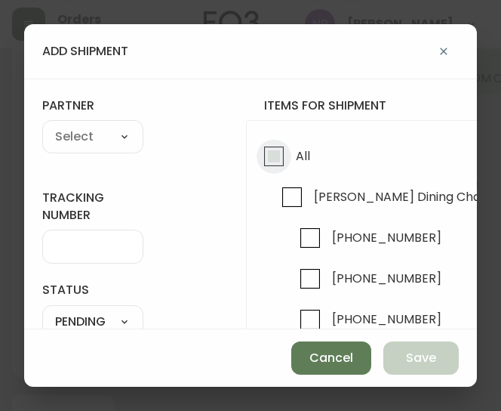
checkbox input "true"
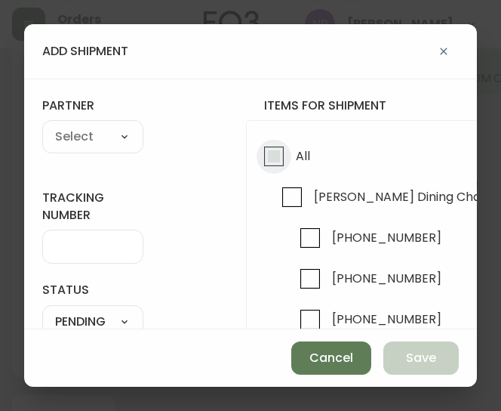
checkbox input "true"
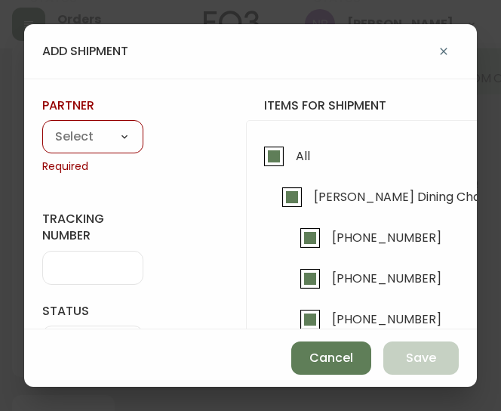
click at [100, 118] on div "partner A Move to Remember LLC ABF Freight Alero [PERSON_NAME] Canada Post Canp…" at bounding box center [92, 135] width 101 height 77
click at [73, 133] on select "A Move to Remember LLC ABF Freight Alero [PERSON_NAME] Canada Post Canpar Expre…" at bounding box center [92, 137] width 101 height 23
select select "cke1dpc0yc9gj0134t8k3ng1a"
click at [42, 126] on select "A Move to Remember LLC ABF Freight Alero [PERSON_NAME] Canada Post Canpar Expre…" at bounding box center [92, 137] width 101 height 23
type input "RXO"
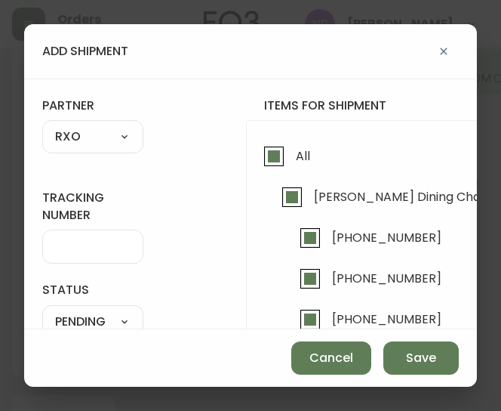
click at [77, 244] on input "tracking number" at bounding box center [92, 246] width 75 height 14
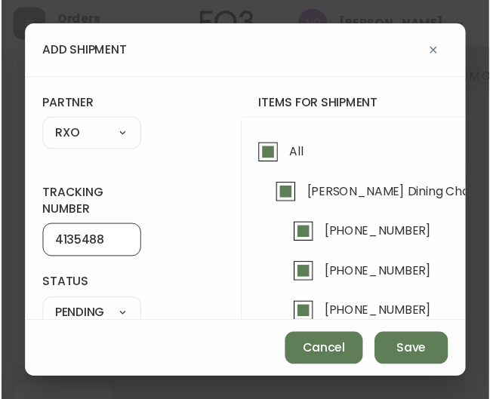
scroll to position [100, 0]
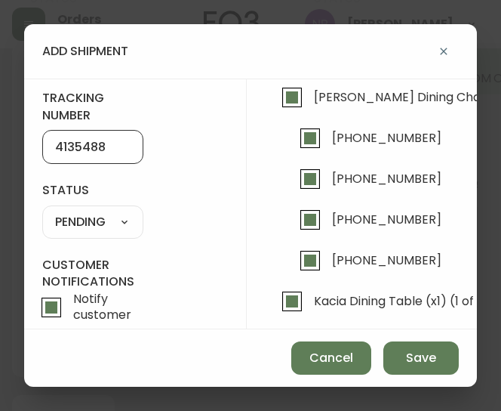
type input "4135488"
click at [121, 222] on select "SHIPPED PENDING CANCELLED" at bounding box center [92, 222] width 101 height 23
click at [42, 211] on select "SHIPPED PENDING CANCELLED" at bounding box center [92, 222] width 101 height 23
select select "PENDING"
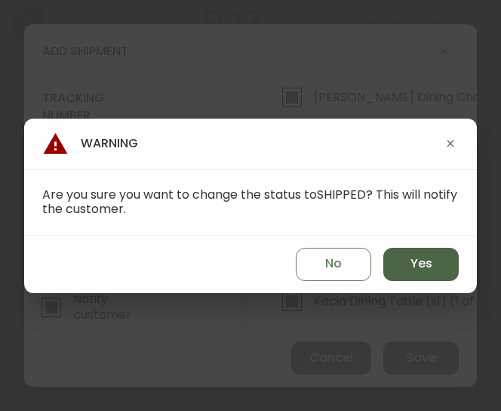
click at [423, 269] on span "Yes" at bounding box center [422, 263] width 22 height 17
type input "SHIPPED"
select select "SHIPPED"
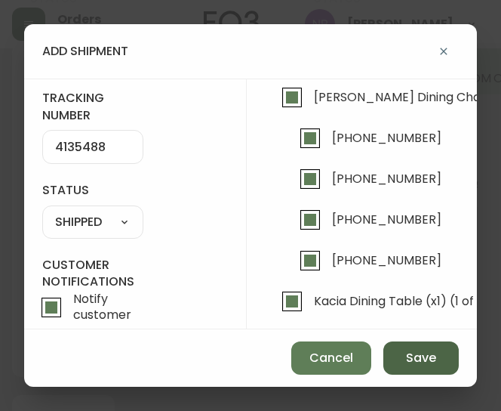
click at [417, 357] on span "Save" at bounding box center [421, 358] width 30 height 17
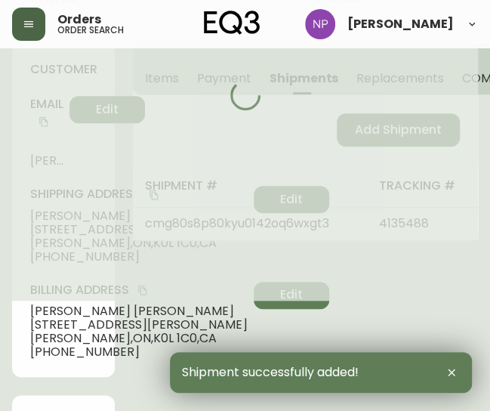
type input "Fully Shipped"
select select "FULLY_SHIPPED"
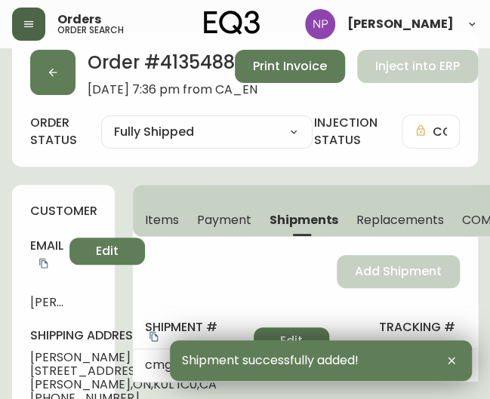
scroll to position [0, 0]
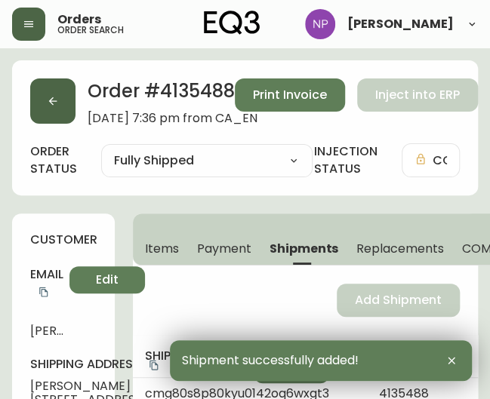
click at [57, 102] on icon "button" at bounding box center [53, 101] width 12 height 12
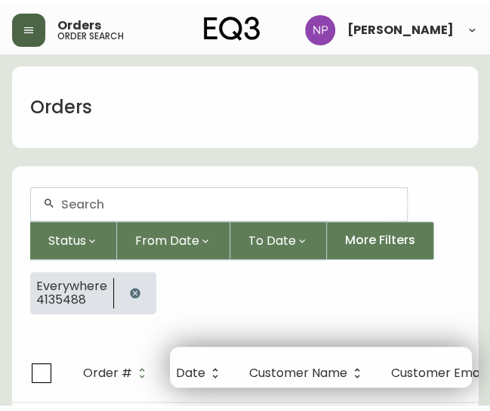
scroll to position [27, 0]
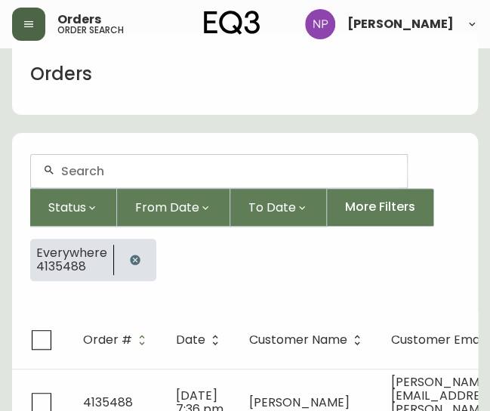
click at [94, 164] on input "text" at bounding box center [228, 171] width 334 height 14
type input "4135440"
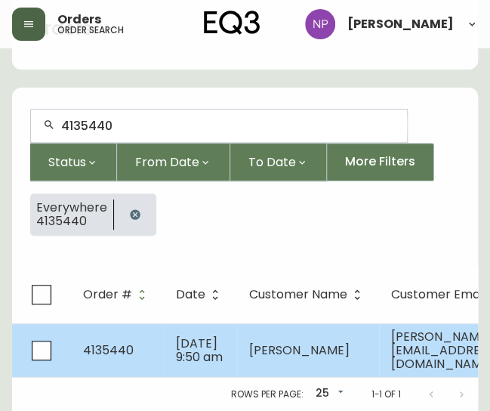
click at [213, 325] on td "[DATE] 9:50 am" at bounding box center [200, 350] width 73 height 54
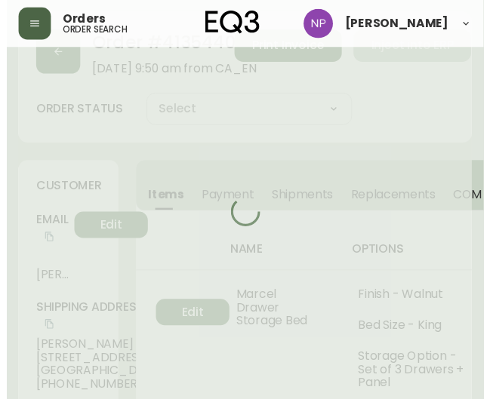
scroll to position [93, 0]
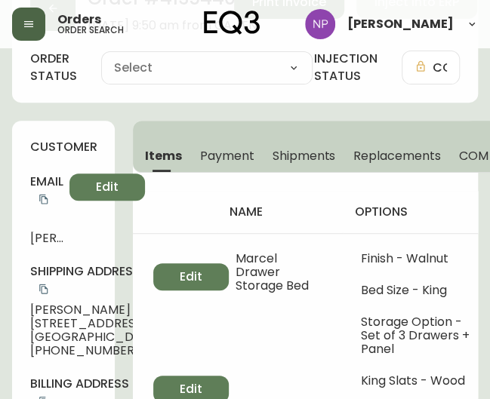
type input "Processing"
select select "PROCESSING"
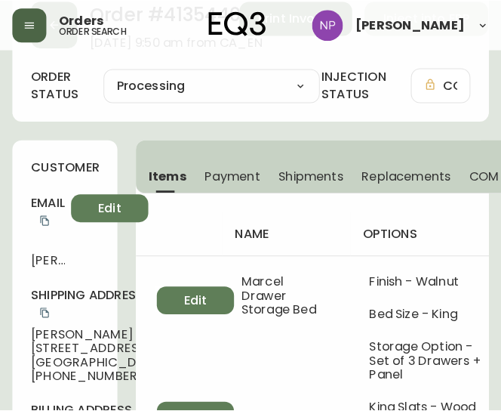
scroll to position [73, 0]
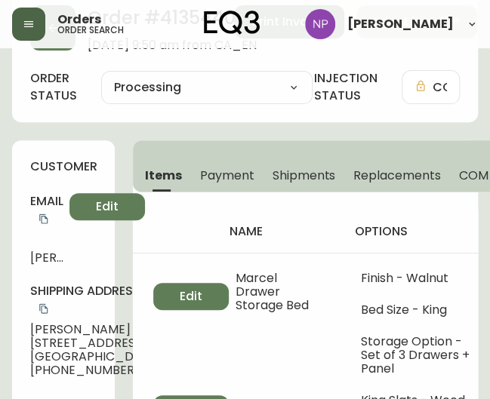
click at [297, 163] on button "Shipments" at bounding box center [304, 175] width 82 height 33
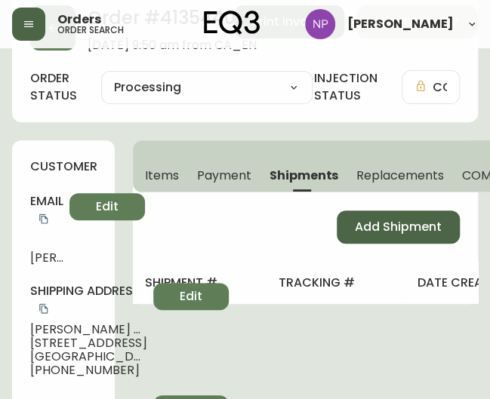
click at [375, 236] on button "Add Shipment" at bounding box center [398, 227] width 123 height 33
select select "PENDING"
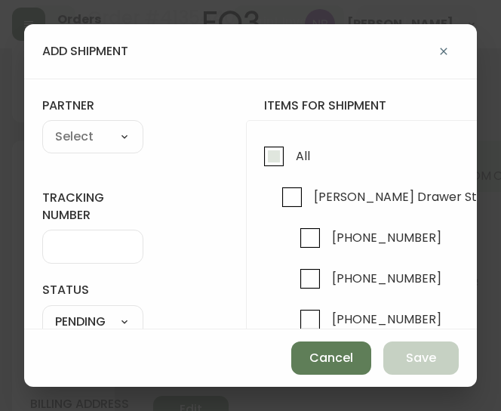
click at [278, 147] on input "All" at bounding box center [274, 156] width 35 height 35
checkbox input "true"
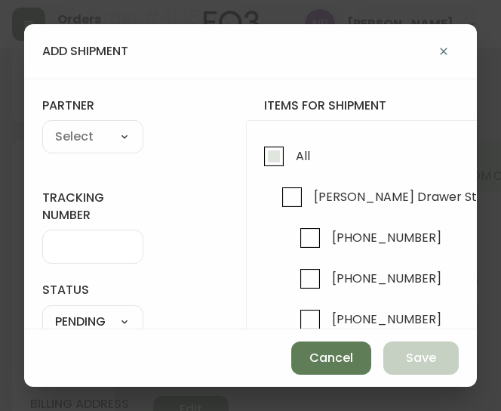
checkbox input "true"
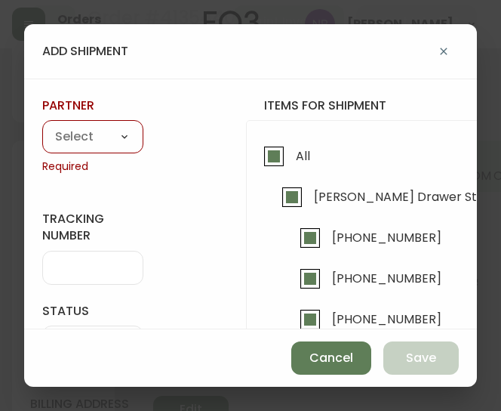
click at [89, 136] on select "A Move to Remember LLC ABF Freight Alero [PERSON_NAME] Canada Post Canpar Expre…" at bounding box center [92, 137] width 101 height 23
select select "cke1dpc0yc9gj0134t8k3ng1a"
click at [42, 126] on select "A Move to Remember LLC ABF Freight Alero [PERSON_NAME] Canada Post Canpar Expre…" at bounding box center [92, 137] width 101 height 23
type input "RXO"
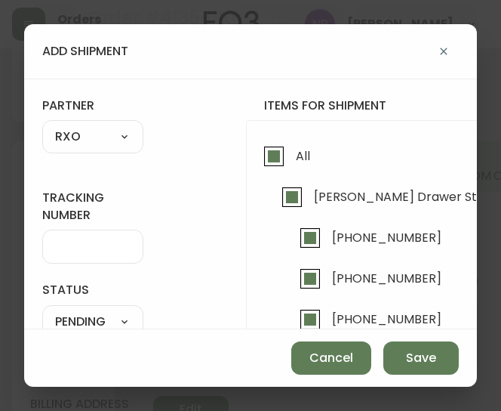
click at [59, 247] on input "tracking number" at bounding box center [92, 246] width 75 height 14
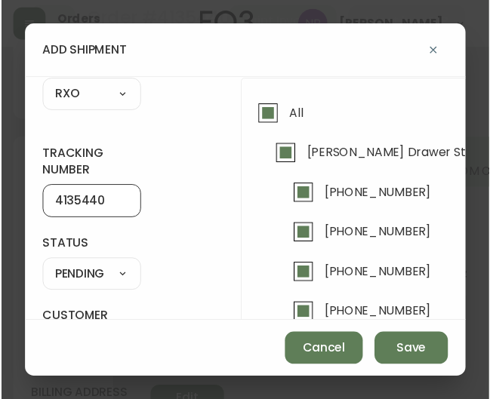
scroll to position [39, 0]
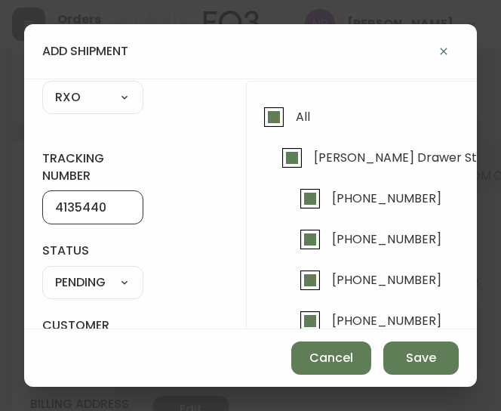
type input "4135440"
click at [109, 282] on select "SHIPPED PENDING CANCELLED" at bounding box center [92, 282] width 101 height 23
click at [42, 271] on select "SHIPPED PENDING CANCELLED" at bounding box center [92, 282] width 101 height 23
select select "PENDING"
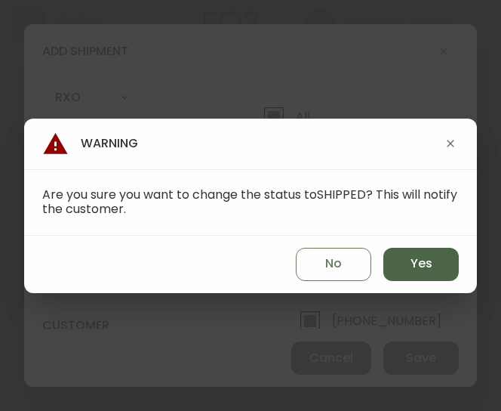
click at [430, 259] on span "Yes" at bounding box center [422, 263] width 22 height 17
type input "SHIPPED"
select select "SHIPPED"
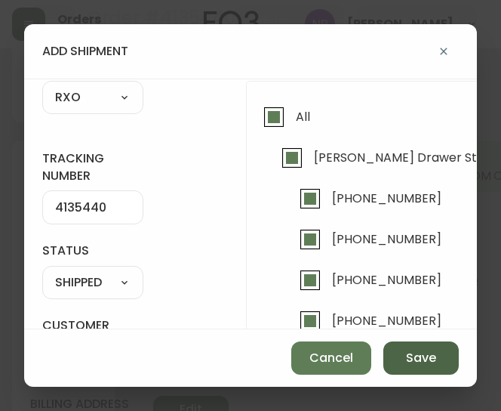
click at [438, 358] on button "Save" at bounding box center [420, 357] width 75 height 33
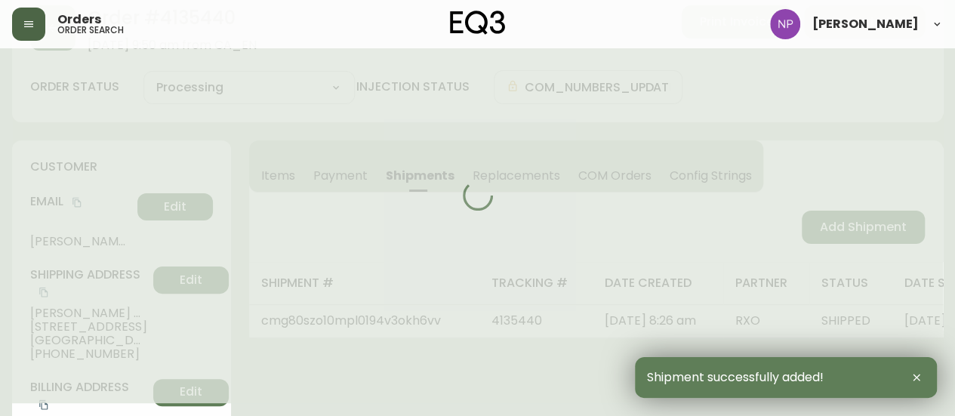
type input "Fully Shipped"
select select "FULLY_SHIPPED"
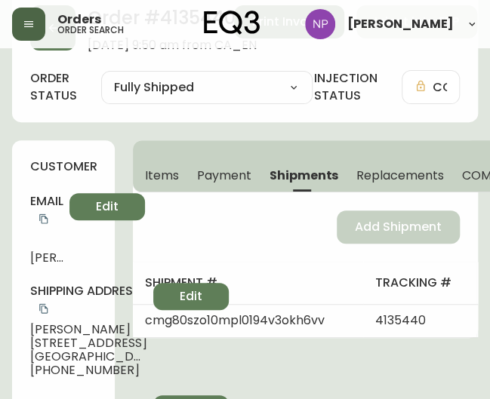
scroll to position [0, 0]
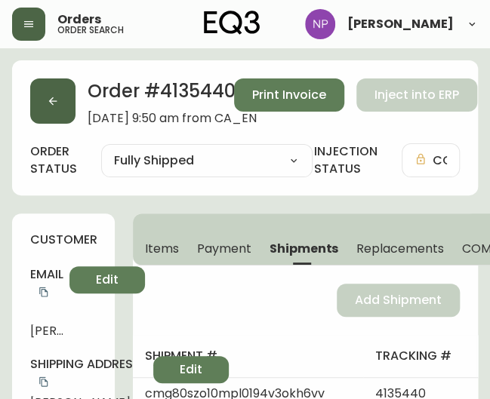
click at [66, 116] on button "button" at bounding box center [52, 101] width 45 height 45
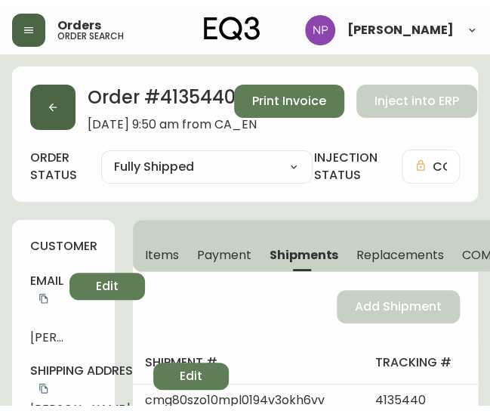
scroll to position [27, 0]
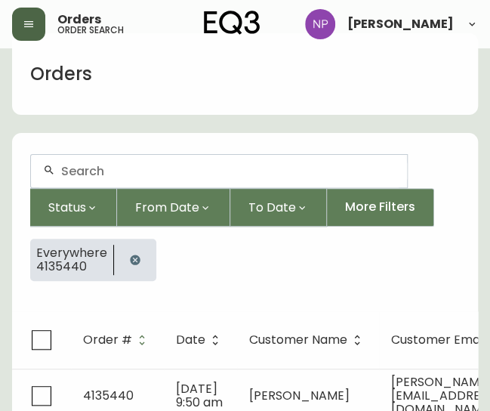
click at [196, 164] on input "text" at bounding box center [228, 171] width 334 height 14
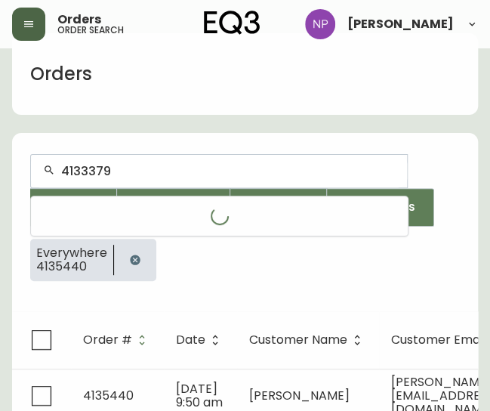
type input "4133379"
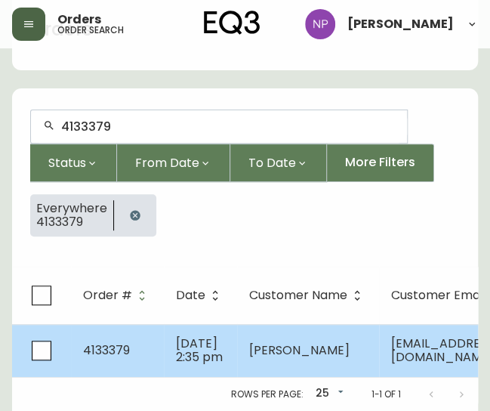
click at [164, 324] on td "[DATE] 2:35 pm" at bounding box center [200, 350] width 73 height 53
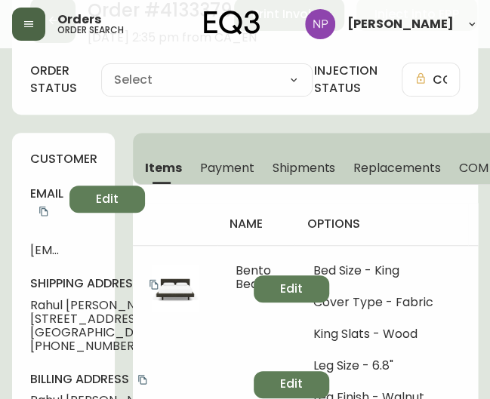
type input "Processing"
select select "PROCESSING"
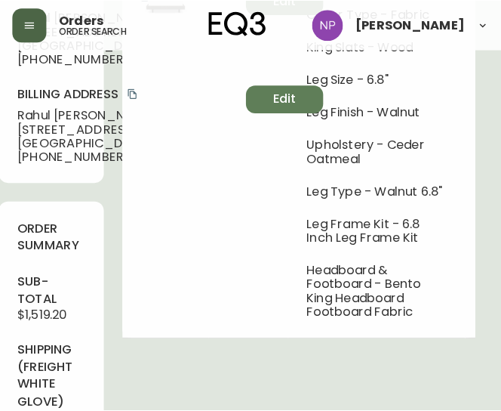
scroll to position [0, 38]
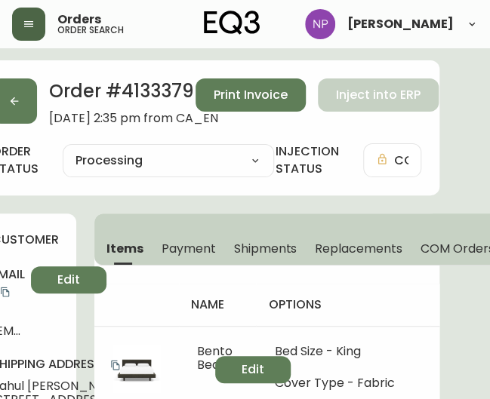
click at [266, 245] on span "Shipments" at bounding box center [265, 249] width 63 height 16
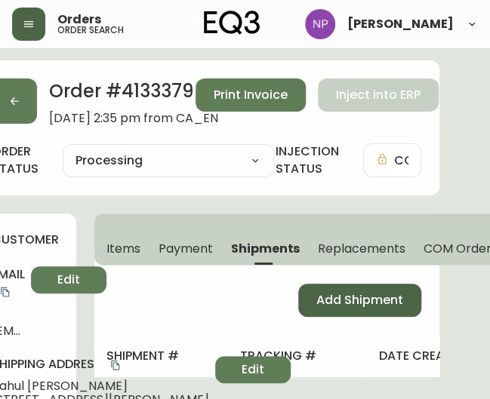
click at [334, 298] on span "Add Shipment" at bounding box center [359, 300] width 87 height 17
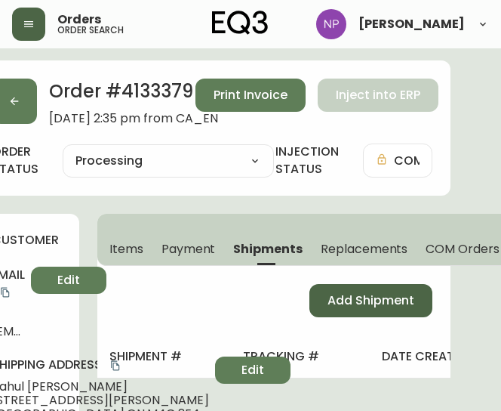
select select "PENDING"
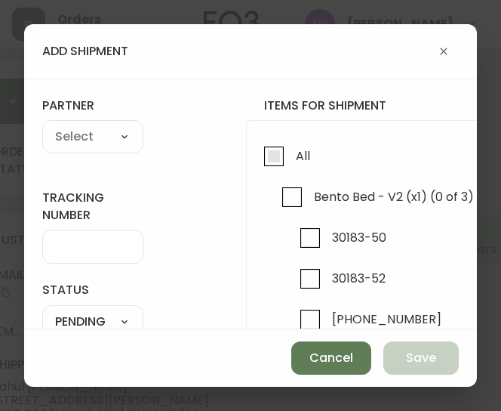
click at [279, 160] on input "All" at bounding box center [274, 156] width 35 height 35
checkbox input "true"
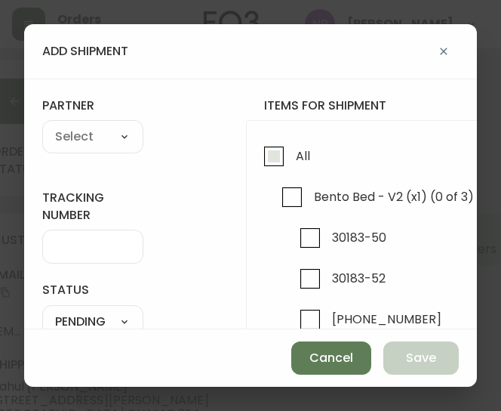
checkbox input "true"
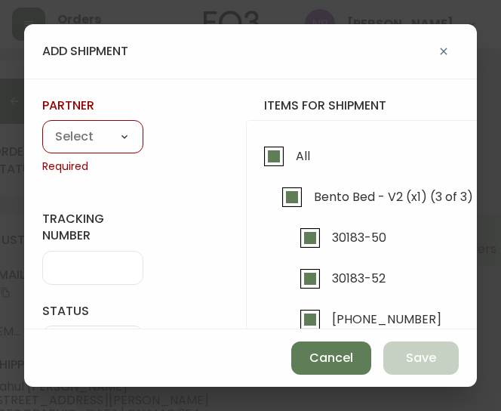
click at [110, 132] on select "A Move to Remember LLC ABF Freight Alero [PERSON_NAME] Canada Post Canpar Expre…" at bounding box center [92, 137] width 101 height 23
select select "cke1dpc0yc9gj0134t8k3ng1a"
click at [42, 126] on select "A Move to Remember LLC ABF Freight Alero [PERSON_NAME] Canada Post Canpar Expre…" at bounding box center [92, 137] width 101 height 23
type input "RXO"
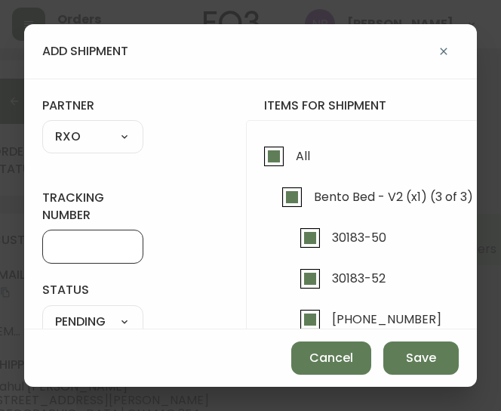
click at [68, 246] on input "tracking number" at bounding box center [92, 246] width 75 height 14
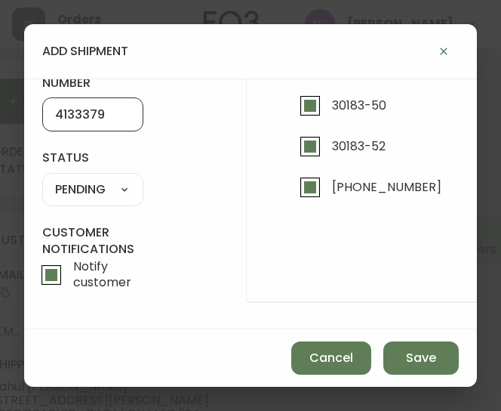
type input "4133379"
click at [127, 178] on select "SHIPPED PENDING CANCELLED" at bounding box center [92, 189] width 101 height 23
click at [42, 178] on select "SHIPPED PENDING CANCELLED" at bounding box center [92, 189] width 101 height 23
select select "PENDING"
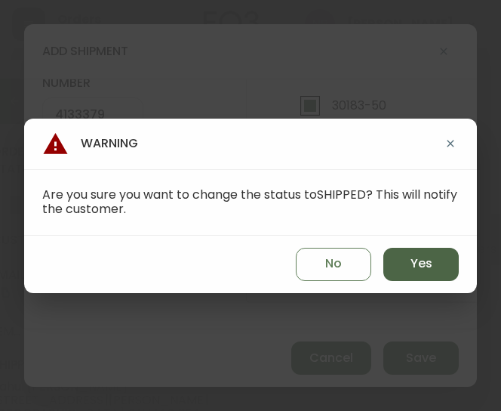
click at [434, 274] on button "Yes" at bounding box center [420, 264] width 75 height 33
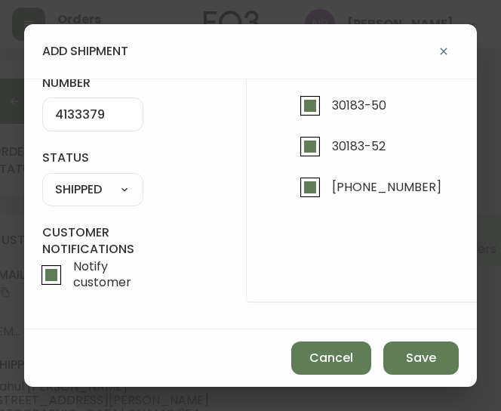
type input "SHIPPED"
select select "SHIPPED"
click at [411, 352] on span "Save" at bounding box center [421, 358] width 30 height 17
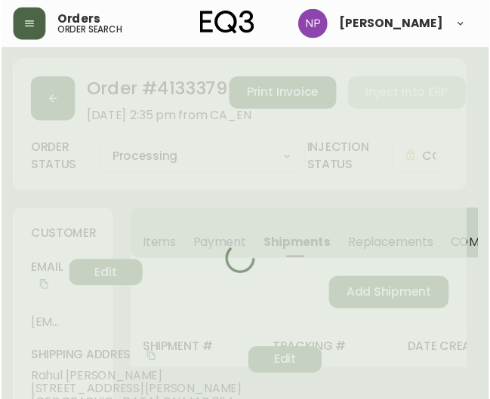
scroll to position [0, 0]
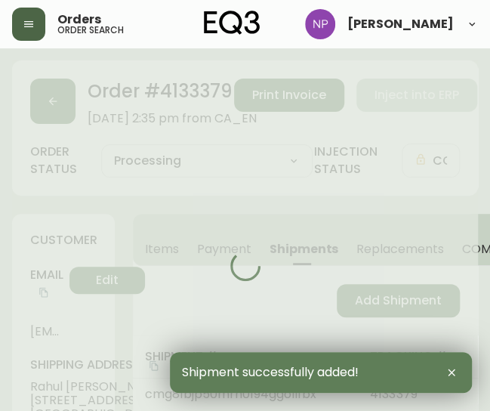
type input "Fully Shipped"
select select "FULLY_SHIPPED"
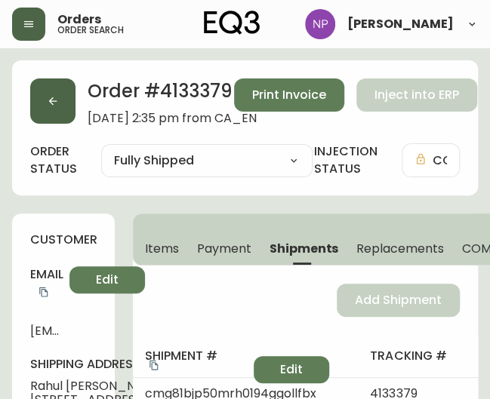
click at [49, 99] on icon "button" at bounding box center [53, 101] width 12 height 12
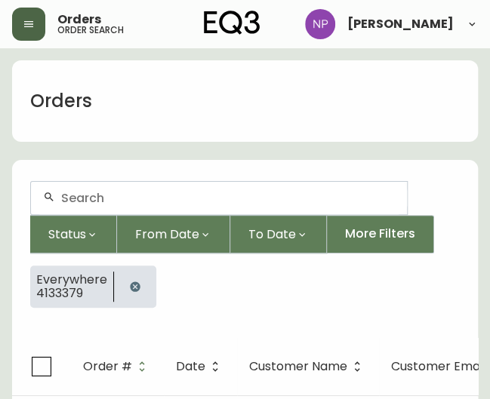
scroll to position [27, 0]
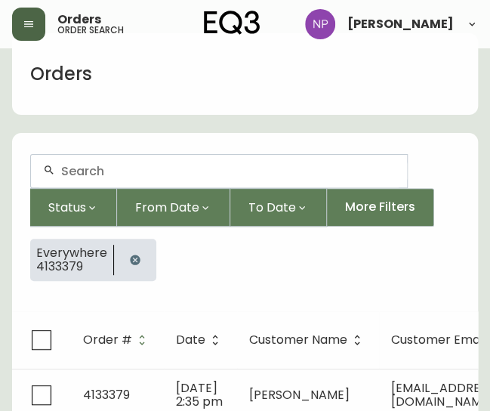
click at [98, 162] on div at bounding box center [219, 171] width 376 height 32
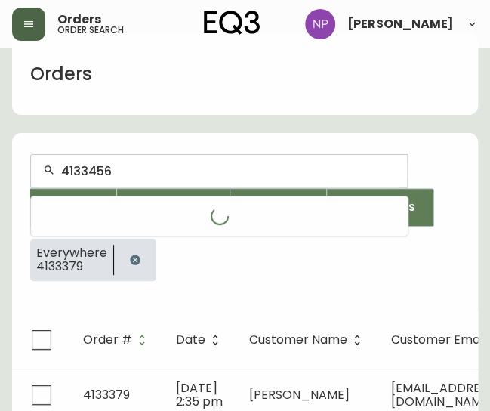
type input "4133456"
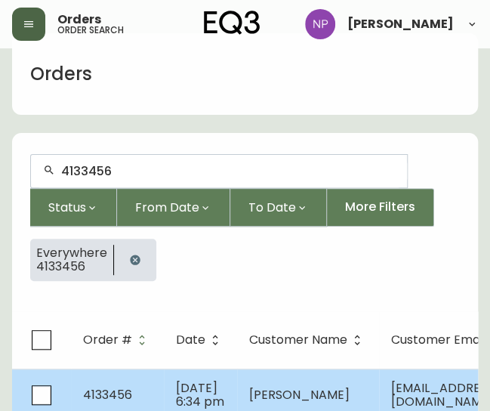
click at [176, 379] on span "[DATE] 6:34 pm" at bounding box center [200, 394] width 48 height 31
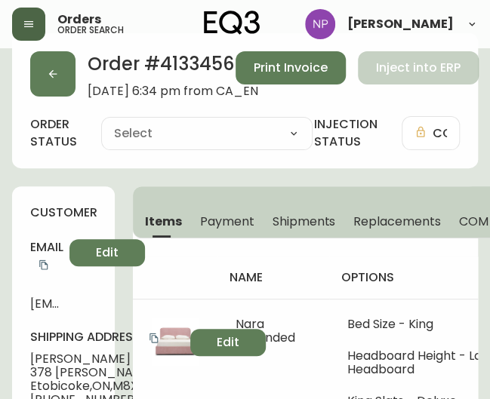
type input "Processing"
select select "PROCESSING"
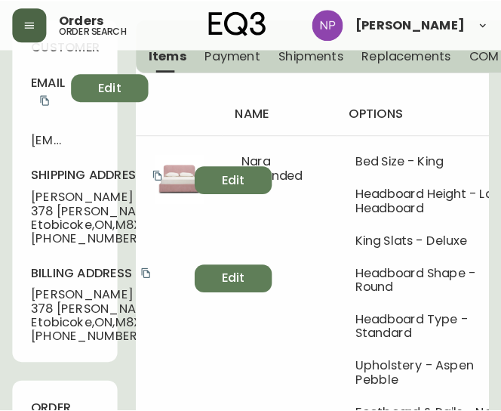
scroll to position [165, 0]
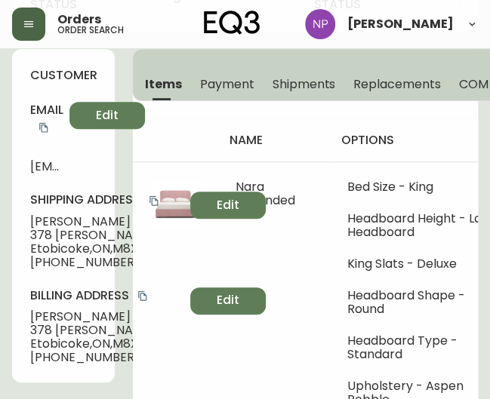
click at [308, 80] on span "Shipments" at bounding box center [304, 84] width 63 height 16
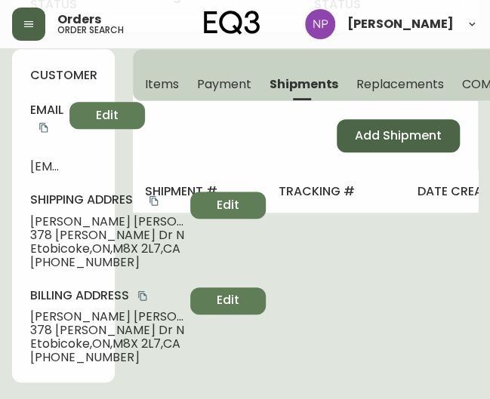
click at [380, 148] on button "Add Shipment" at bounding box center [398, 135] width 123 height 33
select select "PENDING"
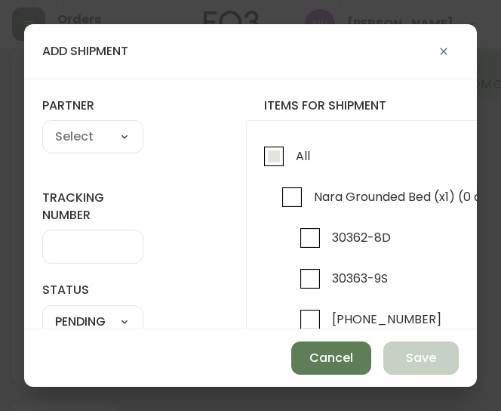
click at [270, 160] on input "All" at bounding box center [274, 156] width 35 height 35
checkbox input "true"
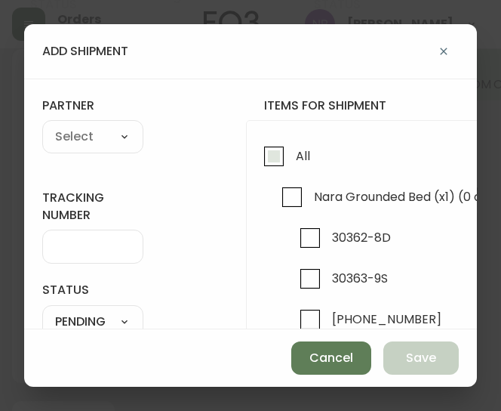
checkbox input "true"
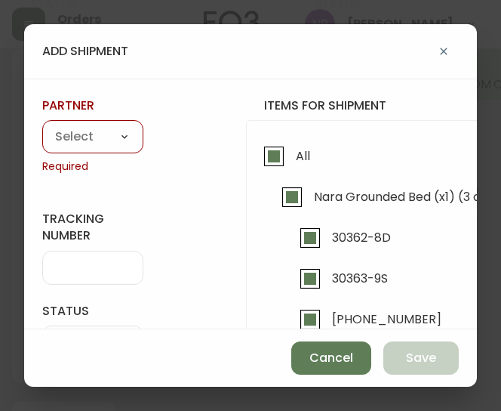
click at [79, 133] on select "A Move to Remember LLC ABF Freight Alero [PERSON_NAME] Canada Post Canpar Expre…" at bounding box center [92, 137] width 101 height 23
select select "cke1dpc0yc9gj0134t8k3ng1a"
click at [42, 126] on select "A Move to Remember LLC ABF Freight Alero [PERSON_NAME] Canada Post Canpar Expre…" at bounding box center [92, 137] width 101 height 23
type input "RXO"
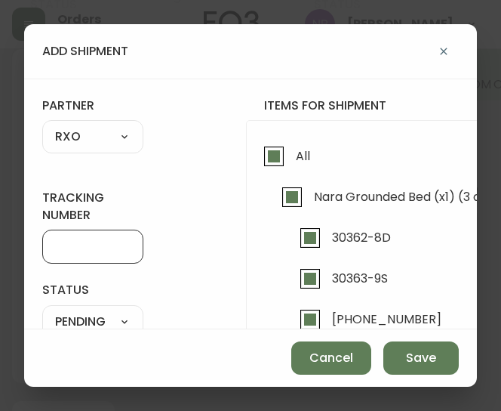
click at [82, 251] on input "tracking number" at bounding box center [92, 246] width 75 height 14
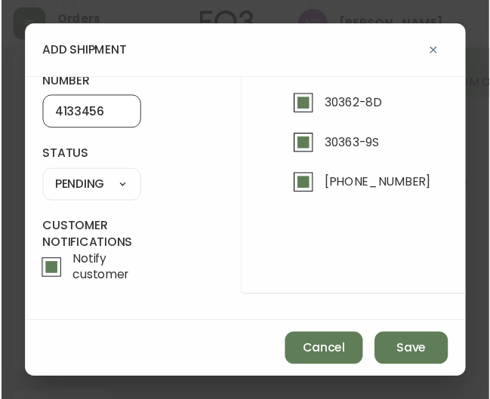
scroll to position [142, 0]
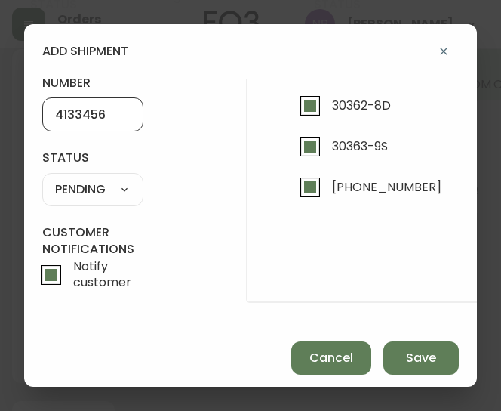
type input "4133456"
click at [106, 178] on select "SHIPPED PENDING CANCELLED" at bounding box center [92, 189] width 101 height 23
click at [42, 178] on select "SHIPPED PENDING CANCELLED" at bounding box center [92, 189] width 101 height 23
select select "PENDING"
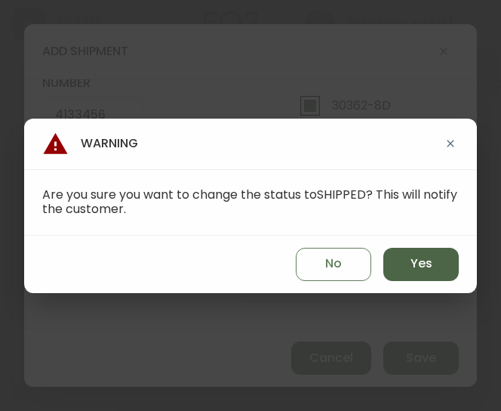
click at [428, 272] on span "Yes" at bounding box center [422, 263] width 22 height 17
type input "SHIPPED"
select select "SHIPPED"
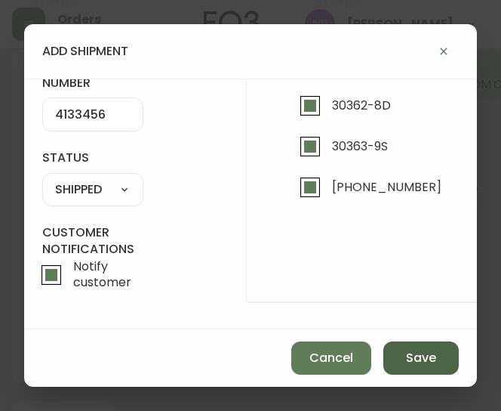
click at [426, 368] on button "Save" at bounding box center [420, 357] width 75 height 33
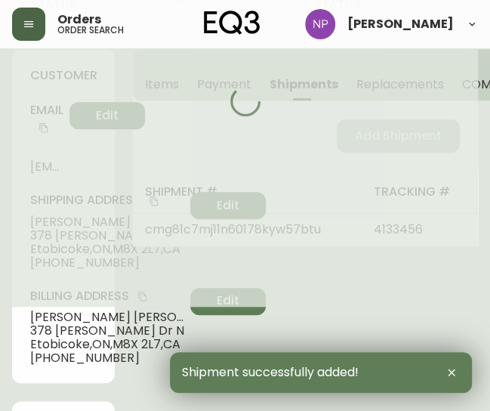
type input "Fully Shipped"
select select "FULLY_SHIPPED"
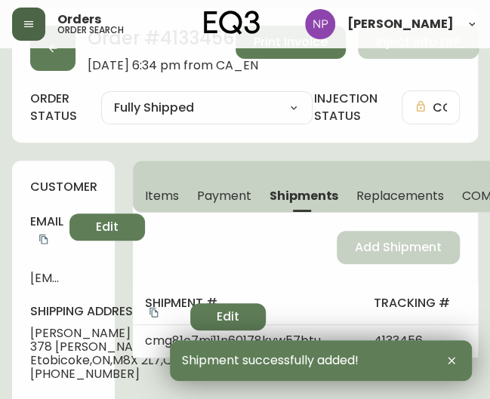
scroll to position [0, 0]
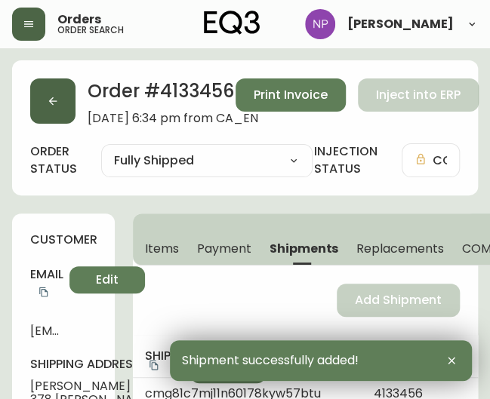
click at [45, 100] on button "button" at bounding box center [52, 101] width 45 height 45
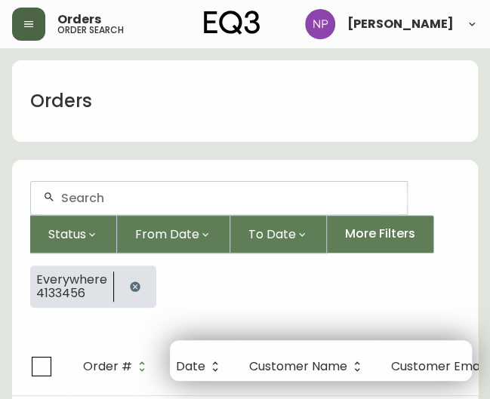
scroll to position [27, 0]
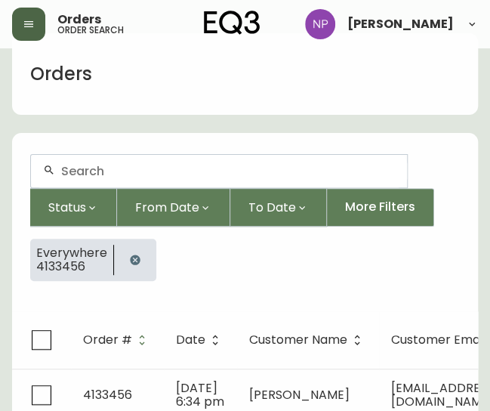
click at [103, 180] on div at bounding box center [219, 171] width 376 height 32
type input "4133500"
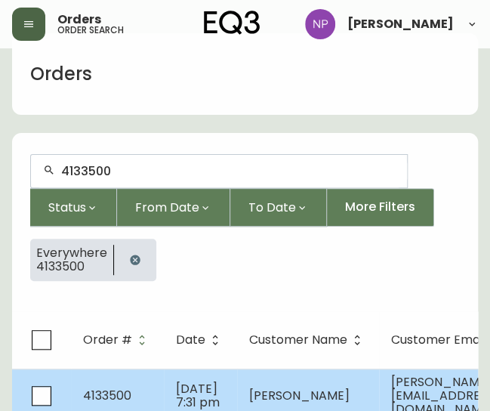
click at [149, 392] on td "4133500" at bounding box center [117, 395] width 93 height 54
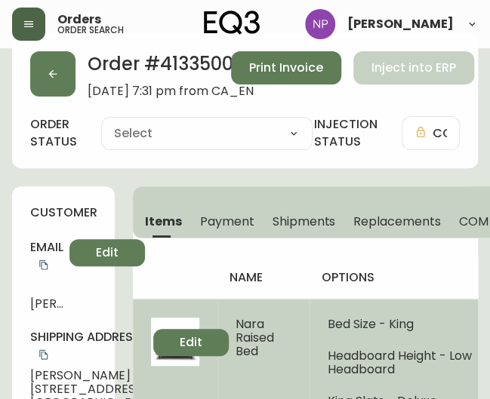
type input "Processing"
select select "PROCESSING"
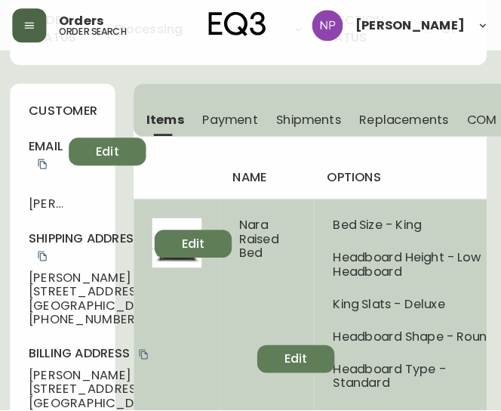
scroll to position [106, 2]
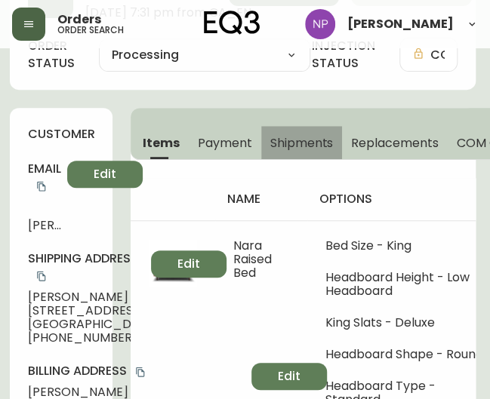
click at [300, 139] on span "Shipments" at bounding box center [301, 143] width 63 height 16
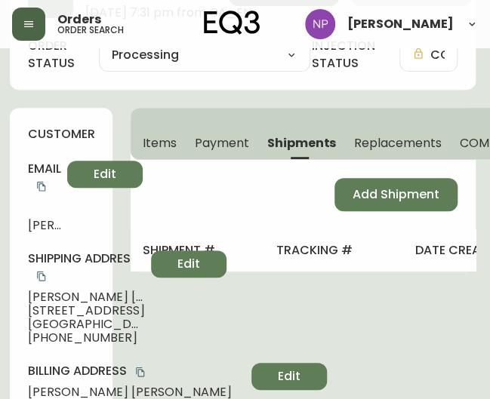
click at [357, 174] on div "Add Shipment" at bounding box center [303, 194] width 345 height 69
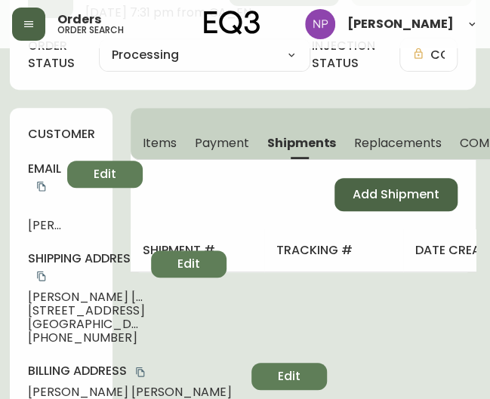
click at [375, 199] on span "Add Shipment" at bounding box center [396, 194] width 87 height 17
select select "PENDING"
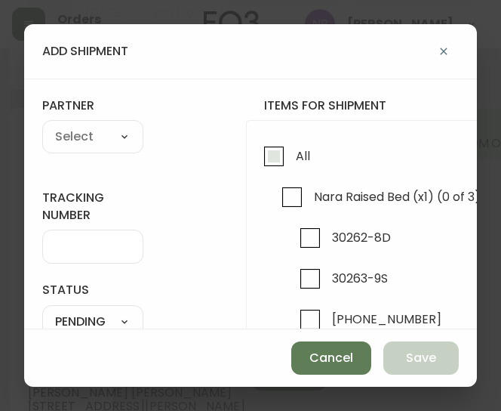
click at [269, 152] on input "All" at bounding box center [274, 156] width 35 height 35
checkbox input "true"
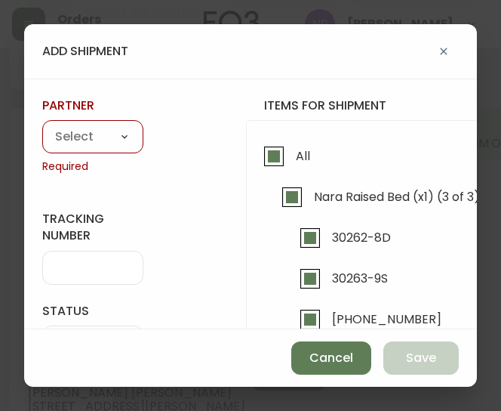
click at [88, 141] on select "A Move to Remember LLC ABF Freight Alero [PERSON_NAME] Canada Post Canpar Expre…" at bounding box center [92, 137] width 101 height 23
click at [42, 126] on select "A Move to Remember LLC ABF Freight Alero [PERSON_NAME] Canada Post Canpar Expre…" at bounding box center [92, 137] width 101 height 23
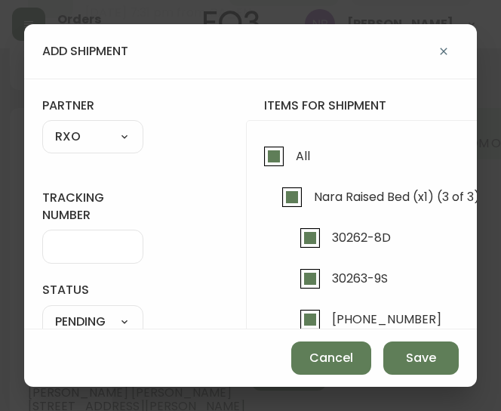
click at [73, 248] on input "tracking number" at bounding box center [92, 246] width 75 height 14
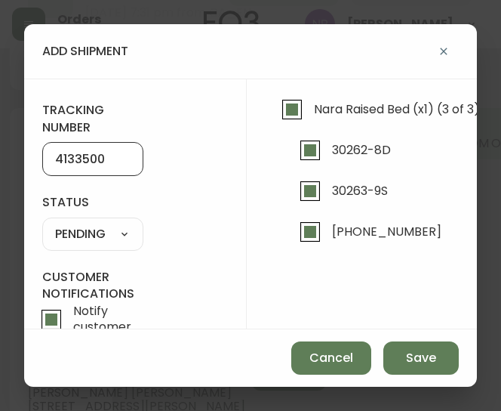
click at [111, 239] on select "SHIPPED PENDING CANCELLED" at bounding box center [92, 234] width 101 height 23
click at [42, 223] on select "SHIPPED PENDING CANCELLED" at bounding box center [92, 234] width 101 height 23
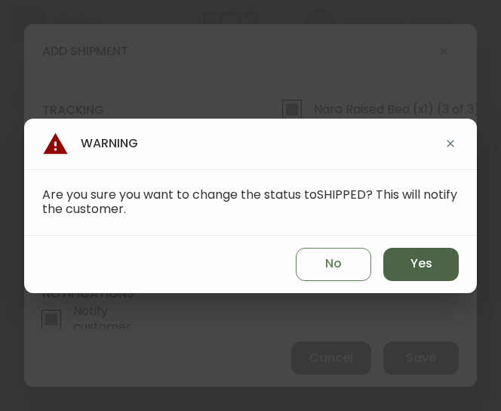
click at [439, 260] on button "Yes" at bounding box center [420, 264] width 75 height 33
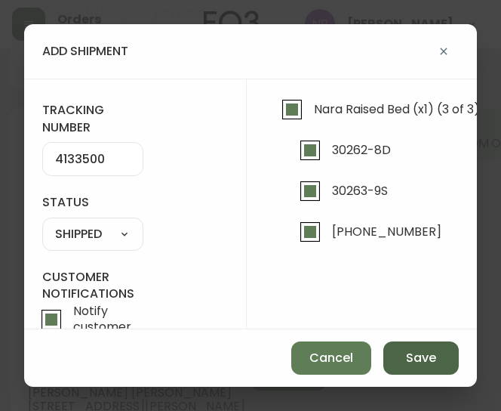
click at [424, 351] on span "Save" at bounding box center [421, 358] width 30 height 17
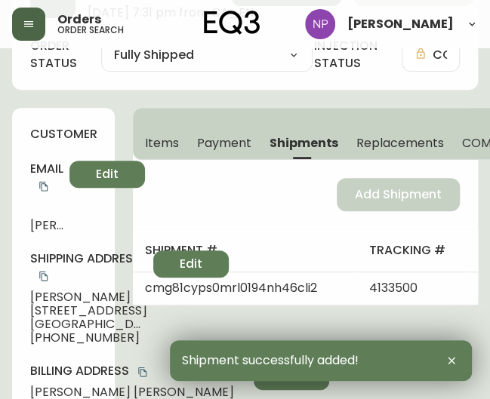
scroll to position [0, 0]
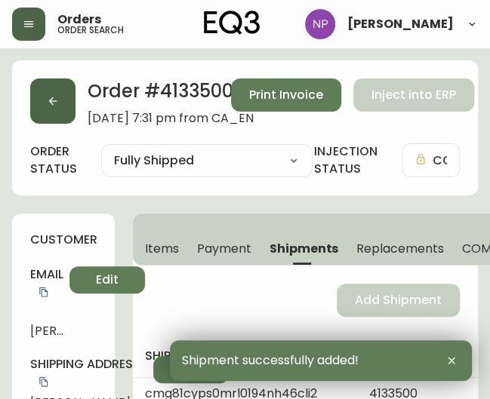
click at [37, 95] on button "button" at bounding box center [52, 101] width 45 height 45
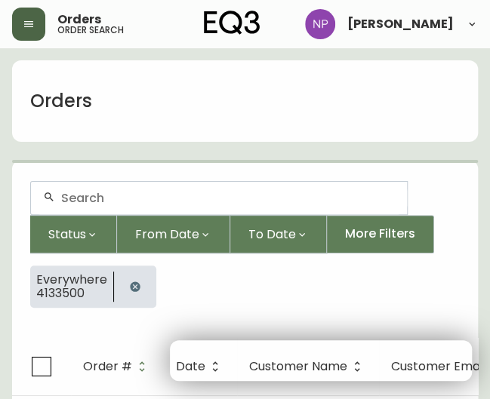
scroll to position [27, 0]
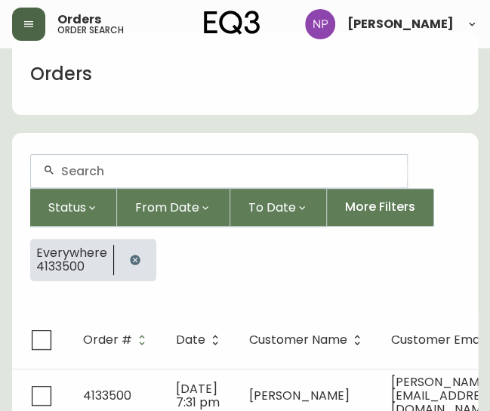
click at [102, 179] on div at bounding box center [219, 171] width 376 height 32
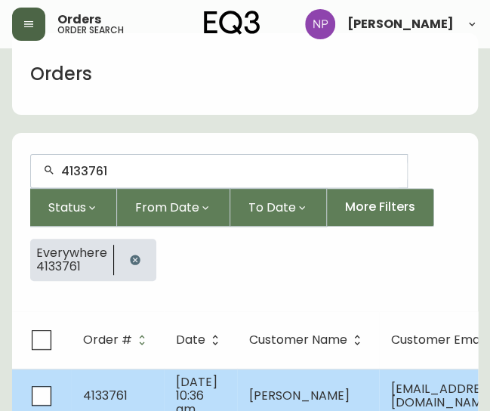
click at [176, 382] on span "[DATE] 10:36 am" at bounding box center [197, 395] width 42 height 45
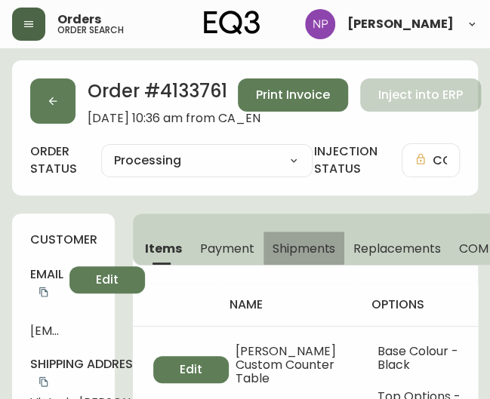
click at [299, 248] on span "Shipments" at bounding box center [304, 249] width 63 height 16
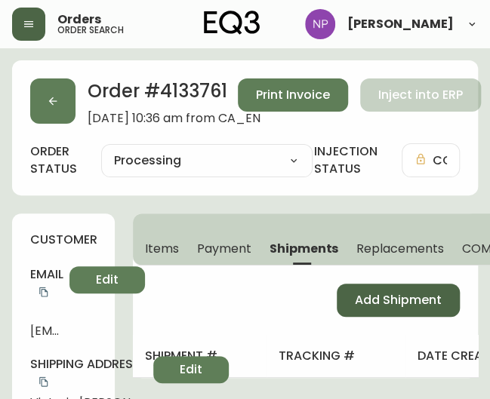
click at [379, 305] on span "Add Shipment" at bounding box center [398, 300] width 87 height 17
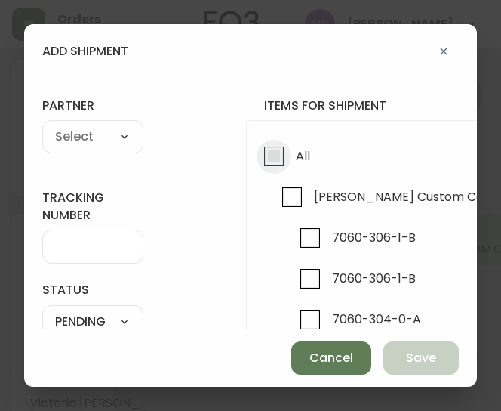
click at [275, 152] on input "All" at bounding box center [274, 156] width 35 height 35
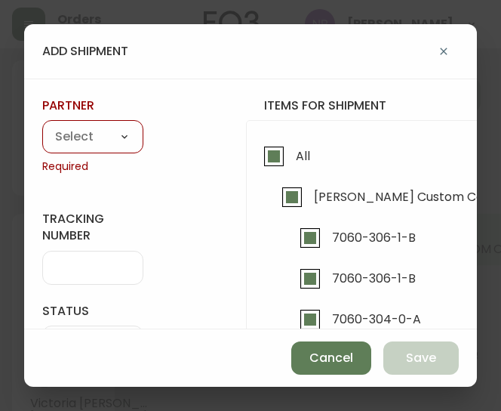
click at [90, 122] on div "A Move to Remember LLC ABF Freight Alero [PERSON_NAME] Canada Post Canpar Expre…" at bounding box center [92, 136] width 101 height 33
click at [92, 127] on select "A Move to Remember LLC ABF Freight Alero [PERSON_NAME] Canada Post Canpar Expre…" at bounding box center [92, 137] width 101 height 23
click at [42, 126] on select "A Move to Remember LLC ABF Freight Alero [PERSON_NAME] Canada Post Canpar Expre…" at bounding box center [92, 137] width 101 height 23
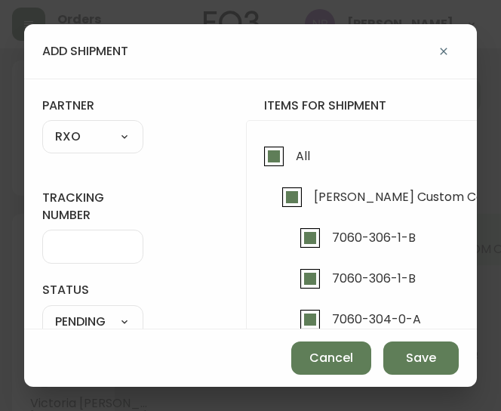
click at [72, 254] on div at bounding box center [92, 246] width 101 height 34
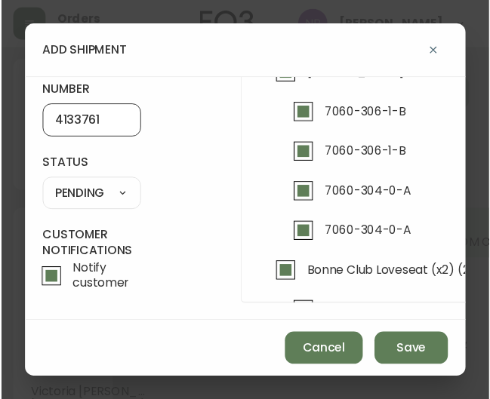
scroll to position [142, 0]
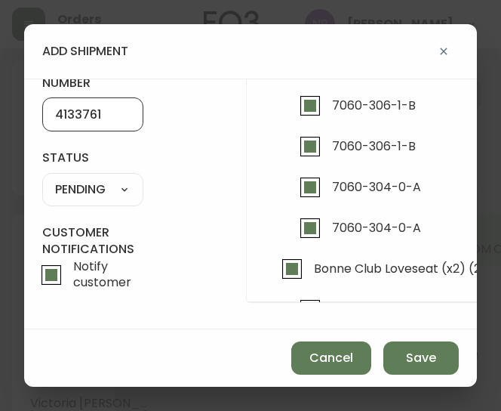
click at [82, 180] on select "SHIPPED PENDING CANCELLED" at bounding box center [92, 189] width 101 height 23
click at [42, 178] on select "SHIPPED PENDING CANCELLED" at bounding box center [92, 189] width 101 height 23
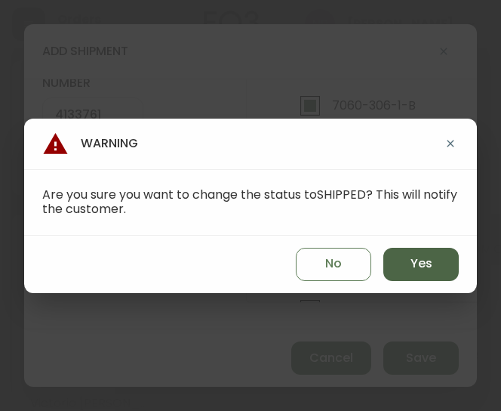
click at [421, 262] on span "Yes" at bounding box center [422, 263] width 22 height 17
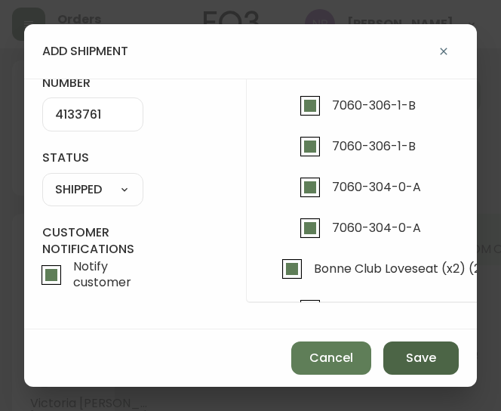
click at [407, 353] on span "Save" at bounding box center [421, 358] width 30 height 17
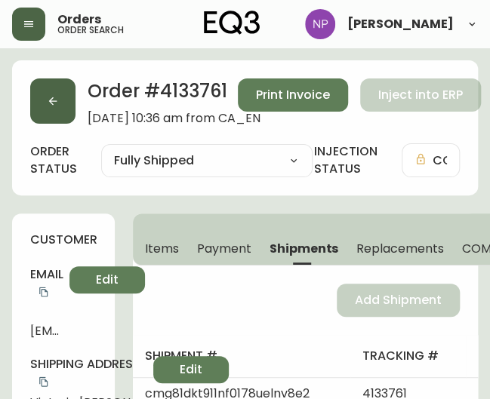
click at [69, 91] on button "button" at bounding box center [52, 101] width 45 height 45
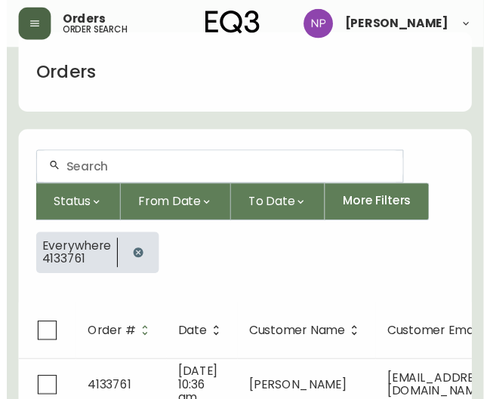
scroll to position [94, 0]
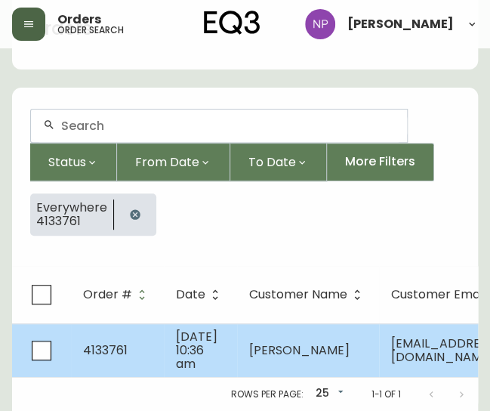
click at [200, 328] on span "[DATE] 10:36 am" at bounding box center [197, 350] width 42 height 45
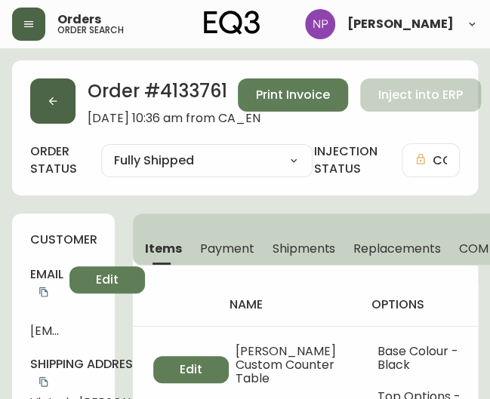
click at [59, 105] on button "button" at bounding box center [52, 101] width 45 height 45
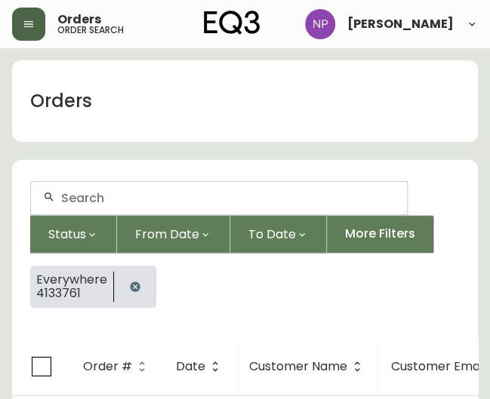
scroll to position [27, 0]
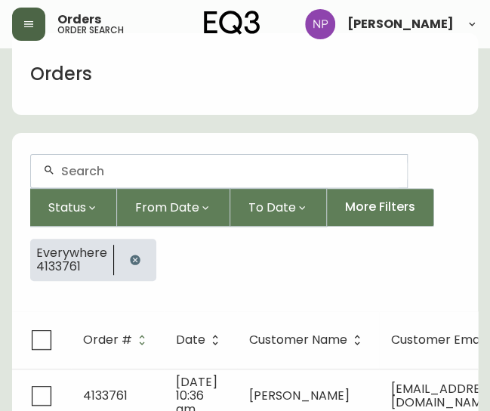
click at [107, 179] on div at bounding box center [219, 171] width 376 height 32
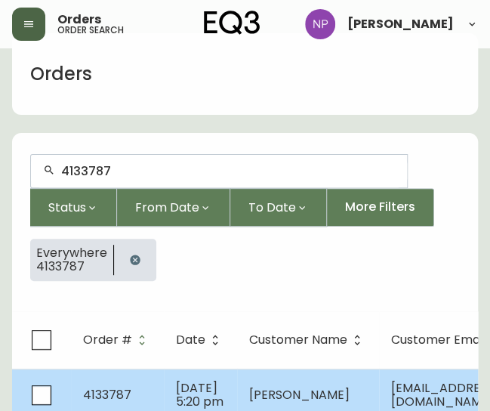
click at [127, 383] on td "4133787" at bounding box center [117, 394] width 93 height 53
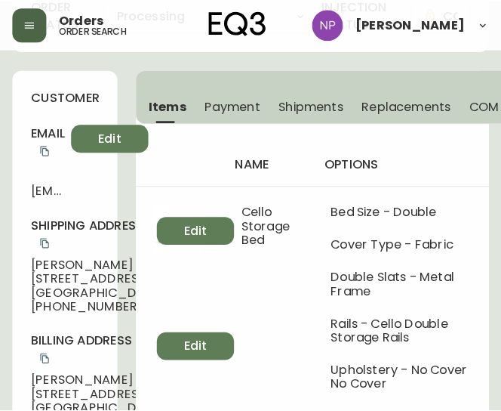
scroll to position [146, 0]
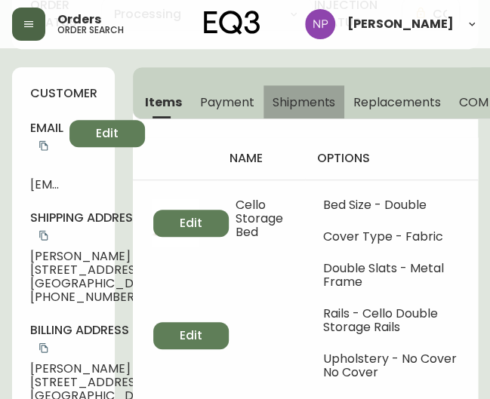
click at [298, 96] on span "Shipments" at bounding box center [304, 102] width 63 height 16
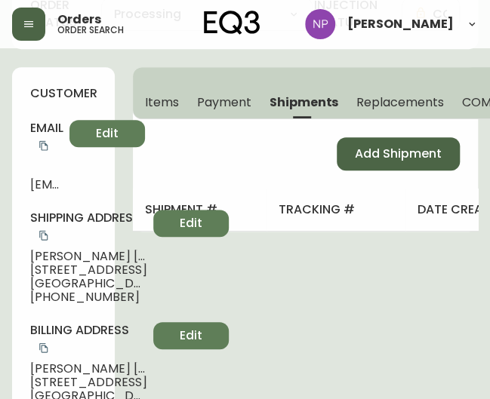
click at [415, 149] on span "Add Shipment" at bounding box center [398, 154] width 87 height 17
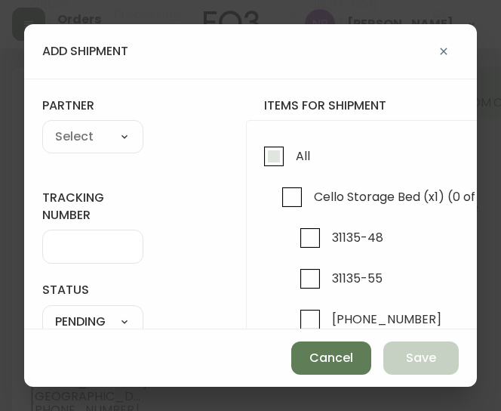
click at [275, 155] on input "All" at bounding box center [274, 156] width 35 height 35
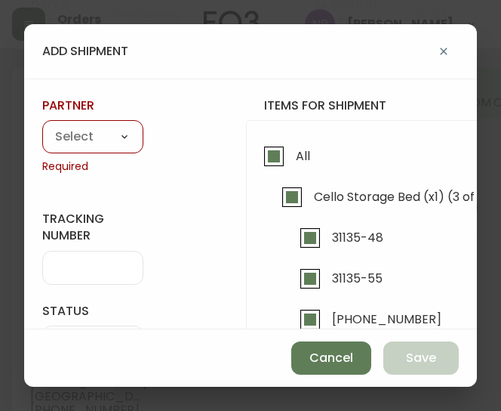
click at [83, 133] on select "A Move to Remember LLC ABF Freight Alero [PERSON_NAME] Canada Post Canpar Expre…" at bounding box center [92, 137] width 101 height 23
click at [42, 126] on select "A Move to Remember LLC ABF Freight Alero [PERSON_NAME] Canada Post Canpar Expre…" at bounding box center [92, 137] width 101 height 23
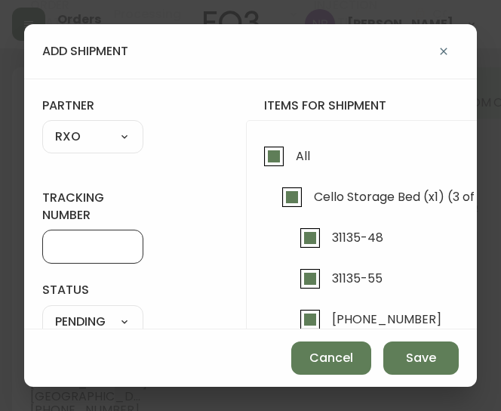
click at [80, 239] on input "tracking number" at bounding box center [92, 246] width 75 height 14
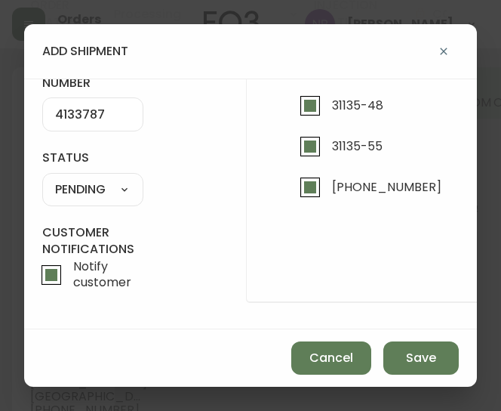
click at [86, 180] on select "SHIPPED PENDING CANCELLED" at bounding box center [92, 189] width 101 height 23
click at [42, 178] on select "SHIPPED PENDING CANCELLED" at bounding box center [92, 189] width 101 height 23
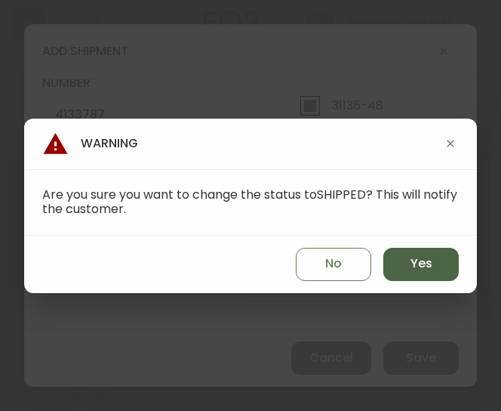
click at [417, 262] on span "Yes" at bounding box center [422, 263] width 22 height 17
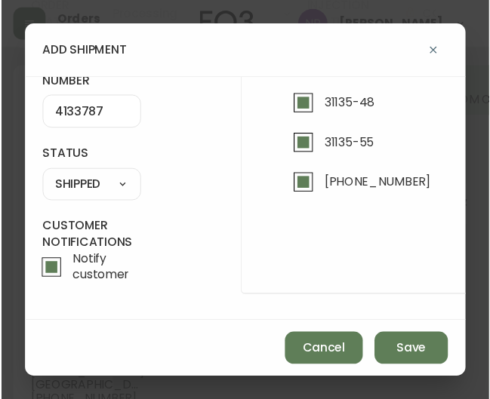
scroll to position [0, 0]
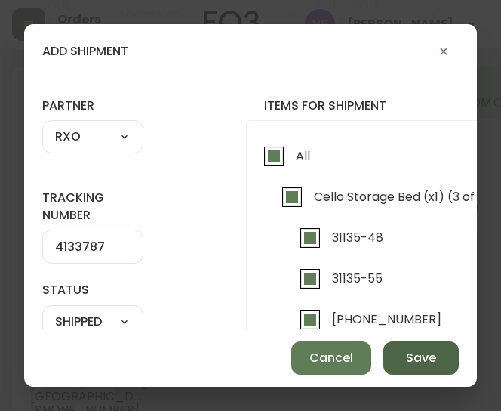
click at [410, 354] on span "Save" at bounding box center [421, 358] width 30 height 17
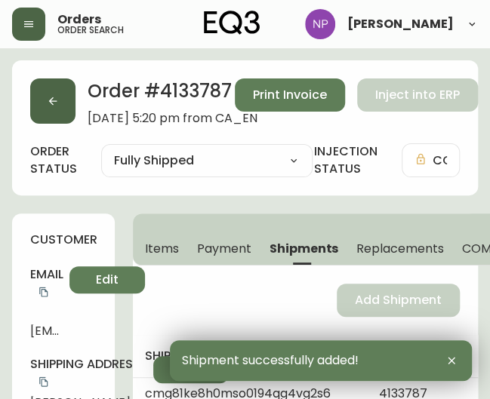
click at [44, 102] on button "button" at bounding box center [52, 101] width 45 height 45
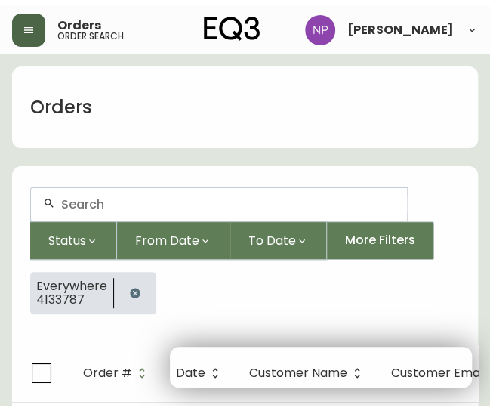
scroll to position [27, 0]
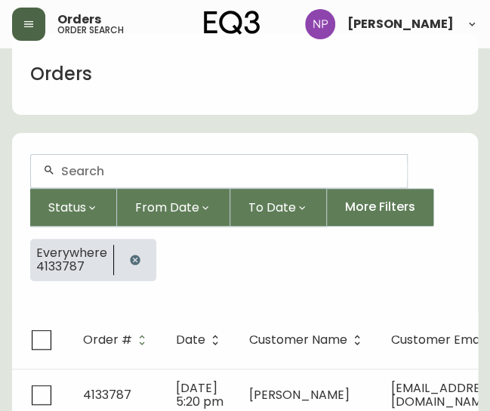
click at [80, 173] on input "text" at bounding box center [228, 171] width 334 height 14
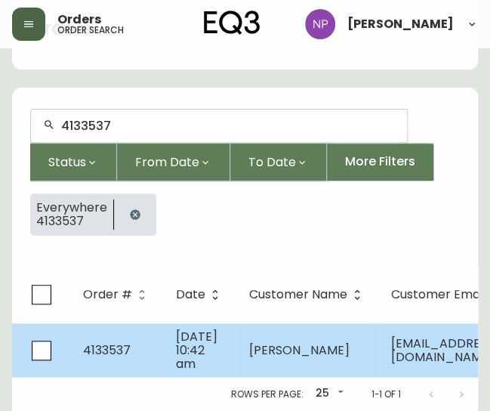
click at [164, 351] on td "[DATE] 10:42 am" at bounding box center [200, 350] width 73 height 54
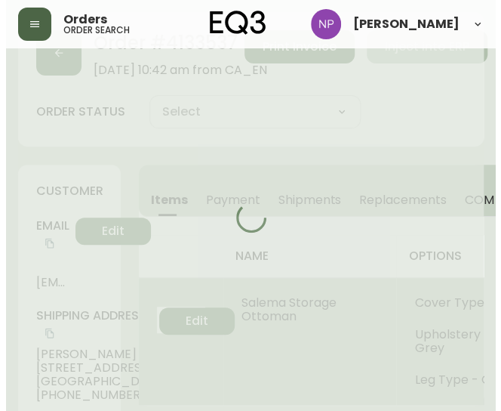
scroll to position [92, 0]
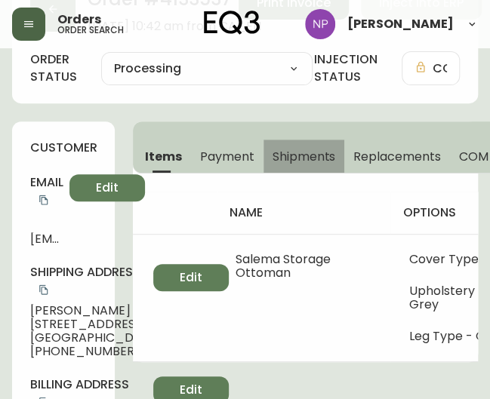
click at [277, 169] on button "Shipments" at bounding box center [304, 156] width 82 height 33
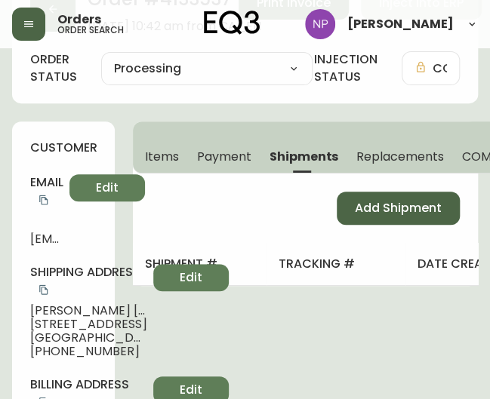
click at [377, 204] on span "Add Shipment" at bounding box center [398, 208] width 87 height 17
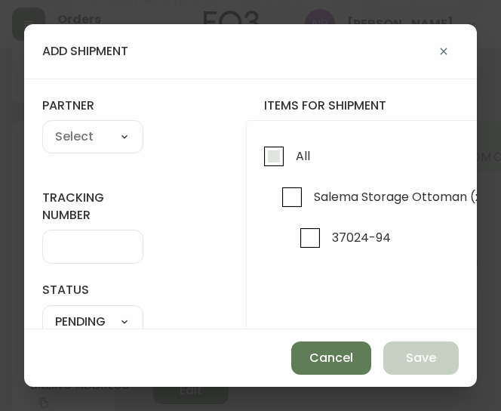
click at [299, 165] on span "All" at bounding box center [300, 155] width 19 height 33
click at [291, 165] on input "All" at bounding box center [274, 156] width 35 height 35
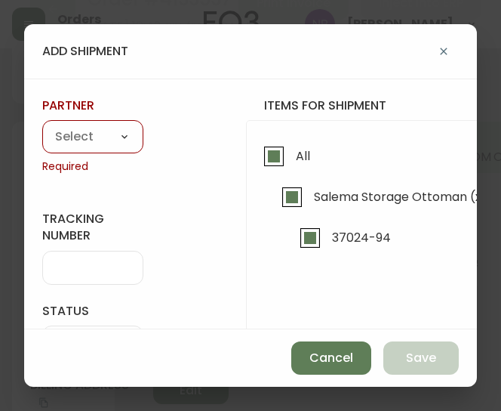
click at [73, 132] on select "A Move to Remember LLC ABF Freight Alero [PERSON_NAME] Canada Post Canpar Expre…" at bounding box center [92, 137] width 101 height 23
click at [42, 126] on select "A Move to Remember LLC ABF Freight Alero [PERSON_NAME] Canada Post Canpar Expre…" at bounding box center [92, 137] width 101 height 23
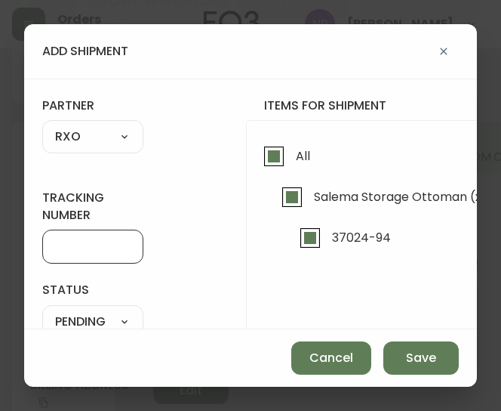
click at [75, 248] on input "tracking number" at bounding box center [92, 246] width 75 height 14
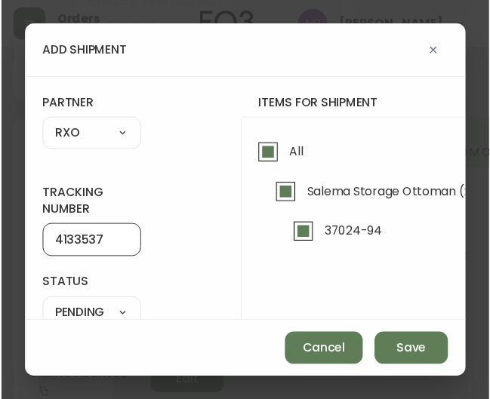
scroll to position [140, 0]
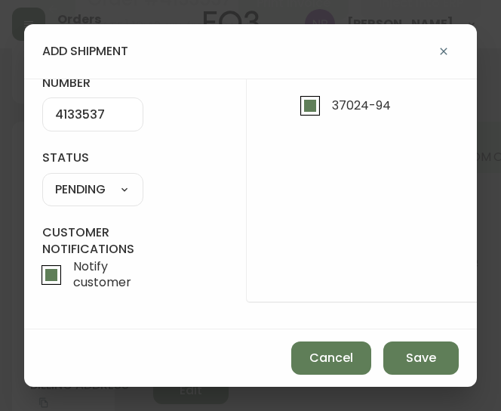
click at [122, 183] on select "SHIPPED PENDING CANCELLED" at bounding box center [92, 189] width 101 height 23
click at [42, 178] on select "SHIPPED PENDING CANCELLED" at bounding box center [92, 189] width 101 height 23
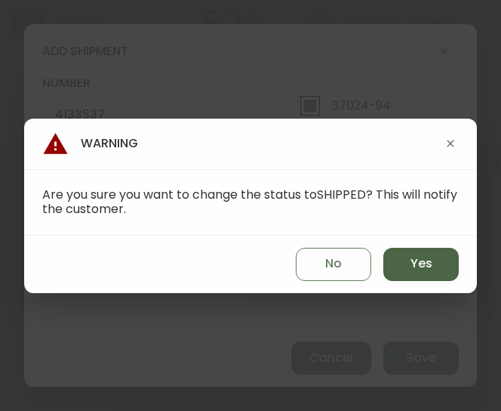
click at [418, 277] on button "Yes" at bounding box center [420, 264] width 75 height 33
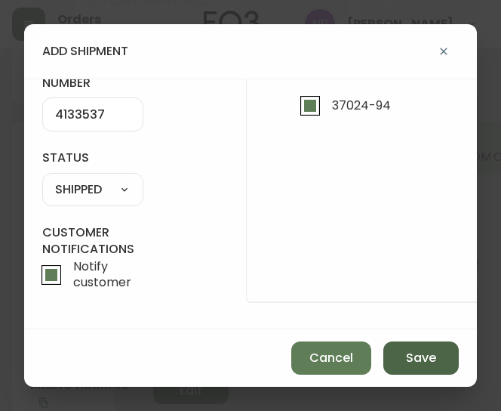
click at [425, 371] on button "Save" at bounding box center [420, 357] width 75 height 33
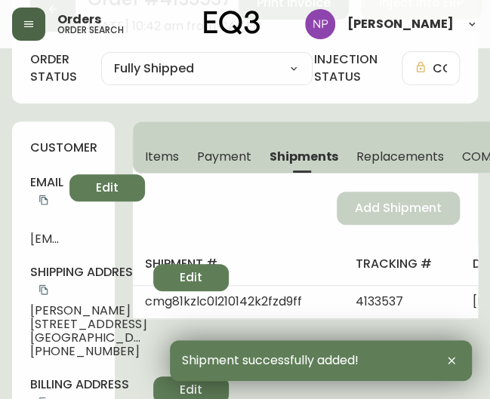
scroll to position [0, 0]
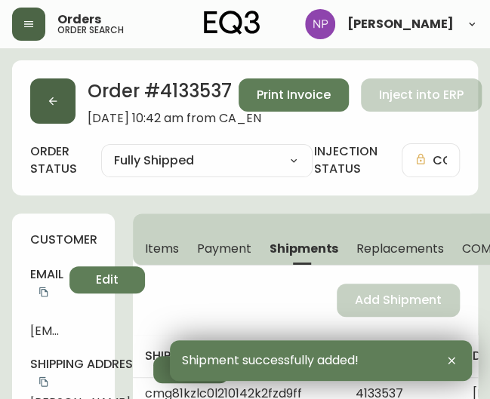
click at [57, 94] on button "button" at bounding box center [52, 101] width 45 height 45
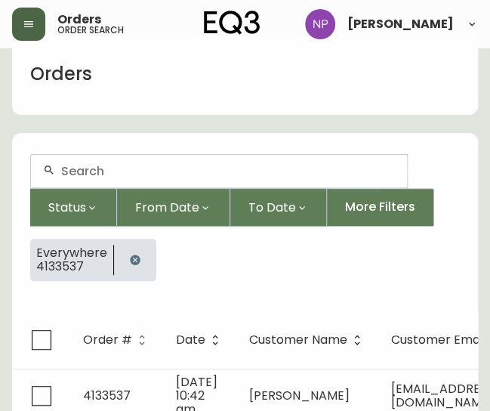
click at [100, 169] on input "text" at bounding box center [228, 171] width 334 height 14
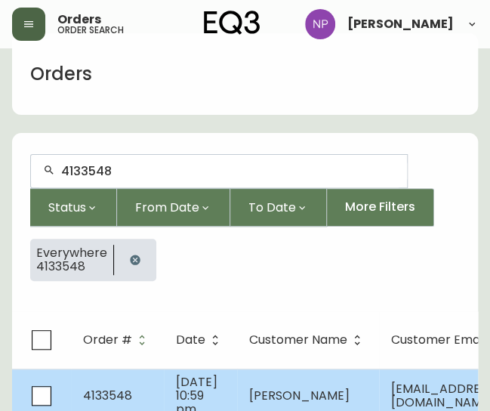
click at [176, 381] on span "[DATE] 10:59 pm" at bounding box center [197, 395] width 42 height 45
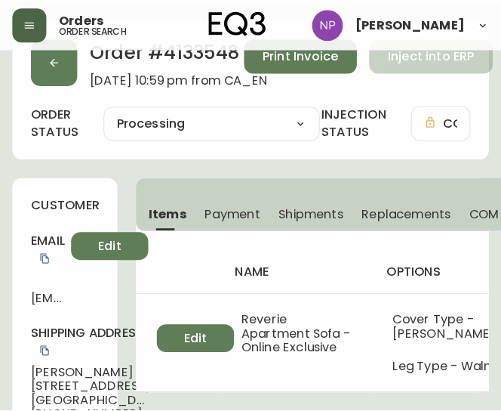
scroll to position [32, 0]
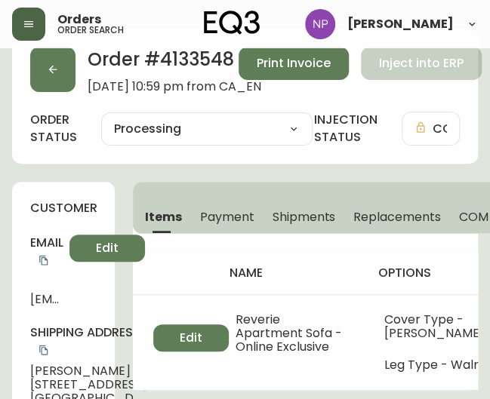
click at [284, 209] on span "Shipments" at bounding box center [304, 217] width 63 height 16
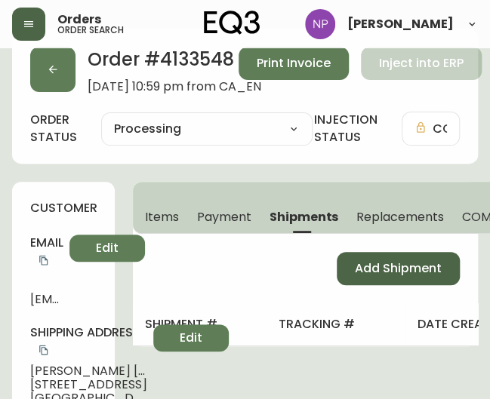
click at [371, 260] on span "Add Shipment" at bounding box center [398, 268] width 87 height 17
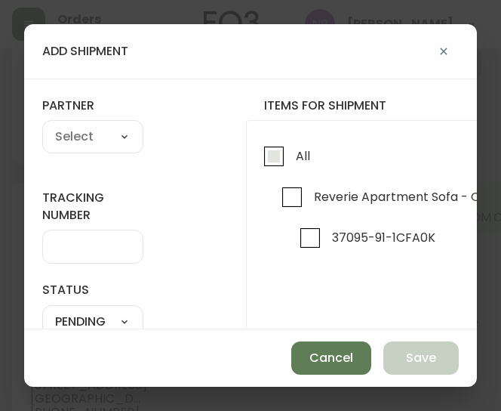
click at [288, 153] on input "All" at bounding box center [274, 156] width 35 height 35
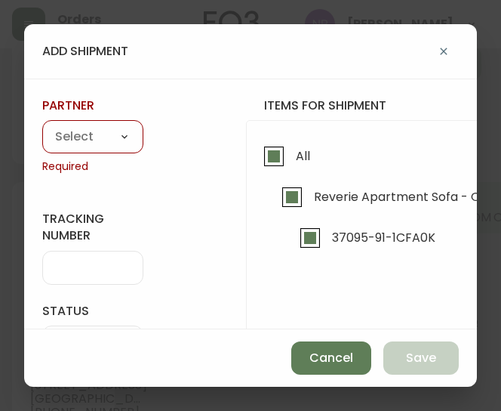
click at [108, 131] on select "A Move to Remember LLC ABF Freight Alero [PERSON_NAME] Canada Post Canpar Expre…" at bounding box center [92, 137] width 101 height 23
click at [42, 126] on select "A Move to Remember LLC ABF Freight Alero [PERSON_NAME] Canada Post Canpar Expre…" at bounding box center [92, 137] width 101 height 23
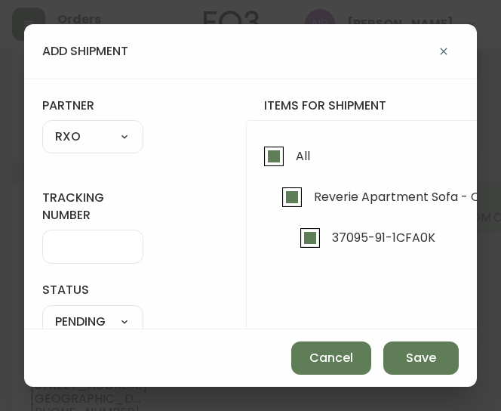
click at [63, 242] on input "tracking number" at bounding box center [92, 246] width 75 height 14
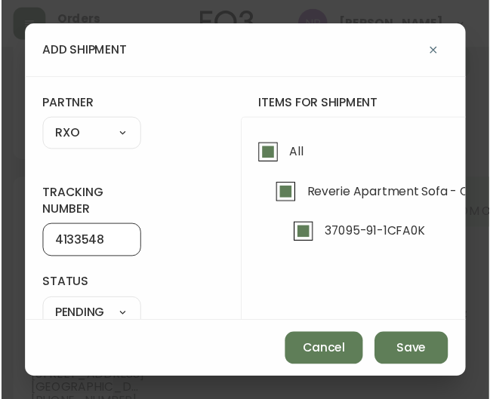
scroll to position [140, 0]
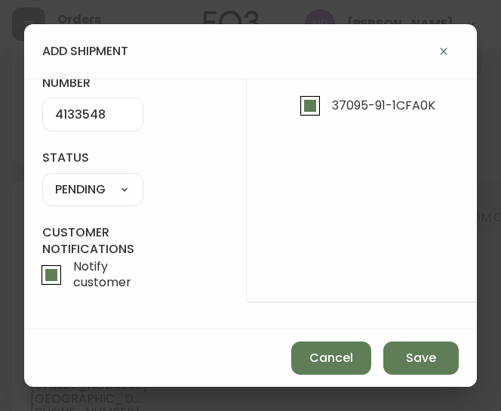
click at [98, 178] on select "SHIPPED PENDING CANCELLED" at bounding box center [92, 189] width 101 height 23
click at [42, 178] on select "SHIPPED PENDING CANCELLED" at bounding box center [92, 189] width 101 height 23
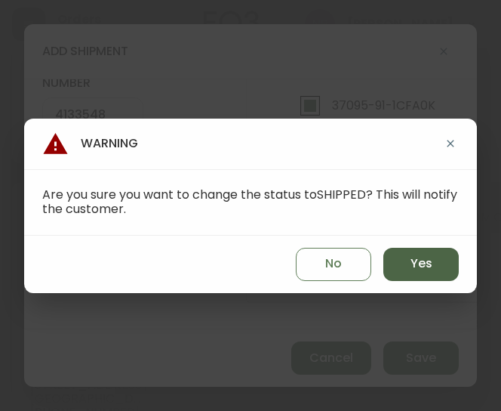
click at [406, 259] on button "Yes" at bounding box center [420, 264] width 75 height 33
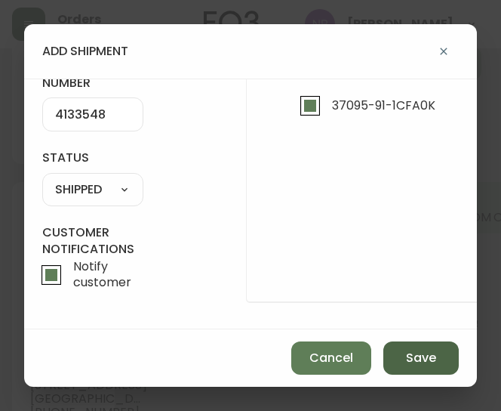
click at [422, 367] on button "Save" at bounding box center [420, 357] width 75 height 33
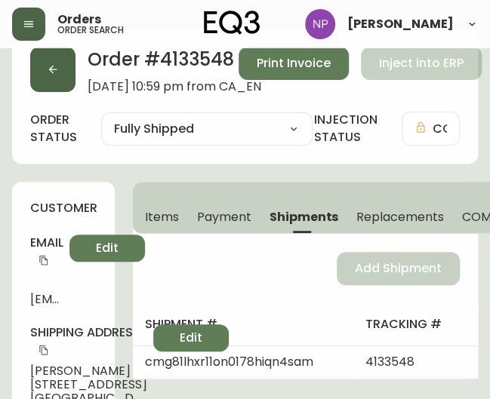
click at [45, 65] on button "button" at bounding box center [52, 69] width 45 height 45
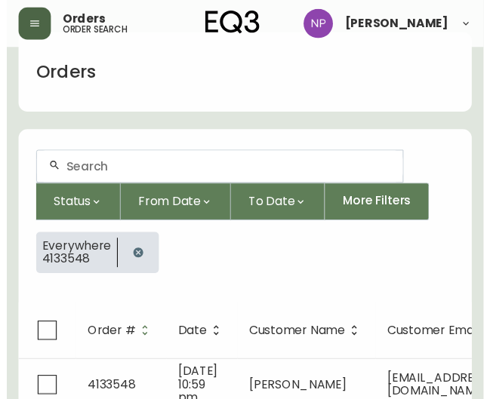
scroll to position [32, 0]
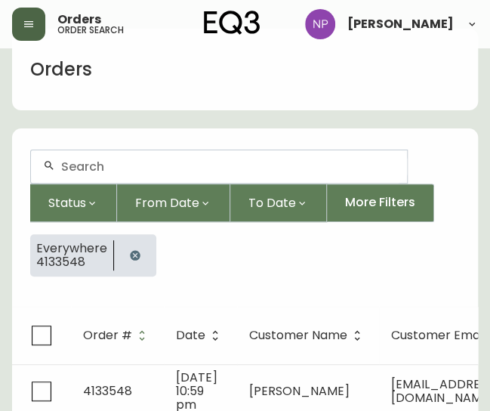
click at [75, 162] on input "text" at bounding box center [228, 166] width 334 height 14
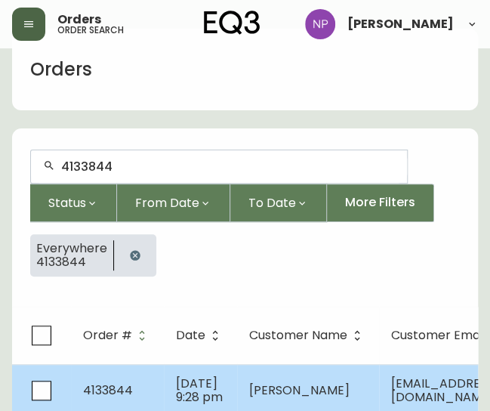
click at [117, 377] on td "4133844" at bounding box center [117, 390] width 93 height 53
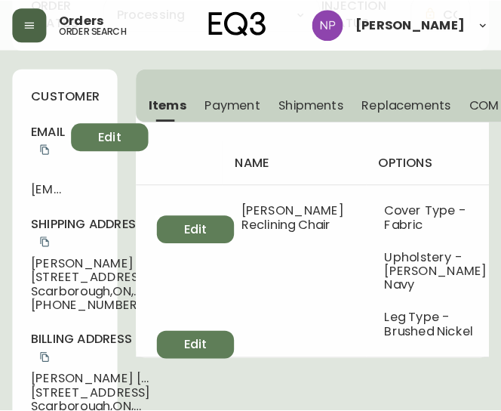
scroll to position [88, 0]
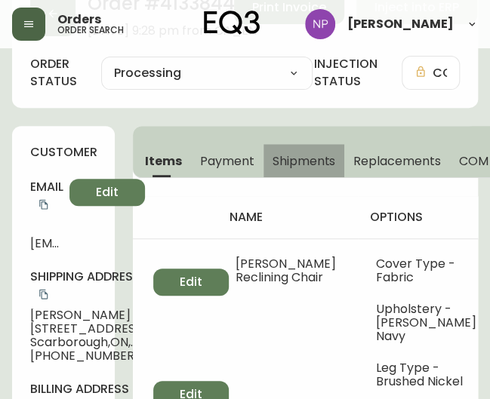
click at [313, 153] on span "Shipments" at bounding box center [304, 161] width 63 height 16
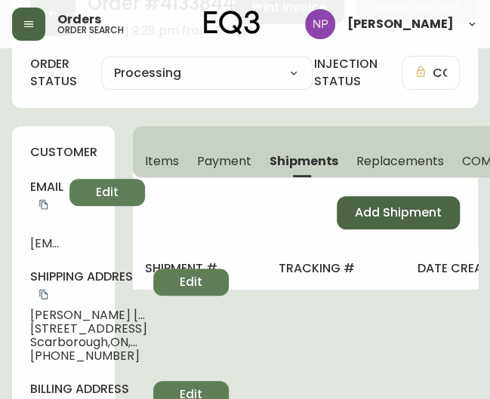
click at [410, 199] on button "Add Shipment" at bounding box center [398, 212] width 123 height 33
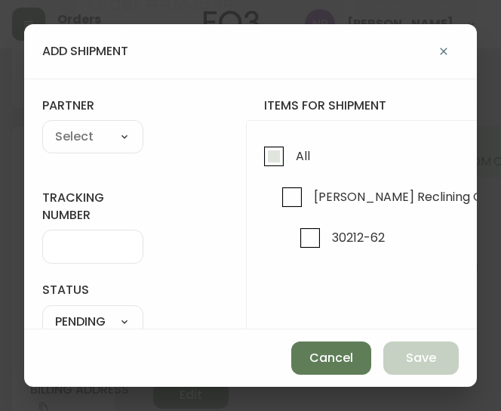
click at [288, 147] on input "All" at bounding box center [274, 156] width 35 height 35
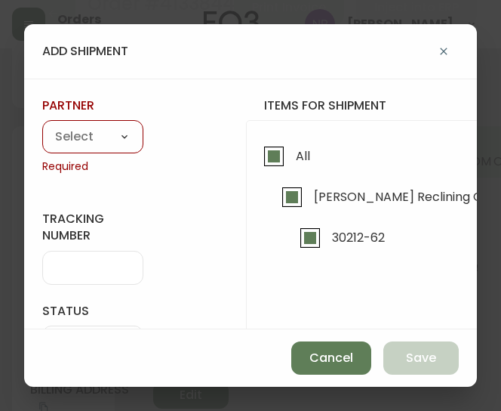
click at [122, 137] on select "A Move to Remember LLC ABF Freight Alero [PERSON_NAME] Canada Post Canpar Expre…" at bounding box center [92, 137] width 101 height 23
click at [42, 126] on select "A Move to Remember LLC ABF Freight Alero [PERSON_NAME] Canada Post Canpar Expre…" at bounding box center [92, 137] width 101 height 23
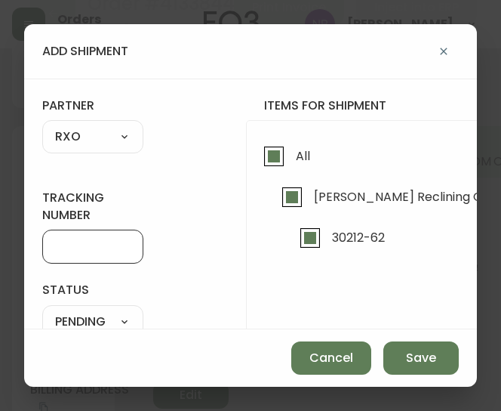
click at [82, 246] on input "tracking number" at bounding box center [92, 246] width 75 height 14
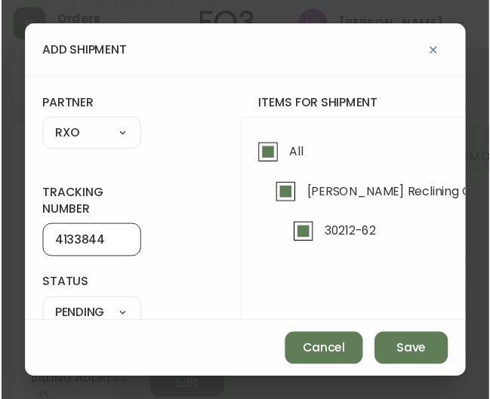
scroll to position [142, 0]
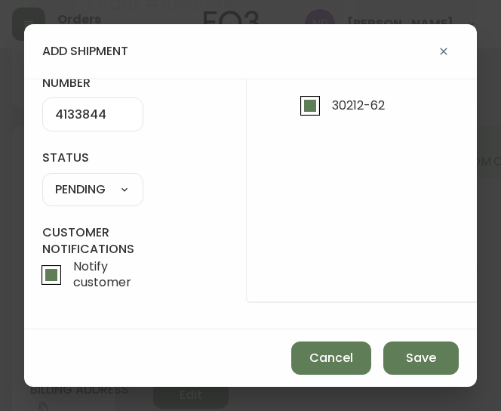
click at [89, 178] on select "SHIPPED PENDING CANCELLED" at bounding box center [92, 189] width 101 height 23
click at [42, 178] on select "SHIPPED PENDING CANCELLED" at bounding box center [92, 189] width 101 height 23
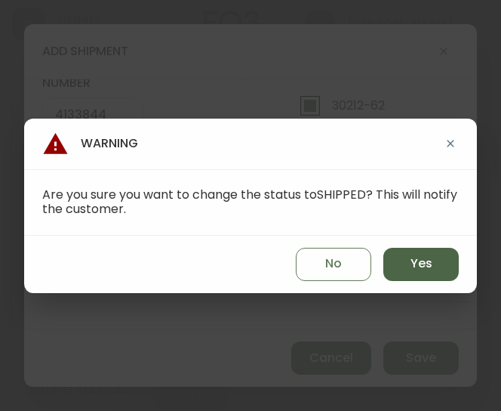
click at [445, 268] on button "Yes" at bounding box center [420, 264] width 75 height 33
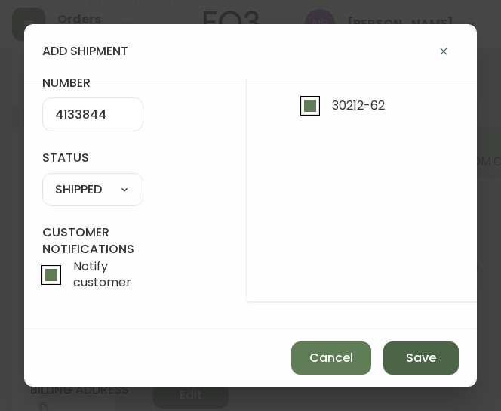
click at [439, 368] on button "Save" at bounding box center [420, 357] width 75 height 33
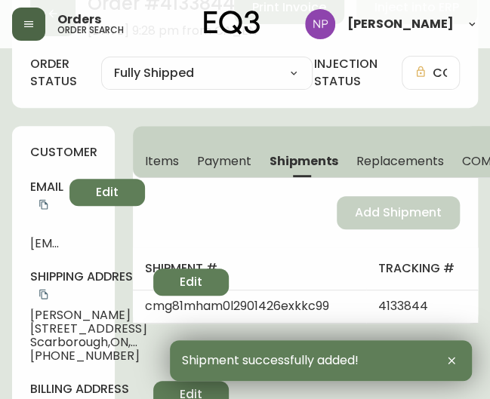
scroll to position [0, 0]
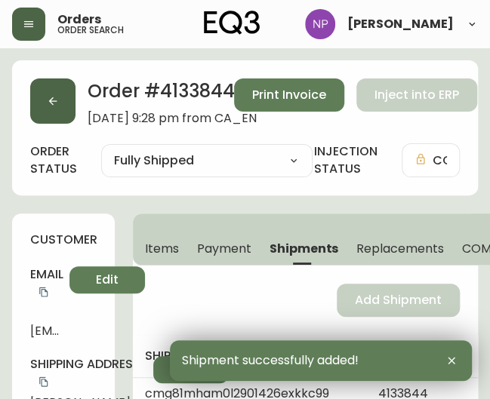
click at [51, 115] on button "button" at bounding box center [52, 101] width 45 height 45
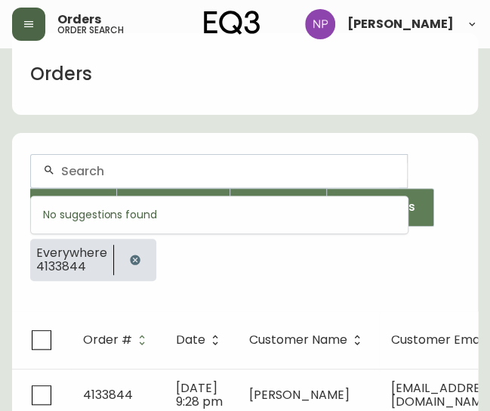
click at [81, 176] on input "text" at bounding box center [228, 171] width 334 height 14
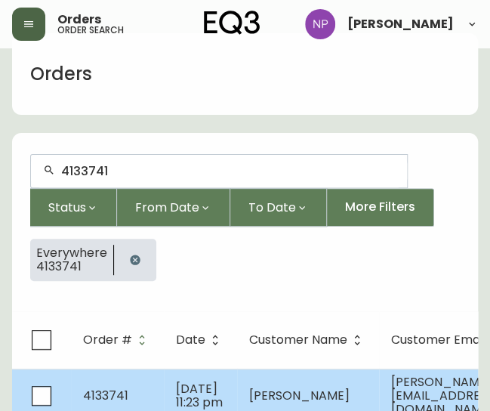
click at [152, 393] on td "4133741" at bounding box center [117, 395] width 93 height 54
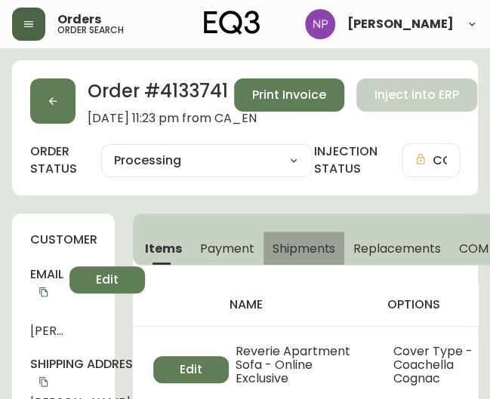
click at [309, 253] on span "Shipments" at bounding box center [304, 249] width 63 height 16
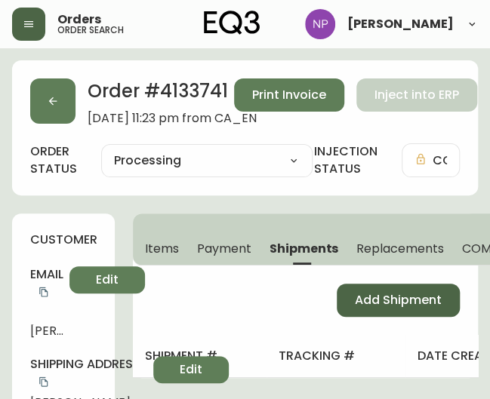
click at [386, 300] on span "Add Shipment" at bounding box center [398, 300] width 87 height 17
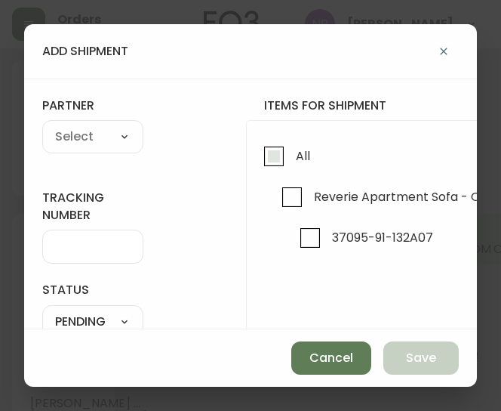
click at [276, 150] on input "All" at bounding box center [274, 156] width 35 height 35
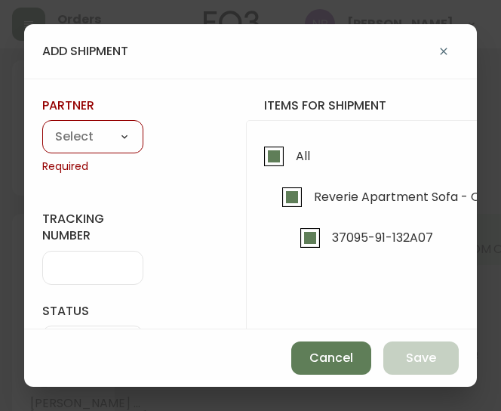
click at [116, 136] on select "A Move to Remember LLC ABF Freight Alero [PERSON_NAME] Canada Post Canpar Expre…" at bounding box center [92, 137] width 101 height 23
click at [42, 126] on select "A Move to Remember LLC ABF Freight Alero [PERSON_NAME] Canada Post Canpar Expre…" at bounding box center [92, 137] width 101 height 23
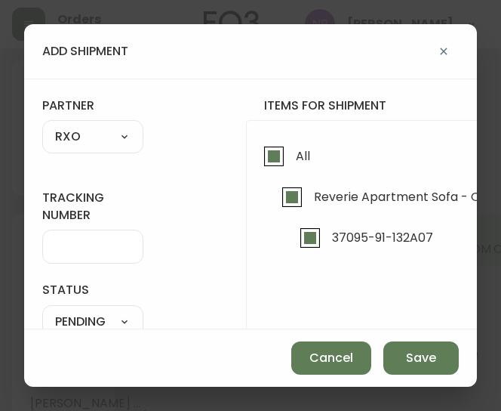
click at [84, 214] on label "tracking number" at bounding box center [92, 206] width 101 height 34
click at [84, 239] on input "tracking number" at bounding box center [92, 246] width 75 height 14
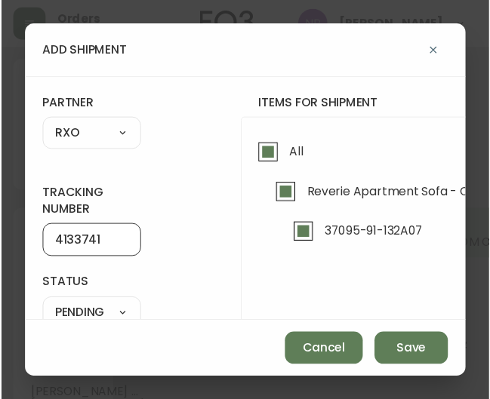
scroll to position [142, 0]
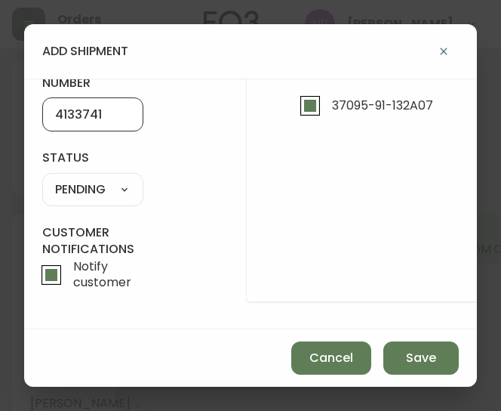
click at [98, 181] on select "SHIPPED PENDING CANCELLED" at bounding box center [92, 189] width 101 height 23
click at [42, 178] on select "SHIPPED PENDING CANCELLED" at bounding box center [92, 189] width 101 height 23
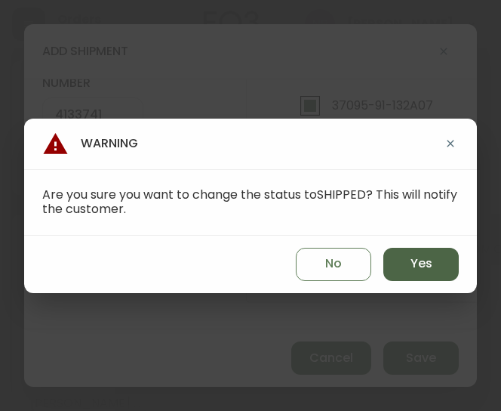
click at [393, 263] on button "Yes" at bounding box center [420, 264] width 75 height 33
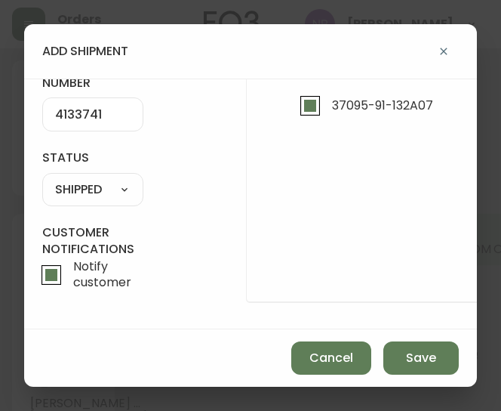
click at [418, 380] on div "Cancel Save" at bounding box center [250, 357] width 453 height 57
click at [421, 343] on button "Save" at bounding box center [420, 357] width 75 height 33
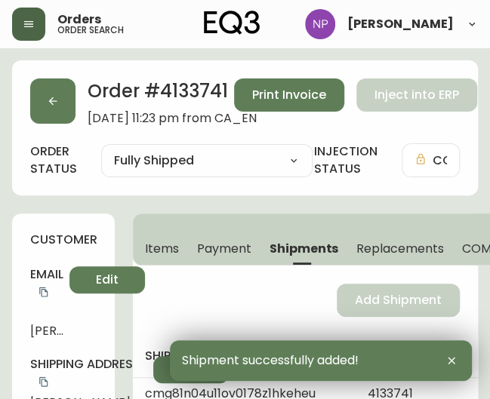
click at [77, 122] on div "Order # 4133741 [DATE] 11:23 pm from CA_EN Print Invoice Inject into ERP" at bounding box center [245, 102] width 430 height 47
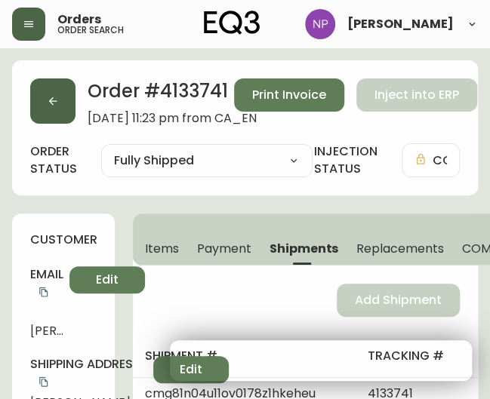
click at [74, 118] on button "button" at bounding box center [52, 101] width 45 height 45
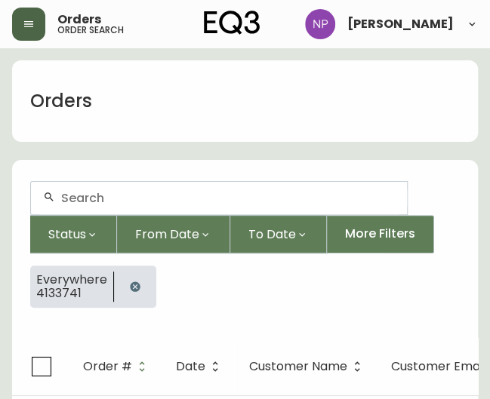
scroll to position [27, 0]
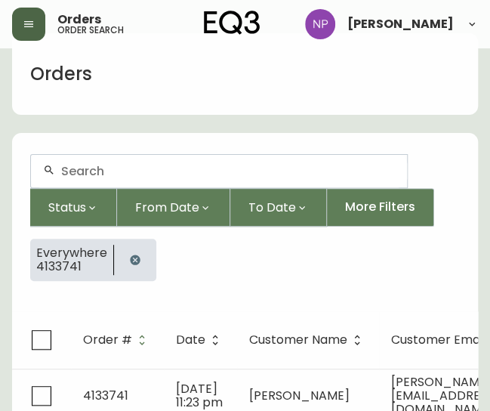
click at [127, 180] on div at bounding box center [219, 171] width 376 height 32
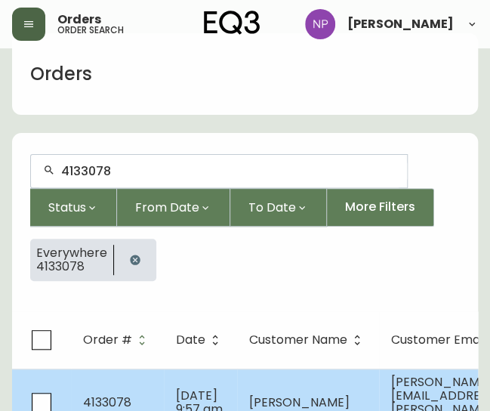
click at [171, 383] on td "[DATE] 9:57 am" at bounding box center [200, 401] width 73 height 67
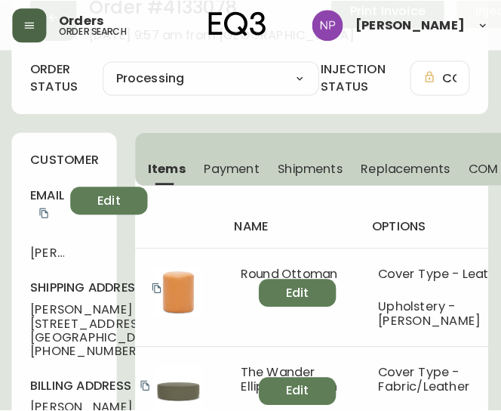
scroll to position [63, 1]
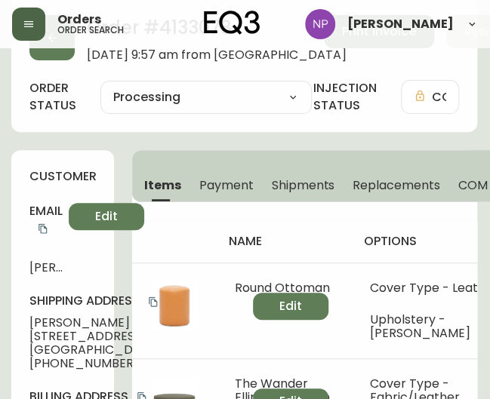
click at [285, 175] on button "Shipments" at bounding box center [304, 184] width 82 height 33
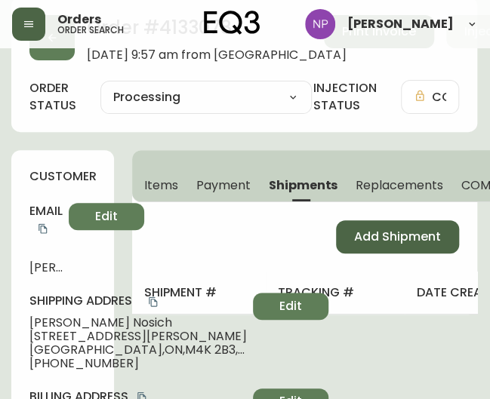
click at [386, 234] on span "Add Shipment" at bounding box center [397, 237] width 87 height 17
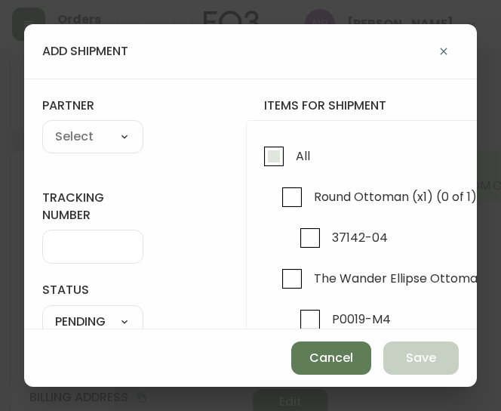
click at [266, 161] on input "All" at bounding box center [274, 156] width 35 height 35
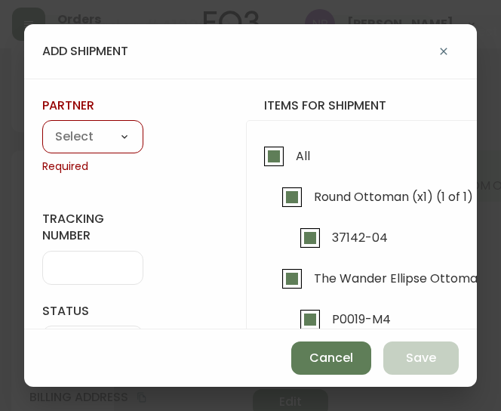
click at [119, 146] on select "A Move to Remember LLC ABF Freight Alero [PERSON_NAME] Canada Post Canpar Expre…" at bounding box center [92, 137] width 101 height 23
click at [42, 126] on select "A Move to Remember LLC ABF Freight Alero [PERSON_NAME] Canada Post Canpar Expre…" at bounding box center [92, 137] width 101 height 23
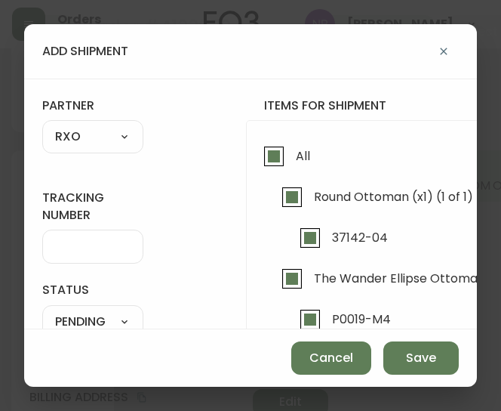
click at [71, 256] on div at bounding box center [92, 246] width 101 height 34
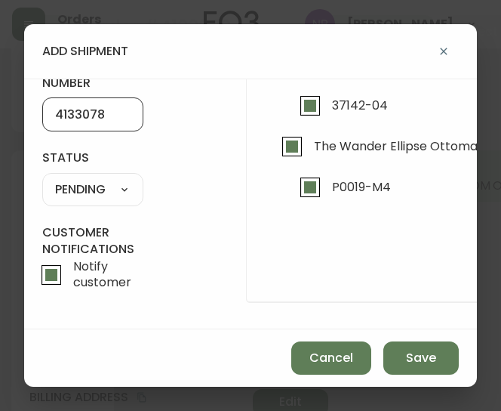
scroll to position [140, 0]
click at [86, 178] on select "SHIPPED PENDING CANCELLED" at bounding box center [92, 189] width 101 height 23
click at [42, 178] on select "SHIPPED PENDING CANCELLED" at bounding box center [92, 189] width 101 height 23
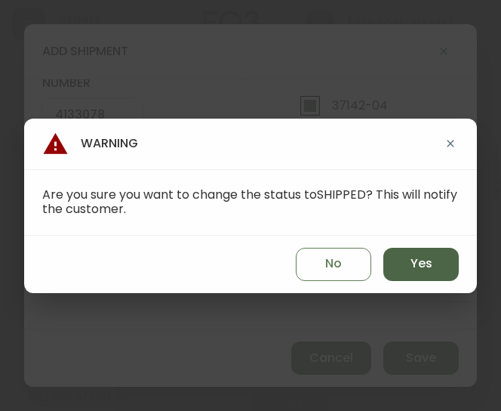
click at [409, 259] on button "Yes" at bounding box center [420, 264] width 75 height 33
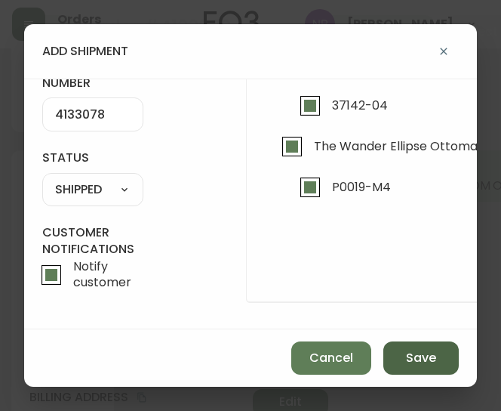
click at [445, 356] on button "Save" at bounding box center [420, 357] width 75 height 33
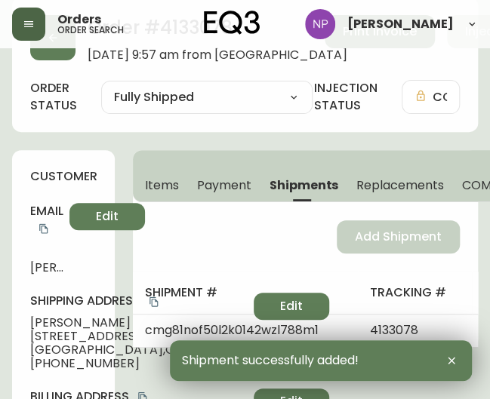
scroll to position [0, 0]
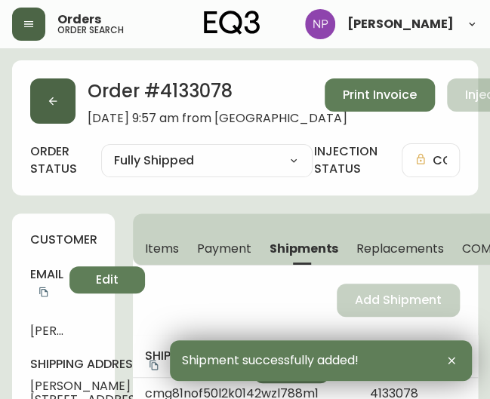
click at [32, 100] on button "button" at bounding box center [52, 101] width 45 height 45
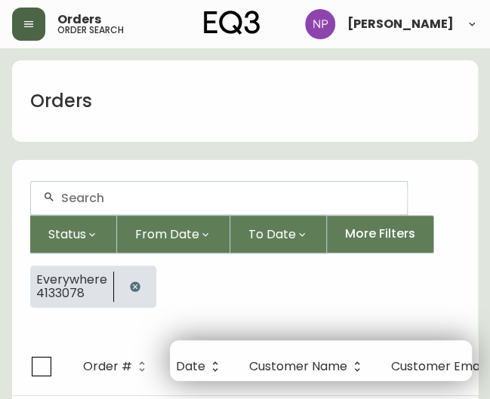
scroll to position [27, 0]
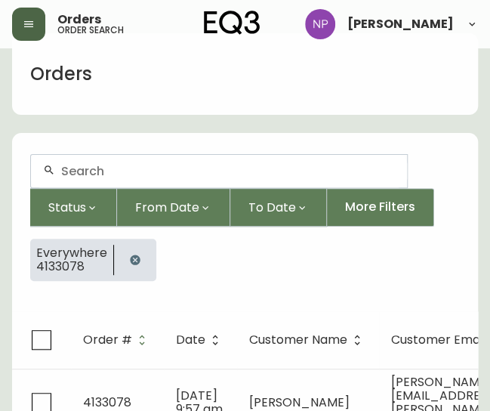
click at [118, 181] on div at bounding box center [219, 171] width 376 height 32
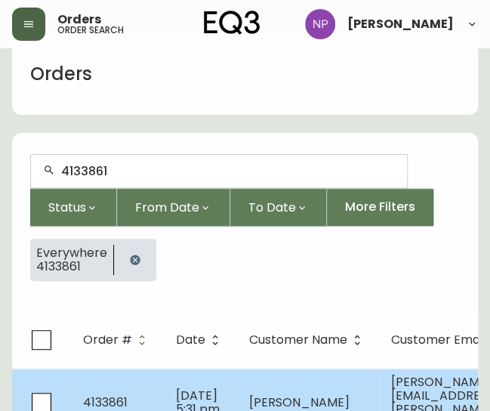
click at [138, 399] on td "4133861" at bounding box center [117, 401] width 93 height 67
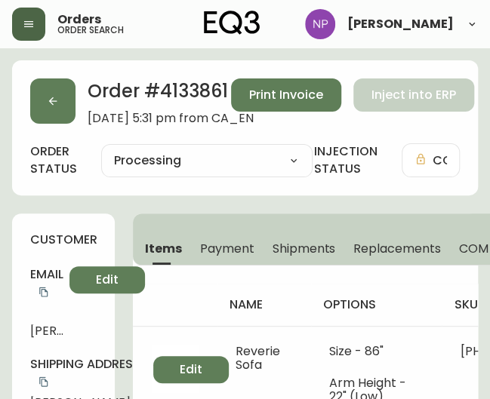
click at [310, 251] on span "Shipments" at bounding box center [304, 249] width 63 height 16
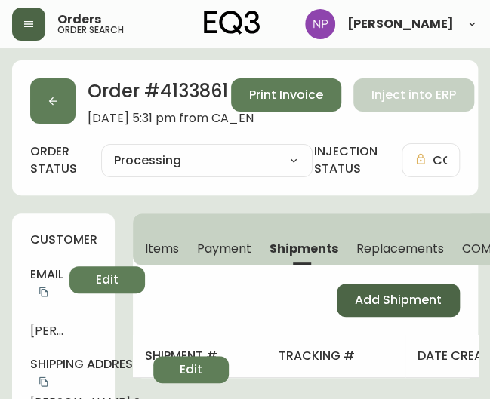
click at [370, 294] on span "Add Shipment" at bounding box center [398, 300] width 87 height 17
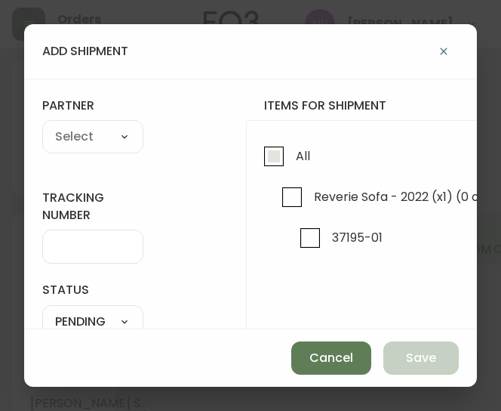
click at [284, 154] on input "All" at bounding box center [274, 156] width 35 height 35
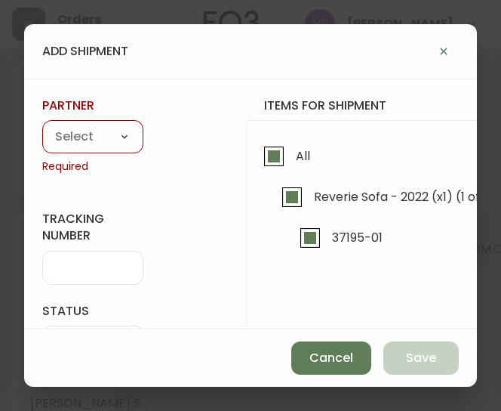
click at [66, 138] on select "A Move to Remember LLC ABF Freight Alero [PERSON_NAME] Canada Post Canpar Expre…" at bounding box center [92, 137] width 101 height 23
click at [42, 126] on select "A Move to Remember LLC ABF Freight Alero [PERSON_NAME] Canada Post Canpar Expre…" at bounding box center [92, 137] width 101 height 23
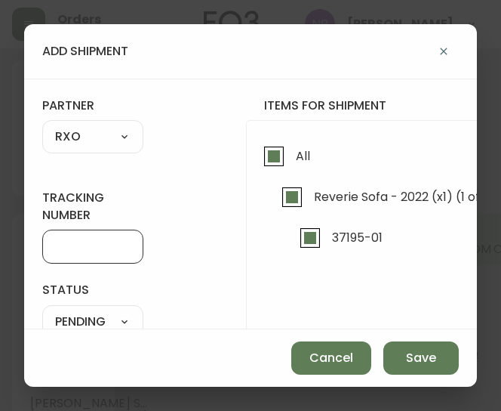
click at [75, 251] on input "tracking number" at bounding box center [92, 246] width 75 height 14
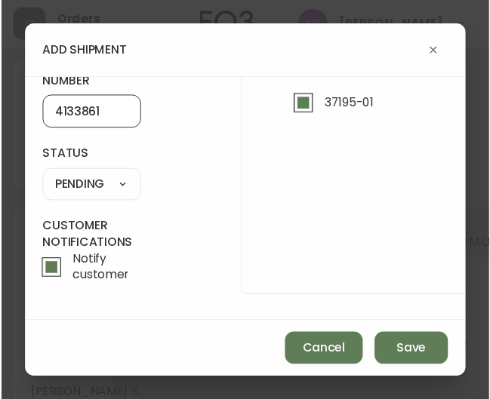
scroll to position [142, 0]
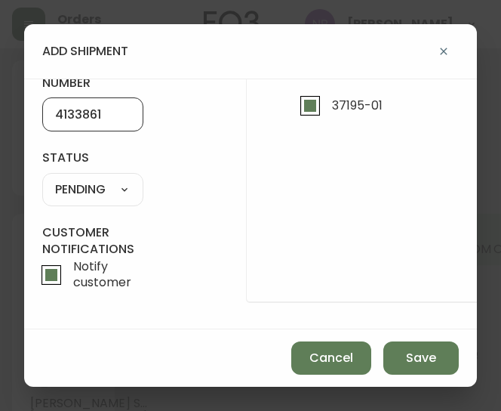
click at [115, 184] on select "SHIPPED PENDING CANCELLED" at bounding box center [92, 189] width 101 height 23
click at [42, 178] on select "SHIPPED PENDING CANCELLED" at bounding box center [92, 189] width 101 height 23
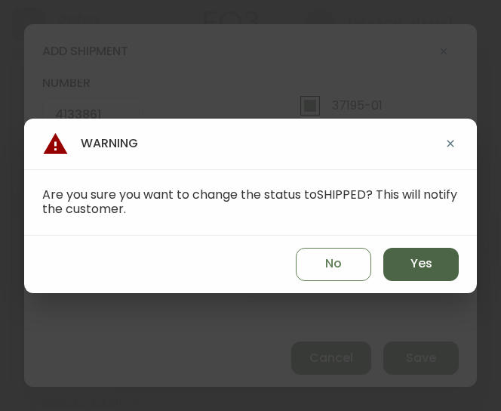
click at [423, 255] on span "Yes" at bounding box center [422, 263] width 22 height 17
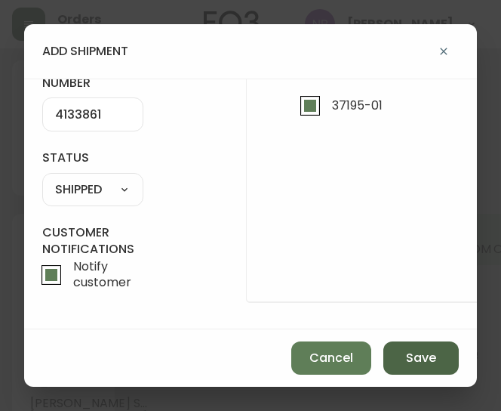
click at [402, 354] on button "Save" at bounding box center [420, 357] width 75 height 33
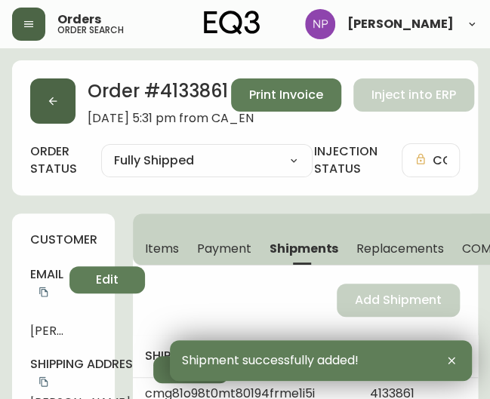
click at [56, 114] on button "button" at bounding box center [52, 101] width 45 height 45
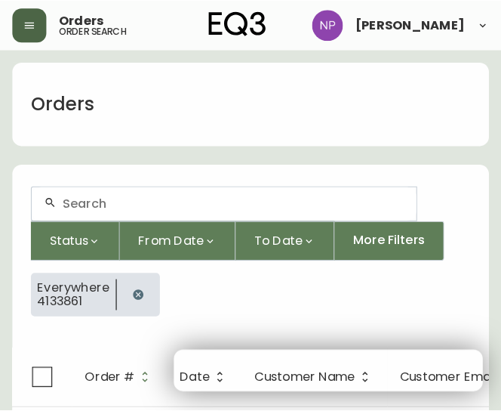
scroll to position [27, 0]
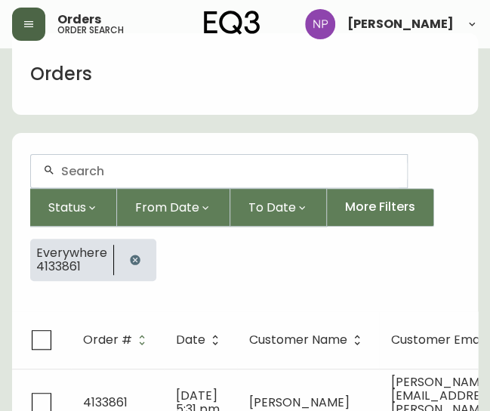
click at [109, 169] on input "text" at bounding box center [228, 171] width 334 height 14
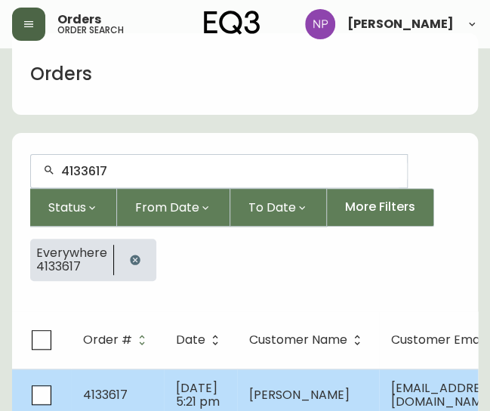
click at [173, 402] on td "[DATE] 5:21 pm" at bounding box center [200, 394] width 73 height 53
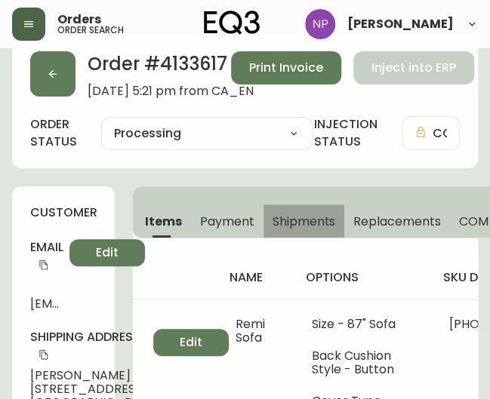
click at [315, 214] on span "Shipments" at bounding box center [304, 222] width 63 height 16
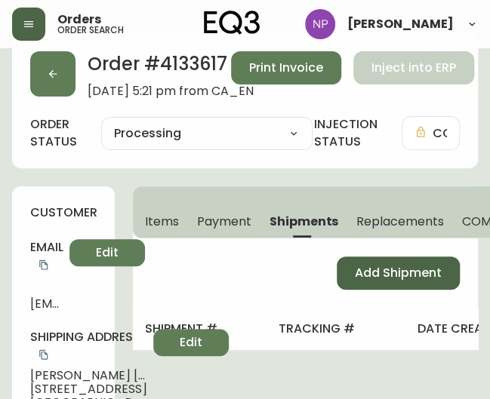
click at [359, 280] on span "Add Shipment" at bounding box center [398, 273] width 87 height 17
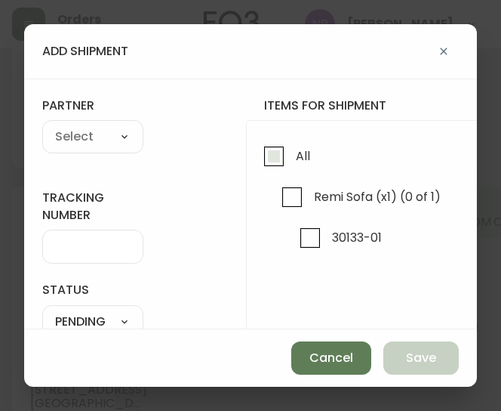
click at [260, 171] on input "All" at bounding box center [274, 156] width 35 height 35
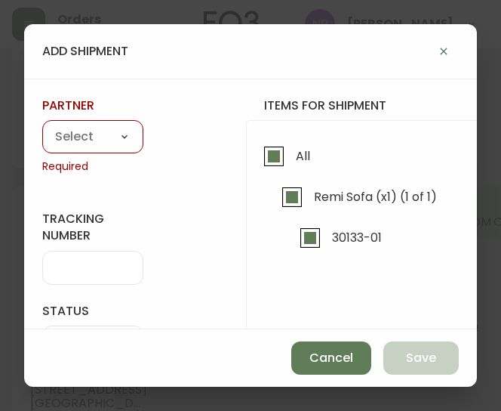
click at [143, 137] on form "tracking number status PENDING SHIPPED PENDING CANCELLED partner A Move to Reme…" at bounding box center [250, 280] width 417 height 366
click at [133, 137] on select "A Move to Remember LLC ABF Freight Alero [PERSON_NAME] Canada Post Canpar Expre…" at bounding box center [92, 137] width 101 height 23
click at [42, 126] on select "A Move to Remember LLC ABF Freight Alero [PERSON_NAME] Canada Post Canpar Expre…" at bounding box center [92, 137] width 101 height 23
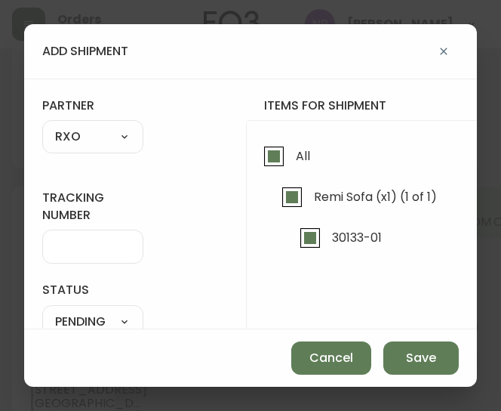
click at [80, 252] on input "tracking number" at bounding box center [92, 246] width 75 height 14
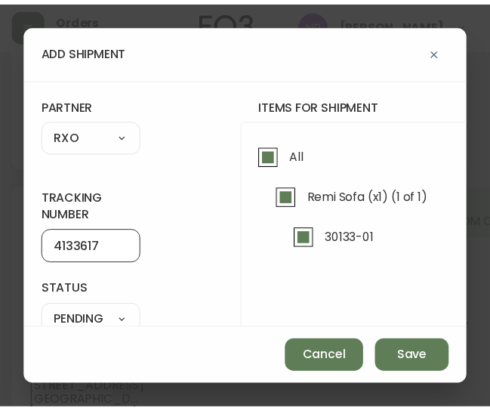
scroll to position [112, 0]
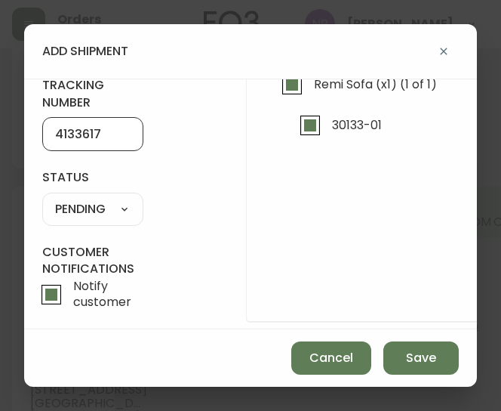
click at [94, 205] on select "SHIPPED PENDING CANCELLED" at bounding box center [92, 209] width 101 height 23
click at [42, 198] on select "SHIPPED PENDING CANCELLED" at bounding box center [92, 209] width 101 height 23
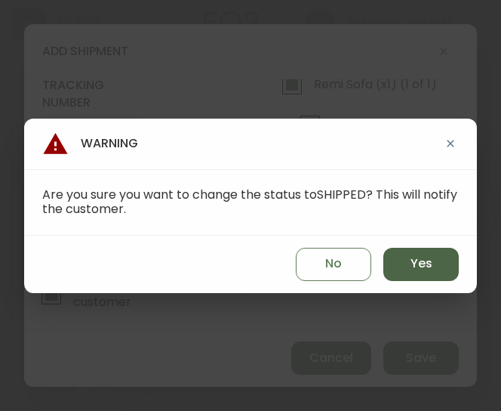
click at [412, 268] on span "Yes" at bounding box center [422, 263] width 22 height 17
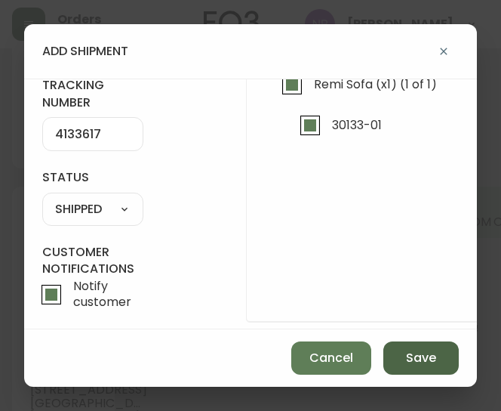
click at [444, 356] on button "Save" at bounding box center [420, 357] width 75 height 33
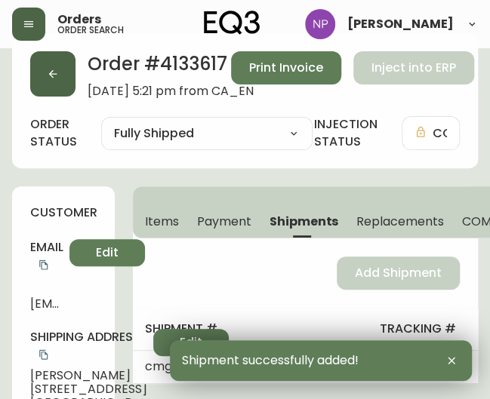
click at [62, 76] on button "button" at bounding box center [52, 73] width 45 height 45
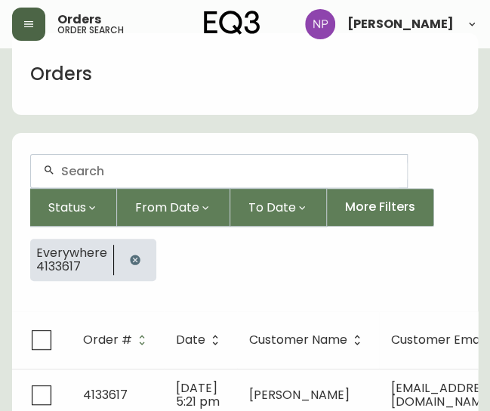
click at [86, 175] on input "text" at bounding box center [228, 171] width 334 height 14
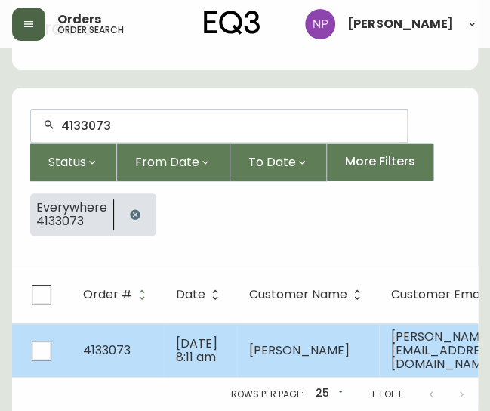
click at [171, 330] on td "[DATE] 8:11 am" at bounding box center [200, 350] width 73 height 54
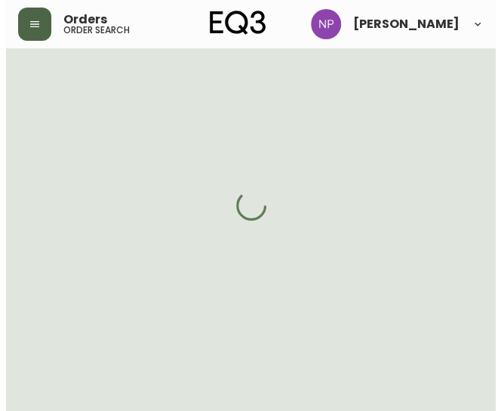
scroll to position [81, 0]
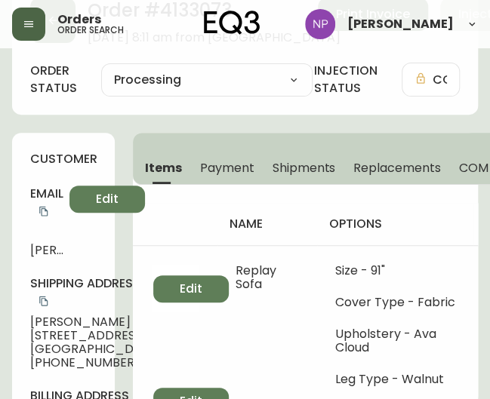
click at [282, 171] on span "Shipments" at bounding box center [304, 168] width 63 height 16
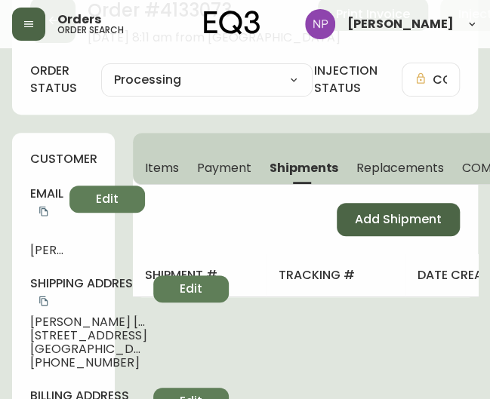
click at [374, 220] on span "Add Shipment" at bounding box center [398, 219] width 87 height 17
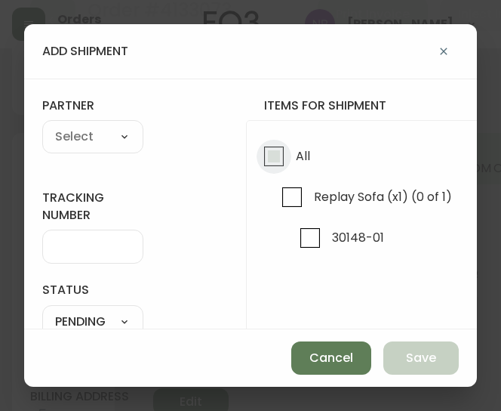
click at [262, 154] on input "All" at bounding box center [274, 156] width 35 height 35
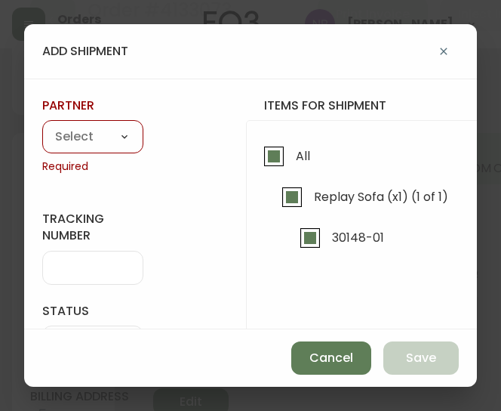
click at [97, 129] on select "A Move to Remember LLC ABF Freight Alero [PERSON_NAME] Canada Post Canpar Expre…" at bounding box center [92, 137] width 101 height 23
click at [42, 126] on select "A Move to Remember LLC ABF Freight Alero [PERSON_NAME] Canada Post Canpar Expre…" at bounding box center [92, 137] width 101 height 23
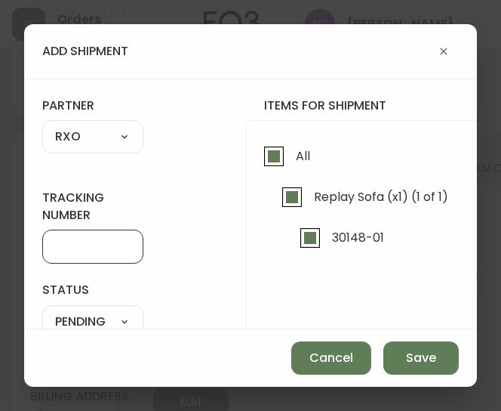
click at [98, 242] on input "tracking number" at bounding box center [92, 246] width 75 height 14
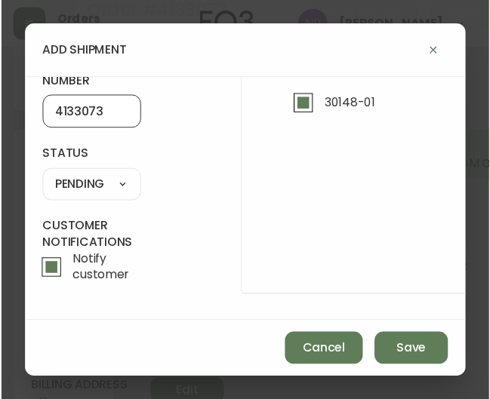
scroll to position [142, 0]
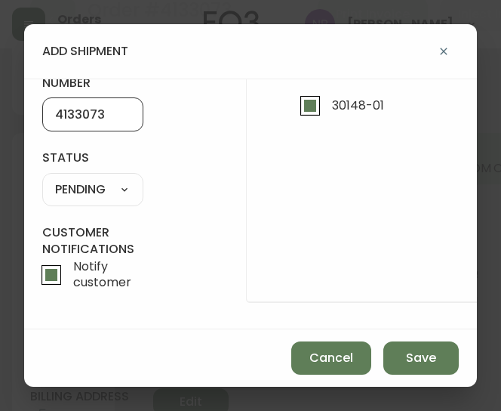
click at [92, 178] on select "SHIPPED PENDING CANCELLED" at bounding box center [92, 189] width 101 height 23
click at [42, 178] on select "SHIPPED PENDING CANCELLED" at bounding box center [92, 189] width 101 height 23
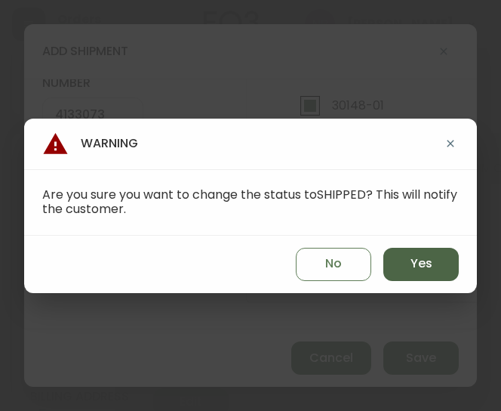
click at [417, 263] on span "Yes" at bounding box center [422, 263] width 22 height 17
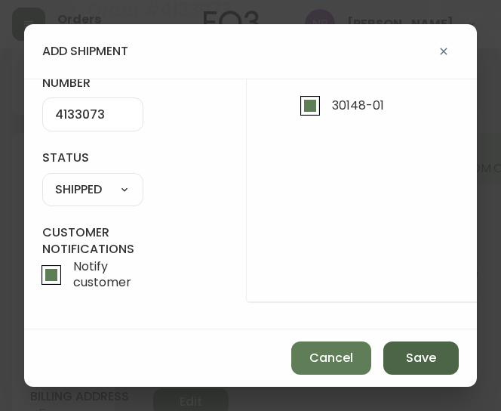
click at [426, 354] on span "Save" at bounding box center [421, 358] width 30 height 17
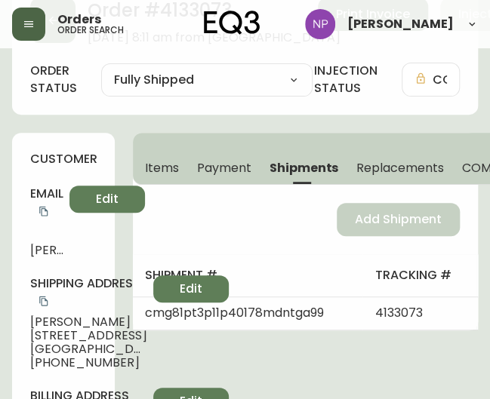
scroll to position [0, 0]
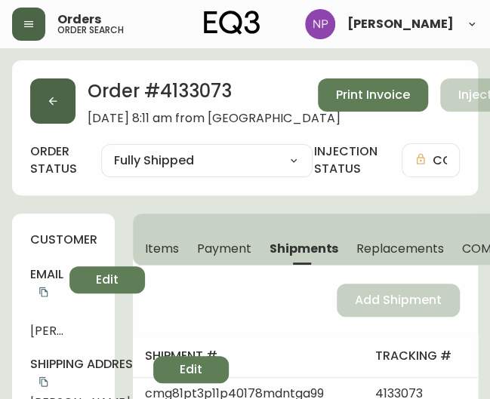
click at [57, 98] on icon "button" at bounding box center [53, 101] width 12 height 12
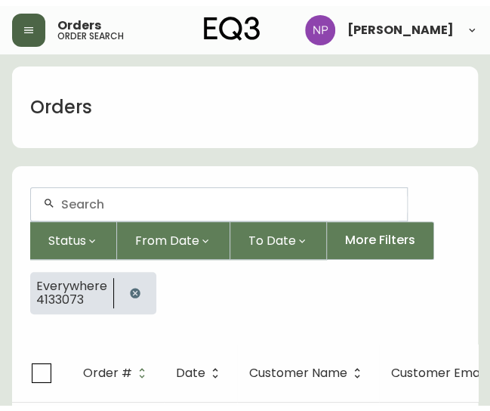
scroll to position [27, 0]
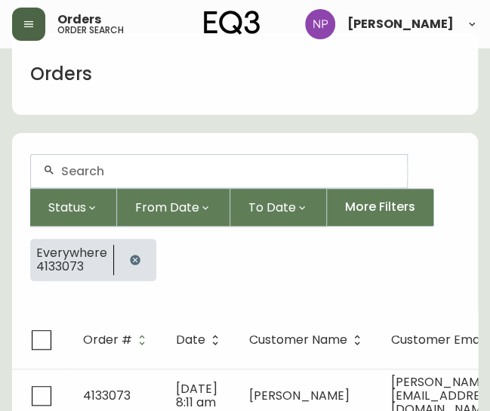
click at [117, 182] on div at bounding box center [219, 171] width 376 height 32
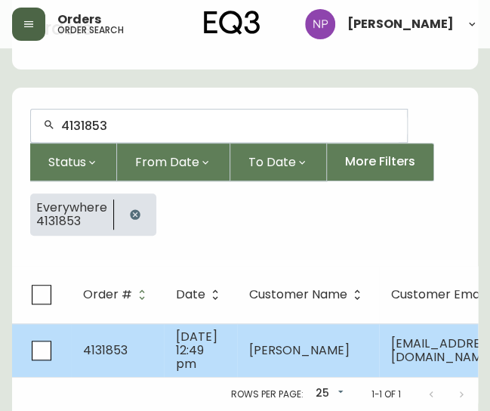
click at [173, 342] on td "[DATE] 12:49 pm" at bounding box center [200, 350] width 73 height 54
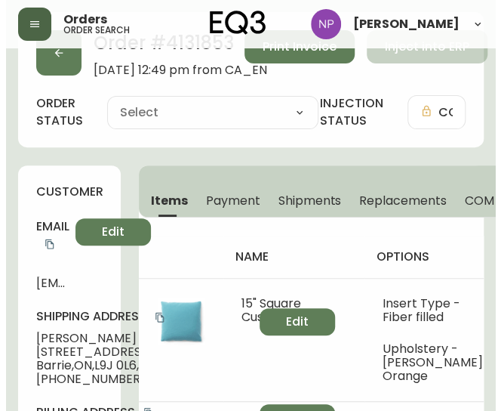
scroll to position [94, 0]
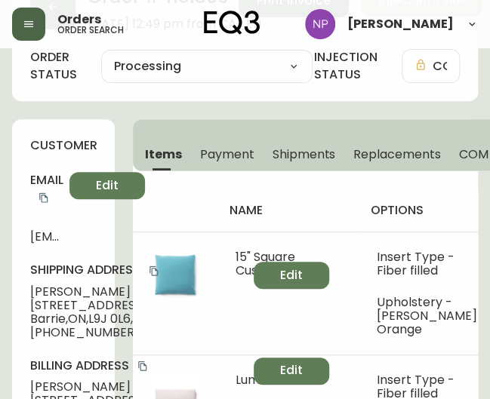
click at [296, 162] on button "Shipments" at bounding box center [304, 153] width 82 height 33
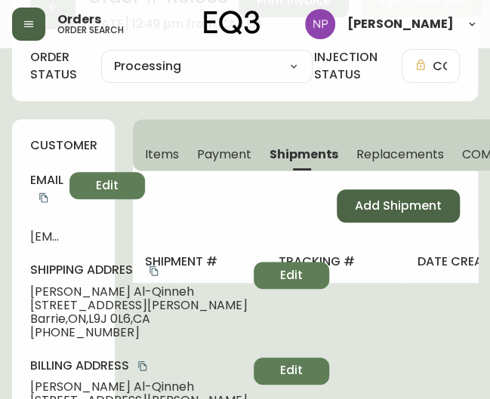
click at [377, 208] on span "Add Shipment" at bounding box center [398, 206] width 87 height 17
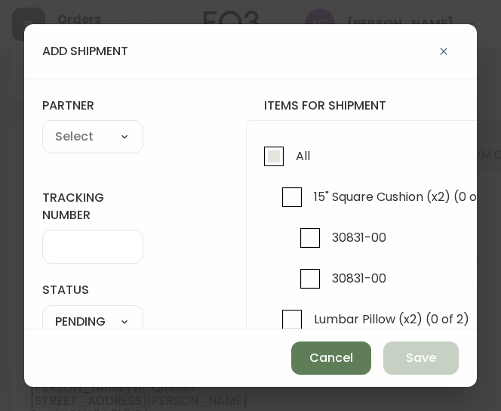
click at [283, 153] on input "All" at bounding box center [274, 156] width 35 height 35
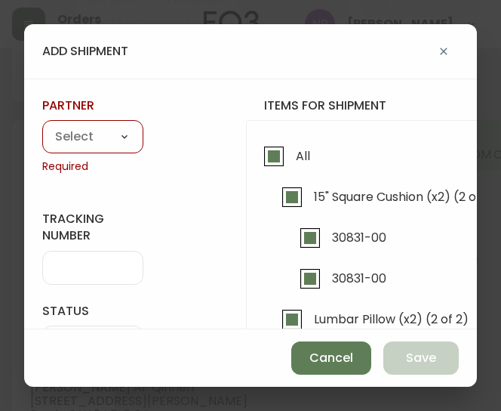
scroll to position [79, 0]
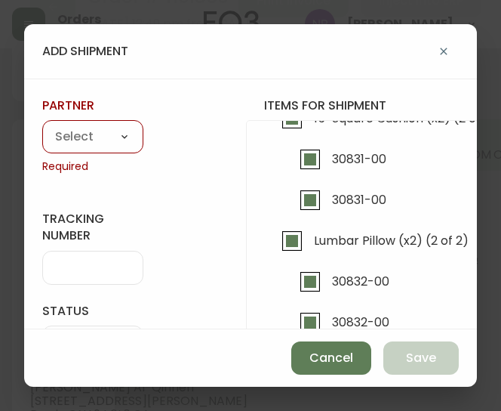
click at [80, 139] on select "A Move to Remember LLC ABF Freight Alero [PERSON_NAME] Canada Post Canpar Expre…" at bounding box center [92, 137] width 101 height 23
click at [42, 126] on select "A Move to Remember LLC ABF Freight Alero [PERSON_NAME] Canada Post Canpar Expre…" at bounding box center [92, 137] width 101 height 23
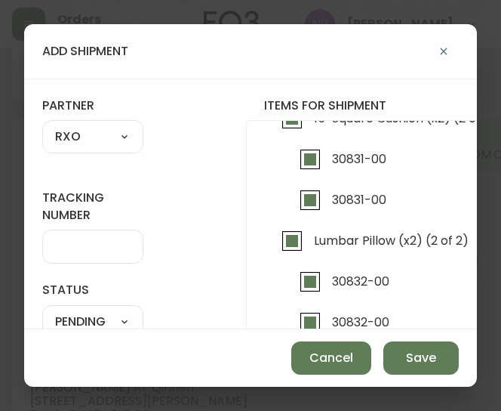
click at [79, 246] on input "tracking number" at bounding box center [92, 246] width 75 height 14
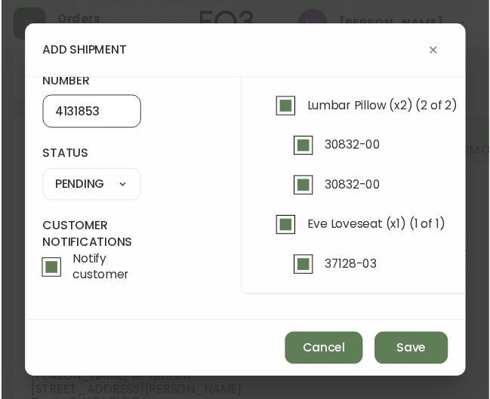
scroll to position [142, 0]
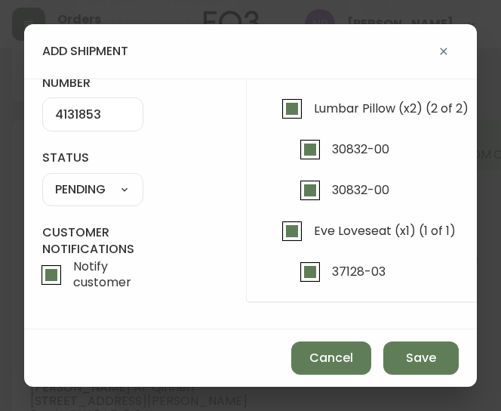
click at [91, 178] on select "SHIPPED PENDING CANCELLED" at bounding box center [92, 189] width 101 height 23
click at [42, 178] on select "SHIPPED PENDING CANCELLED" at bounding box center [92, 189] width 101 height 23
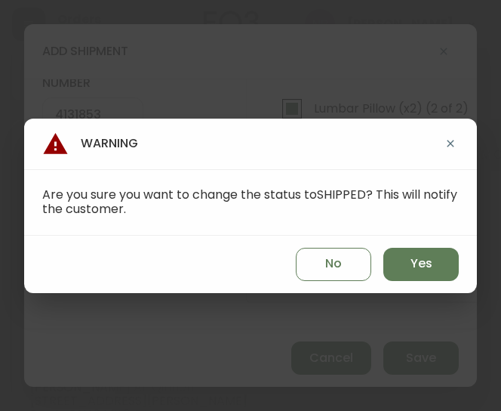
click at [433, 282] on div "No Yes" at bounding box center [250, 264] width 453 height 57
click at [426, 271] on span "Yes" at bounding box center [422, 263] width 22 height 17
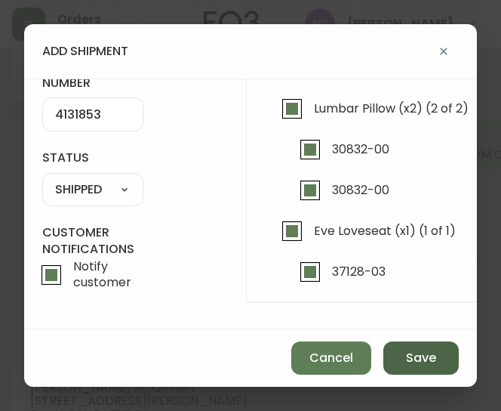
click at [423, 360] on span "Save" at bounding box center [421, 358] width 30 height 17
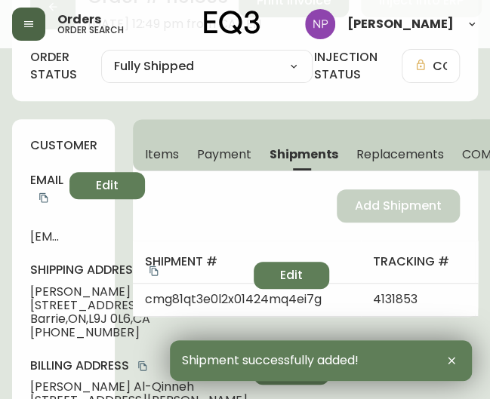
scroll to position [0, 0]
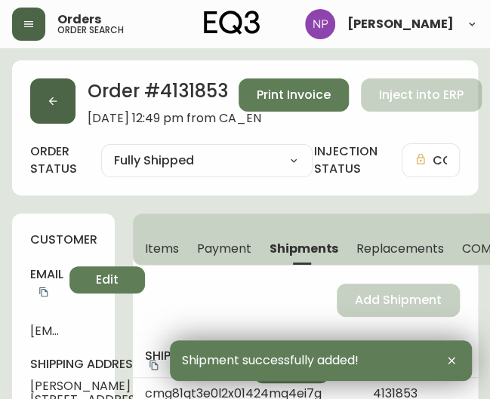
click at [56, 96] on icon "button" at bounding box center [53, 101] width 12 height 12
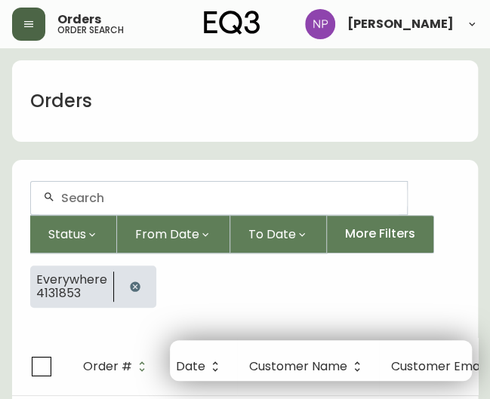
scroll to position [27, 0]
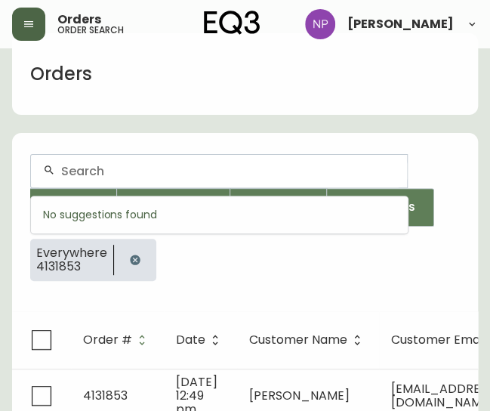
click at [104, 175] on input "text" at bounding box center [228, 171] width 334 height 14
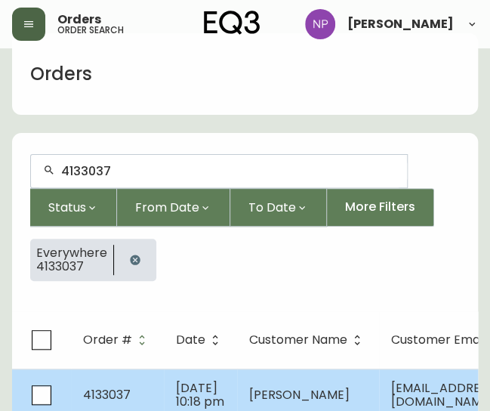
click at [160, 396] on td "4133037" at bounding box center [117, 394] width 93 height 53
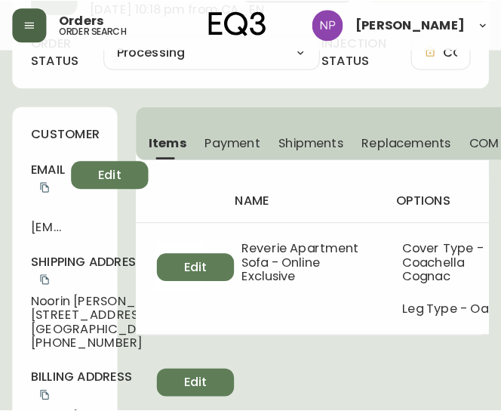
scroll to position [100, 0]
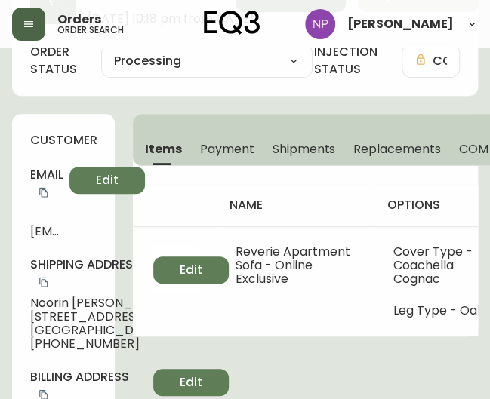
click at [338, 149] on button "Shipments" at bounding box center [304, 148] width 82 height 33
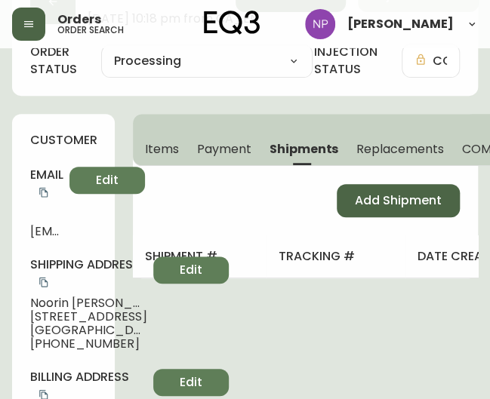
click at [412, 217] on button "Add Shipment" at bounding box center [398, 200] width 123 height 33
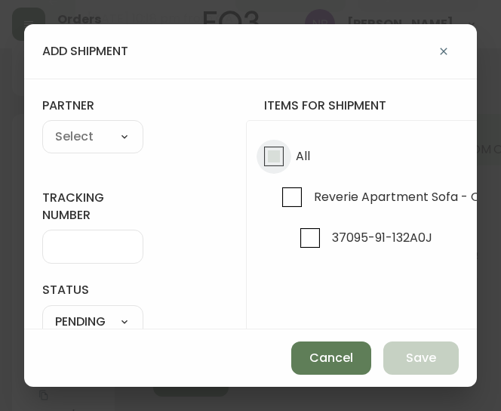
click at [257, 162] on input "All" at bounding box center [274, 156] width 35 height 35
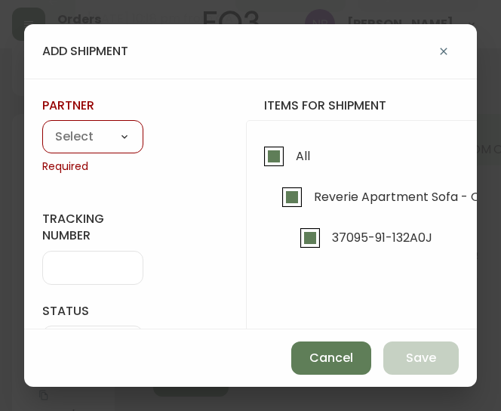
click at [88, 141] on select "A Move to Remember LLC ABF Freight Alero [PERSON_NAME] Canada Post Canpar Expre…" at bounding box center [92, 137] width 101 height 23
click at [42, 126] on select "A Move to Remember LLC ABF Freight Alero [PERSON_NAME] Canada Post Canpar Expre…" at bounding box center [92, 137] width 101 height 23
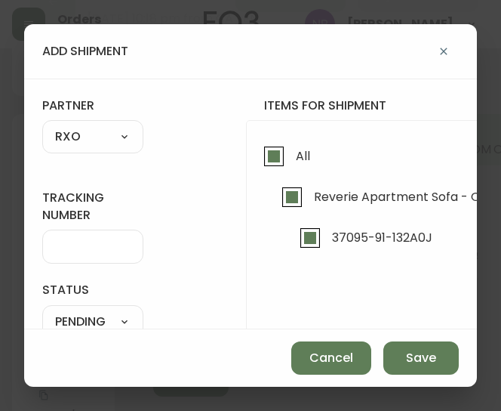
click at [95, 259] on div at bounding box center [92, 246] width 101 height 34
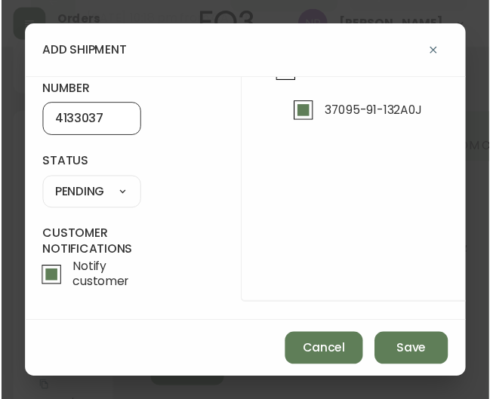
scroll to position [142, 0]
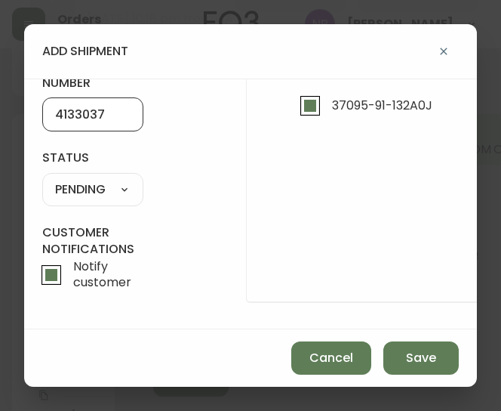
click at [105, 178] on select "SHIPPED PENDING CANCELLED" at bounding box center [92, 189] width 101 height 23
click at [42, 178] on select "SHIPPED PENDING CANCELLED" at bounding box center [92, 189] width 101 height 23
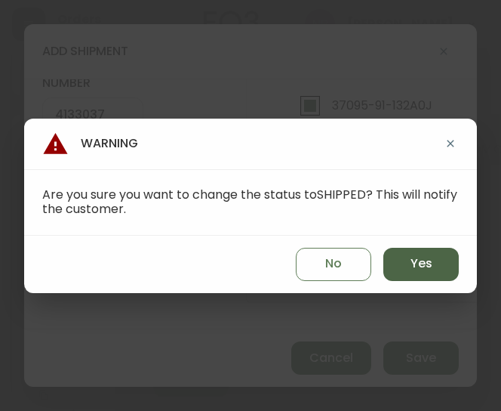
click at [433, 261] on button "Yes" at bounding box center [420, 264] width 75 height 33
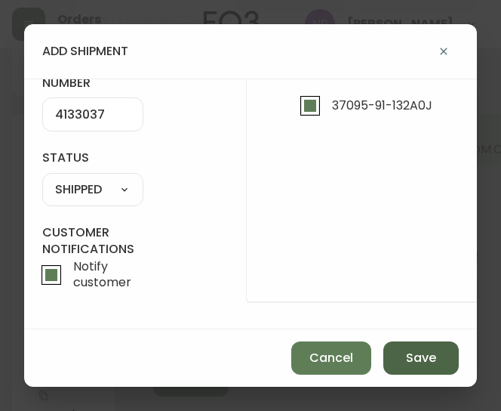
click at [426, 372] on button "Save" at bounding box center [420, 357] width 75 height 33
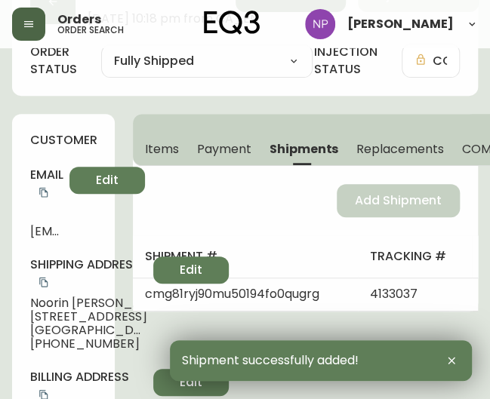
scroll to position [0, 0]
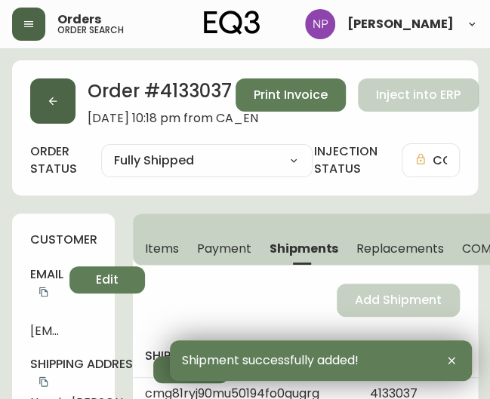
click at [64, 103] on button "button" at bounding box center [52, 101] width 45 height 45
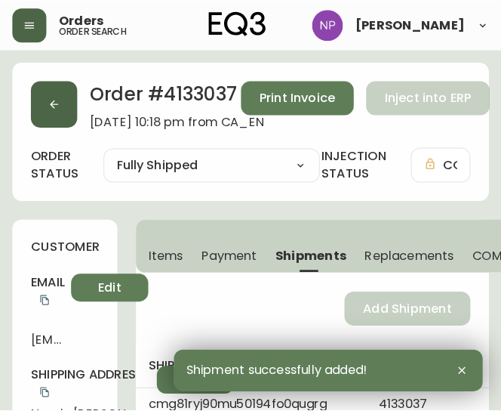
scroll to position [27, 0]
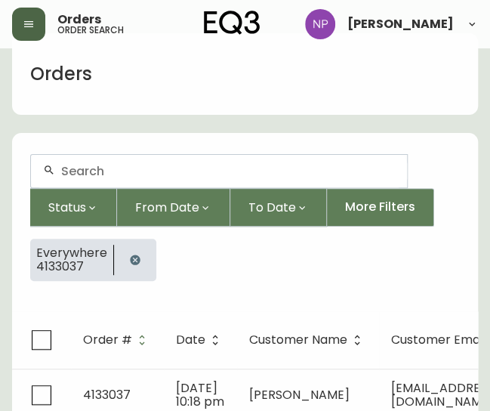
click at [117, 185] on div at bounding box center [219, 171] width 376 height 32
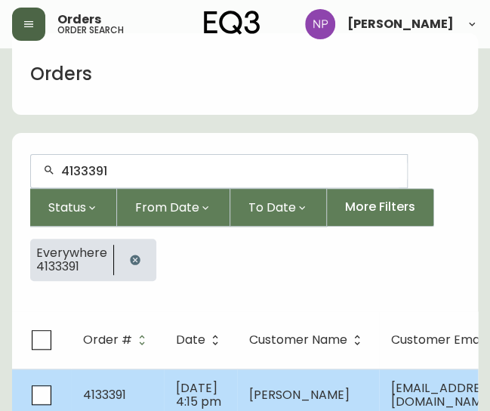
click at [119, 380] on td "4133391" at bounding box center [117, 394] width 93 height 53
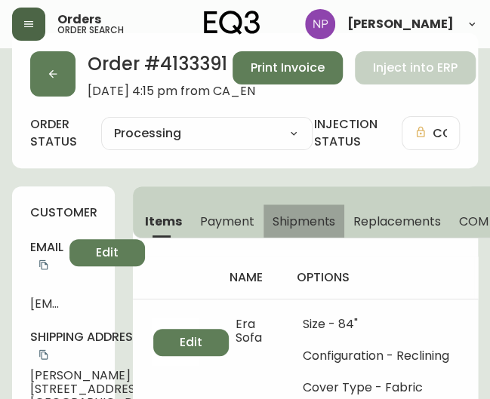
click at [290, 220] on span "Shipments" at bounding box center [304, 222] width 63 height 16
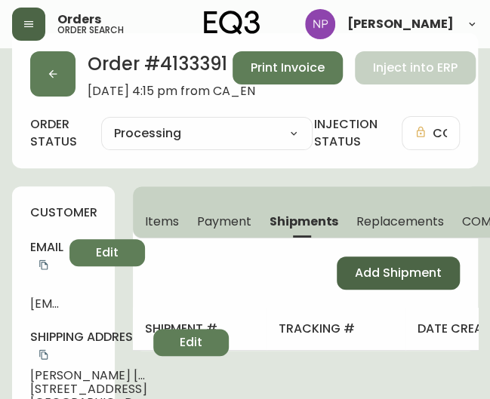
click at [378, 269] on span "Add Shipment" at bounding box center [398, 273] width 87 height 17
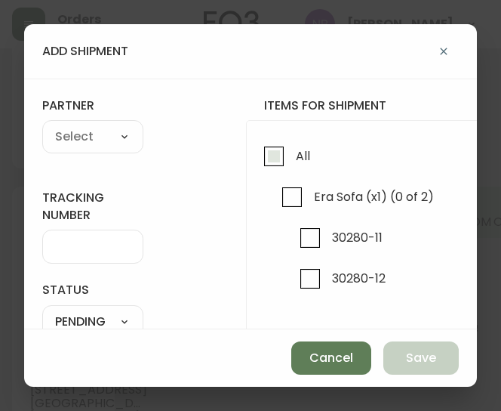
click at [288, 169] on input "All" at bounding box center [274, 156] width 35 height 35
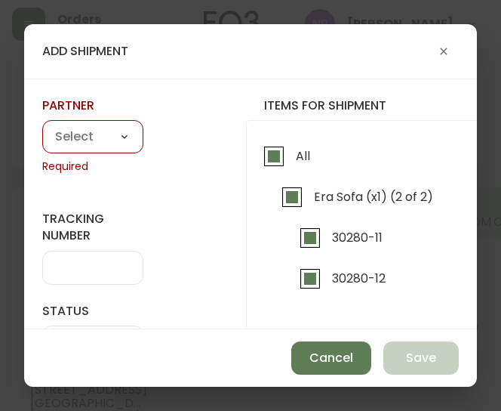
click at [90, 138] on select "A Move to Remember LLC ABF Freight Alero [PERSON_NAME] Canada Post Canpar Expre…" at bounding box center [92, 137] width 101 height 23
click at [42, 126] on select "A Move to Remember LLC ABF Freight Alero [PERSON_NAME] Canada Post Canpar Expre…" at bounding box center [92, 137] width 101 height 23
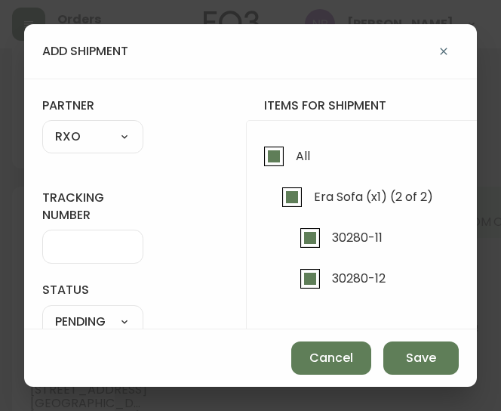
click at [97, 239] on input "tracking number" at bounding box center [92, 246] width 75 height 14
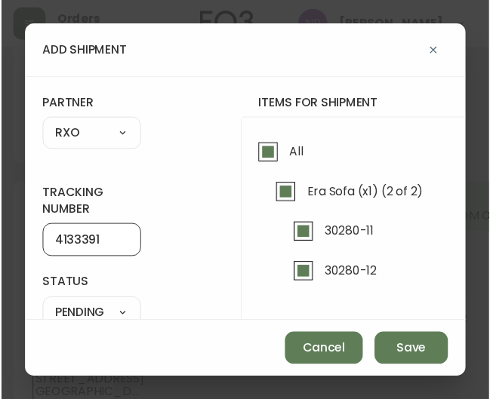
scroll to position [142, 0]
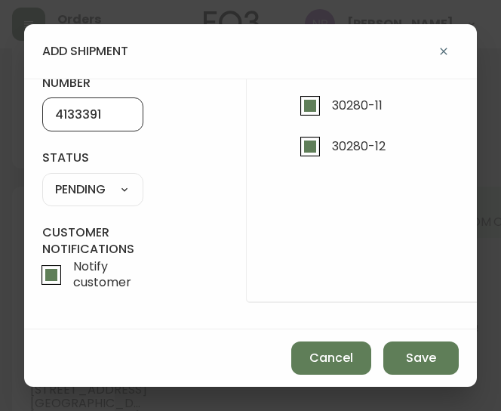
click at [98, 178] on select "SHIPPED PENDING CANCELLED" at bounding box center [92, 189] width 101 height 23
click at [42, 178] on select "SHIPPED PENDING CANCELLED" at bounding box center [92, 189] width 101 height 23
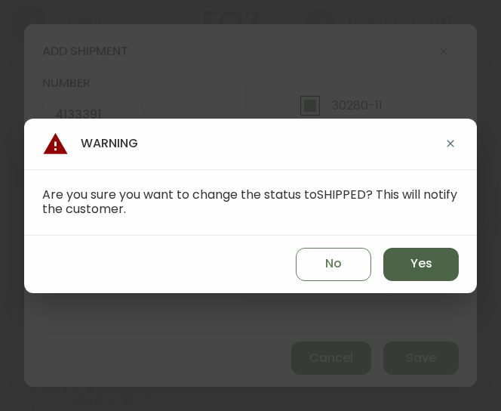
click at [431, 267] on span "Yes" at bounding box center [422, 263] width 22 height 17
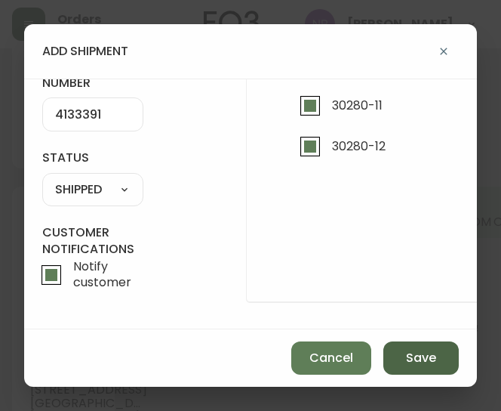
click at [425, 365] on span "Save" at bounding box center [421, 358] width 30 height 17
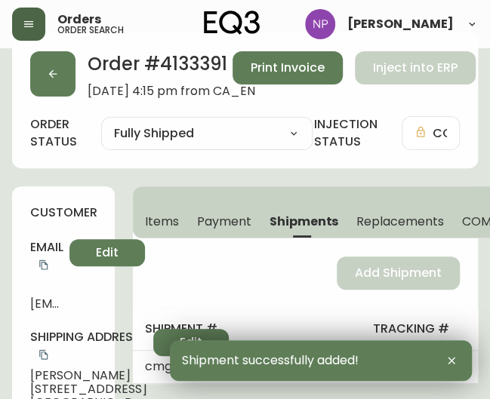
scroll to position [0, 0]
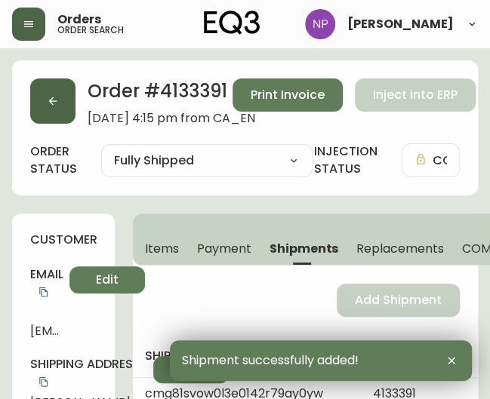
click at [66, 91] on button "button" at bounding box center [52, 101] width 45 height 45
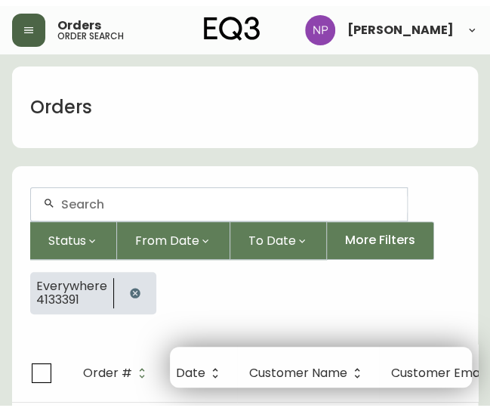
scroll to position [27, 0]
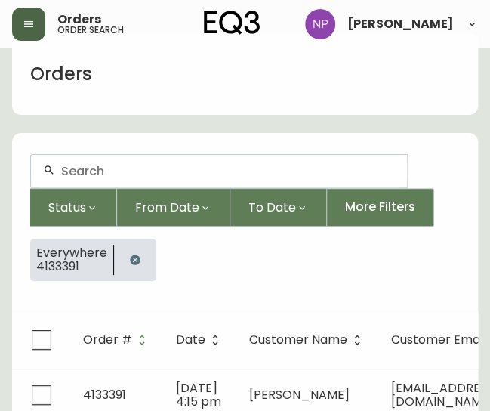
click at [103, 176] on input "text" at bounding box center [228, 171] width 334 height 14
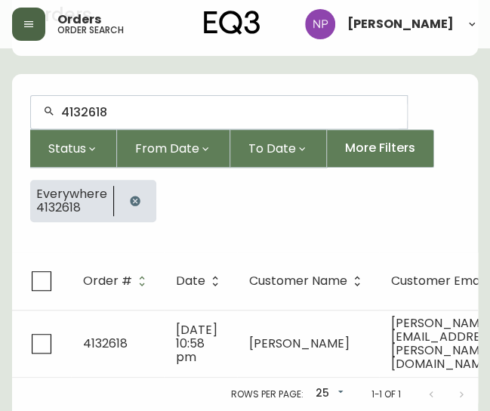
scroll to position [93, 0]
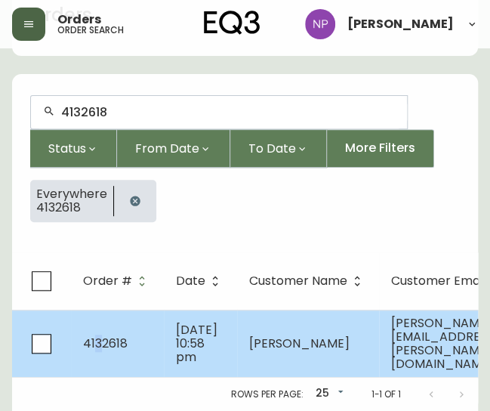
drag, startPoint x: 162, startPoint y: 315, endPoint x: 98, endPoint y: 337, distance: 68.0
click at [98, 337] on span "4132618" at bounding box center [105, 342] width 45 height 17
click at [149, 346] on td "4132618" at bounding box center [117, 342] width 93 height 67
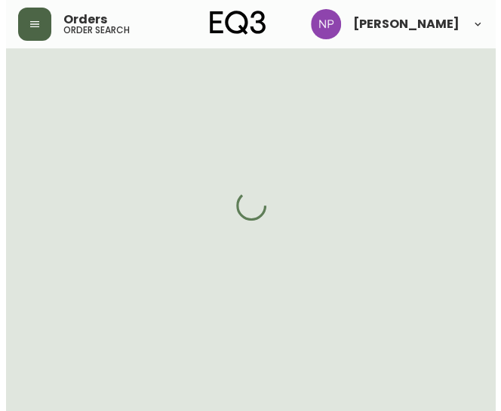
scroll to position [93, 0]
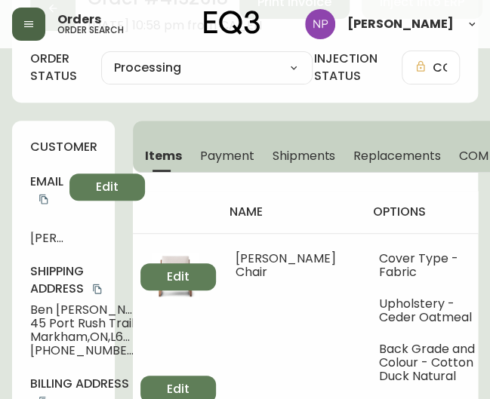
click at [293, 153] on span "Shipments" at bounding box center [304, 156] width 63 height 16
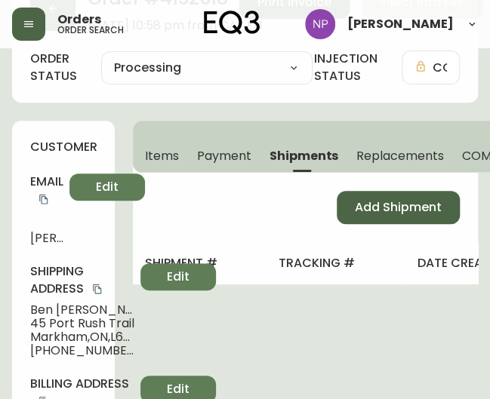
click at [361, 211] on span "Add Shipment" at bounding box center [398, 207] width 87 height 17
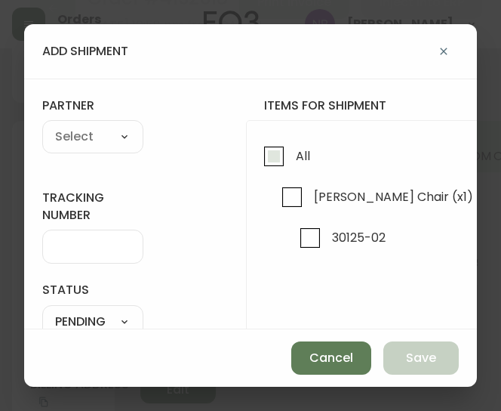
click at [289, 152] on input "All" at bounding box center [274, 156] width 35 height 35
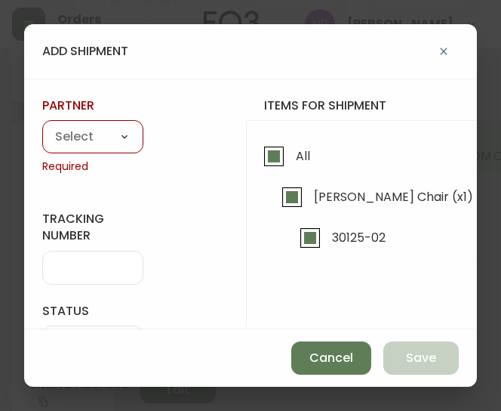
click at [105, 129] on select "A Move to Remember LLC ABF Freight Alero [PERSON_NAME] Canada Post Canpar Expre…" at bounding box center [92, 137] width 101 height 23
click at [42, 126] on select "A Move to Remember LLC ABF Freight Alero [PERSON_NAME] Canada Post Canpar Expre…" at bounding box center [92, 137] width 101 height 23
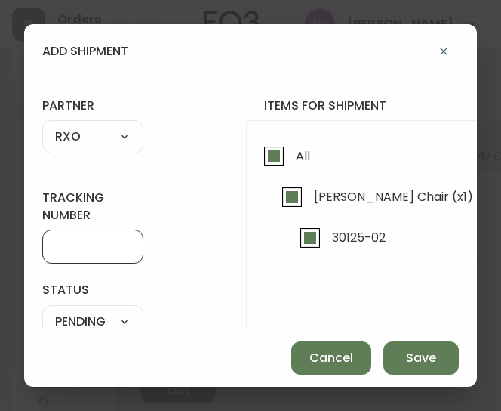
drag, startPoint x: 75, startPoint y: 250, endPoint x: 63, endPoint y: 254, distance: 12.7
click at [63, 254] on div at bounding box center [92, 246] width 101 height 34
click at [64, 251] on input "tracking number" at bounding box center [92, 246] width 75 height 14
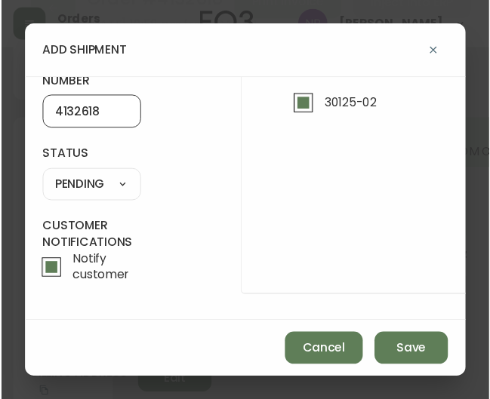
scroll to position [142, 0]
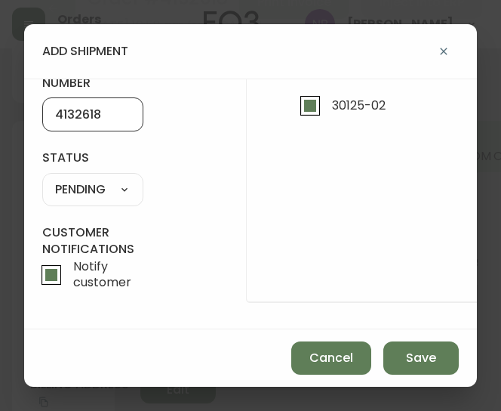
click at [107, 178] on select "SHIPPED PENDING CANCELLED" at bounding box center [92, 189] width 101 height 23
click at [42, 178] on select "SHIPPED PENDING CANCELLED" at bounding box center [92, 189] width 101 height 23
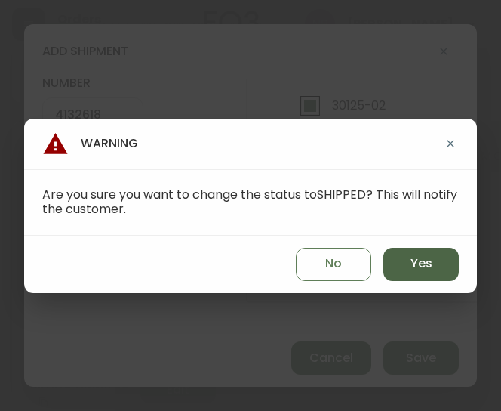
click at [401, 262] on button "Yes" at bounding box center [420, 264] width 75 height 33
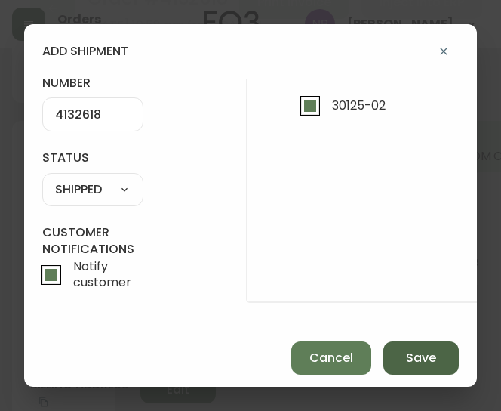
click at [406, 350] on span "Save" at bounding box center [421, 358] width 30 height 17
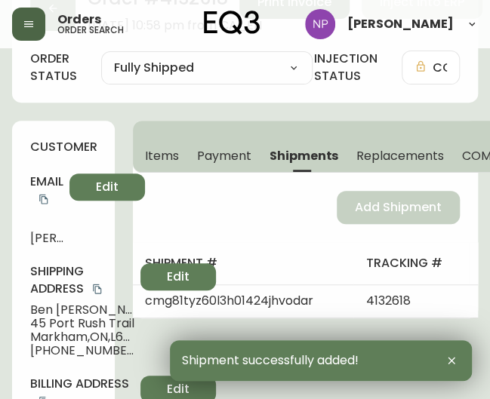
scroll to position [0, 0]
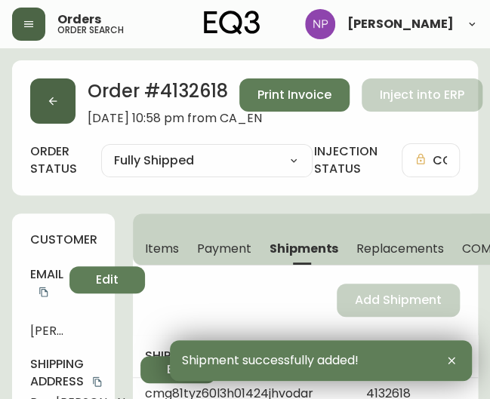
click at [48, 108] on button "button" at bounding box center [52, 101] width 45 height 45
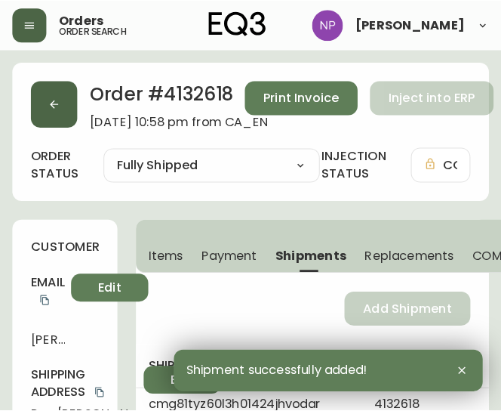
scroll to position [27, 0]
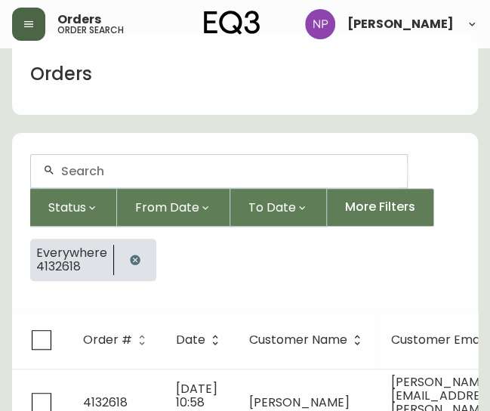
click at [130, 171] on input "text" at bounding box center [228, 171] width 334 height 14
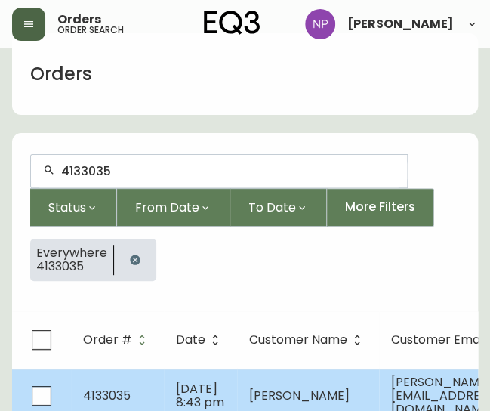
click at [190, 387] on span "[DATE] 8:43 pm" at bounding box center [200, 395] width 48 height 31
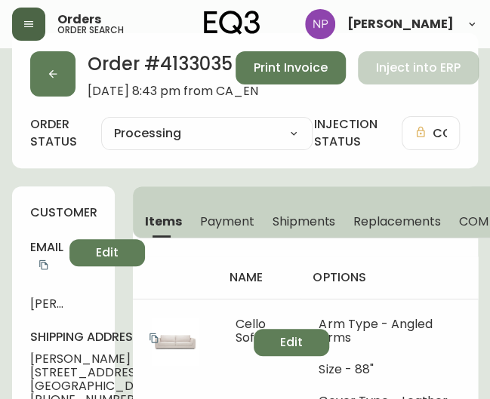
click at [285, 221] on span "Shipments" at bounding box center [304, 222] width 63 height 16
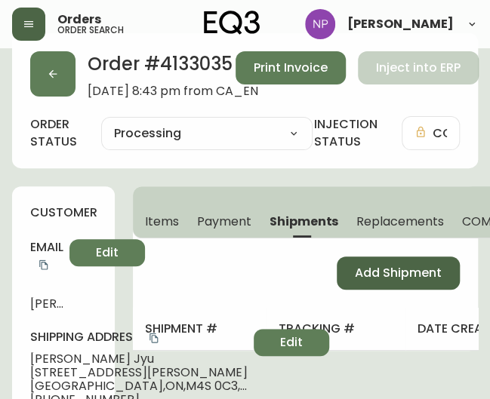
click at [355, 270] on span "Add Shipment" at bounding box center [398, 273] width 87 height 17
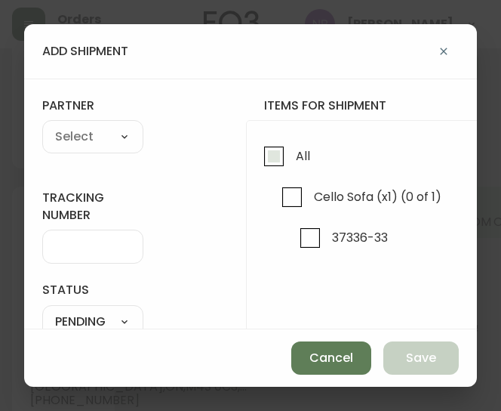
click at [259, 161] on input "All" at bounding box center [274, 156] width 35 height 35
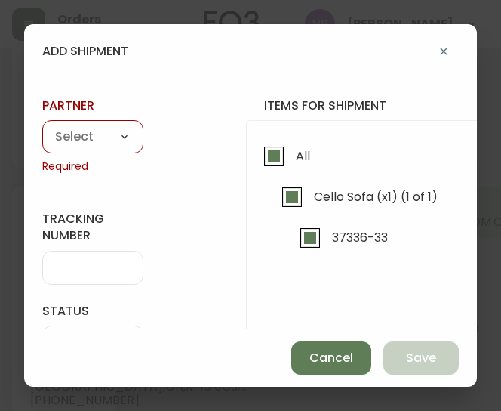
click at [78, 136] on select "A Move to Remember LLC ABF Freight Alero [PERSON_NAME] Canada Post Canpar Expre…" at bounding box center [92, 137] width 101 height 23
click at [42, 126] on select "A Move to Remember LLC ABF Freight Alero [PERSON_NAME] Canada Post Canpar Expre…" at bounding box center [92, 137] width 101 height 23
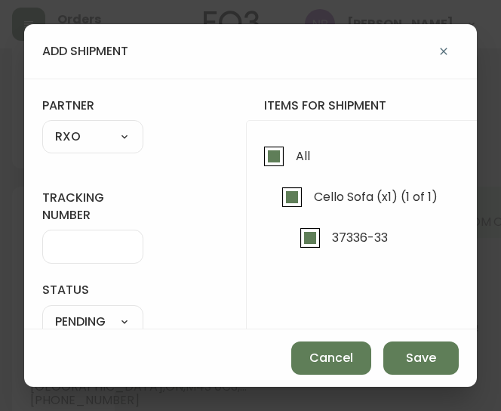
click at [77, 247] on input "tracking number" at bounding box center [92, 246] width 75 height 14
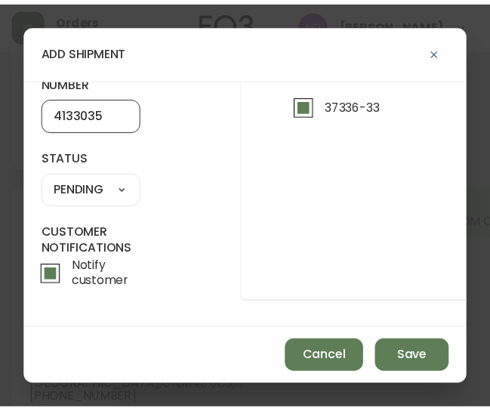
scroll to position [127, 0]
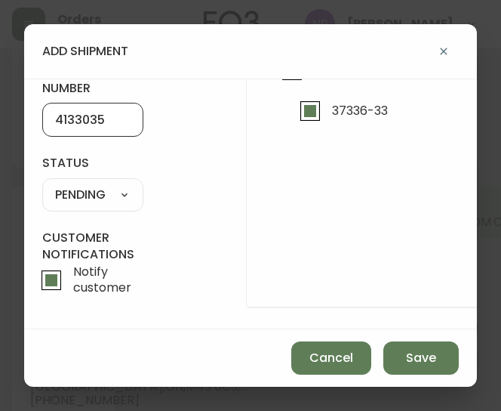
click at [88, 202] on select "SHIPPED PENDING CANCELLED" at bounding box center [92, 194] width 101 height 23
click at [42, 183] on select "SHIPPED PENDING CANCELLED" at bounding box center [92, 194] width 101 height 23
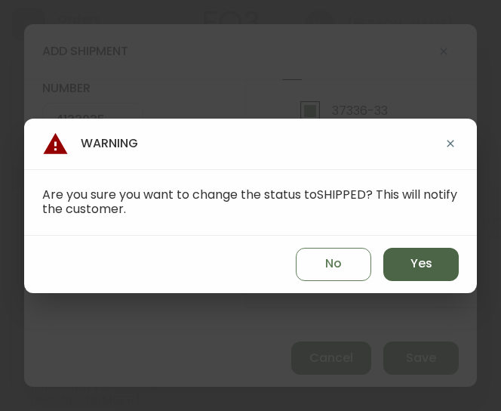
click at [441, 271] on button "Yes" at bounding box center [420, 264] width 75 height 33
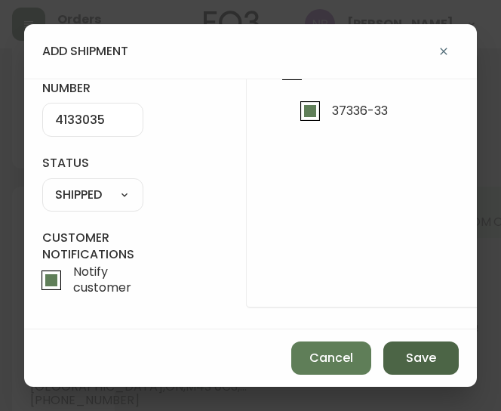
click at [440, 362] on button "Save" at bounding box center [420, 357] width 75 height 33
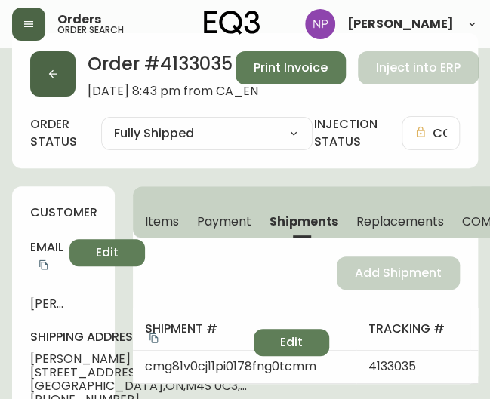
click at [53, 86] on button "button" at bounding box center [52, 73] width 45 height 45
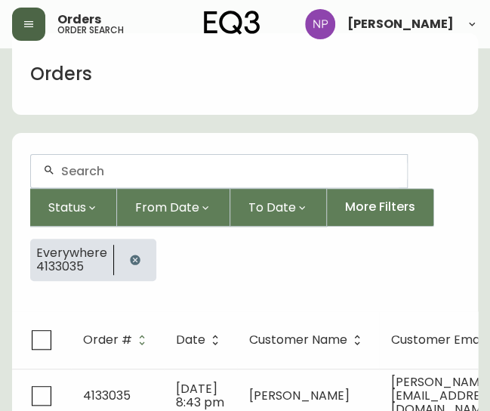
click at [131, 161] on div at bounding box center [219, 171] width 376 height 32
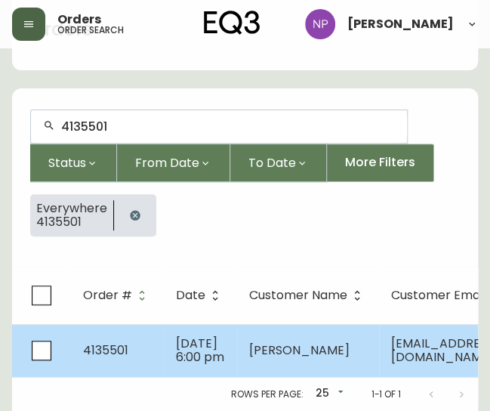
click at [307, 324] on td "[PERSON_NAME]" at bounding box center [308, 350] width 142 height 53
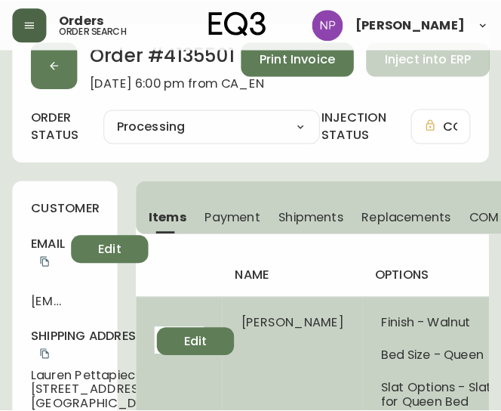
scroll to position [22, 0]
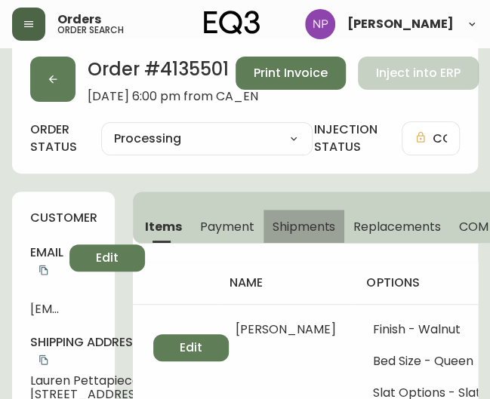
drag, startPoint x: 306, startPoint y: 232, endPoint x: 309, endPoint y: 222, distance: 10.5
click at [309, 222] on span "Shipments" at bounding box center [304, 227] width 63 height 16
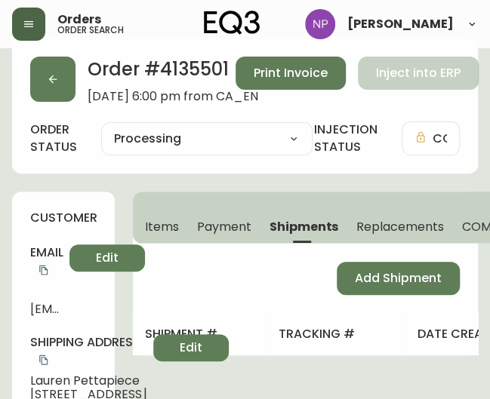
click at [402, 295] on div "Add Shipment" at bounding box center [305, 278] width 345 height 69
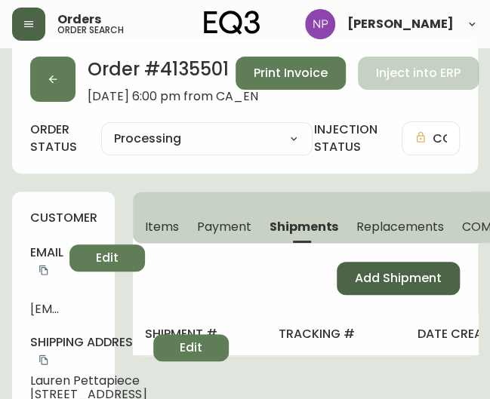
click at [394, 291] on button "Add Shipment" at bounding box center [398, 278] width 123 height 33
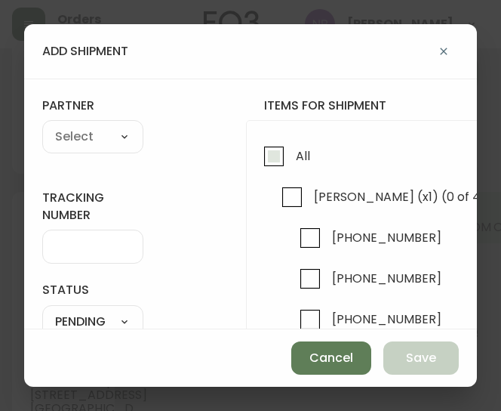
click at [266, 153] on input "All" at bounding box center [274, 156] width 35 height 35
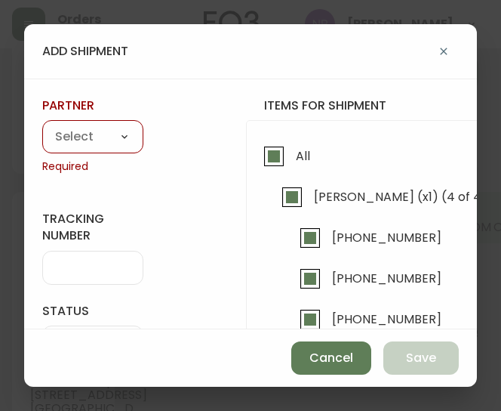
click at [64, 132] on select "A Move to Remember LLC ABF Freight Alero [PERSON_NAME] Canada Post Canpar Expre…" at bounding box center [92, 137] width 101 height 23
click at [42, 126] on select "A Move to Remember LLC ABF Freight Alero [PERSON_NAME] Canada Post Canpar Expre…" at bounding box center [92, 137] width 101 height 23
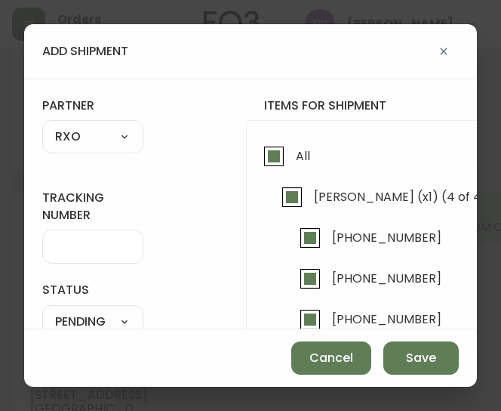
click at [103, 250] on input "tracking number" at bounding box center [92, 246] width 75 height 14
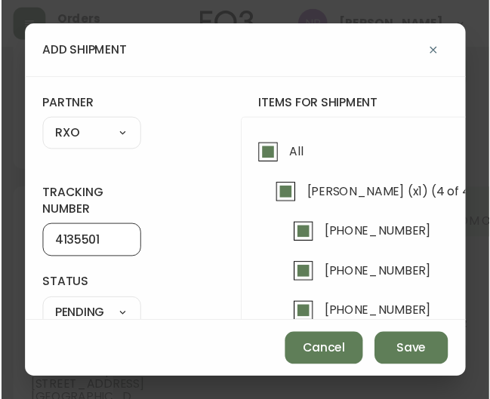
scroll to position [118, 0]
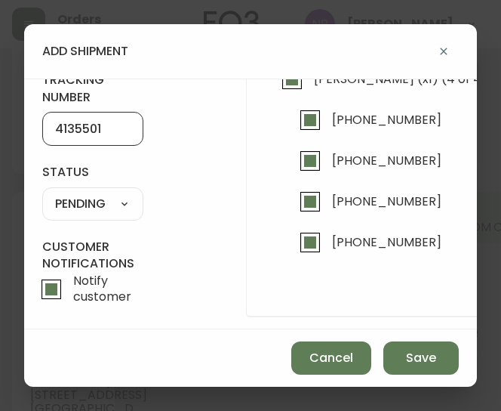
click at [99, 199] on select "SHIPPED PENDING CANCELLED" at bounding box center [92, 203] width 101 height 23
click at [42, 192] on select "SHIPPED PENDING CANCELLED" at bounding box center [92, 203] width 101 height 23
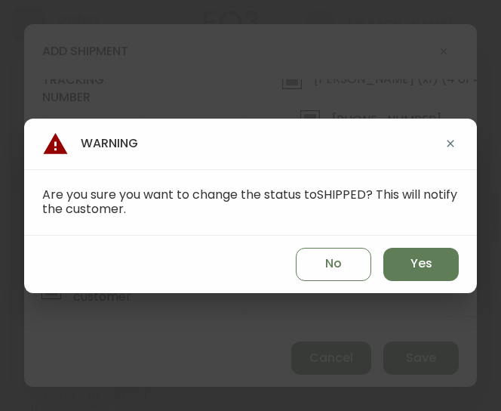
click at [465, 273] on div "No Yes" at bounding box center [250, 264] width 453 height 57
click at [444, 266] on button "Yes" at bounding box center [420, 264] width 75 height 33
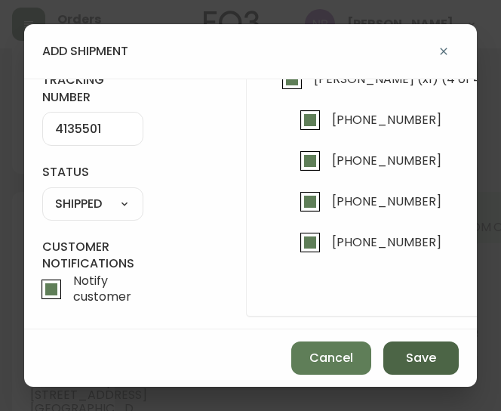
click at [417, 351] on span "Save" at bounding box center [421, 358] width 30 height 17
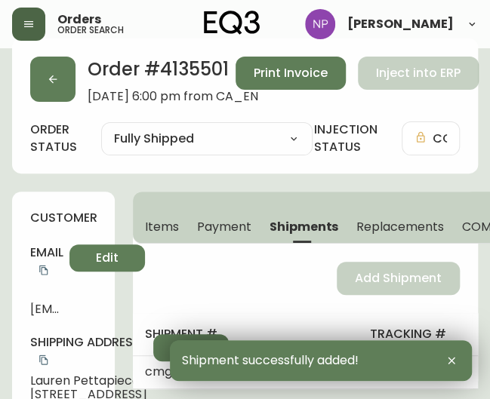
scroll to position [0, 0]
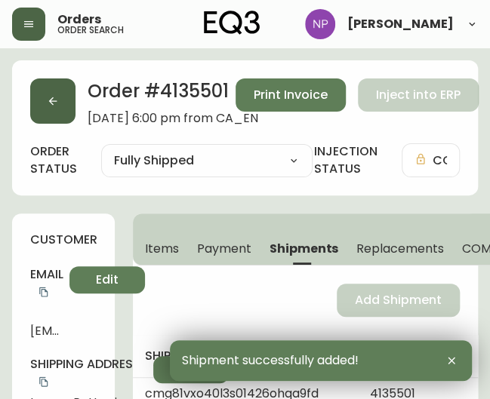
click at [55, 107] on button "button" at bounding box center [52, 101] width 45 height 45
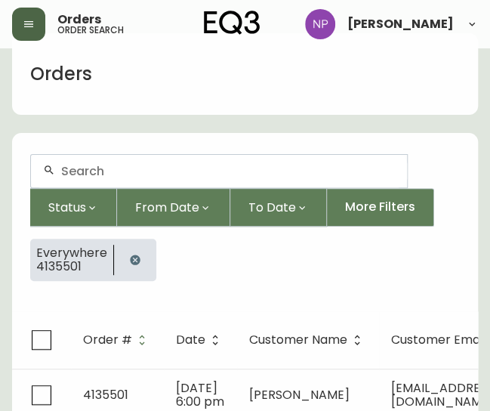
click at [122, 176] on input "text" at bounding box center [228, 171] width 334 height 14
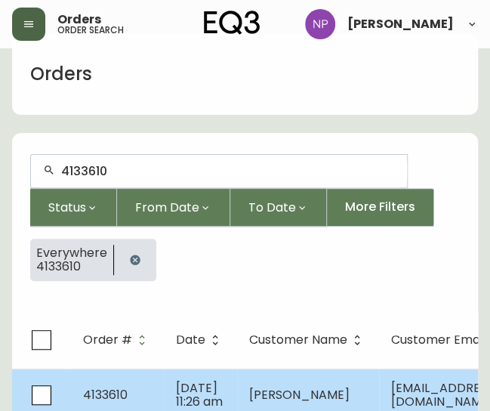
click at [145, 390] on td "4133610" at bounding box center [117, 394] width 93 height 53
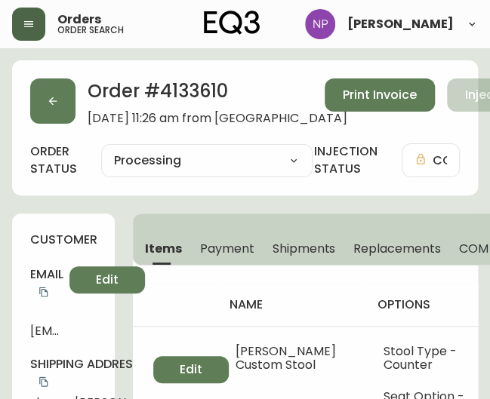
click at [283, 250] on span "Shipments" at bounding box center [304, 249] width 63 height 16
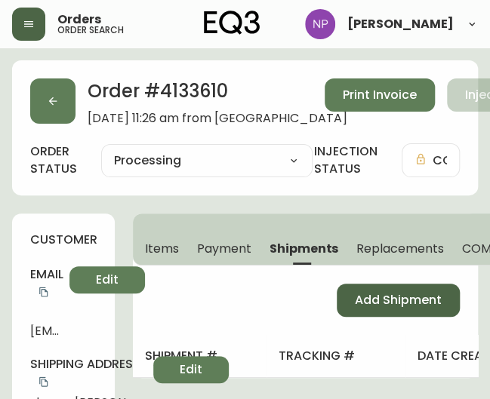
click at [384, 285] on button "Add Shipment" at bounding box center [398, 300] width 123 height 33
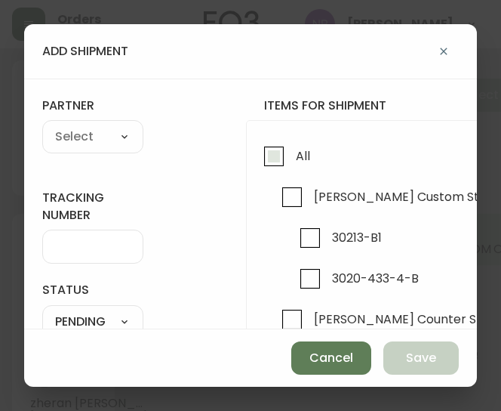
click at [289, 158] on input "All" at bounding box center [274, 156] width 35 height 35
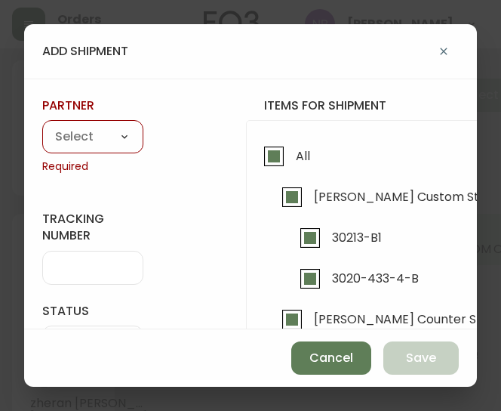
click at [82, 137] on select "A Move to Remember LLC ABF Freight Alero [PERSON_NAME] Canada Post Canpar Expre…" at bounding box center [92, 137] width 101 height 23
click at [42, 126] on select "A Move to Remember LLC ABF Freight Alero [PERSON_NAME] Canada Post Canpar Expre…" at bounding box center [92, 137] width 101 height 23
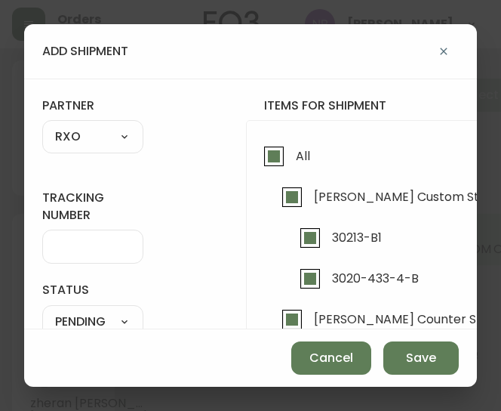
click at [87, 257] on div at bounding box center [92, 246] width 101 height 34
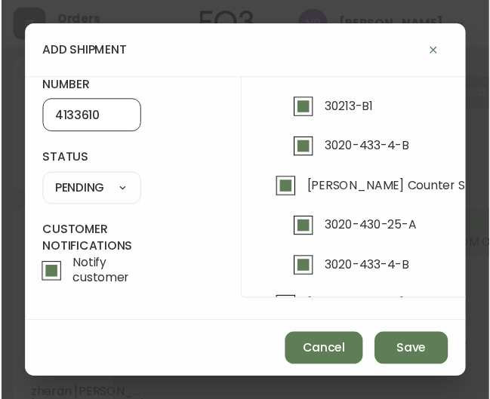
scroll to position [132, 0]
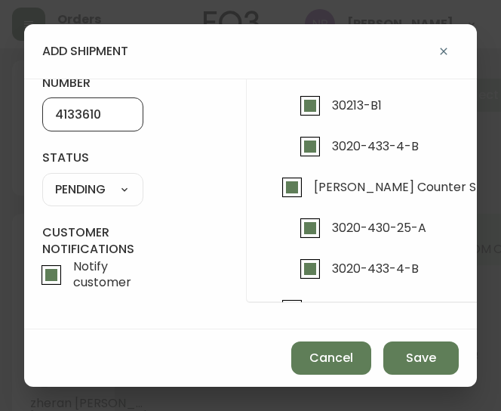
click at [114, 196] on select "SHIPPED PENDING CANCELLED" at bounding box center [92, 189] width 101 height 23
click at [94, 188] on select "SHIPPED PENDING CANCELLED" at bounding box center [92, 189] width 101 height 23
click at [42, 178] on select "SHIPPED PENDING CANCELLED" at bounding box center [92, 189] width 101 height 23
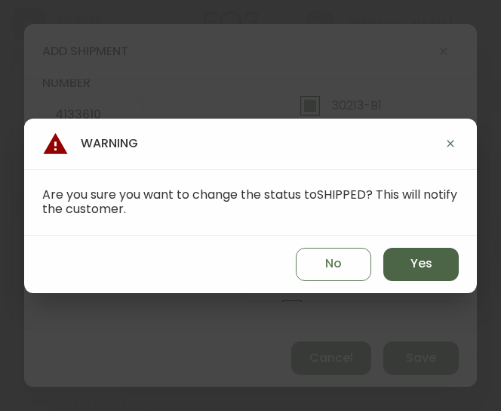
click at [411, 256] on span "Yes" at bounding box center [422, 263] width 22 height 17
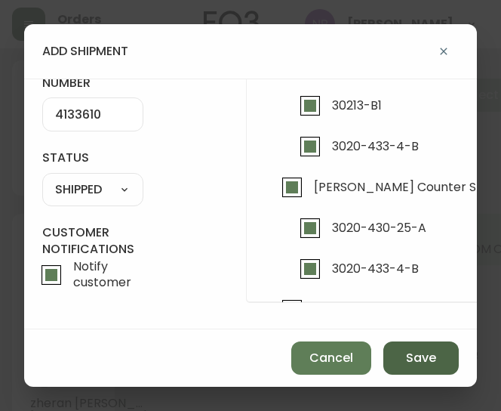
click at [430, 364] on span "Save" at bounding box center [421, 358] width 30 height 17
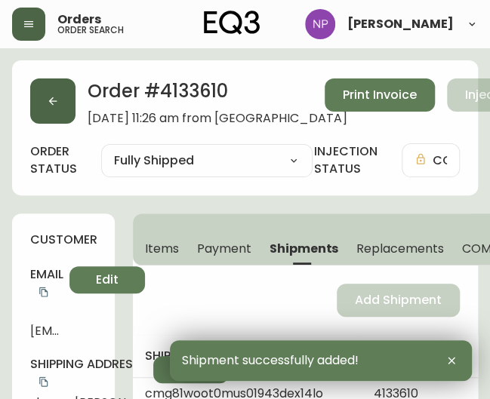
click at [38, 83] on button "button" at bounding box center [52, 101] width 45 height 45
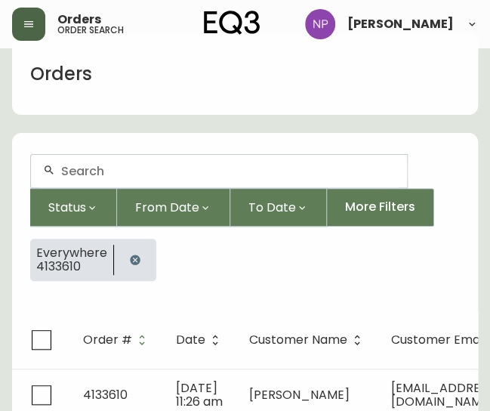
click at [77, 173] on input "text" at bounding box center [228, 171] width 334 height 14
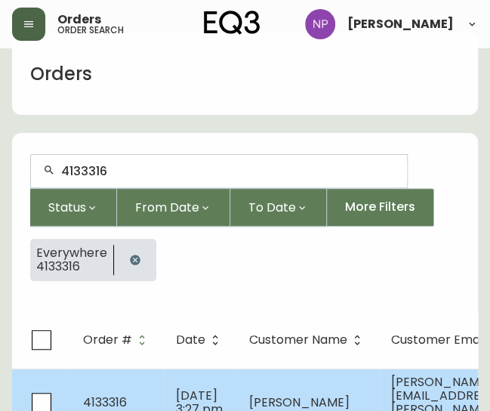
click at [168, 371] on td "[DATE] 3:27 pm" at bounding box center [200, 401] width 73 height 67
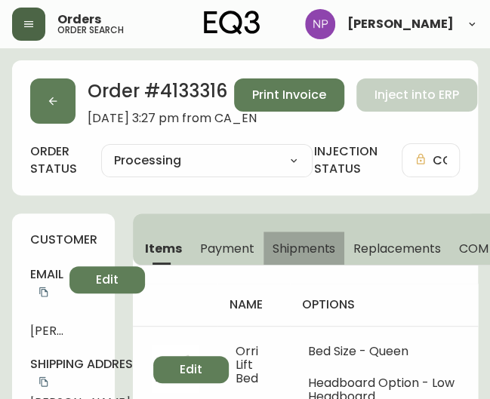
click at [310, 253] on span "Shipments" at bounding box center [304, 249] width 63 height 16
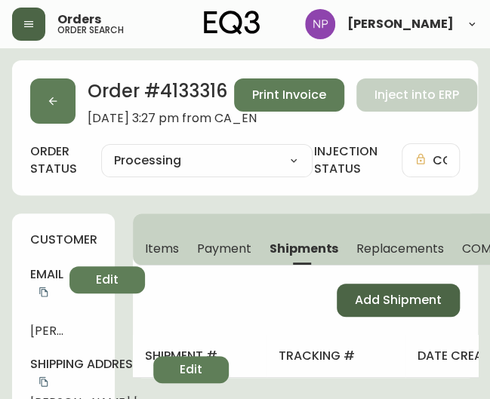
click at [394, 312] on button "Add Shipment" at bounding box center [398, 300] width 123 height 33
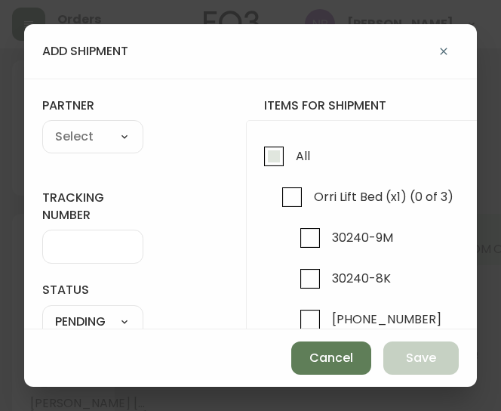
click at [278, 166] on input "All" at bounding box center [274, 156] width 35 height 35
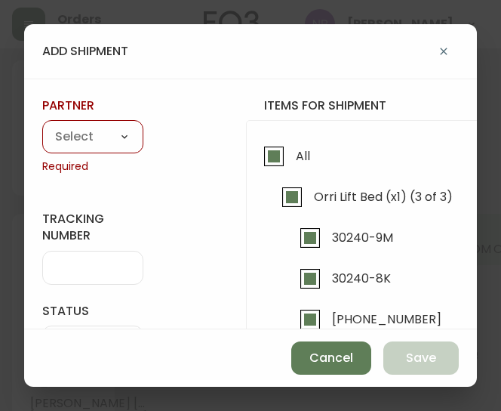
click at [130, 131] on select "A Move to Remember LLC ABF Freight Alero [PERSON_NAME] Canada Post Canpar Expre…" at bounding box center [92, 137] width 101 height 23
click at [42, 126] on select "A Move to Remember LLC ABF Freight Alero [PERSON_NAME] Canada Post Canpar Expre…" at bounding box center [92, 137] width 101 height 23
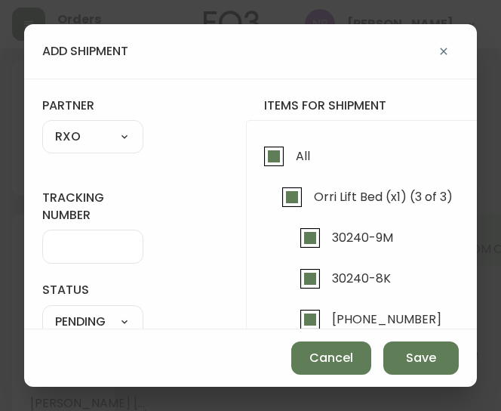
click at [95, 242] on input "tracking number" at bounding box center [92, 246] width 75 height 14
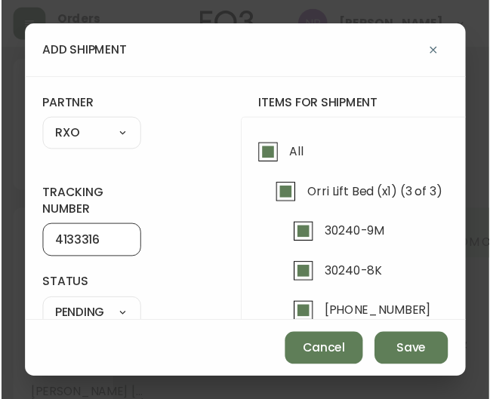
scroll to position [121, 0]
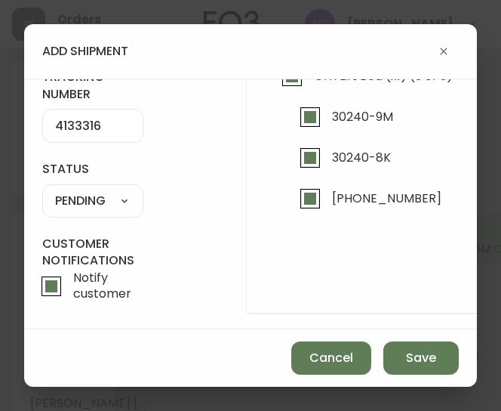
click at [97, 197] on select "SHIPPED PENDING CANCELLED" at bounding box center [92, 200] width 101 height 23
click at [42, 189] on select "SHIPPED PENDING CANCELLED" at bounding box center [92, 200] width 101 height 23
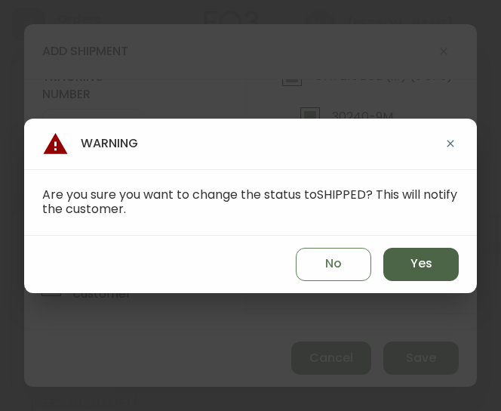
click at [409, 260] on button "Yes" at bounding box center [420, 264] width 75 height 33
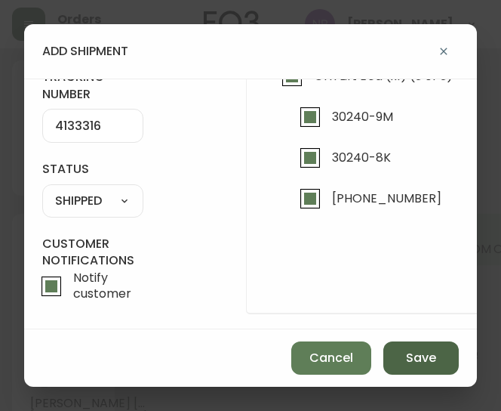
click at [425, 358] on span "Save" at bounding box center [421, 358] width 30 height 17
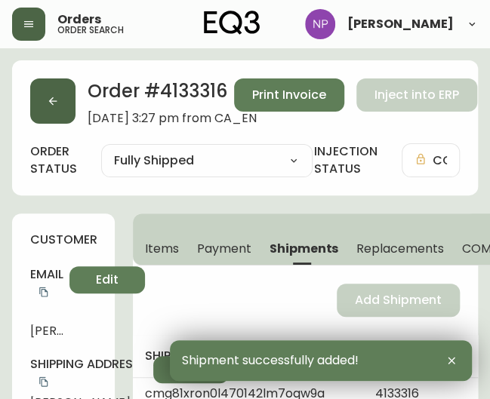
click at [48, 98] on icon "button" at bounding box center [53, 101] width 12 height 12
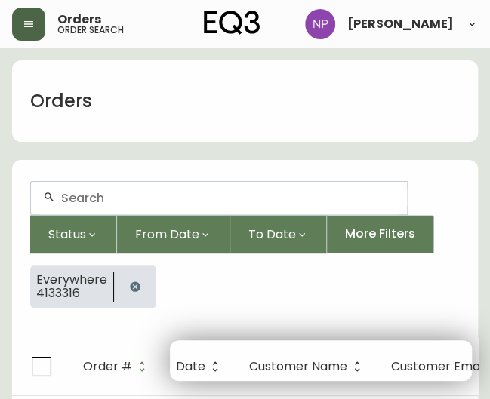
scroll to position [27, 0]
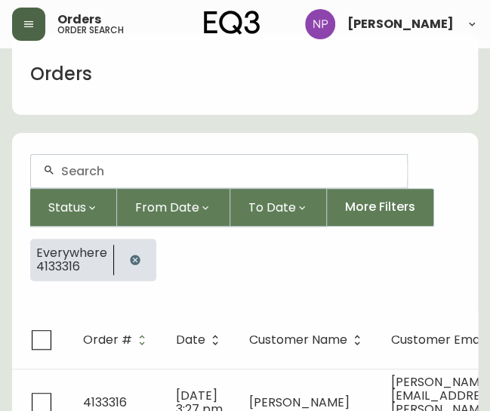
click at [126, 166] on input "text" at bounding box center [228, 171] width 334 height 14
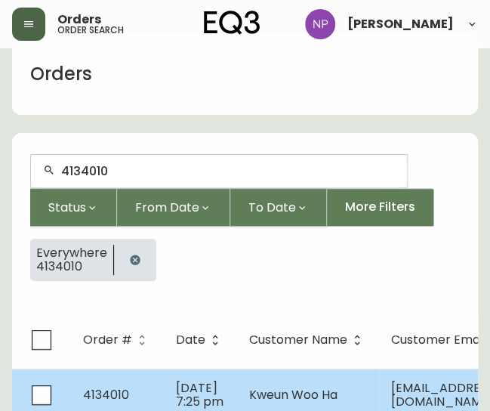
click at [113, 386] on span "4134010" at bounding box center [106, 394] width 46 height 17
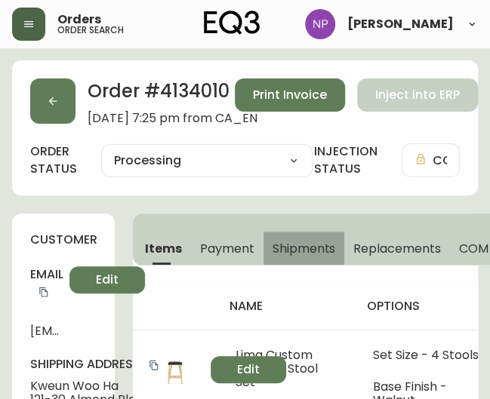
click at [291, 253] on span "Shipments" at bounding box center [304, 249] width 63 height 16
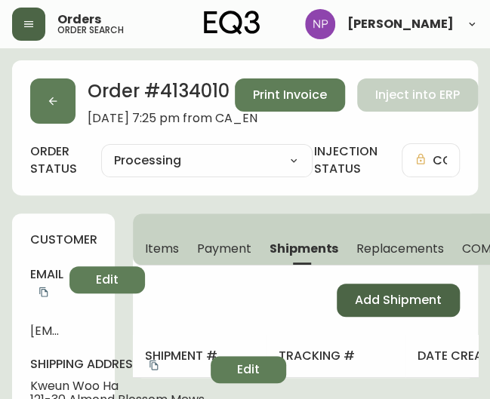
click at [359, 296] on span "Add Shipment" at bounding box center [398, 300] width 87 height 17
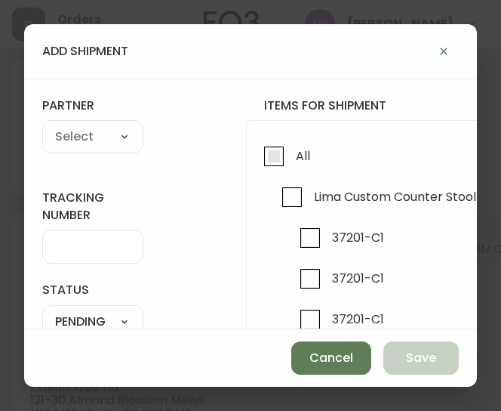
click at [288, 152] on input "All" at bounding box center [274, 156] width 35 height 35
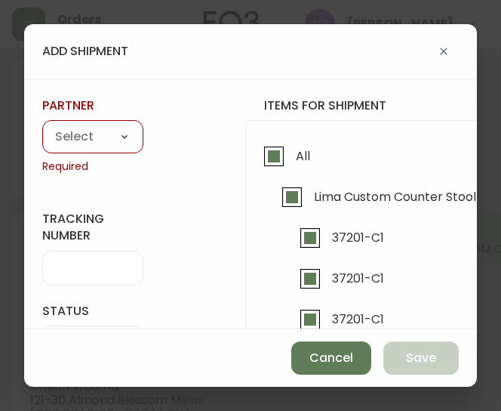
click at [108, 137] on select "A Move to Remember LLC ABF Freight Alero [PERSON_NAME] Canada Post Canpar Expre…" at bounding box center [92, 137] width 101 height 23
click at [42, 126] on select "A Move to Remember LLC ABF Freight Alero [PERSON_NAME] Canada Post Canpar Expre…" at bounding box center [92, 137] width 101 height 23
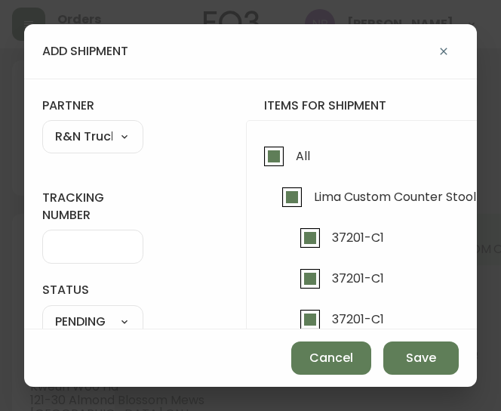
click at [82, 137] on select "A Move to Remember LLC ABF Freight Alero [PERSON_NAME] Canada Post Canpar Expre…" at bounding box center [92, 137] width 101 height 23
click at [42, 126] on select "A Move to Remember LLC ABF Freight Alero [PERSON_NAME] Canada Post Canpar Expre…" at bounding box center [92, 137] width 101 height 23
click at [69, 256] on div at bounding box center [92, 246] width 101 height 34
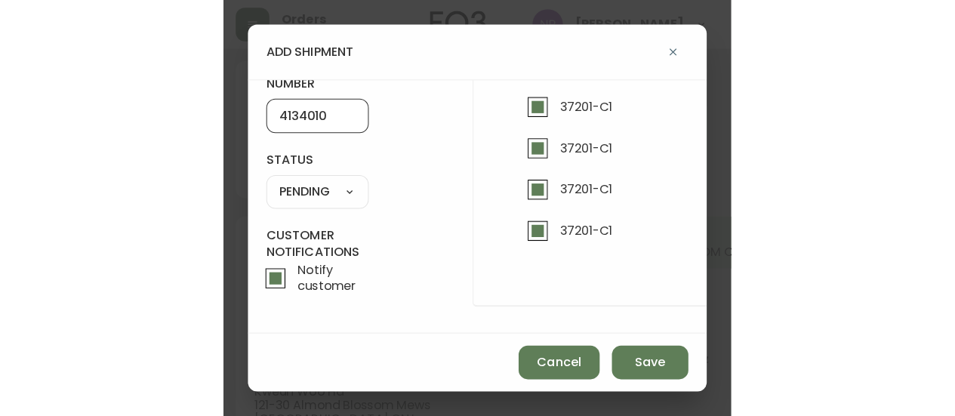
scroll to position [137, 0]
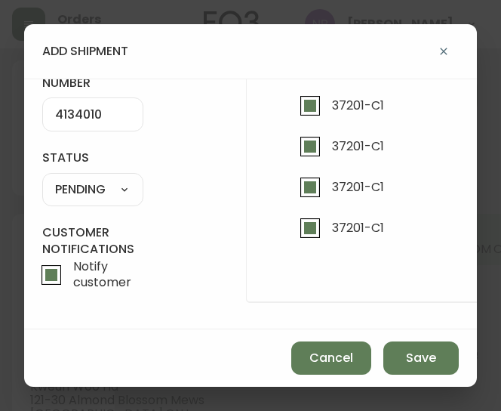
click at [97, 188] on select "SHIPPED PENDING CANCELLED" at bounding box center [92, 189] width 101 height 23
click at [42, 178] on select "SHIPPED PENDING CANCELLED" at bounding box center [92, 189] width 101 height 23
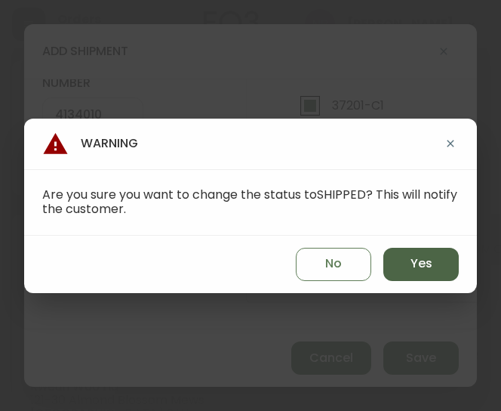
click at [398, 269] on button "Yes" at bounding box center [420, 264] width 75 height 33
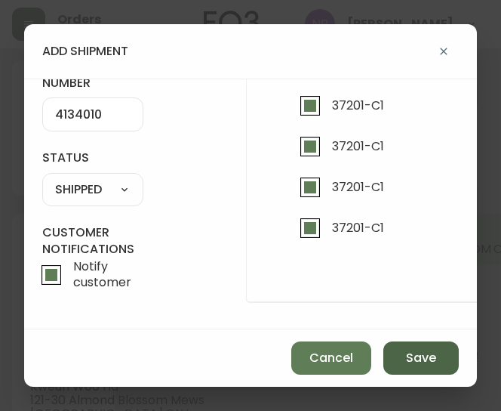
click at [406, 363] on span "Save" at bounding box center [421, 358] width 30 height 17
